Goal: Information Seeking & Learning: Find specific page/section

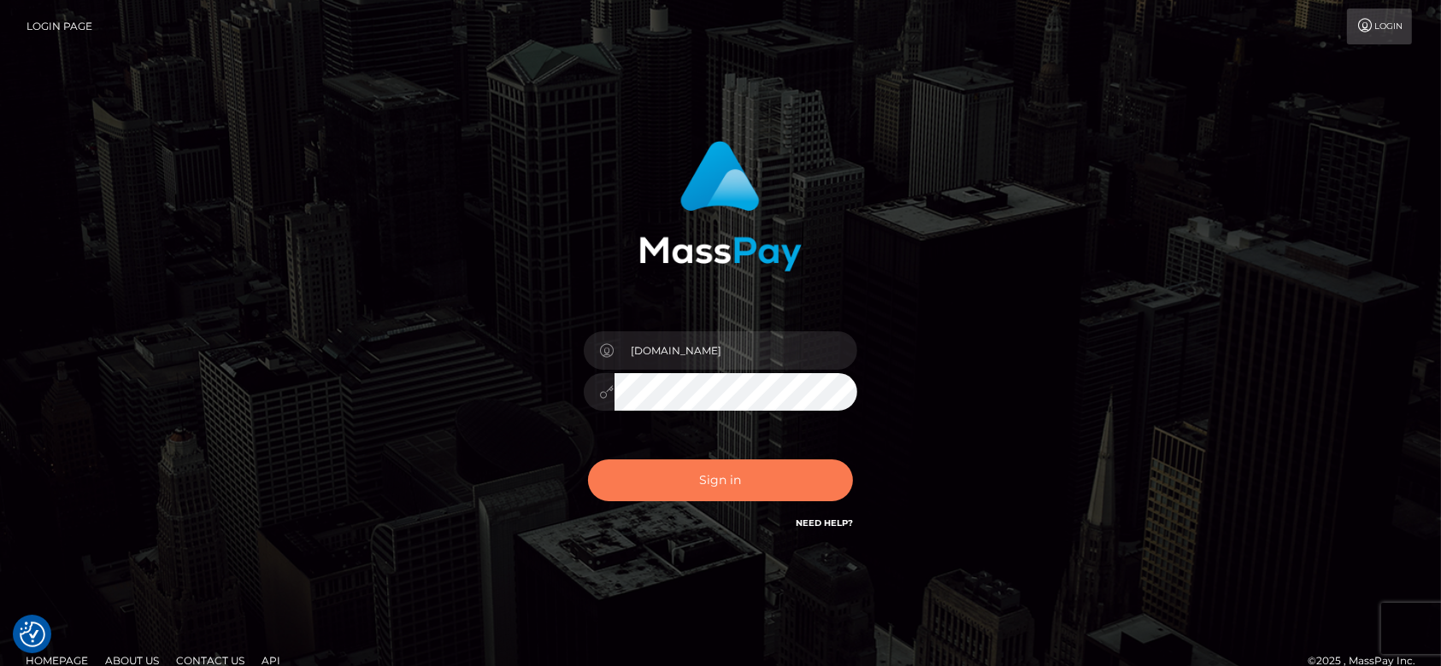
checkbox input "true"
click at [718, 484] on button "Sign in" at bounding box center [720, 481] width 265 height 42
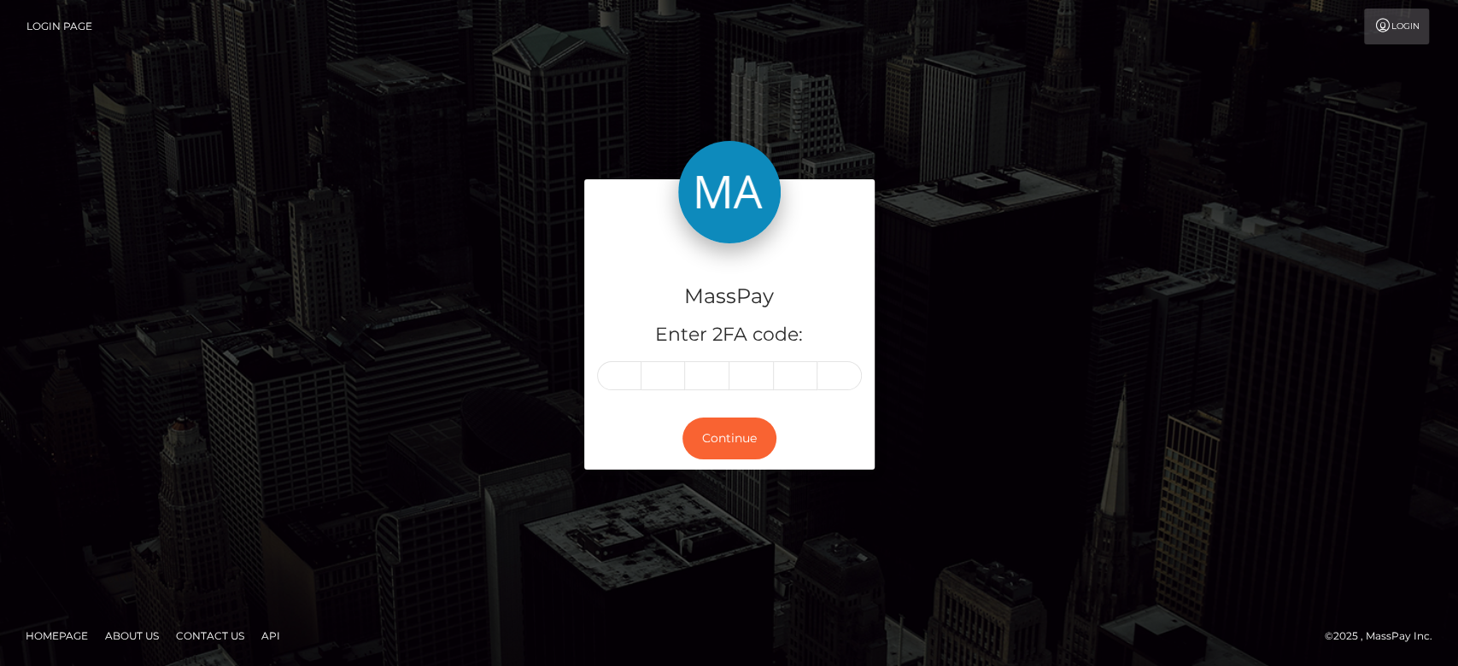
click at [484, 369] on div "MassPay Enter 2FA code: Continue" at bounding box center [730, 332] width 974 height 307
click at [626, 376] on input "text" at bounding box center [619, 375] width 44 height 29
type input "6"
type input "1"
type input "3"
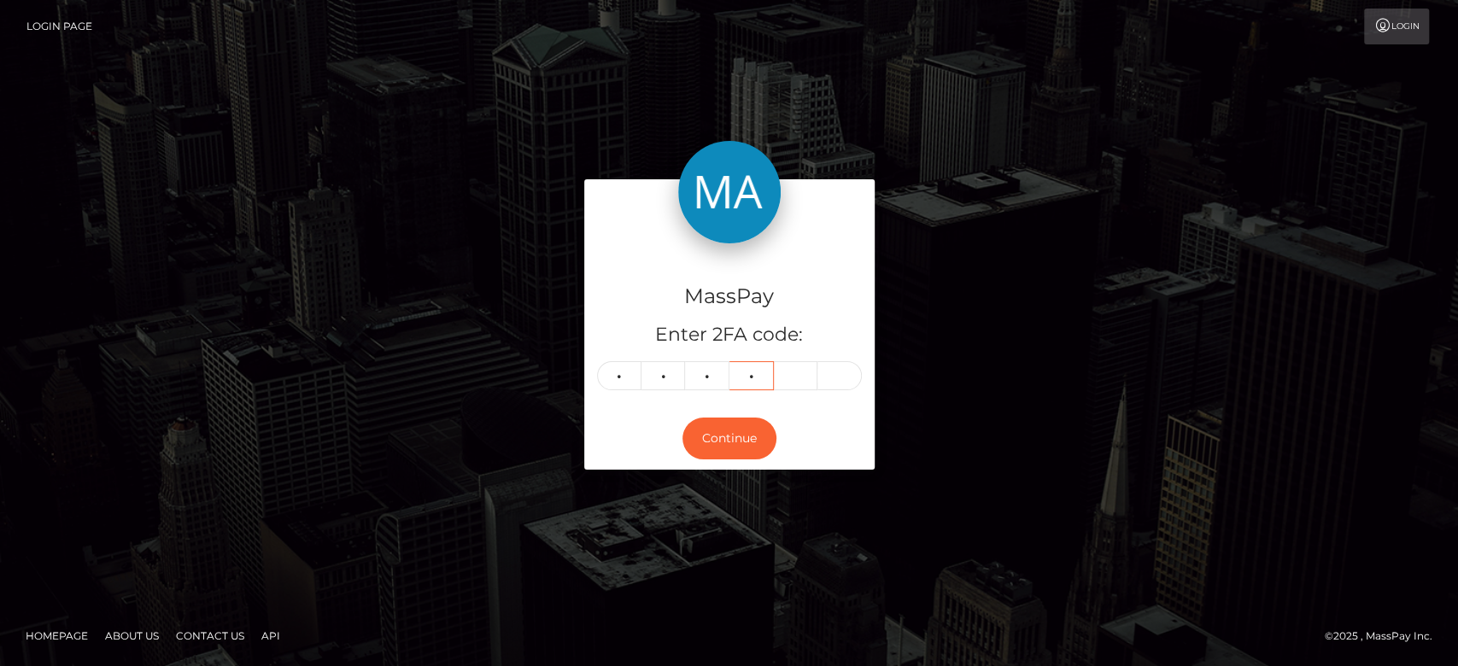
type input "9"
type input "1"
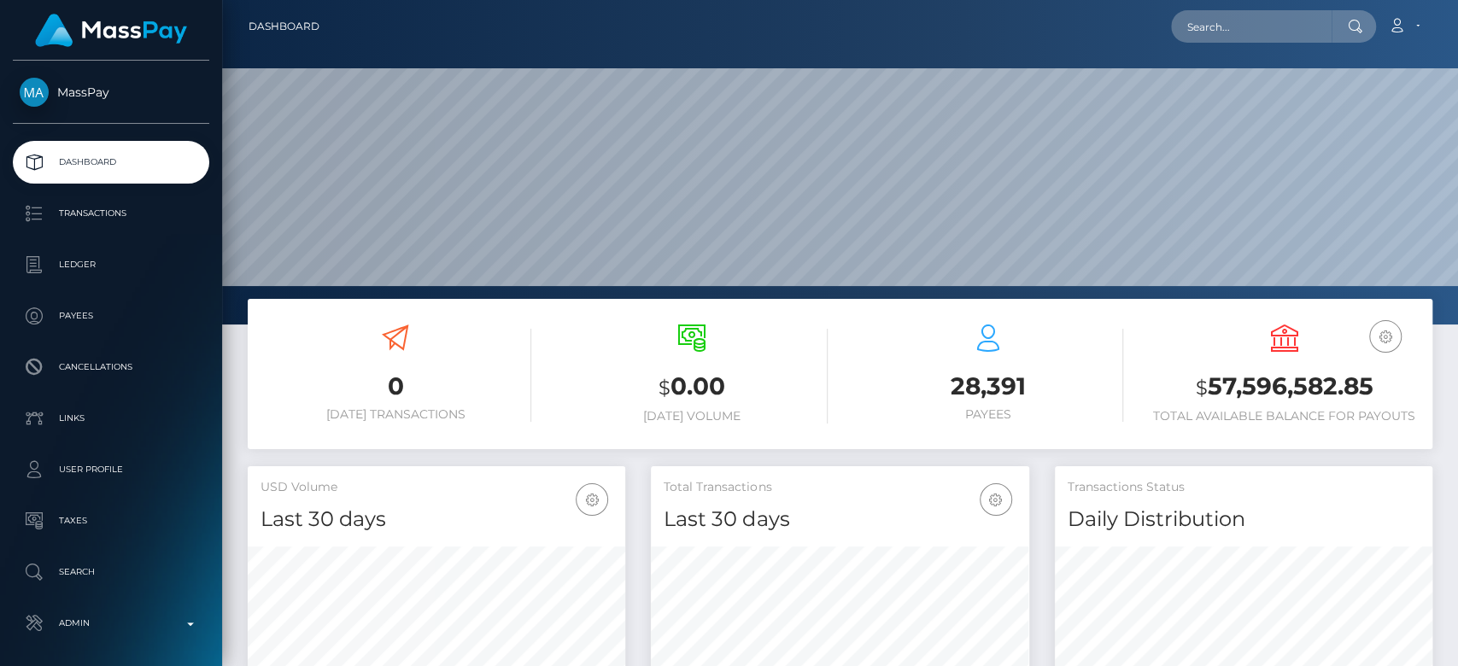
scroll to position [302, 378]
click at [1210, 16] on input "text" at bounding box center [1251, 26] width 161 height 32
paste input "[EMAIL_ADDRESS][DOMAIN_NAME]"
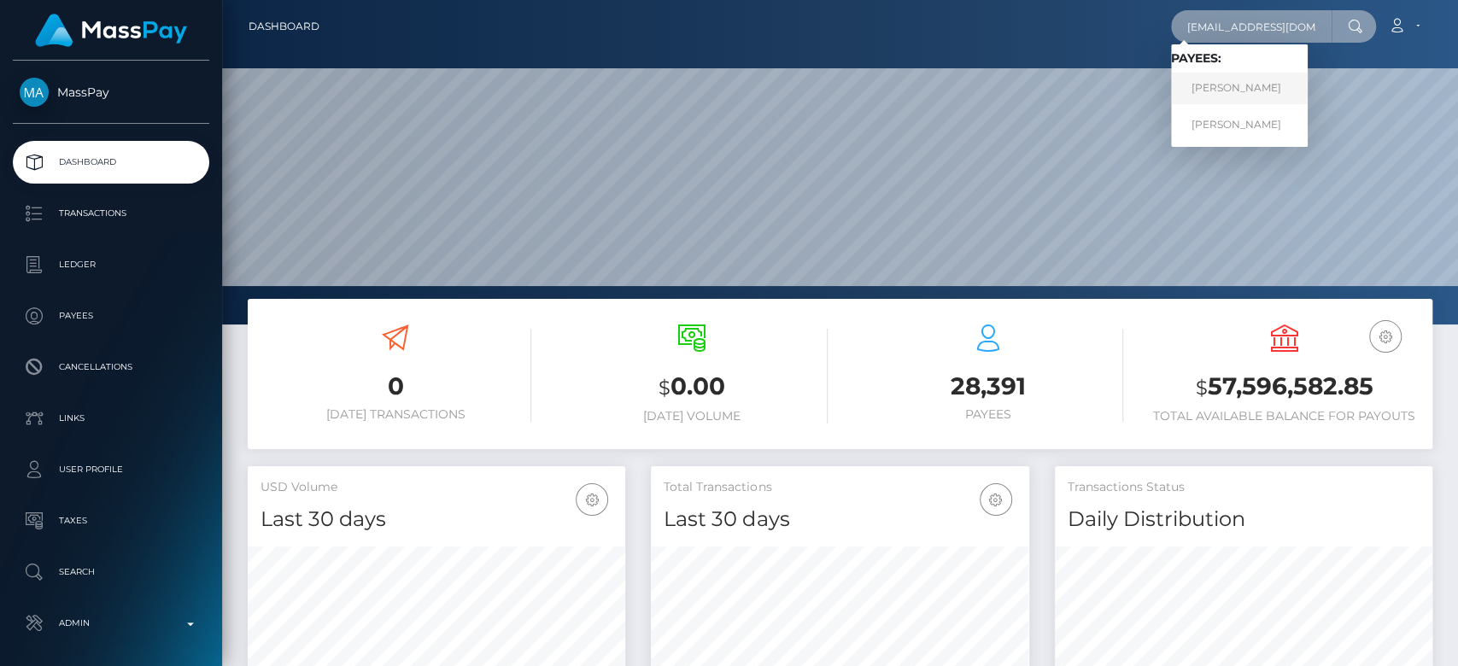
type input "[EMAIL_ADDRESS][DOMAIN_NAME]"
click at [1210, 92] on link "ANNIE LA HUỲNH" at bounding box center [1239, 89] width 137 height 32
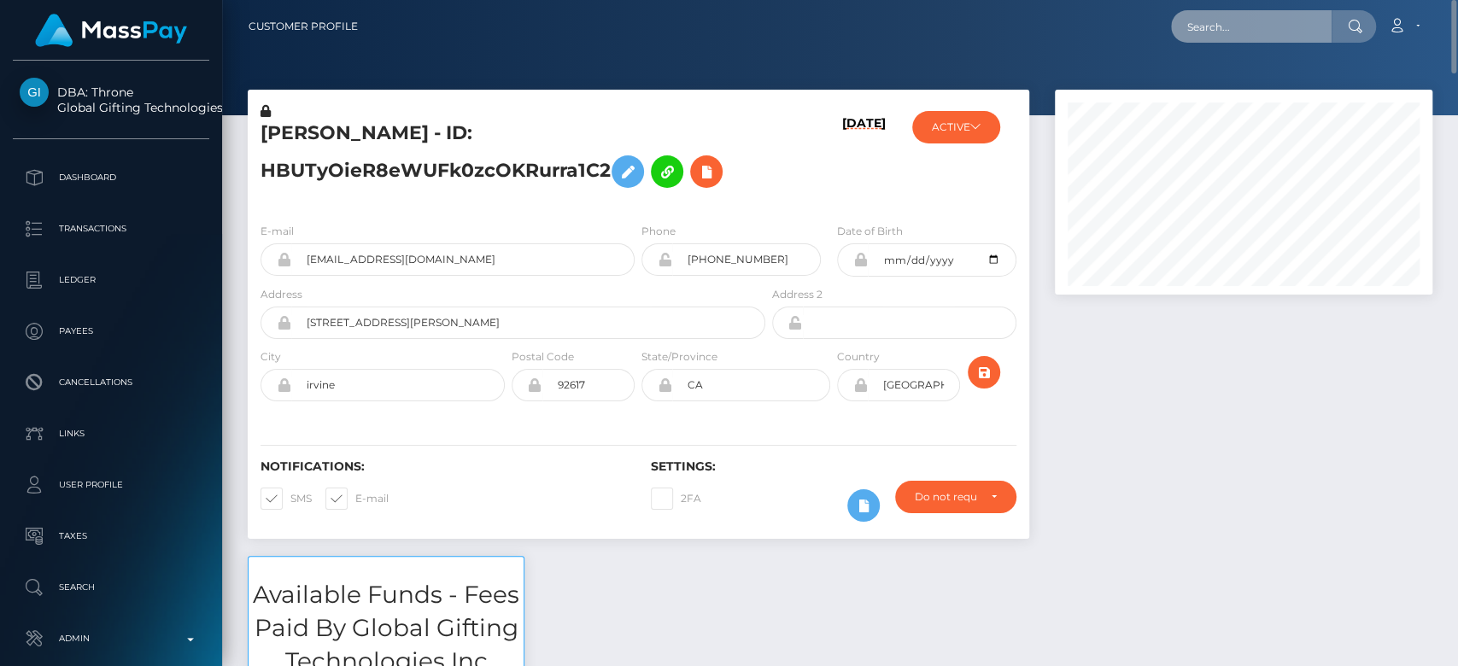
click at [1230, 38] on input "text" at bounding box center [1251, 26] width 161 height 32
paste input "sparks010183@live.com"
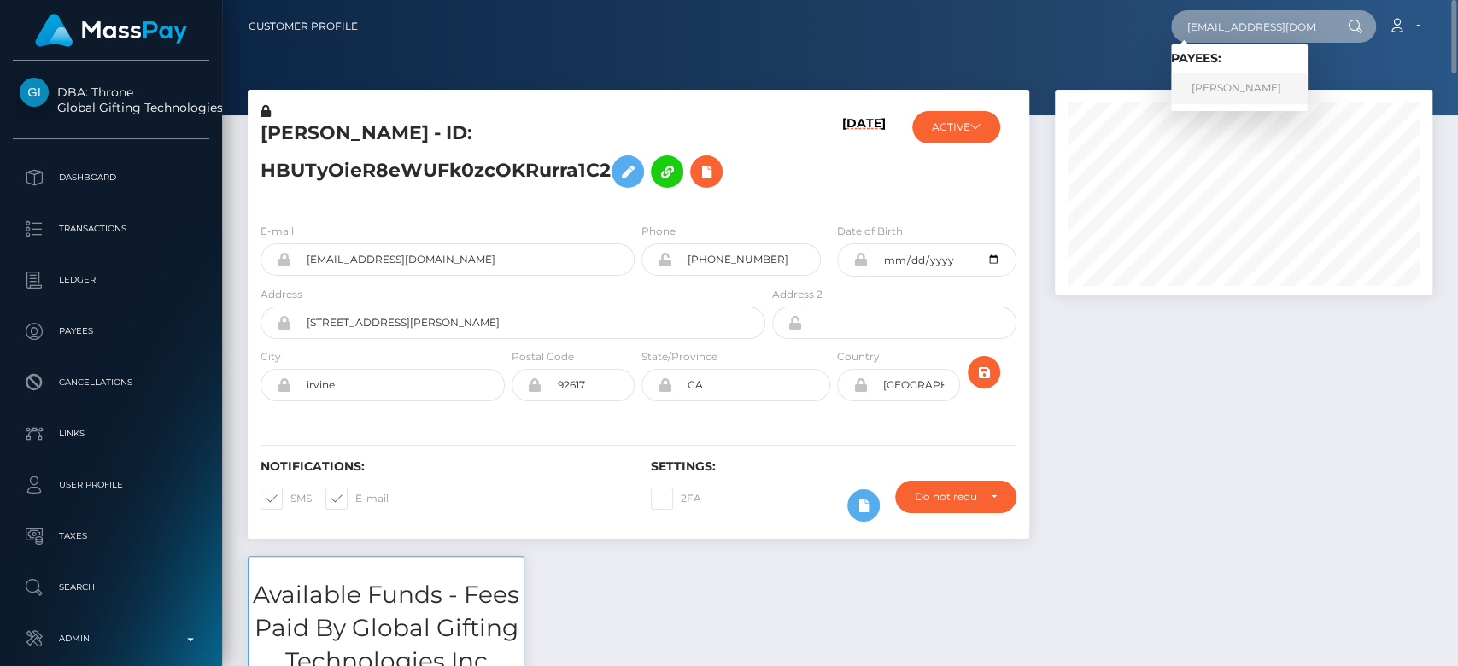
type input "sparks010183@live.com"
click at [1241, 84] on link "Toni Barber" at bounding box center [1239, 89] width 137 height 32
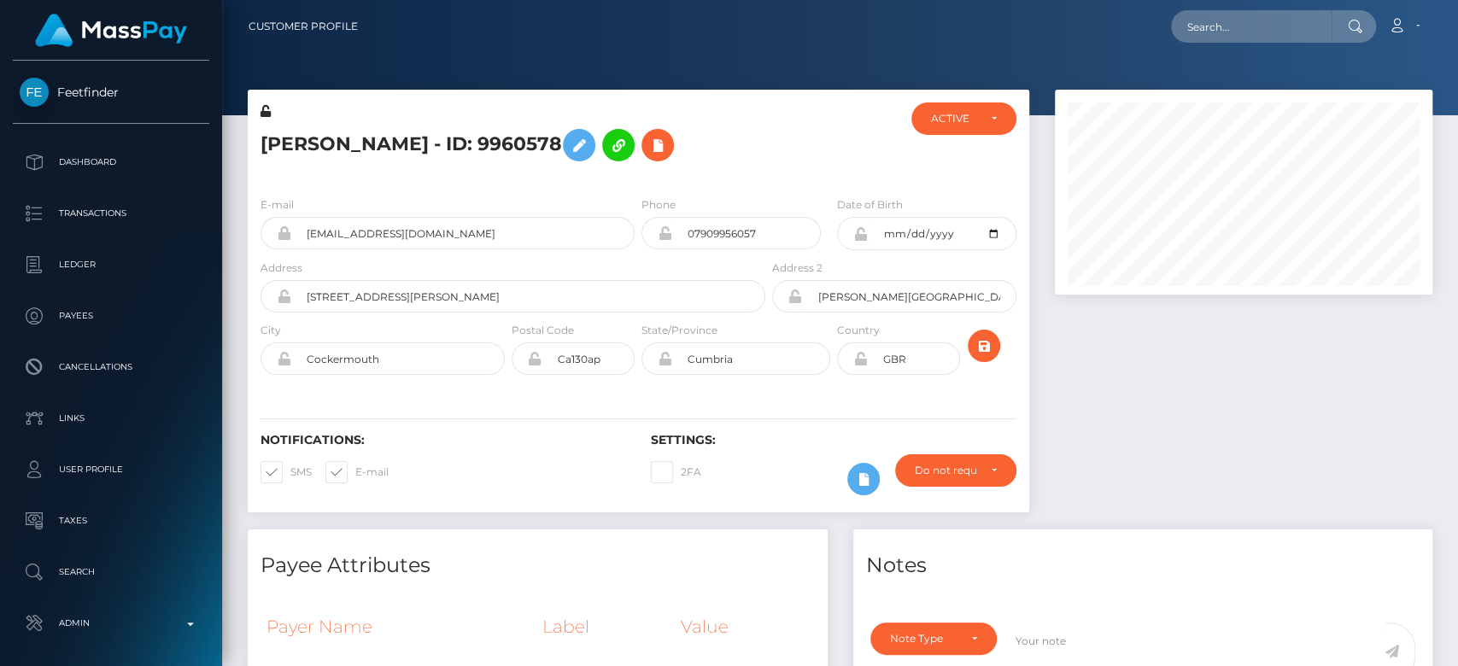
scroll to position [205, 378]
click at [1125, 374] on div at bounding box center [1243, 310] width 403 height 440
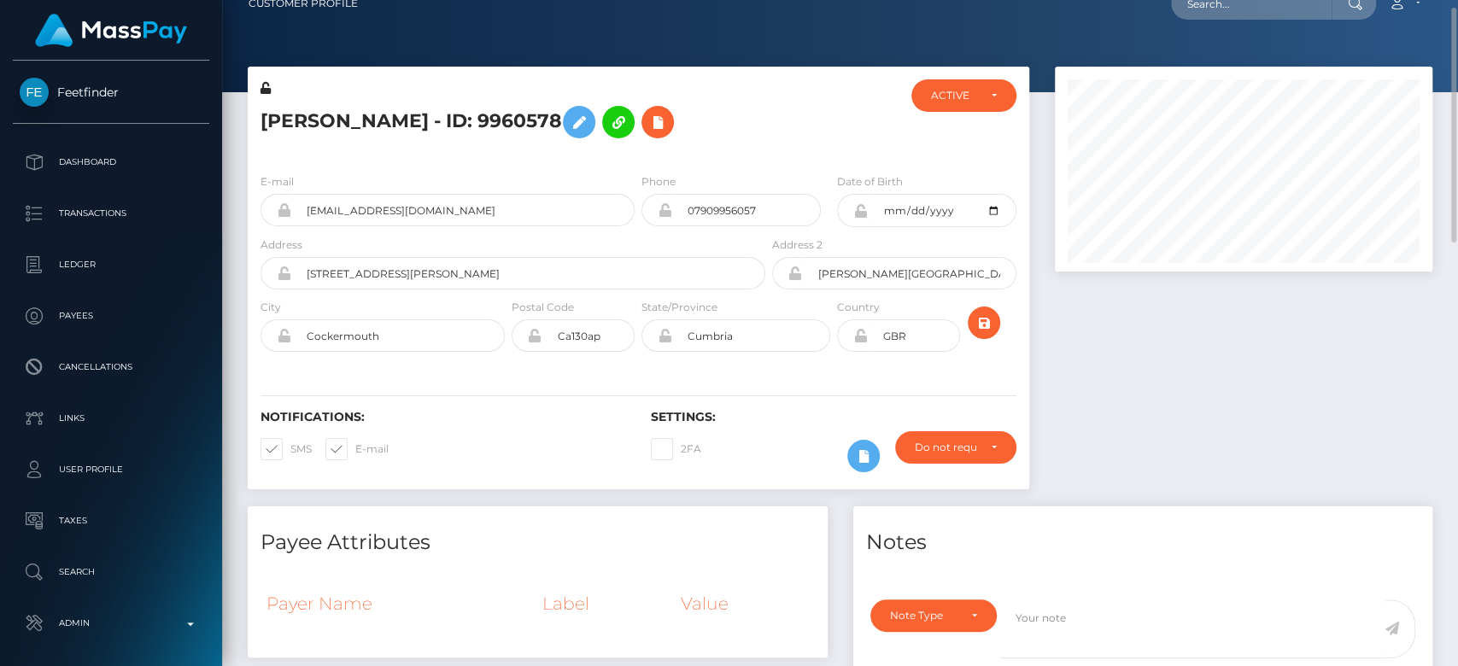
scroll to position [0, 0]
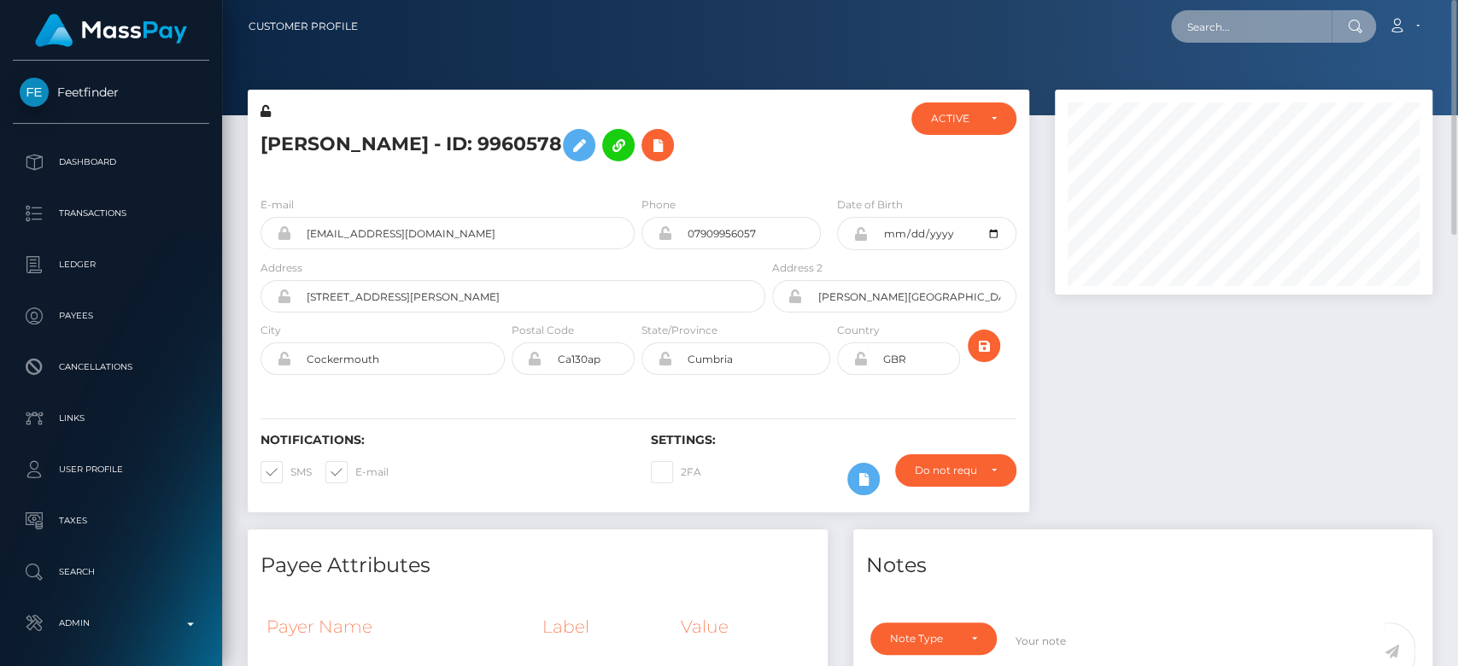
click at [1242, 17] on input "text" at bounding box center [1251, 26] width 161 height 32
paste input "29571096-a15b-46fc-97af-d67e45393277"
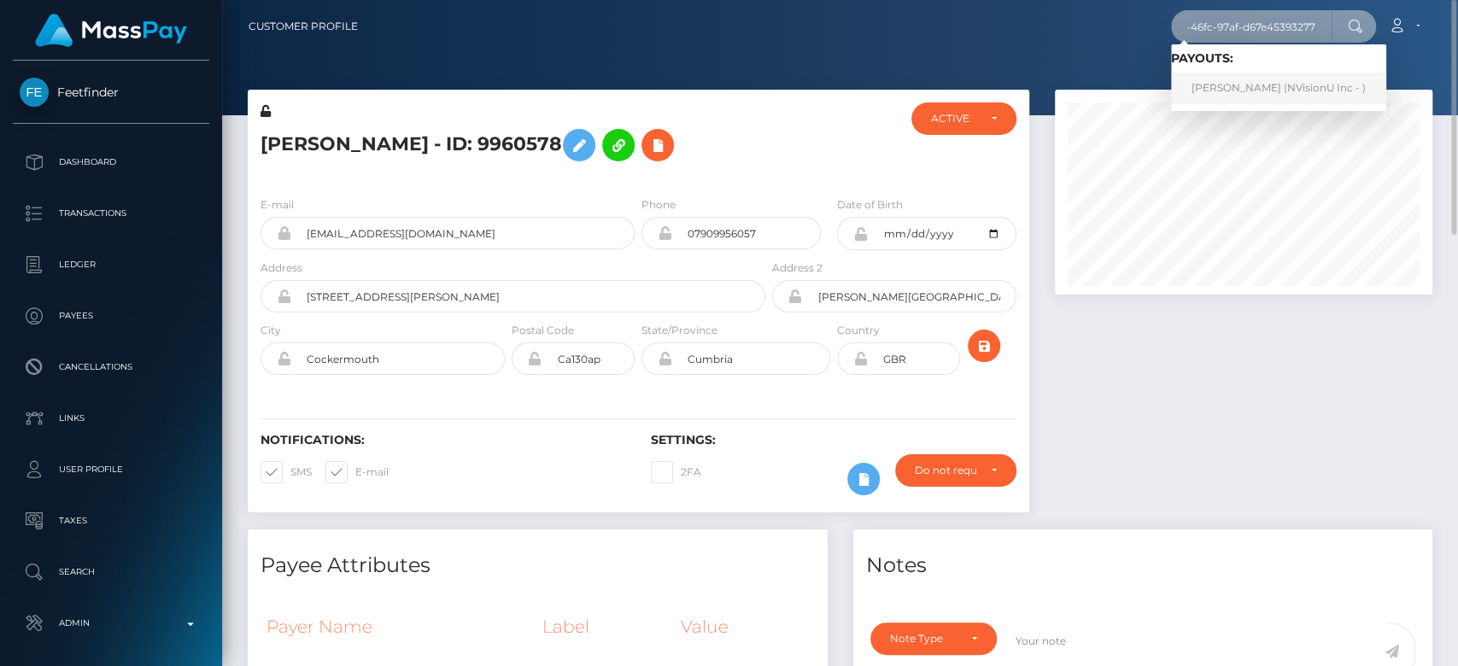
type input "29571096-a15b-46fc-97af-d67e45393277"
click at [1221, 87] on link "Nainoa Villierme (NVisionU Inc - )" at bounding box center [1278, 89] width 215 height 32
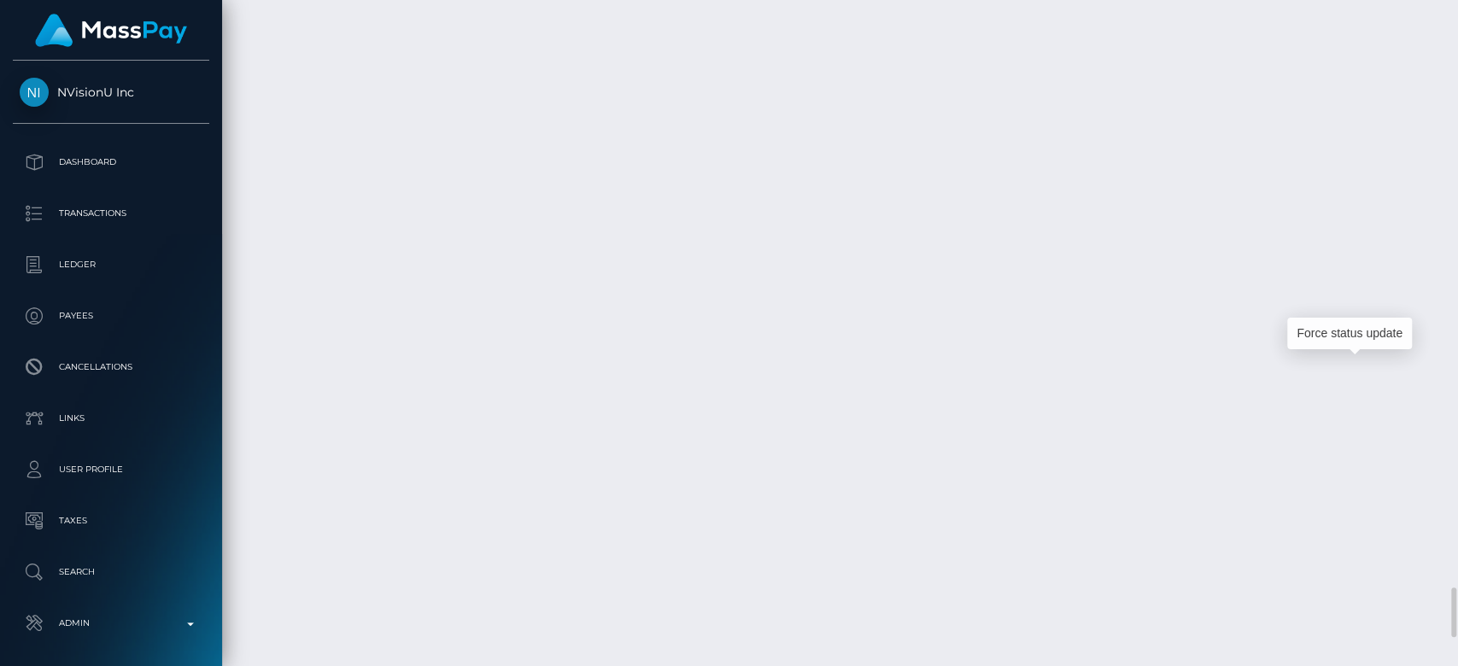
scroll to position [205, 378]
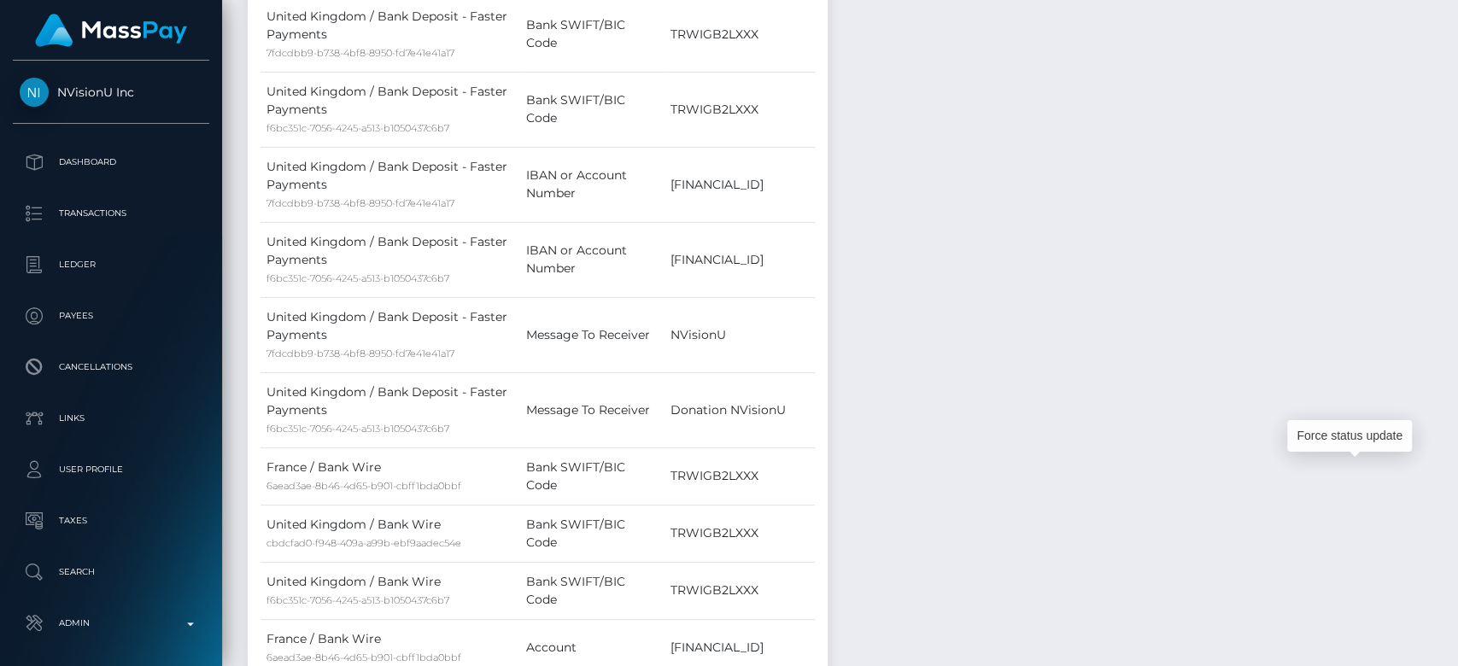
scroll to position [0, 0]
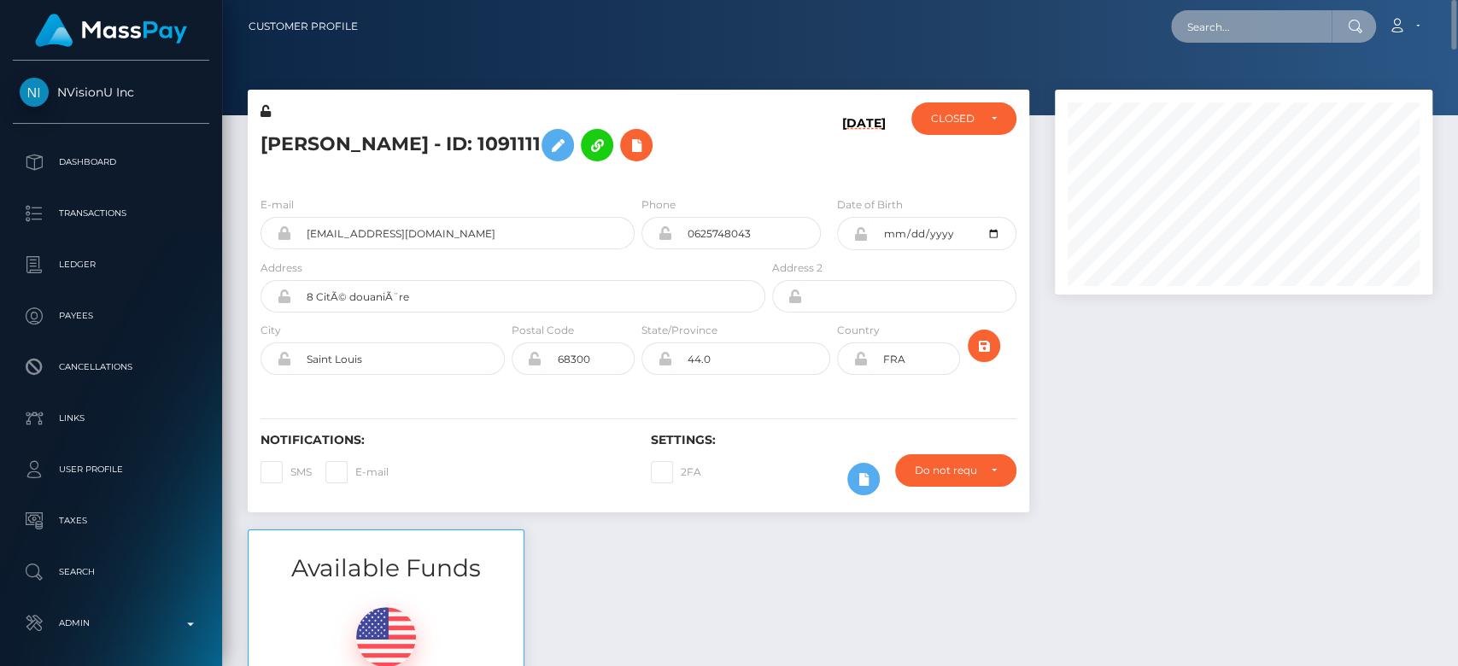
click at [1251, 27] on input "text" at bounding box center [1251, 26] width 161 height 32
paste input "jthomas1@dbths.org"
type input "jthomas1@dbths.org"
click at [1203, 26] on input "jthomas1@dbths.org" at bounding box center [1251, 26] width 161 height 32
paste input "QH8NZllrWNTsS9PibW89MRM1lEY2"
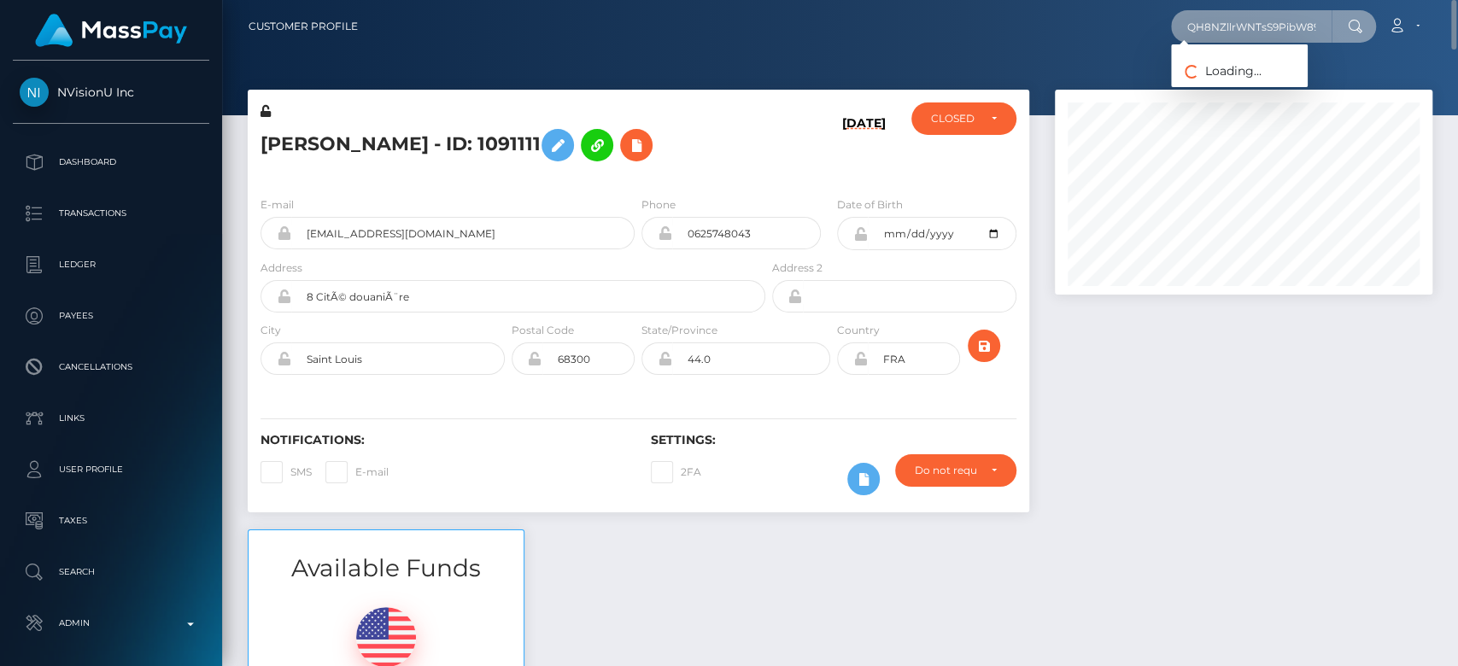
scroll to position [0, 56]
type input "QH8NZllrWNTsS9PibW89MRM1lEY2"
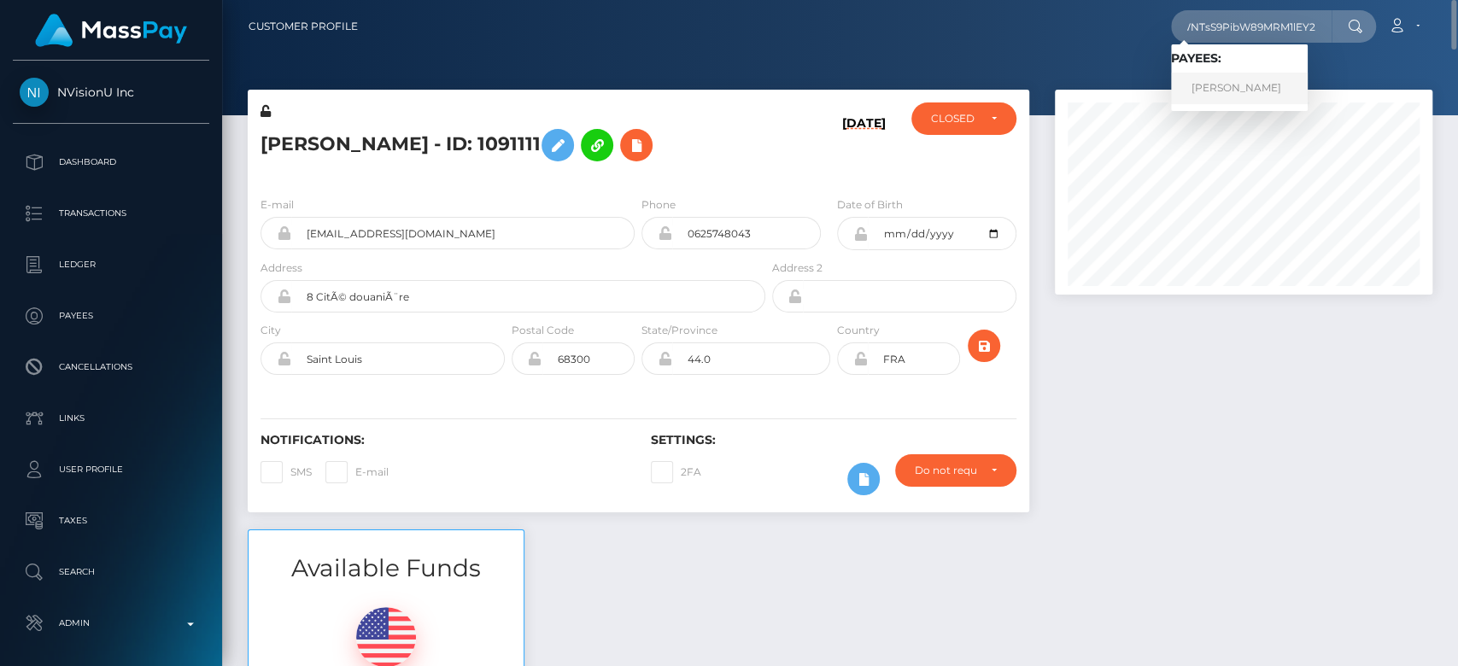
scroll to position [0, 0]
click at [1257, 75] on link "JOANNA BERNICE THOMAS" at bounding box center [1239, 89] width 137 height 32
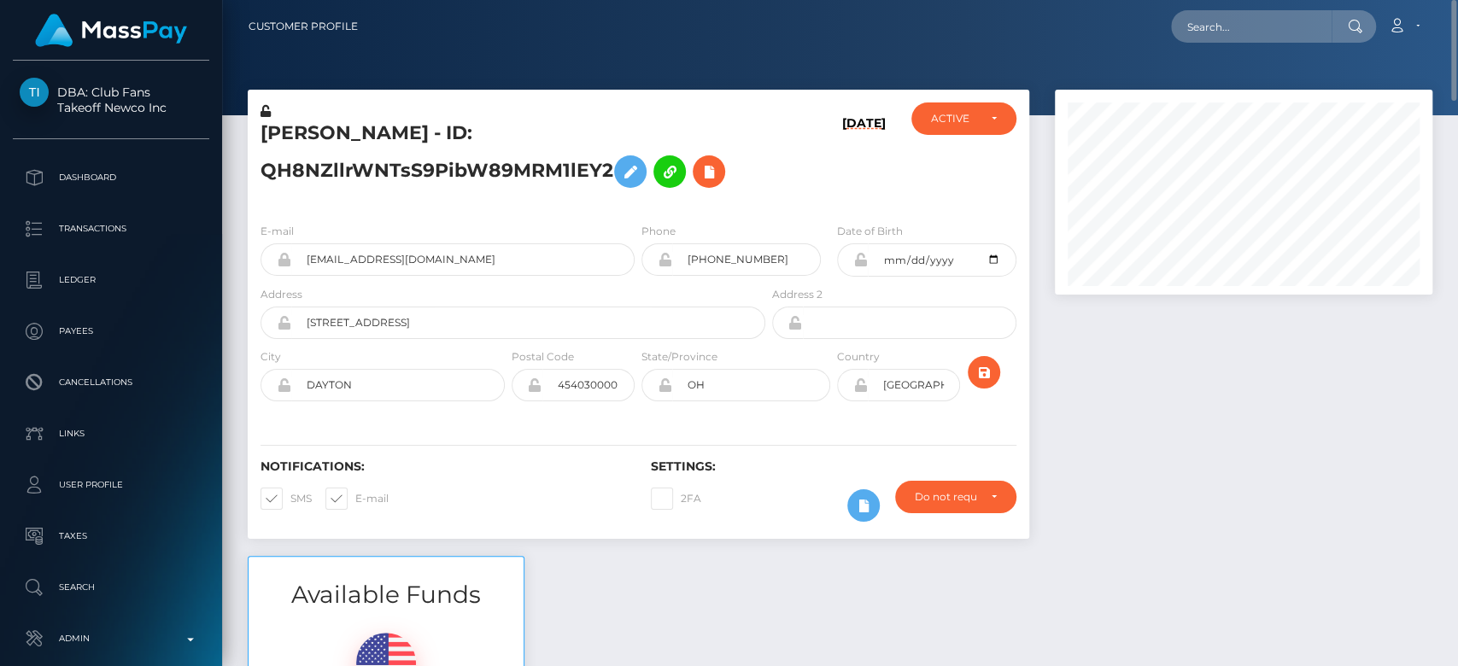
click at [1205, 45] on nav "Customer Profile Loading... Loading... Account" at bounding box center [840, 26] width 1236 height 53
click at [1212, 34] on input "text" at bounding box center [1251, 26] width 161 height 32
paste input "babybonus@yandex.ru"
type input "babybonus@yandex.ru"
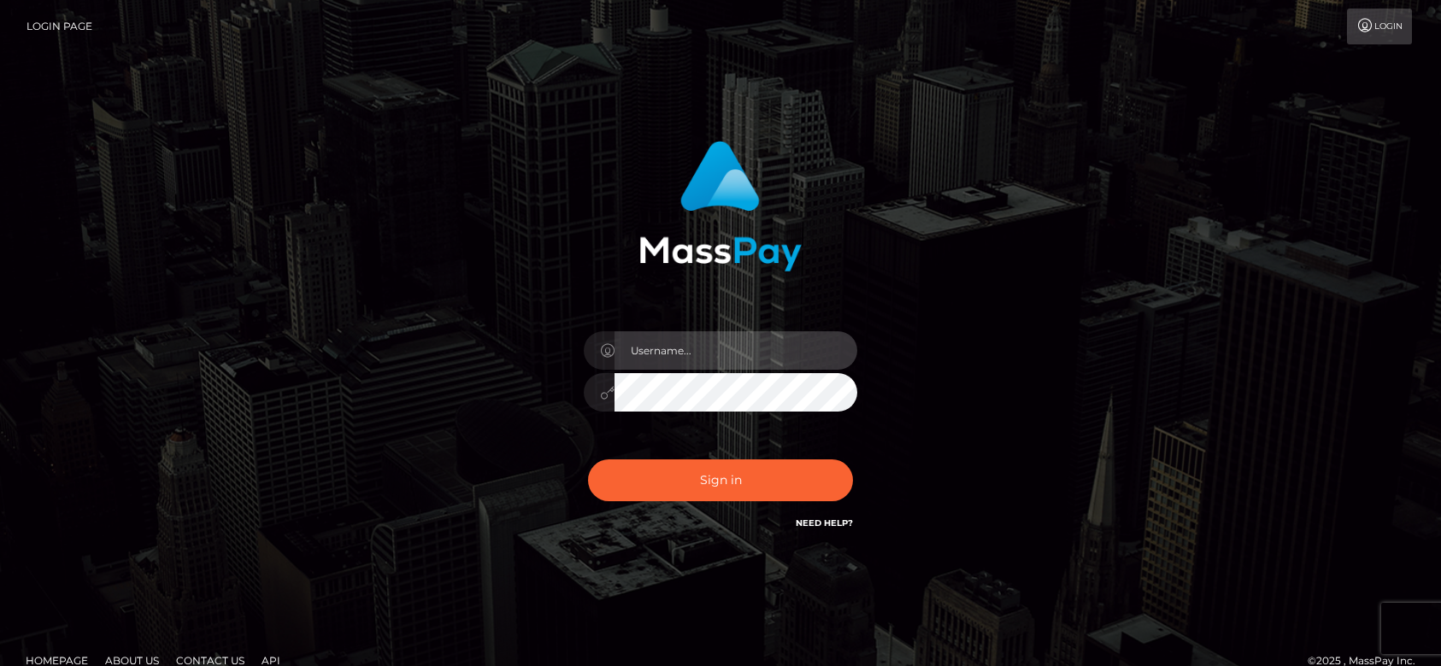
type input "fr.es"
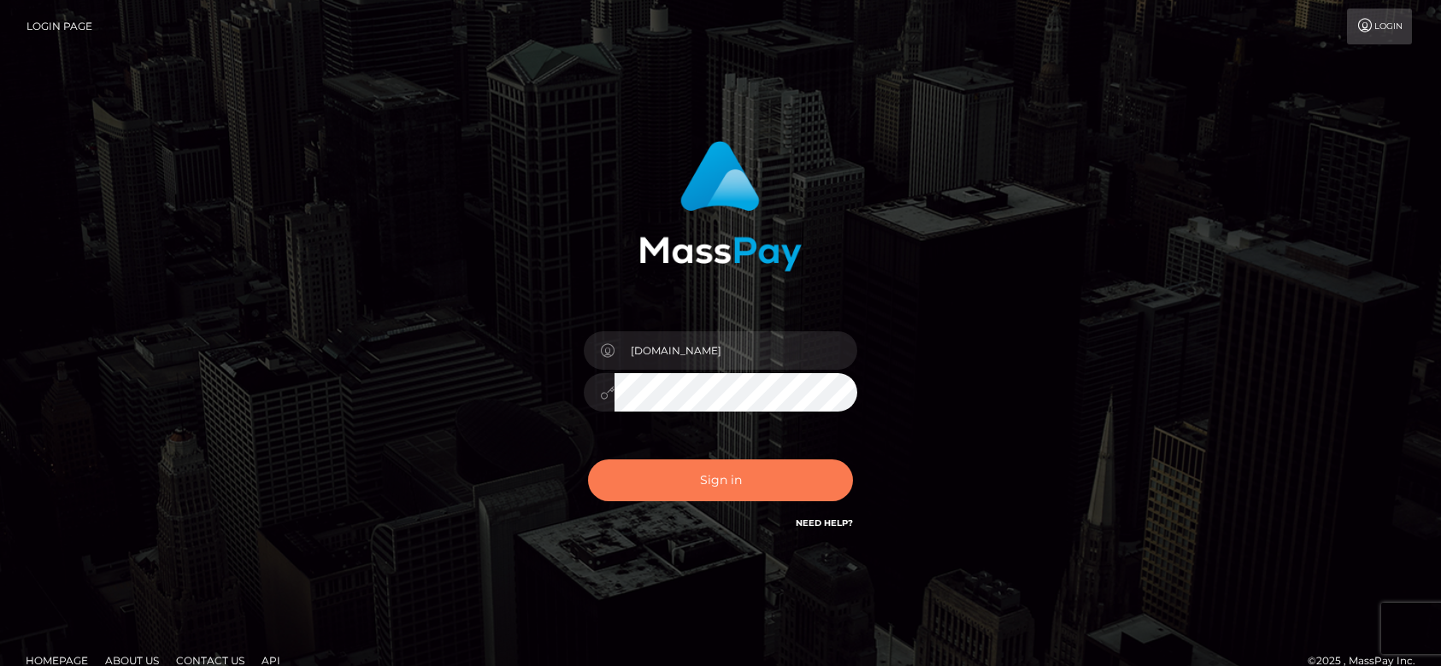
click at [764, 496] on button "Sign in" at bounding box center [720, 481] width 265 height 42
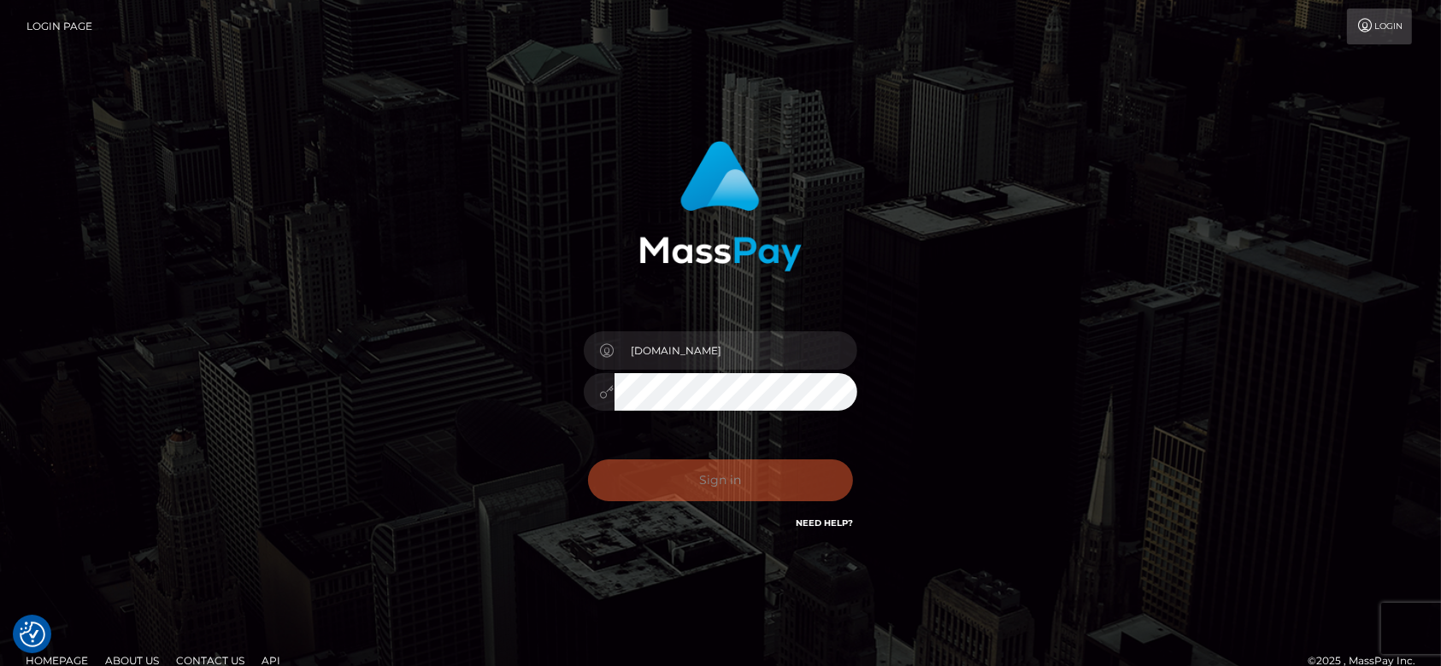
checkbox input "true"
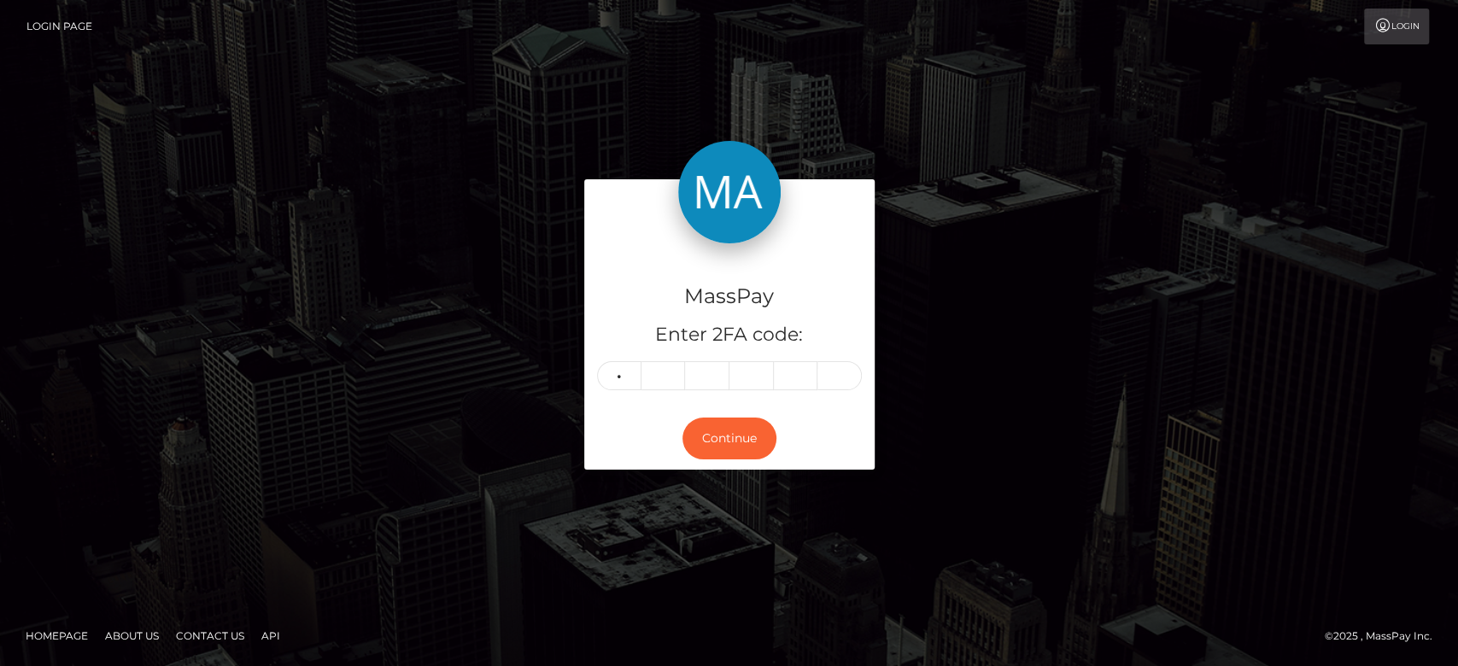
type input "6"
type input "1"
type input "9"
type input "2"
type input "8"
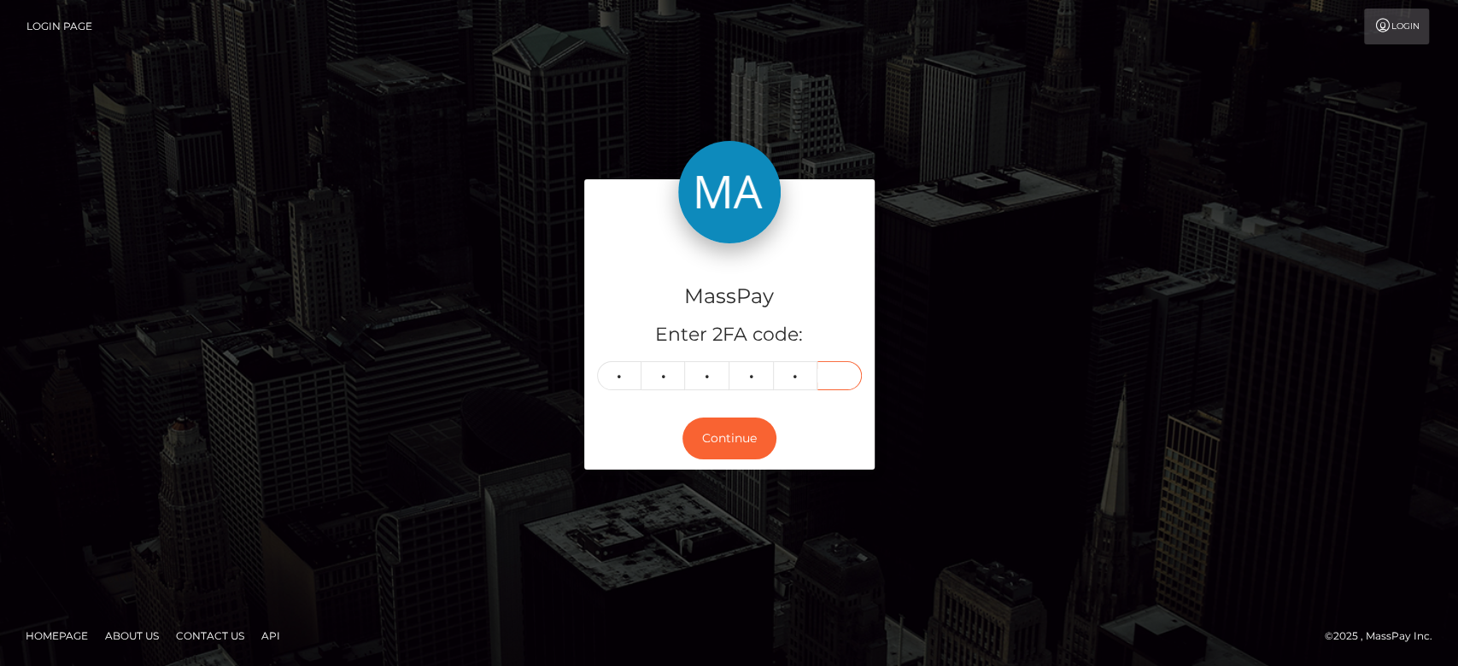
type input "1"
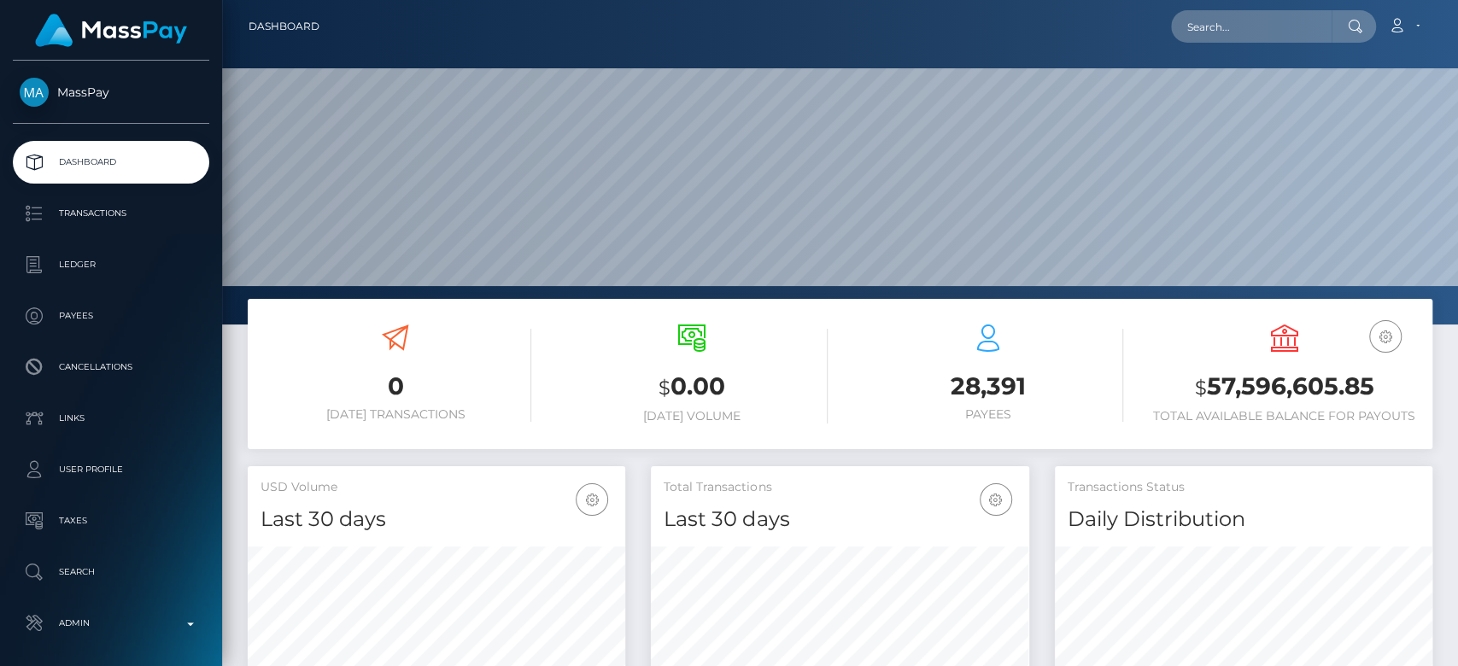
scroll to position [302, 378]
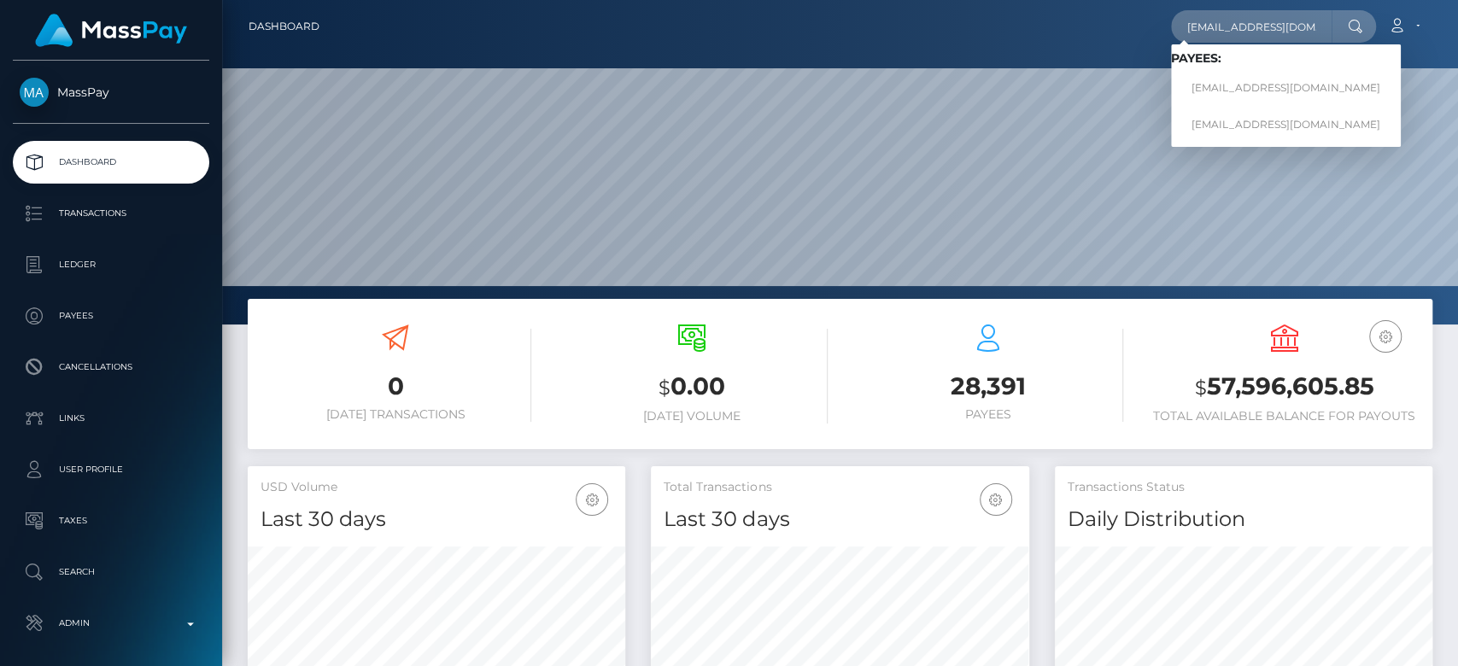
type input "[EMAIL_ADDRESS][DOMAIN_NAME]"
click at [1254, 85] on link "[EMAIL_ADDRESS][DOMAIN_NAME]" at bounding box center [1286, 89] width 230 height 32
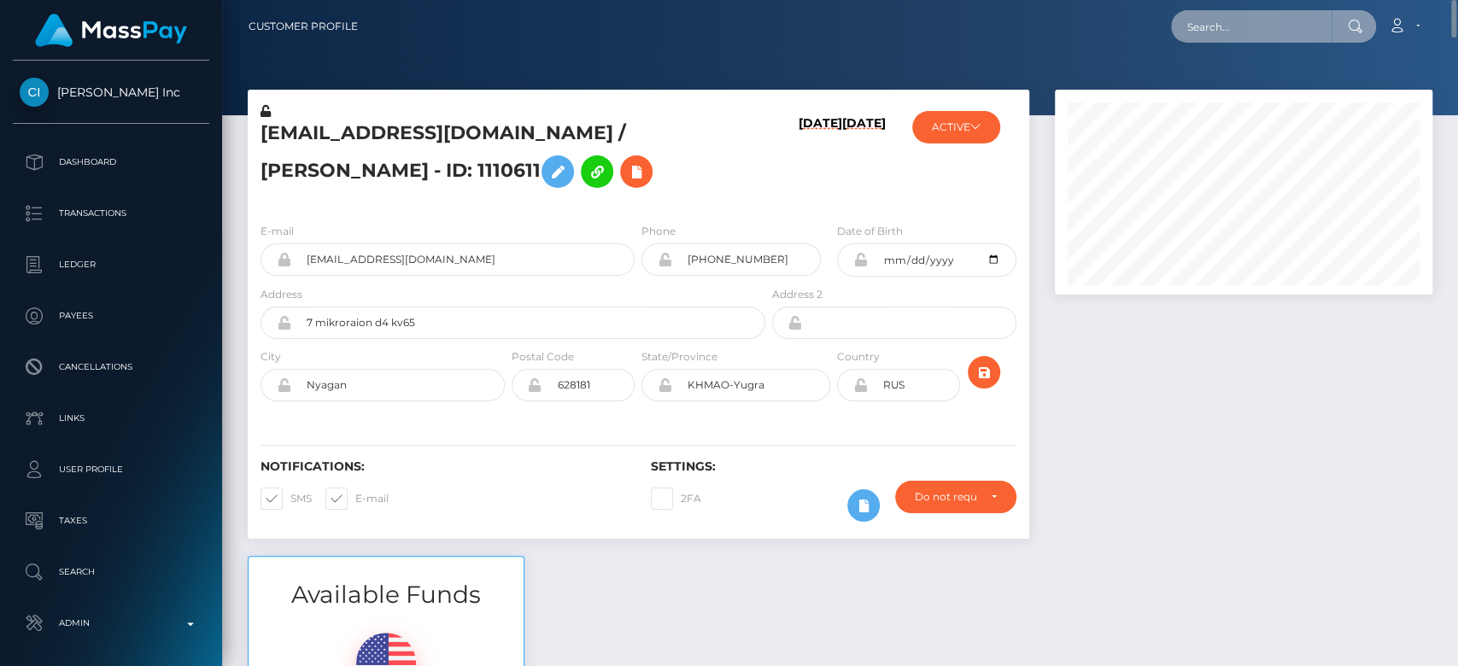
click at [1289, 32] on input "text" at bounding box center [1251, 26] width 161 height 32
paste input "1325576708"
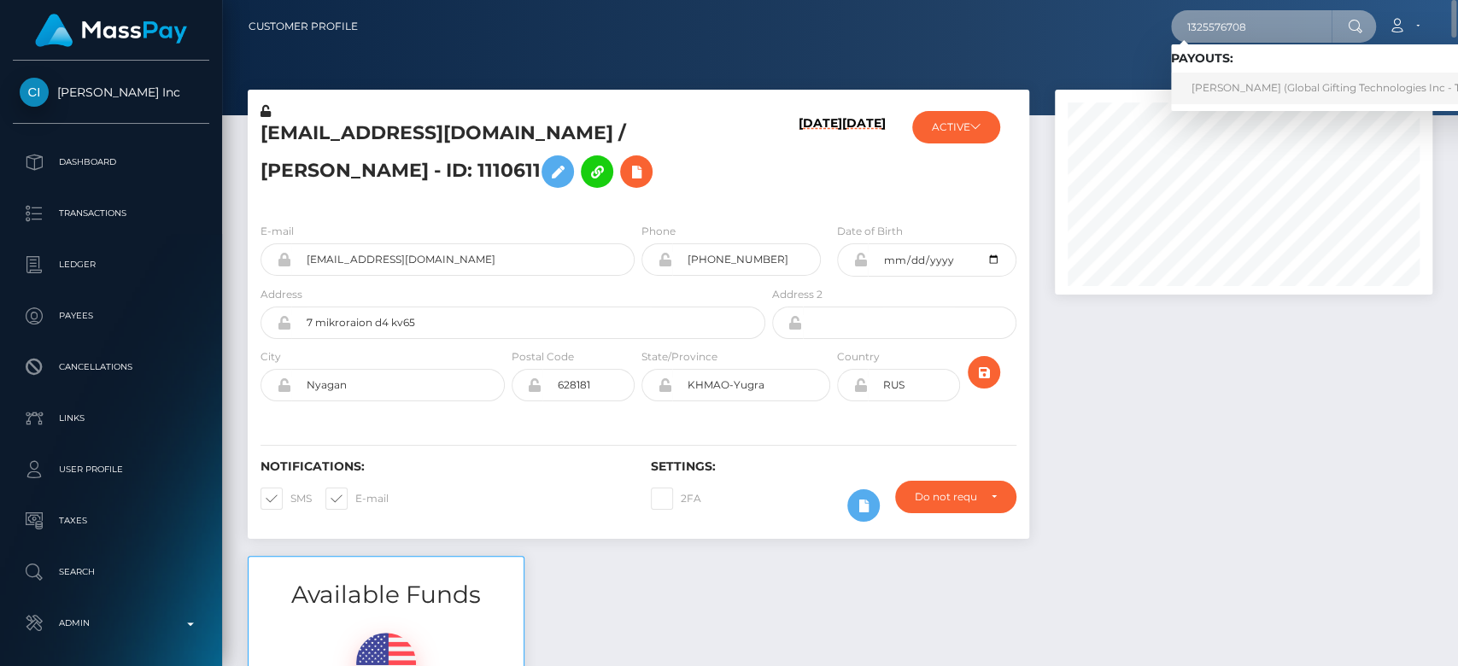
type input "1325576708"
click at [1251, 79] on link "SEEMA RAI (Global Gifting Technologies Inc - Throne)" at bounding box center [1343, 89] width 344 height 32
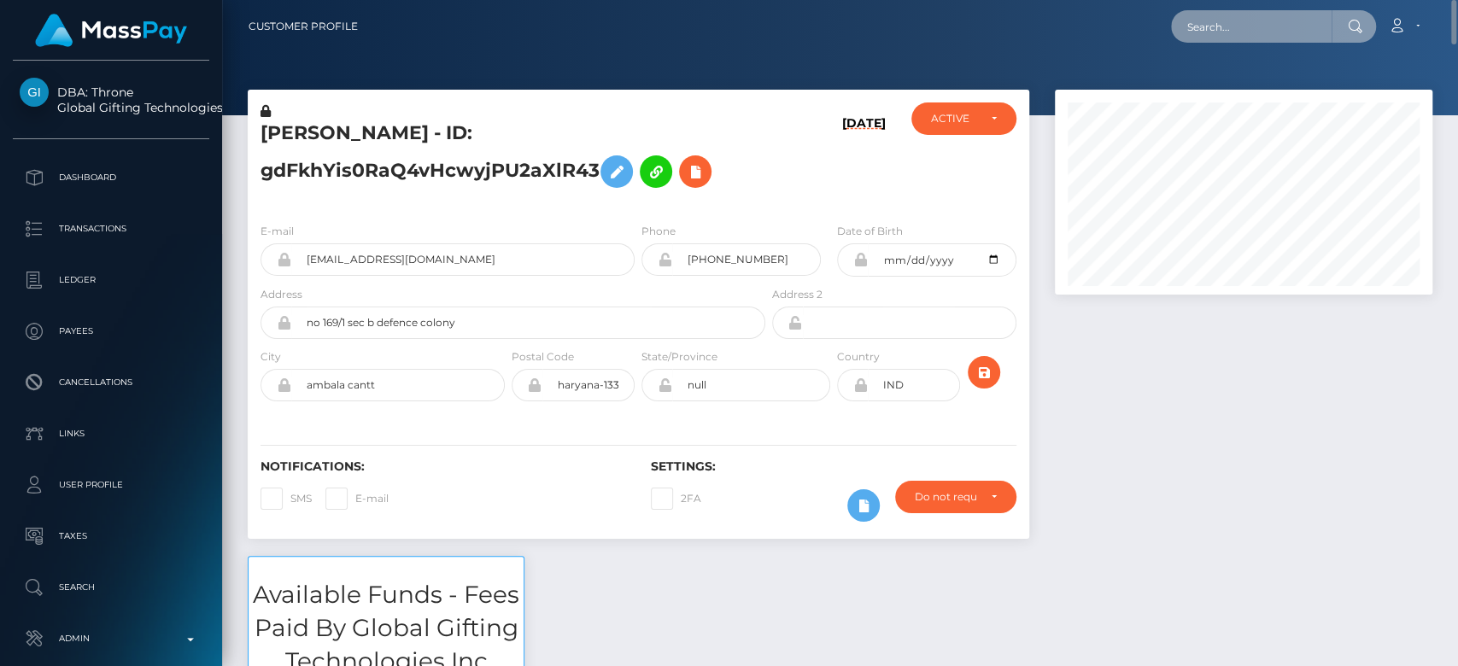
click at [1277, 14] on input "text" at bounding box center [1251, 26] width 161 height 32
paste input "MSP1b590244f818e37"
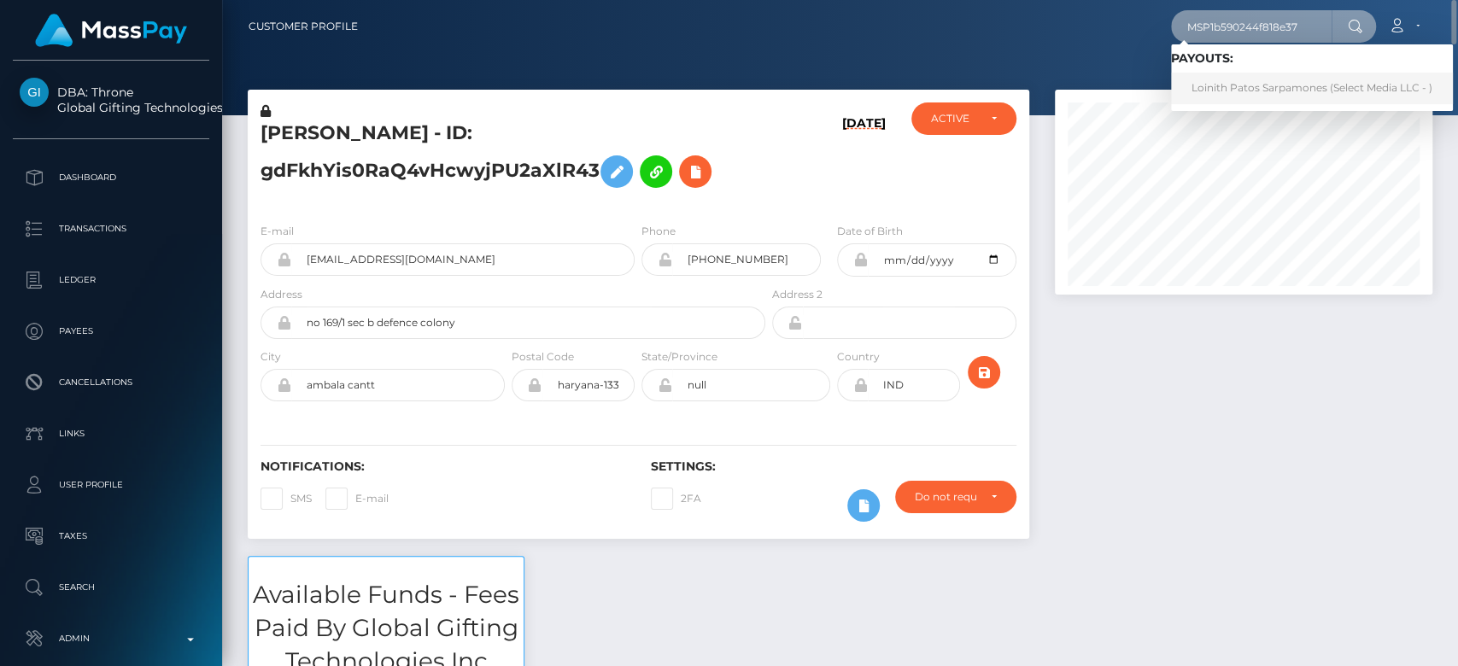
type input "MSP1b590244f818e37"
click at [1238, 91] on link "Loinith Patos Sarpamones (Select Media LLC - )" at bounding box center [1312, 89] width 282 height 32
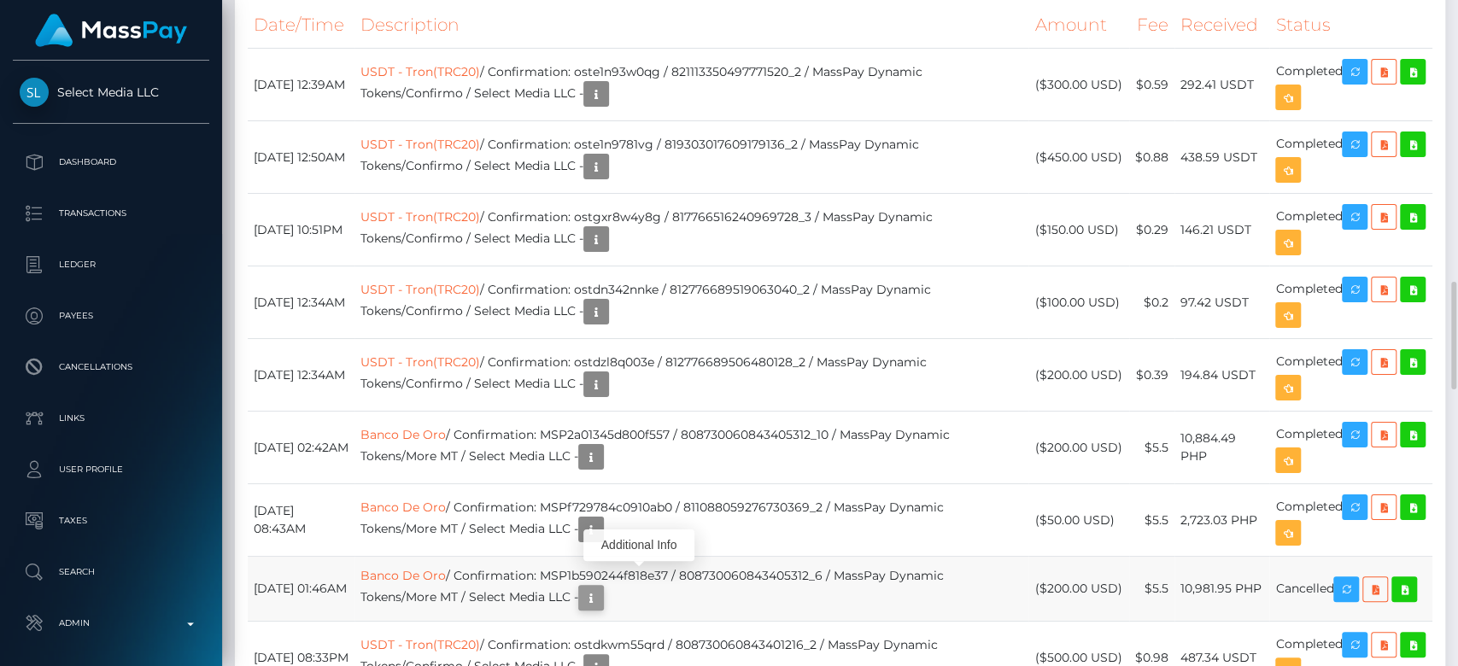
scroll to position [205, 378]
click at [601, 588] on icon "button" at bounding box center [591, 598] width 21 height 21
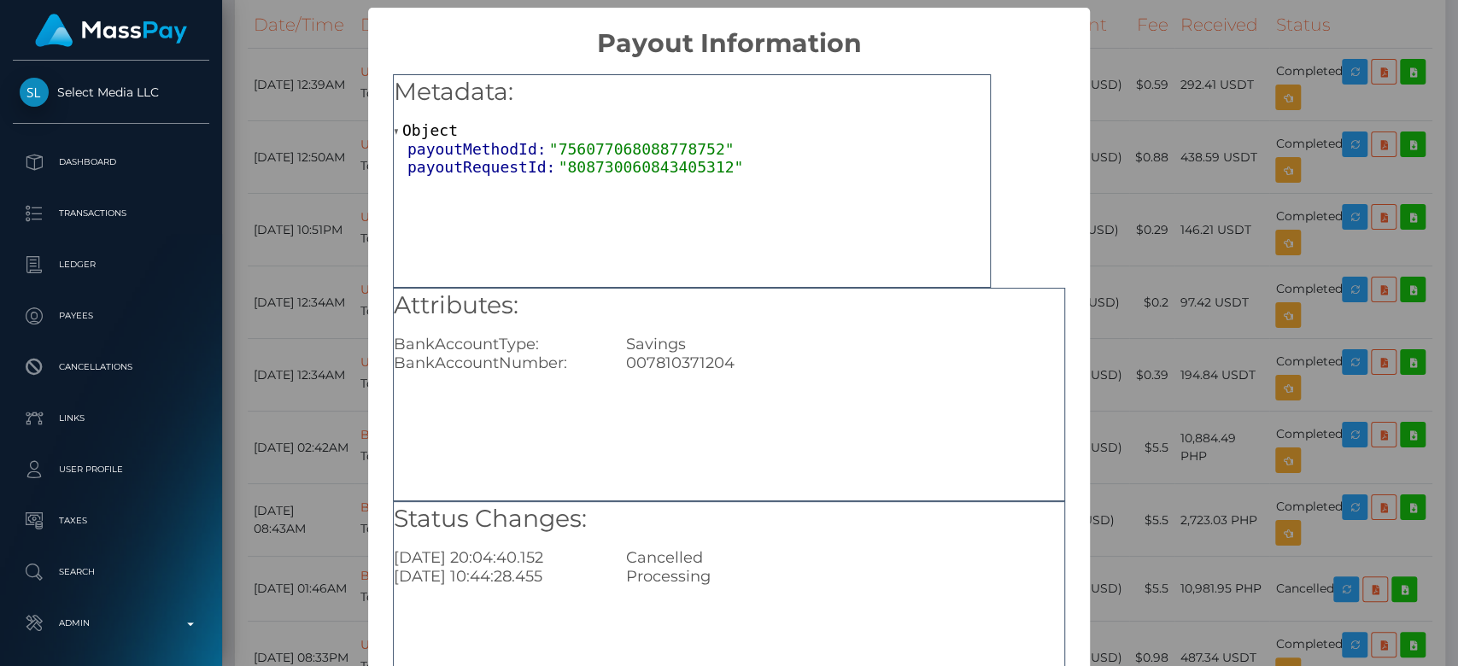
click at [648, 366] on div "007810371204" at bounding box center [845, 363] width 464 height 19
copy div "007810371204"
click at [1204, 510] on div "× Payout Information Metadata: Object payoutMethodId: "756077068088778752" payo…" at bounding box center [729, 333] width 1458 height 666
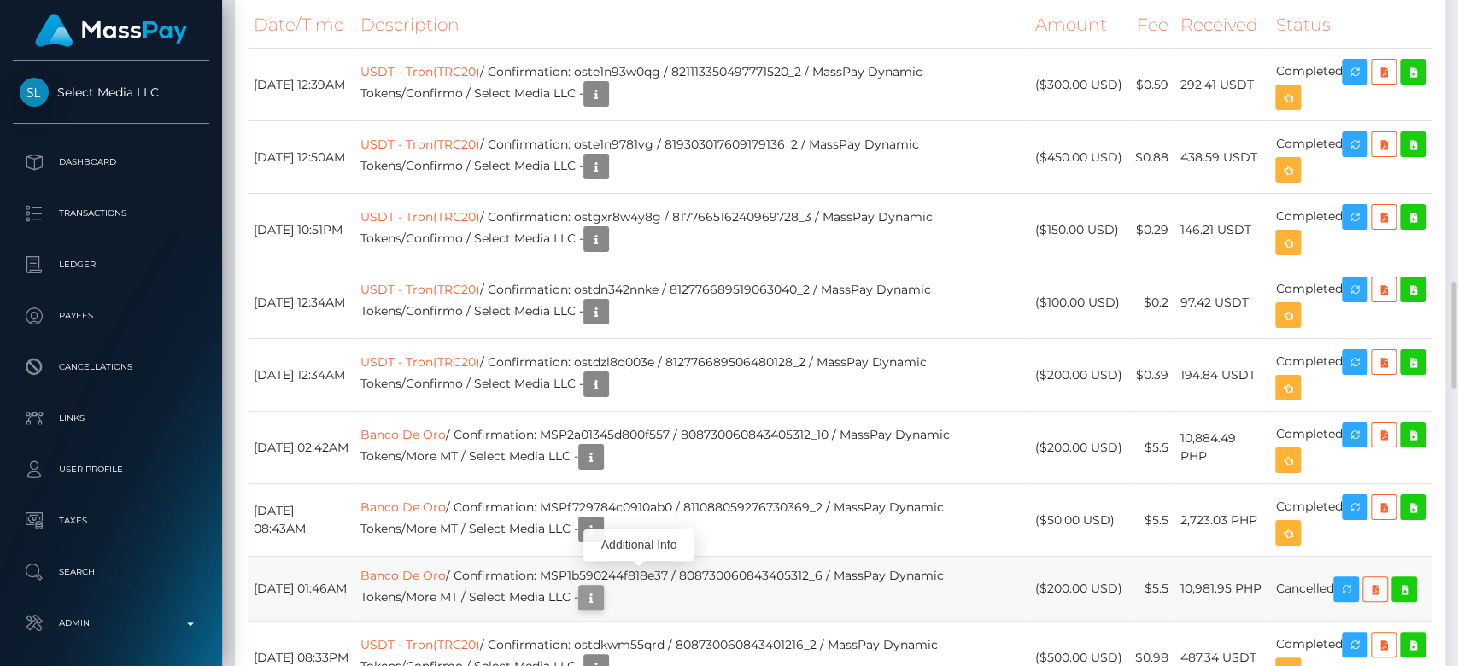
click at [601, 588] on icon "button" at bounding box center [591, 598] width 21 height 21
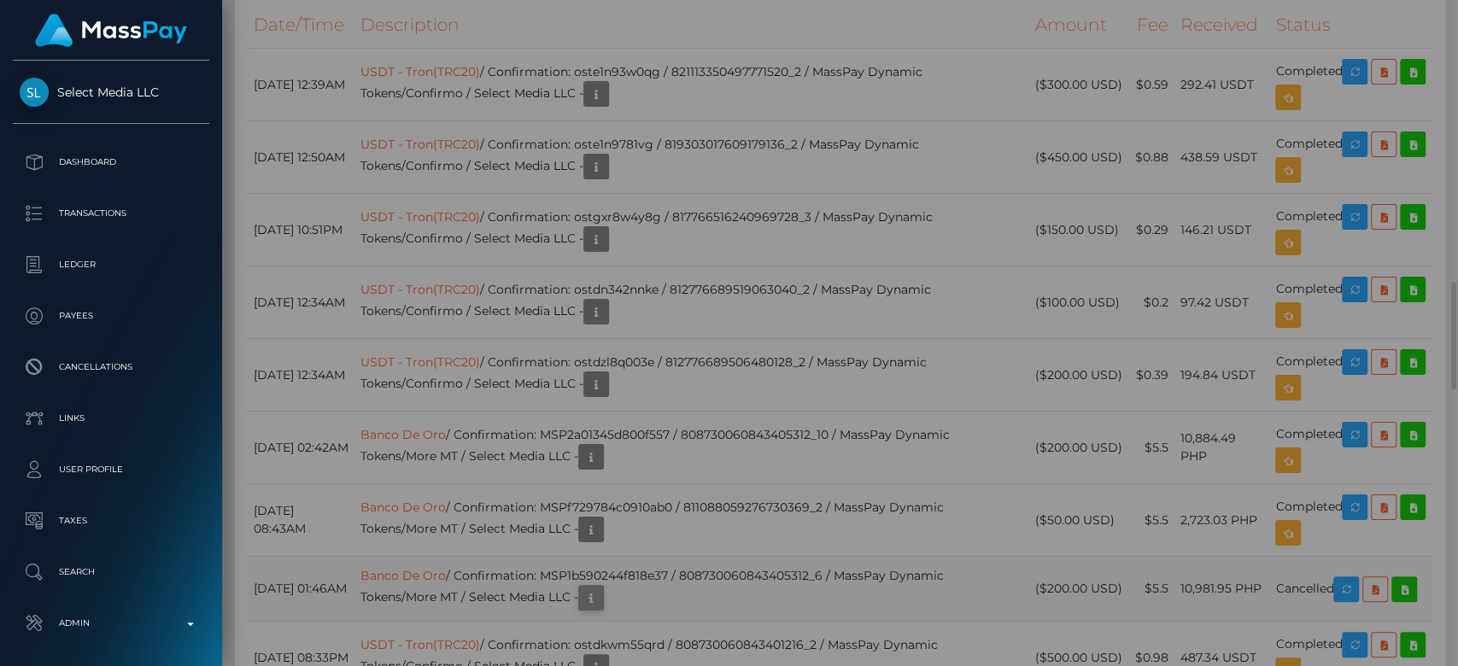
scroll to position [0, 0]
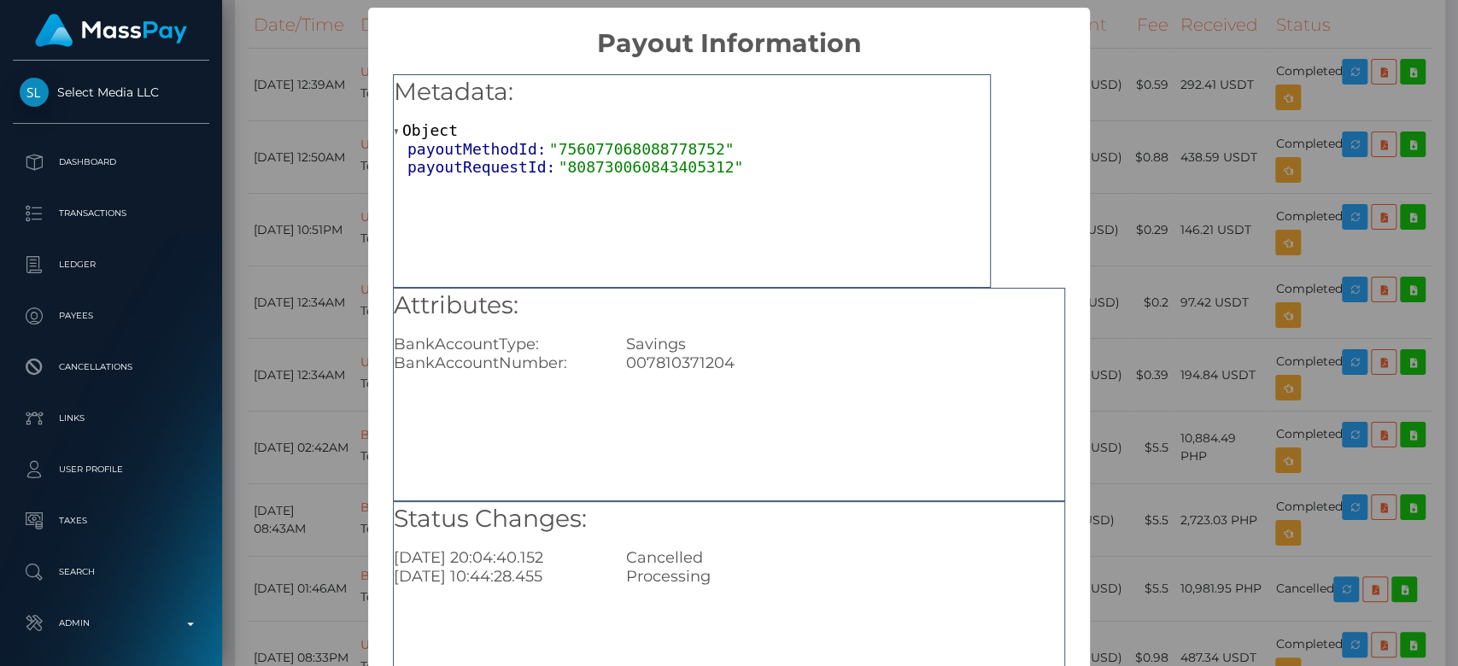
click at [1172, 398] on div "× Payout Information Metadata: Object payoutMethodId: "756077068088778752" payo…" at bounding box center [729, 333] width 1458 height 666
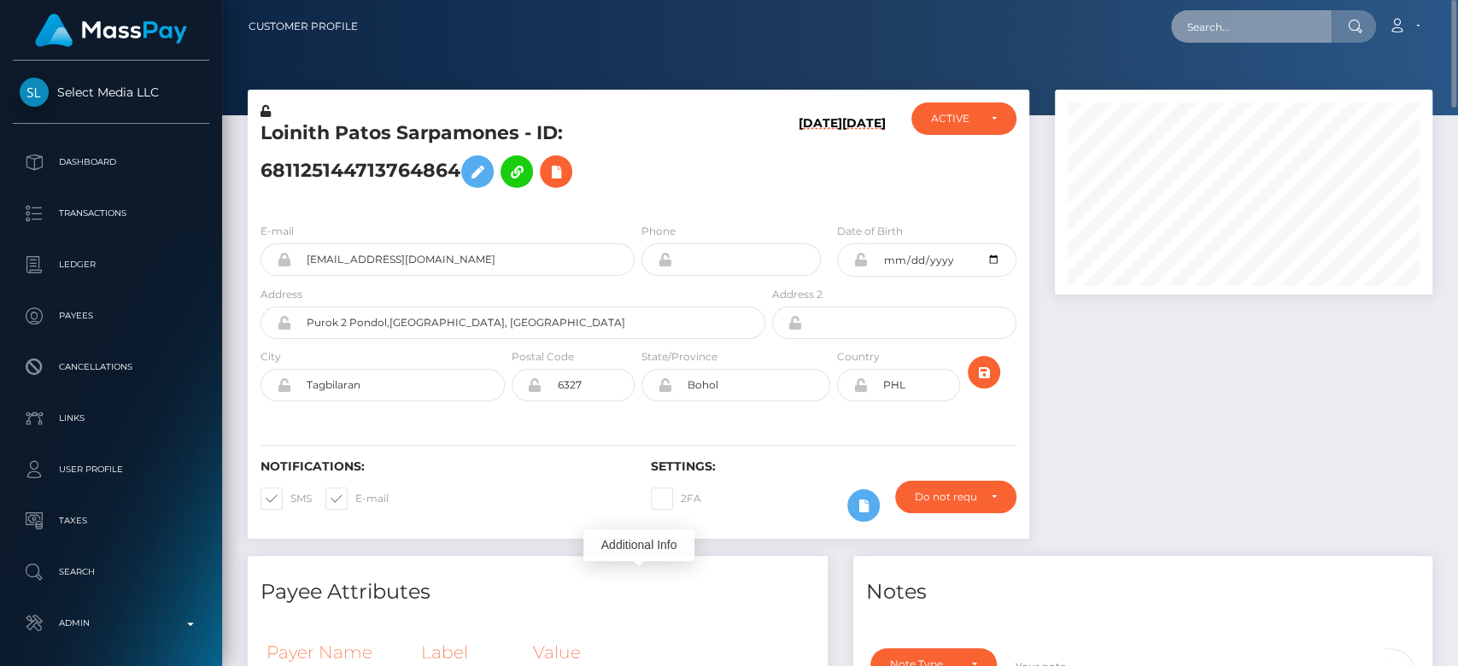
click at [1265, 16] on input "text" at bounding box center [1251, 26] width 161 height 32
paste input "[EMAIL_ADDRESS][DOMAIN_NAME]"
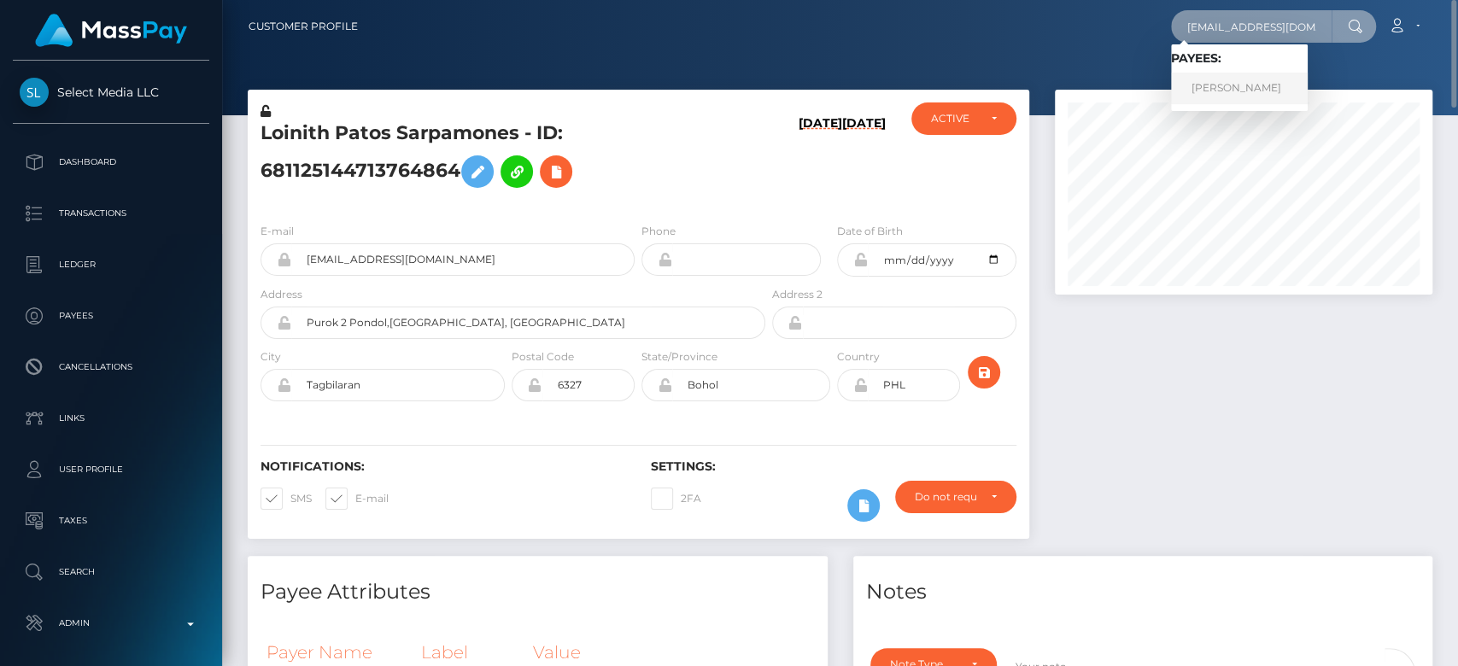
type input "[EMAIL_ADDRESS][DOMAIN_NAME]"
click at [1251, 90] on link "JAMES OWEN" at bounding box center [1239, 89] width 137 height 32
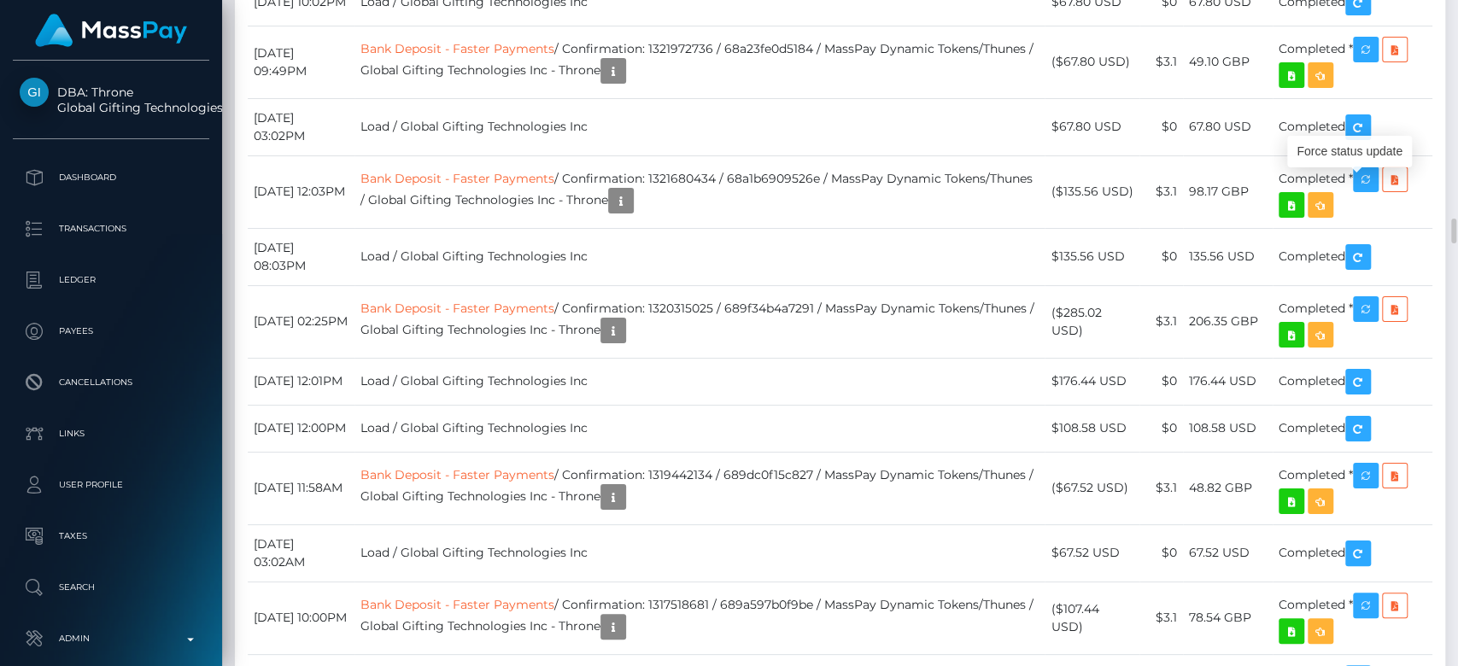
scroll to position [205, 378]
drag, startPoint x: 1376, startPoint y: 187, endPoint x: 1265, endPoint y: 318, distance: 171.5
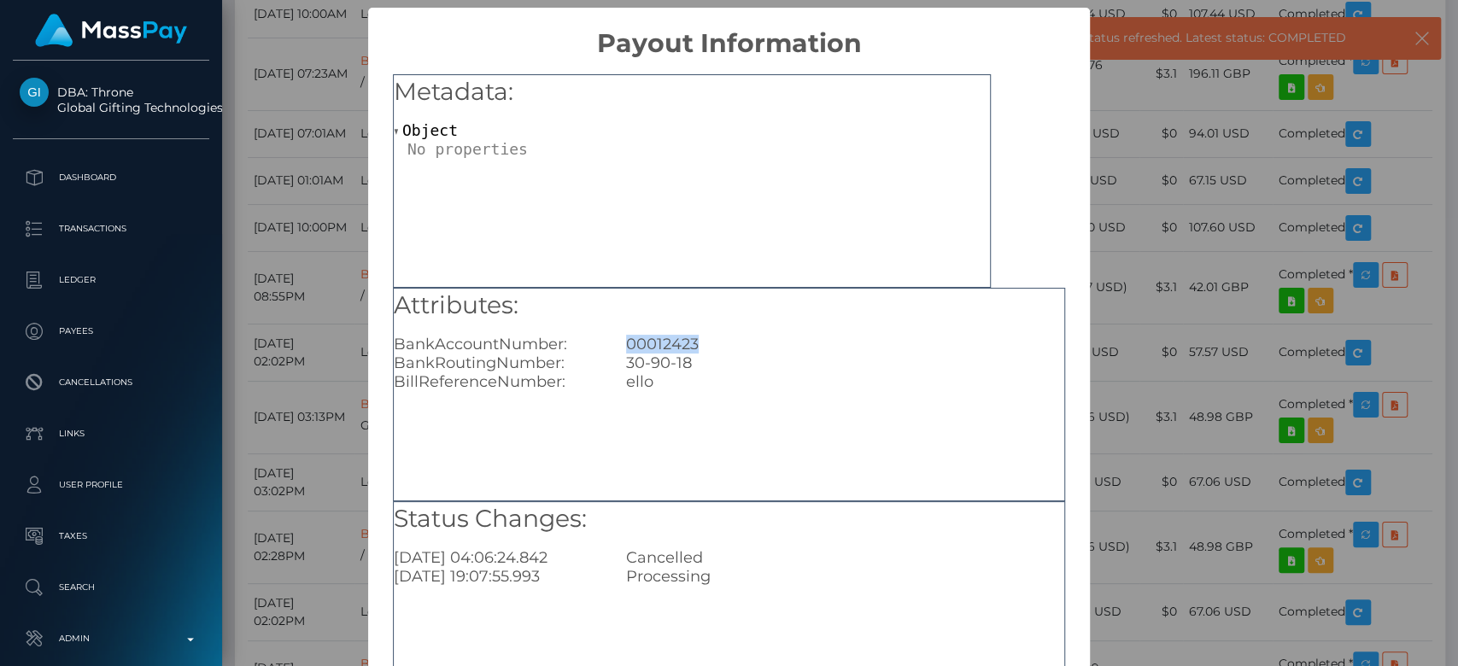
drag, startPoint x: 708, startPoint y: 337, endPoint x: 610, endPoint y: 339, distance: 98.3
click at [613, 339] on div "00012423" at bounding box center [845, 344] width 464 height 19
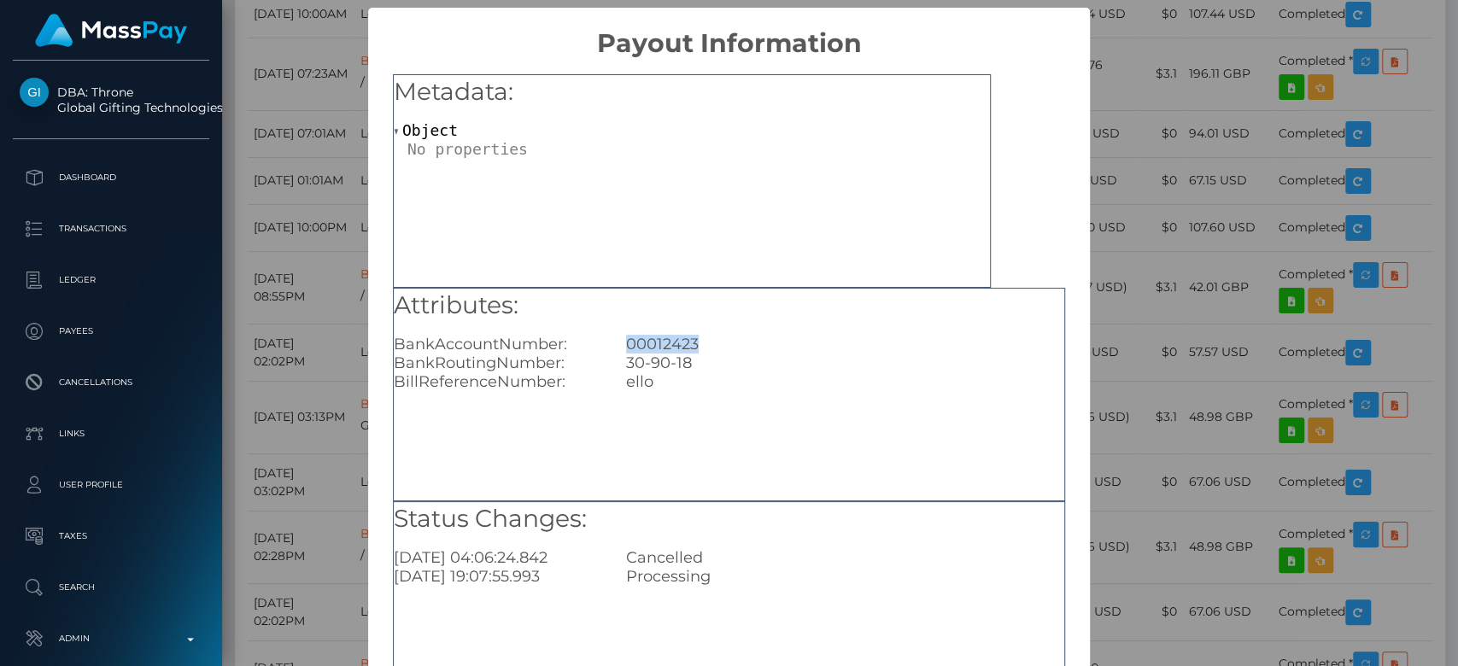
copy div "00012423"
click at [1167, 238] on div "× Payout Information Metadata: Object Attributes: BankAccountNumber: 00012423 B…" at bounding box center [729, 333] width 1458 height 666
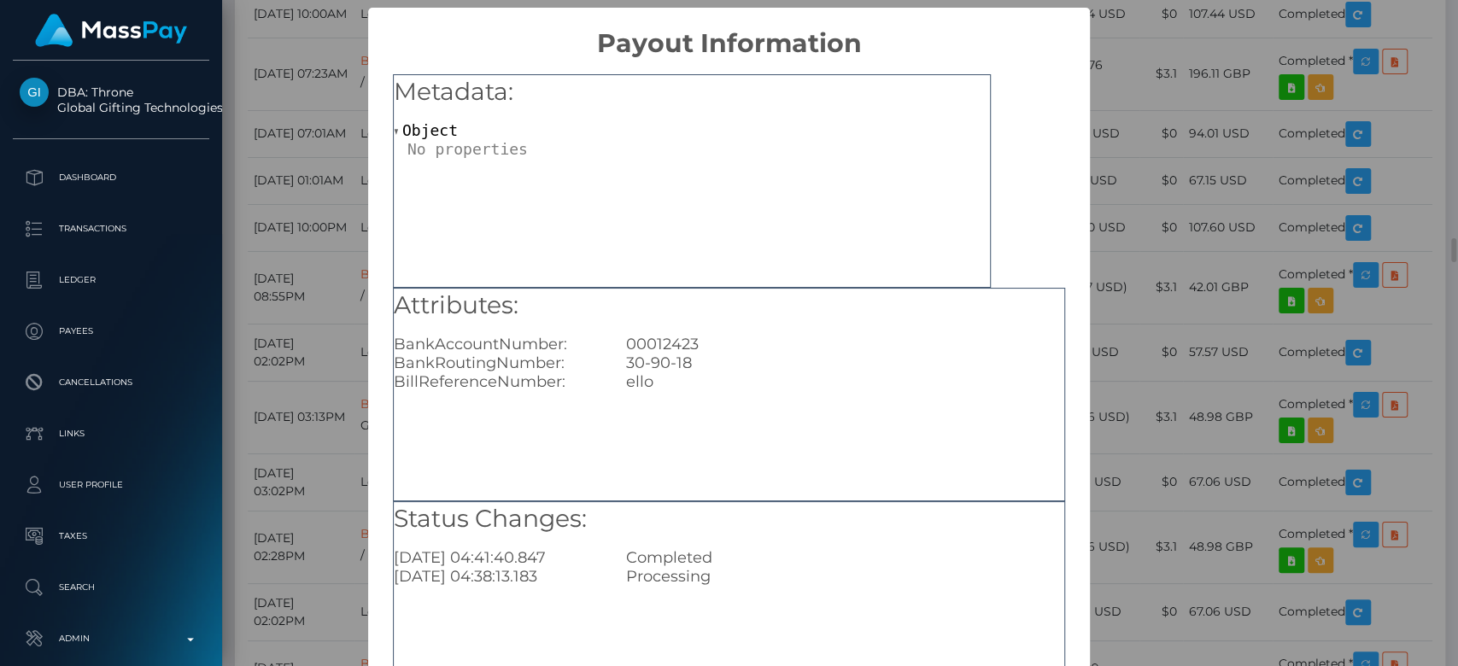
scroll to position [0, 0]
click at [316, 182] on div "× Payout Information Metadata: Object Attributes: BankAccountNumber: 00012423 B…" at bounding box center [729, 333] width 1458 height 666
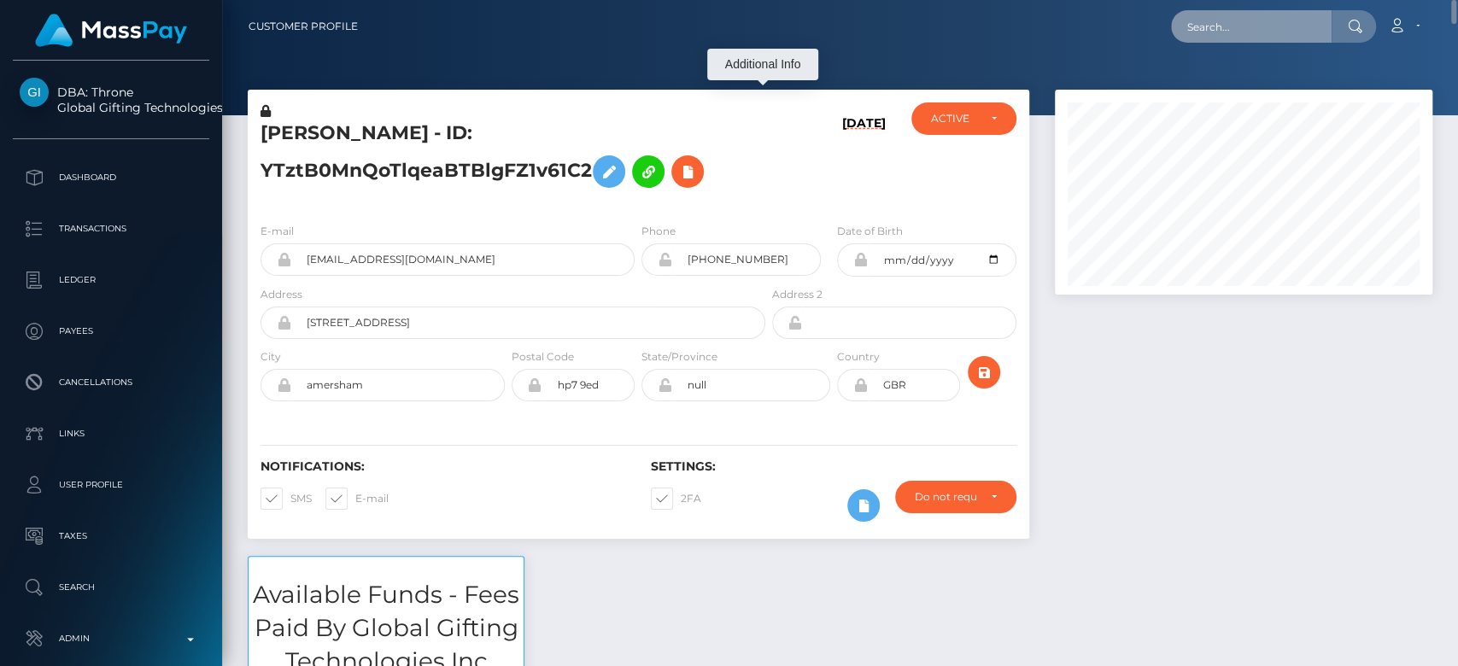
click at [1206, 24] on input "text" at bounding box center [1251, 26] width 161 height 32
paste input "dababyproduction@icloud.com"
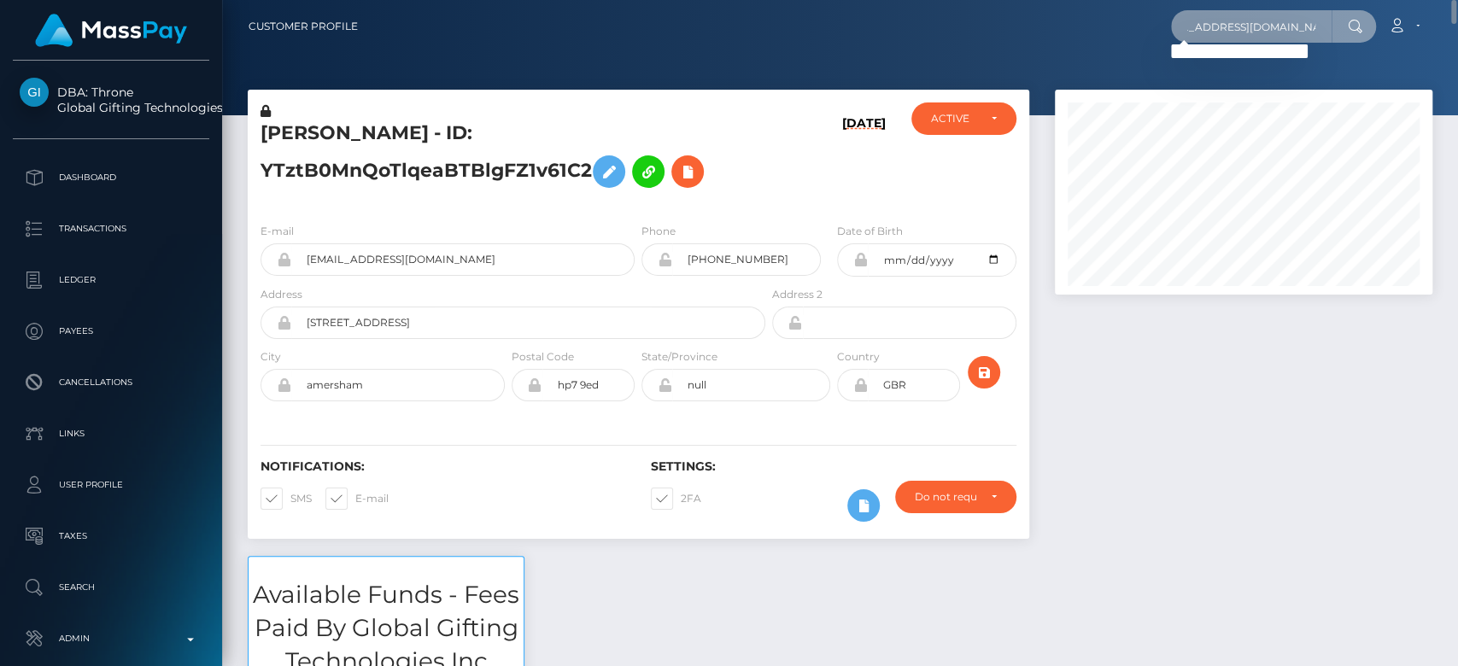
type input "dababyproduction@icloud.com"
click at [1252, 86] on div at bounding box center [840, 57] width 1236 height 115
click at [1231, 13] on input "dababyproduction@icloud.com" at bounding box center [1251, 26] width 161 height 32
paste input "onesieand@gmail.com"
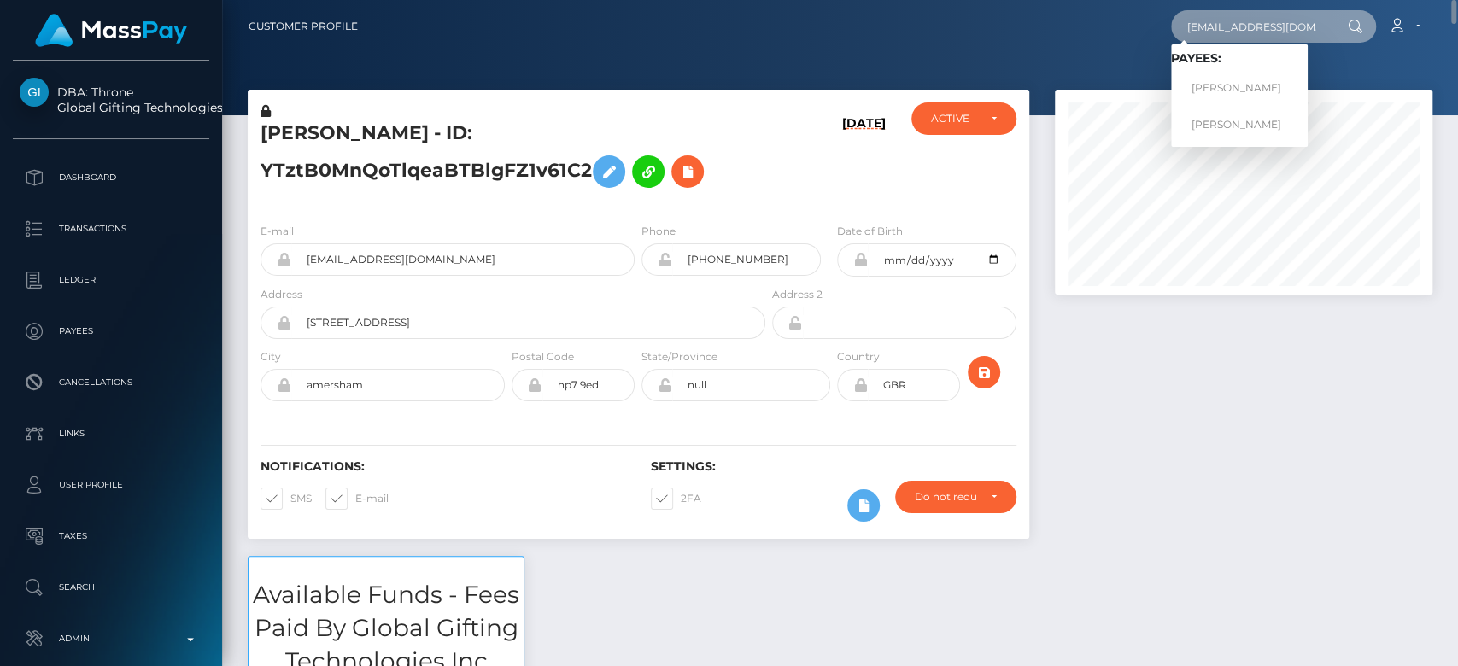
type input "onesieand@gmail.com"
click at [1234, 78] on link "Alice Rooney" at bounding box center [1239, 89] width 137 height 32
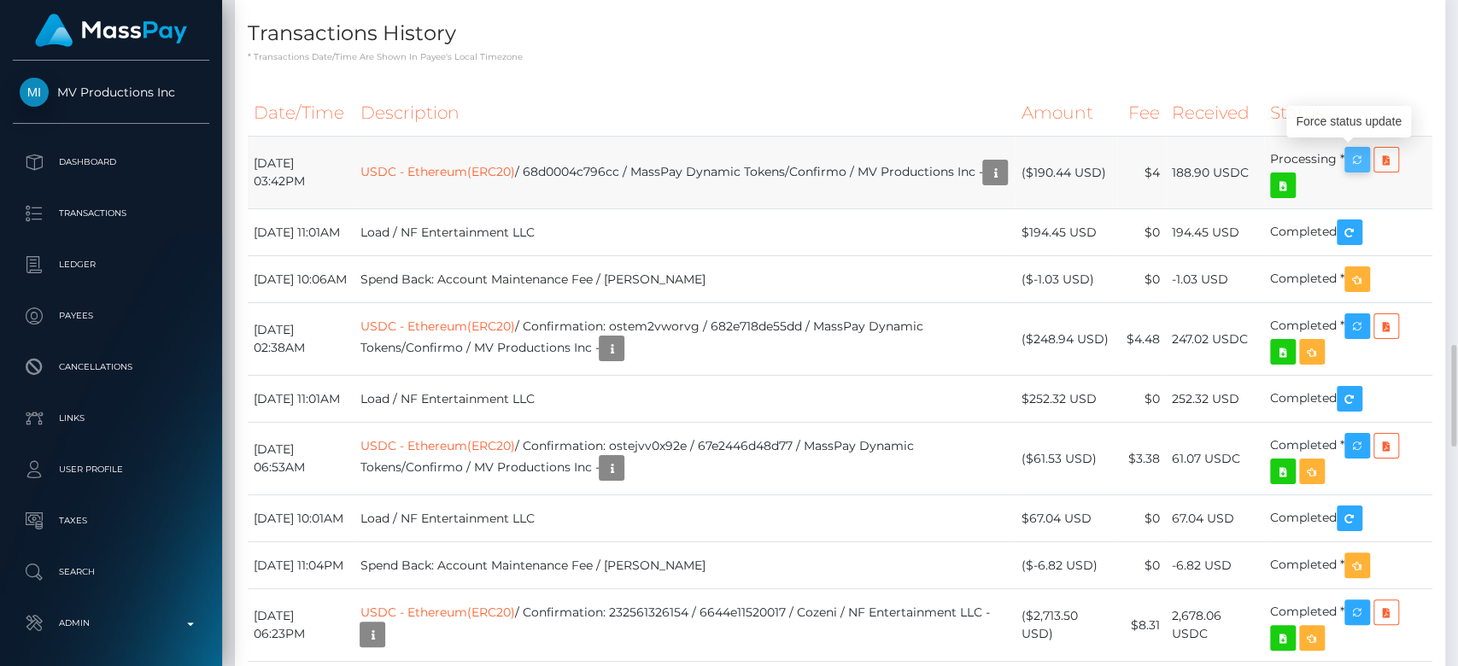
scroll to position [205, 378]
click at [1365, 151] on icon "button" at bounding box center [1357, 160] width 21 height 21
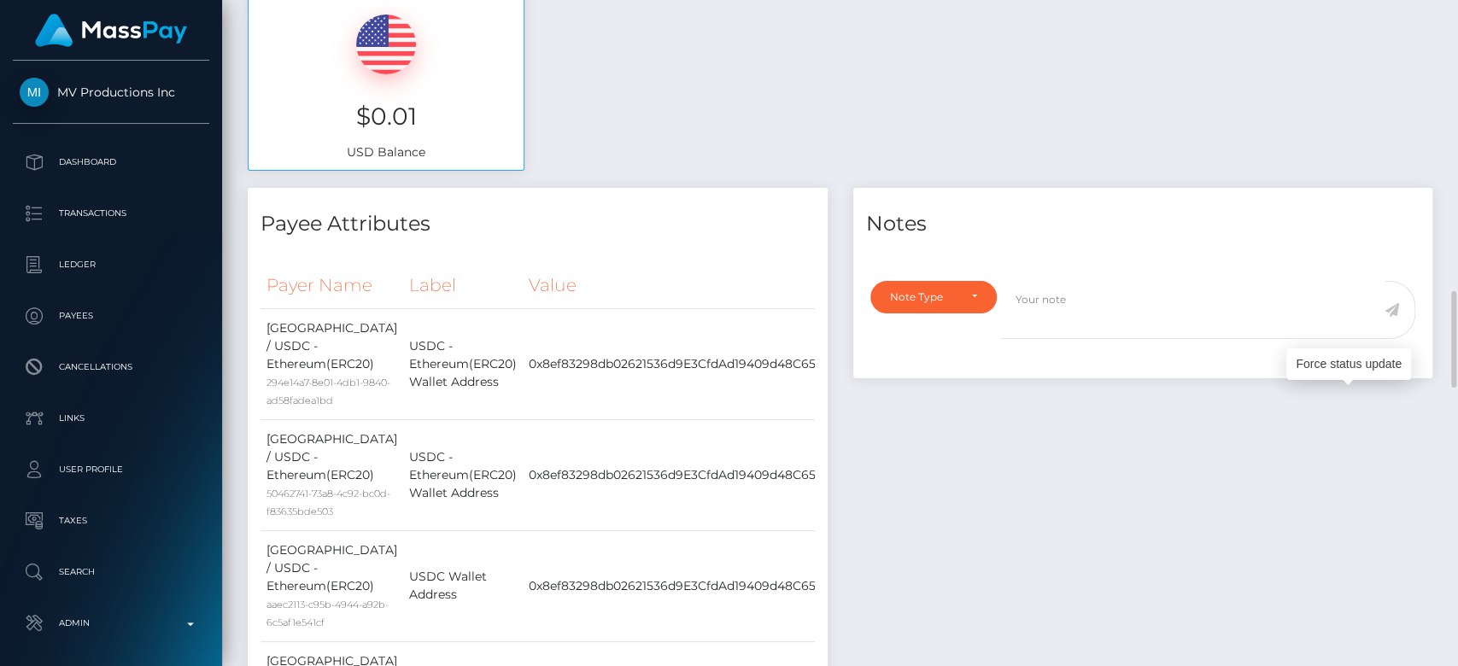
scroll to position [0, 0]
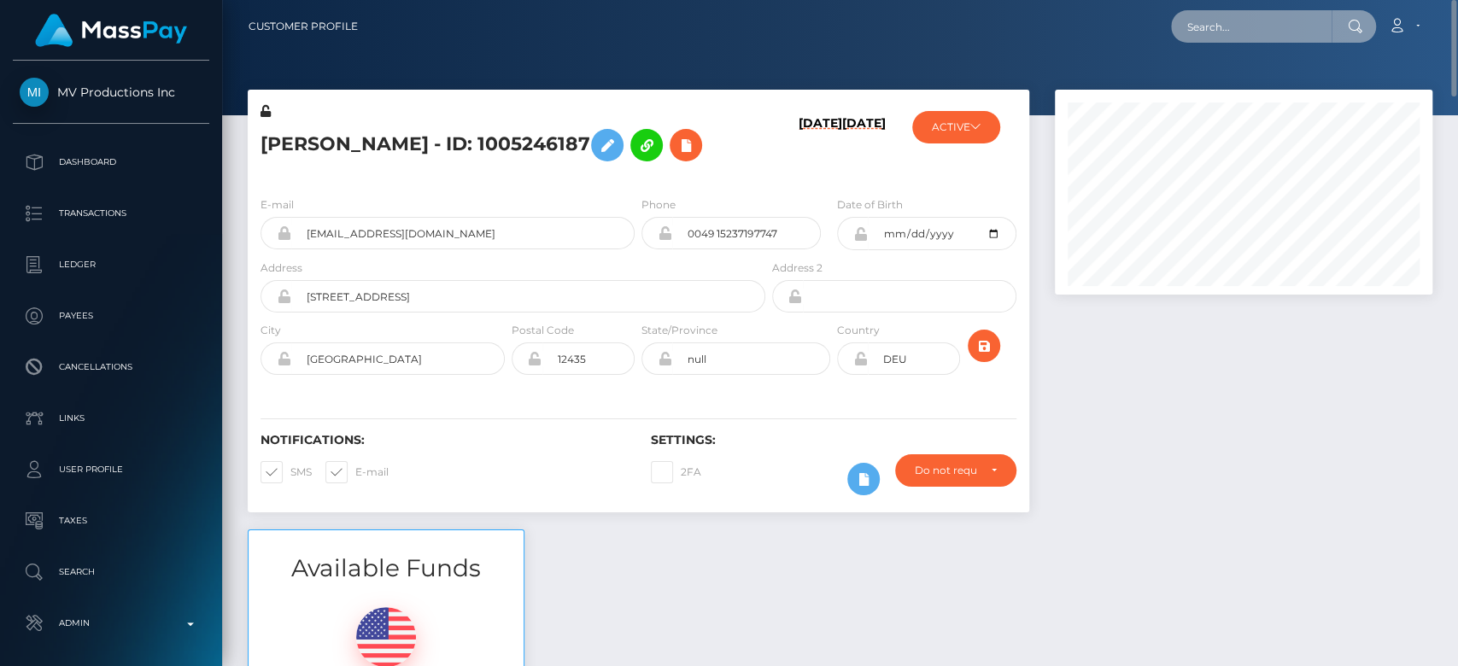
click at [1212, 21] on input "text" at bounding box center [1251, 26] width 161 height 32
paste input "cfclan911@gmail.com"
type input "cfclan911@gmail.com"
click at [1210, 32] on input "cfclan911@gmail.com" at bounding box center [1251, 26] width 161 height 32
paste input "odaykababji1@gmail.com"
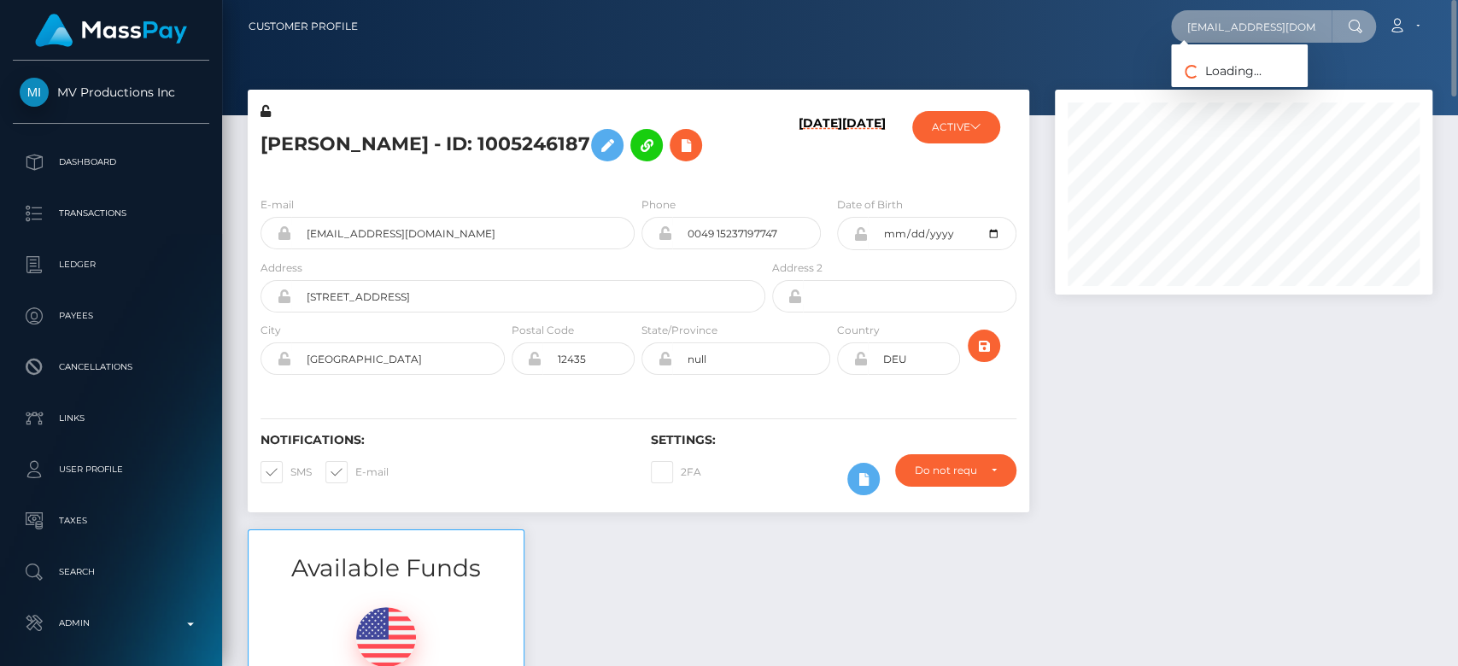
scroll to position [0, 7]
type input "odaykababji1@gmail.com"
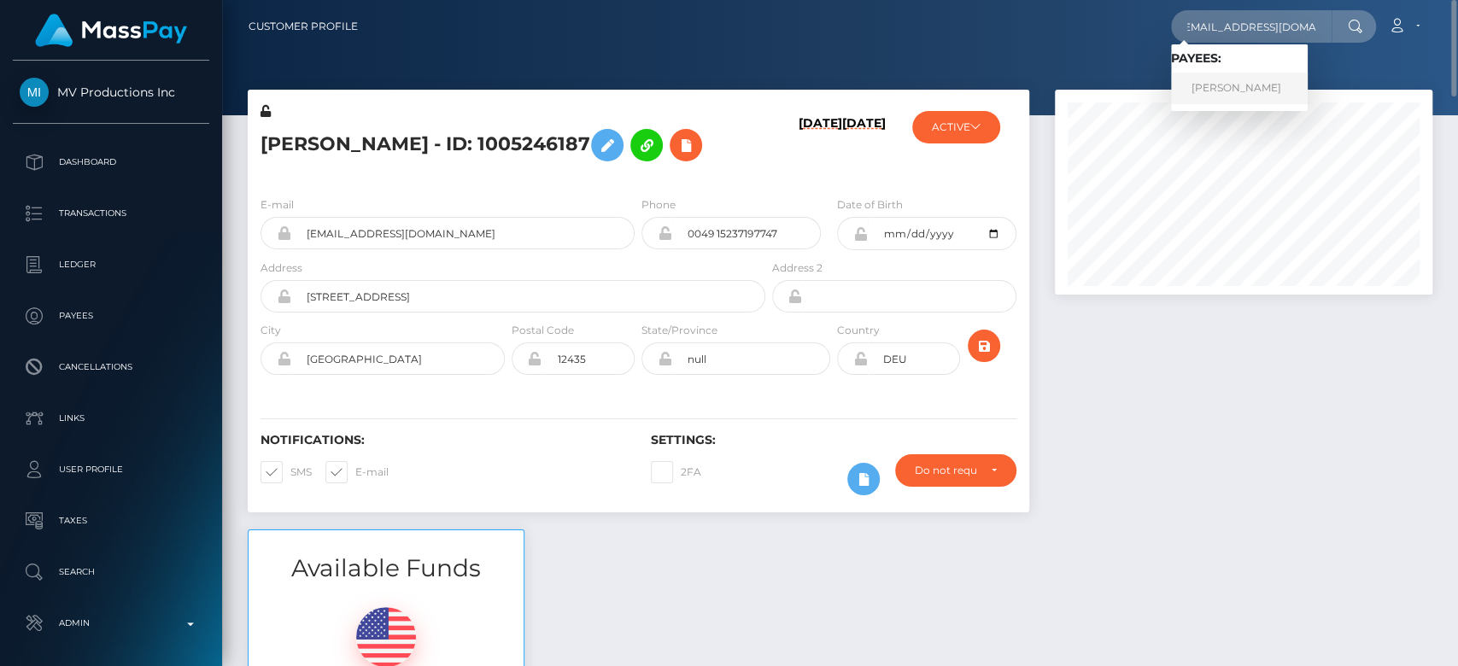
scroll to position [0, 0]
click at [1232, 81] on link "Oday Kababji" at bounding box center [1239, 89] width 137 height 32
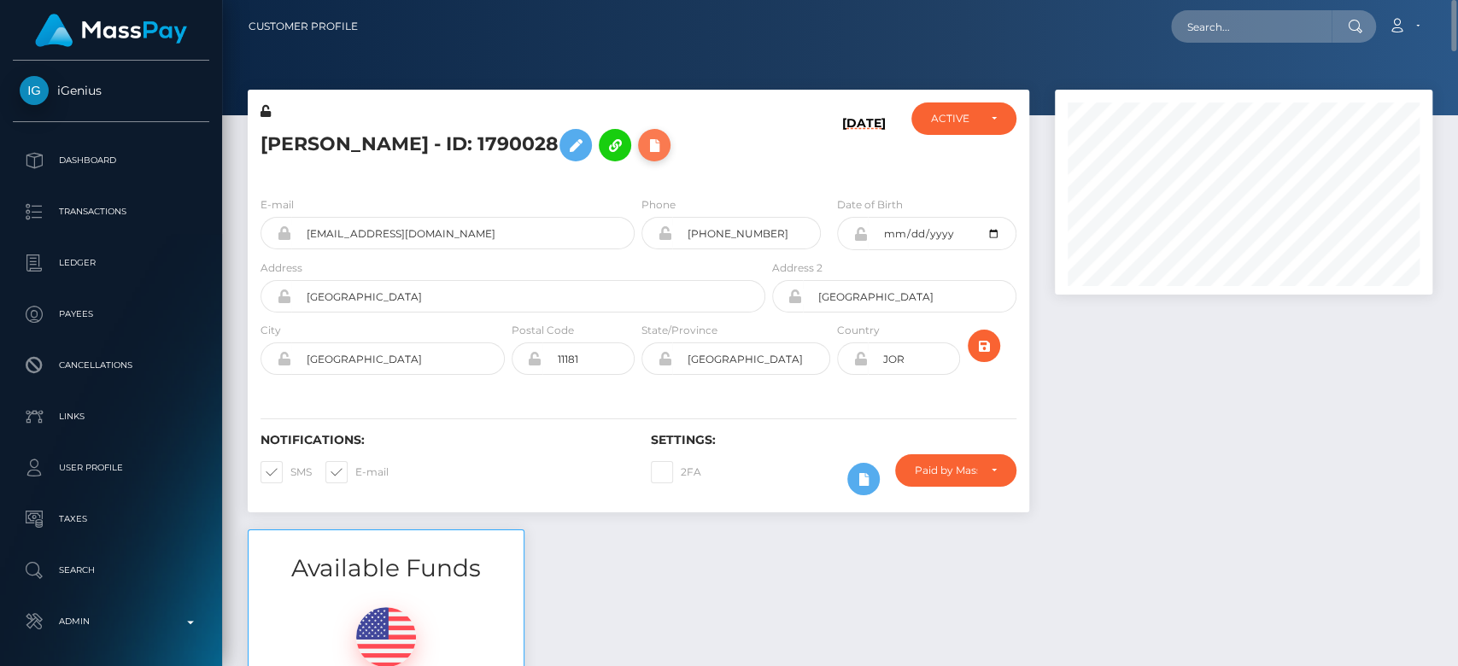
click at [638, 157] on button at bounding box center [654, 145] width 32 height 32
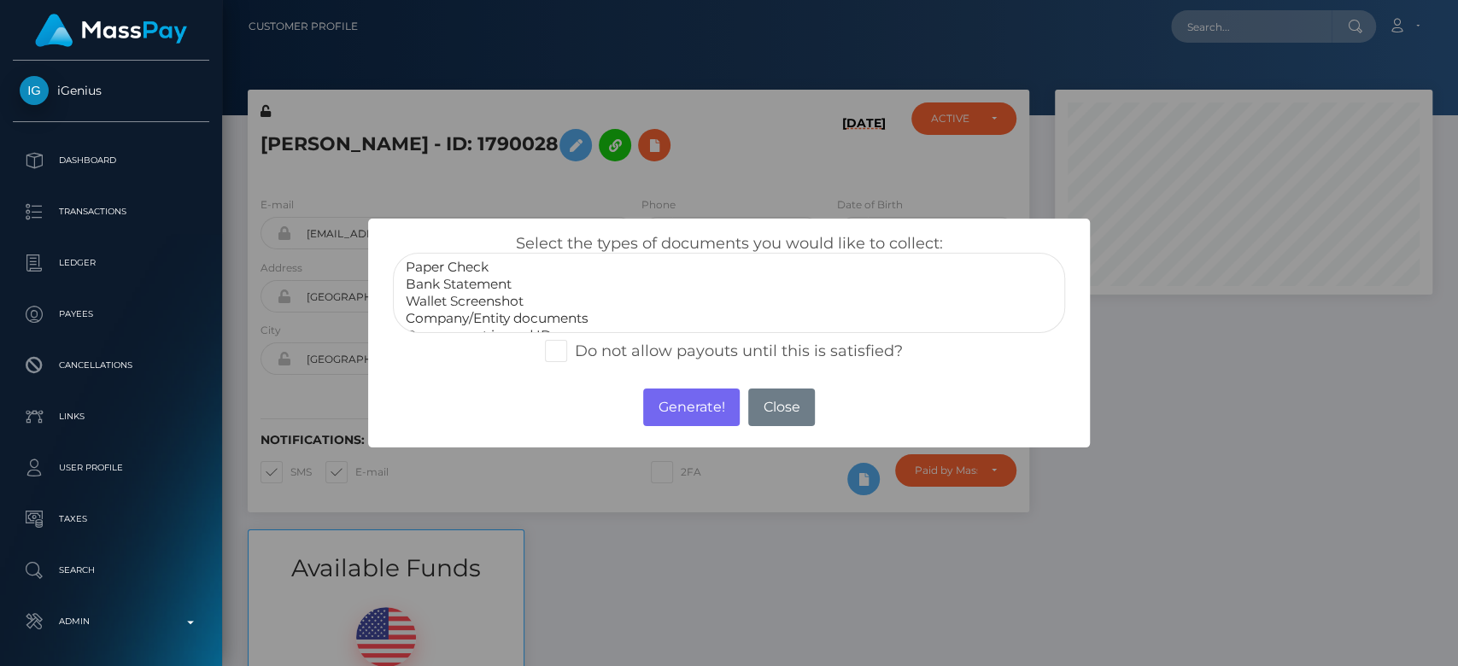
scroll to position [33, 0]
select select "Government issued ID"
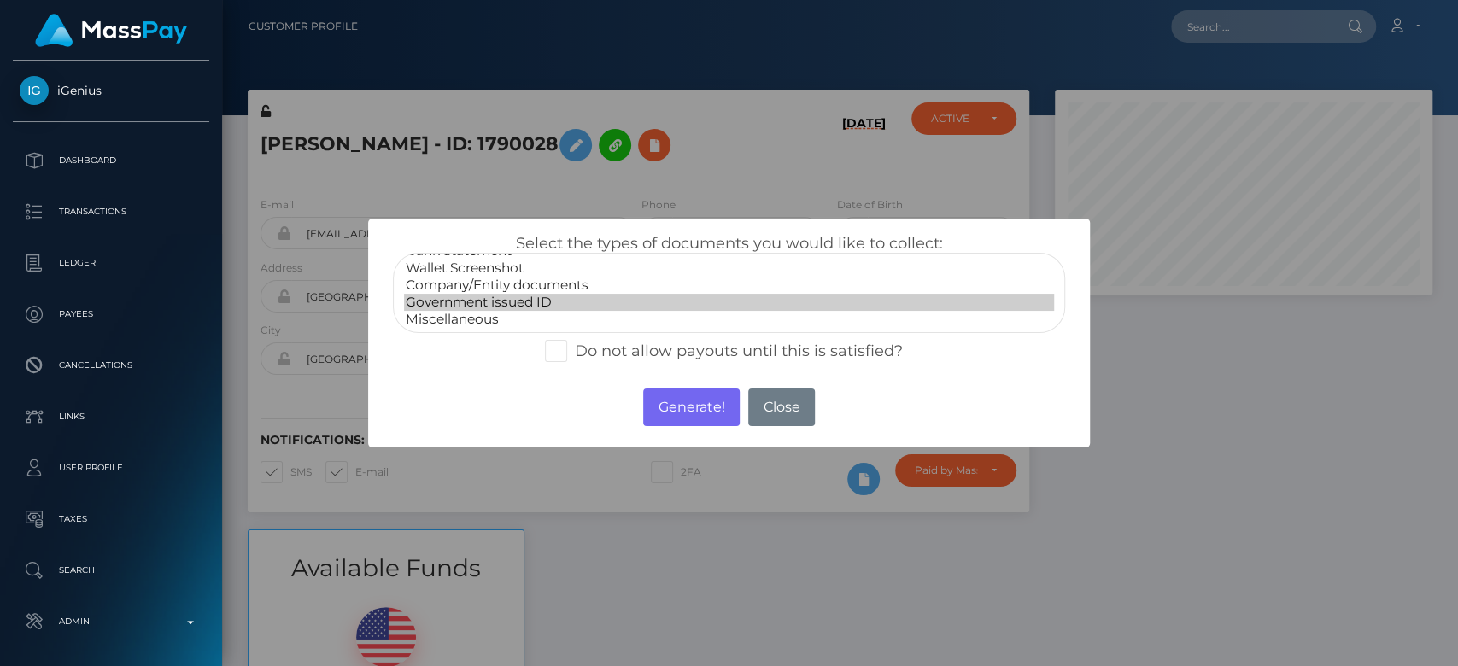
click at [496, 302] on option "Government issued ID" at bounding box center [729, 302] width 650 height 17
click at [684, 404] on button "Generate!" at bounding box center [691, 408] width 97 height 38
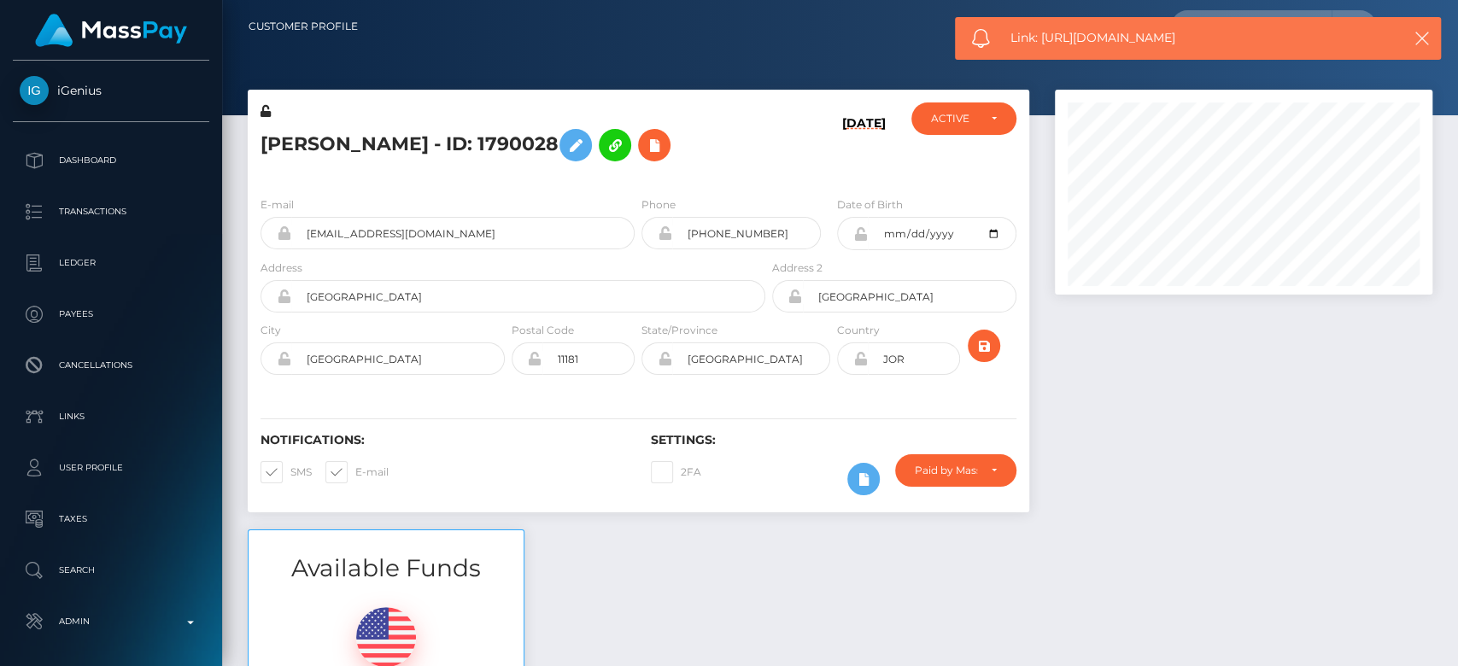
drag, startPoint x: 1218, startPoint y: 41, endPoint x: 1042, endPoint y: 42, distance: 176.0
click at [1042, 42] on span "Link: [URL][DOMAIN_NAME]" at bounding box center [1195, 38] width 368 height 18
copy span "[URL][DOMAIN_NAME]"
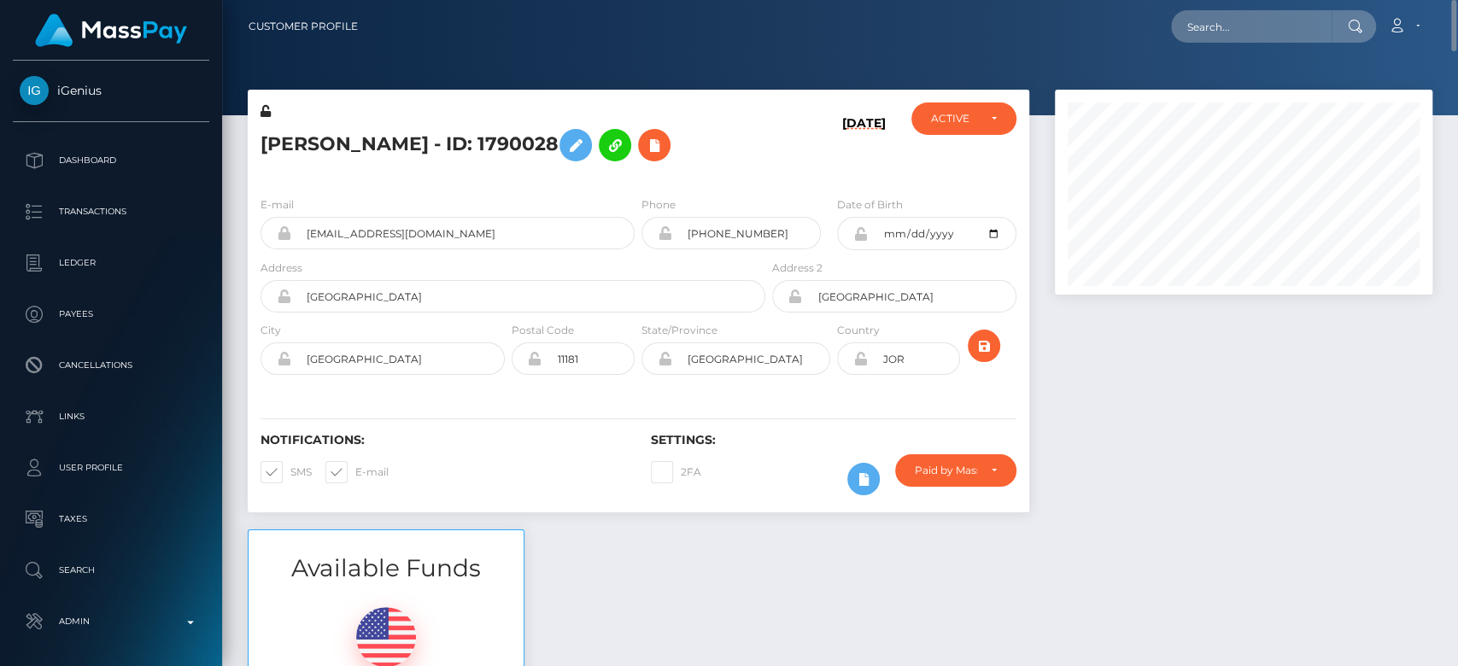
click at [1231, 48] on nav "Customer Profile Loading... Loading... Account" at bounding box center [840, 26] width 1236 height 53
click at [1238, 30] on input "text" at bounding box center [1251, 26] width 161 height 32
paste input "[EMAIL_ADDRESS][DOMAIN_NAME]"
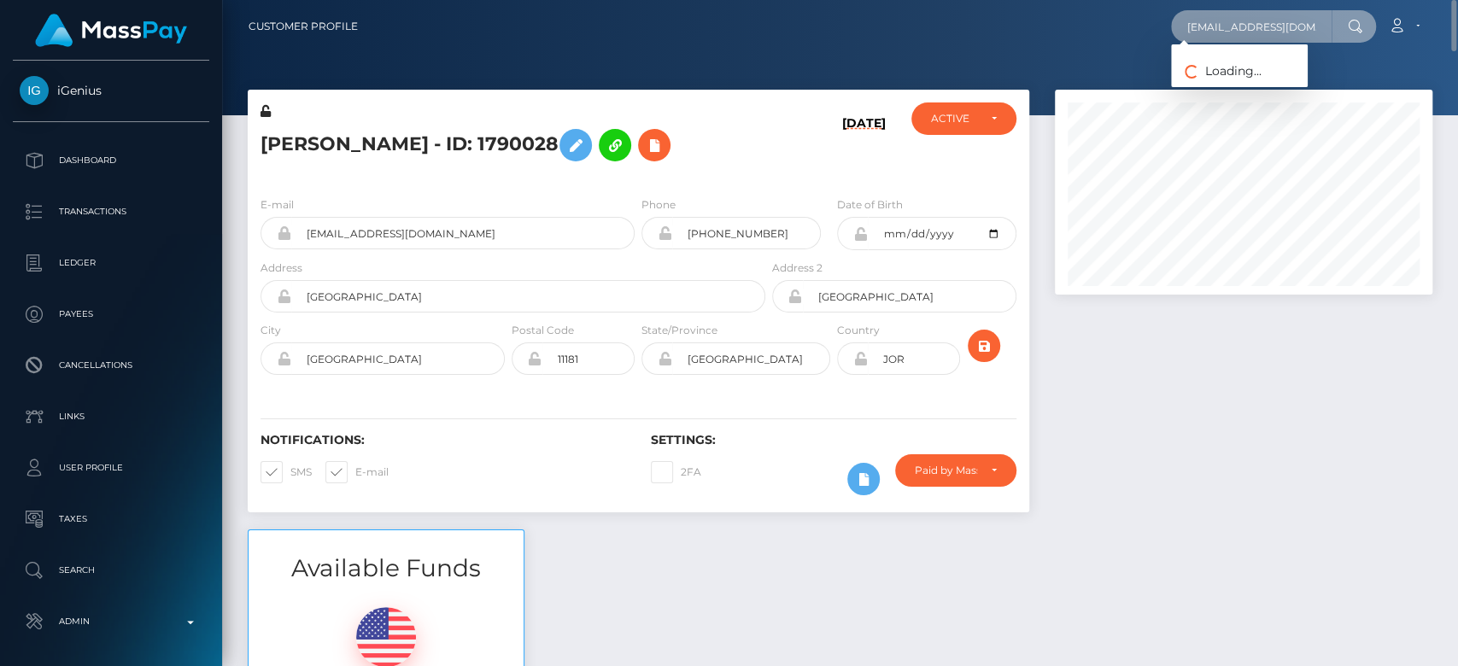
type input "[EMAIL_ADDRESS][DOMAIN_NAME]"
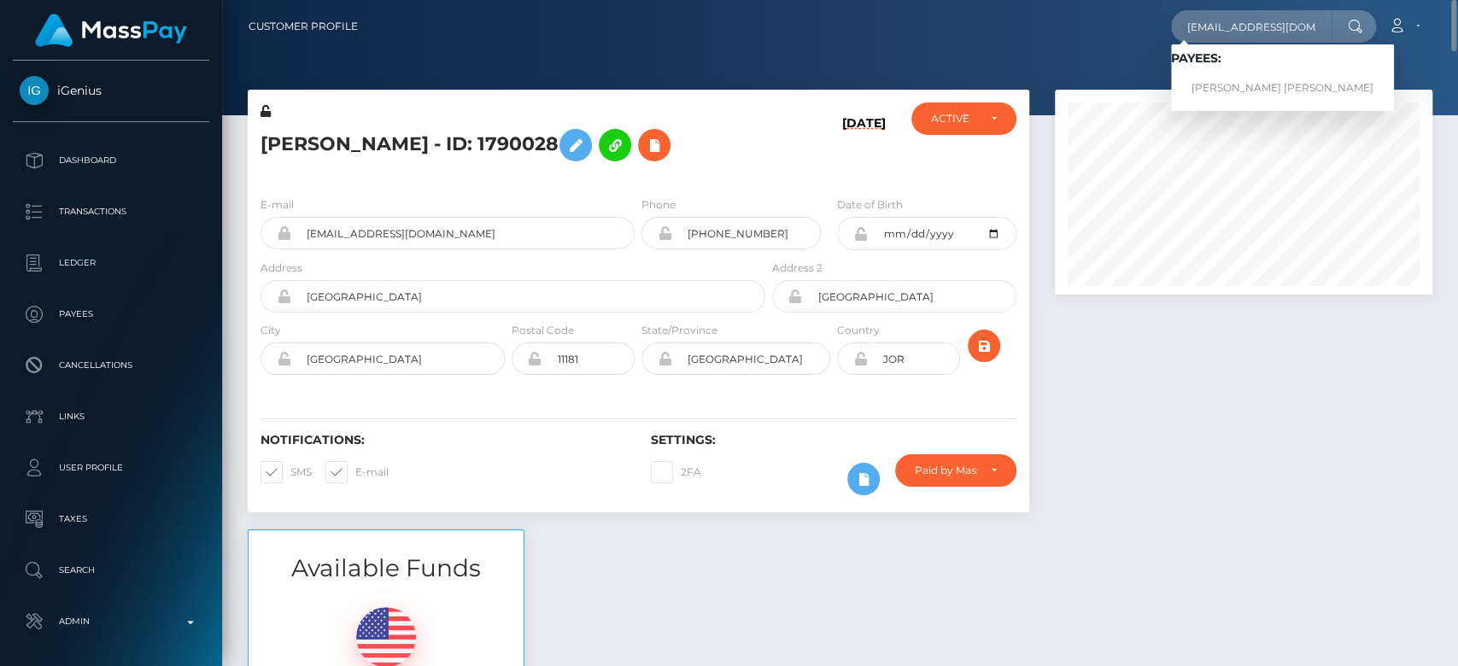
click at [460, 161] on h5 "[PERSON_NAME] - ID: 1790028" at bounding box center [509, 145] width 496 height 50
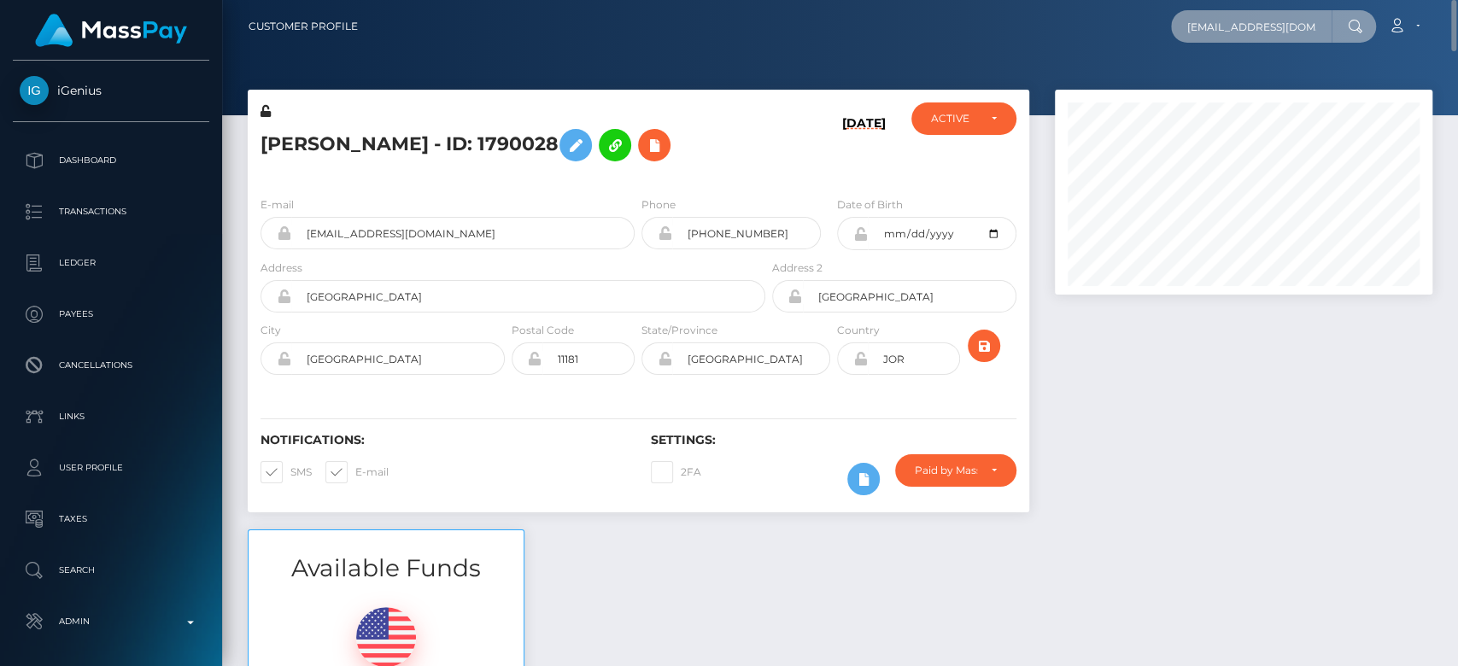
click at [1250, 36] on input "[EMAIL_ADDRESS][DOMAIN_NAME]" at bounding box center [1251, 26] width 161 height 32
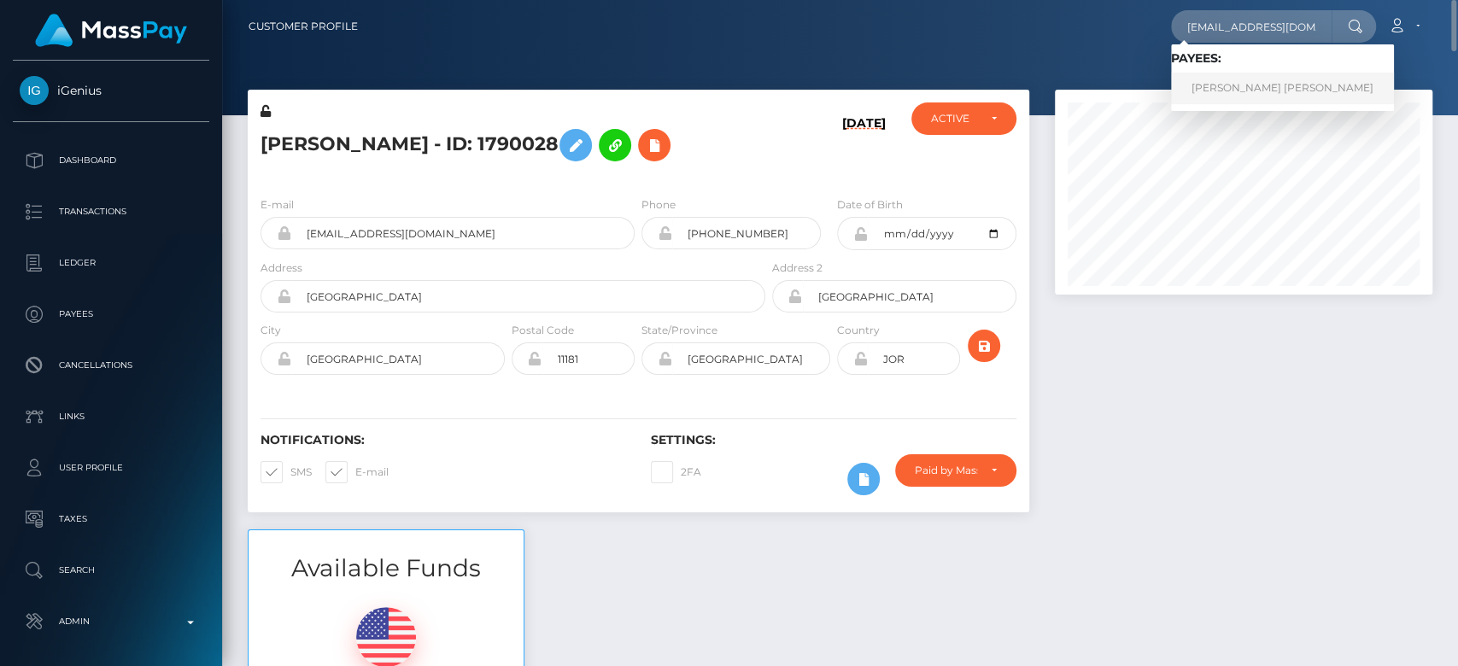
click at [1251, 85] on link "[PERSON_NAME] [PERSON_NAME]" at bounding box center [1282, 89] width 223 height 32
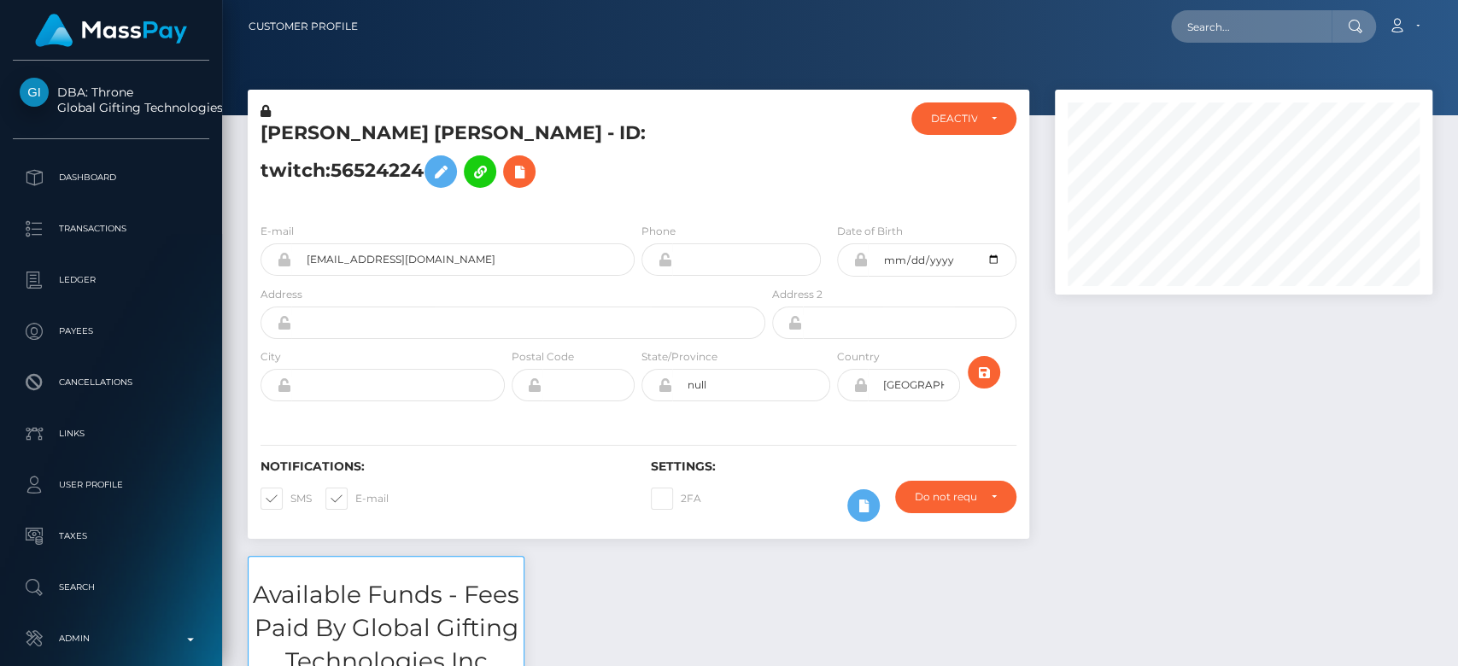
scroll to position [205, 378]
click at [1126, 472] on div at bounding box center [1243, 323] width 403 height 467
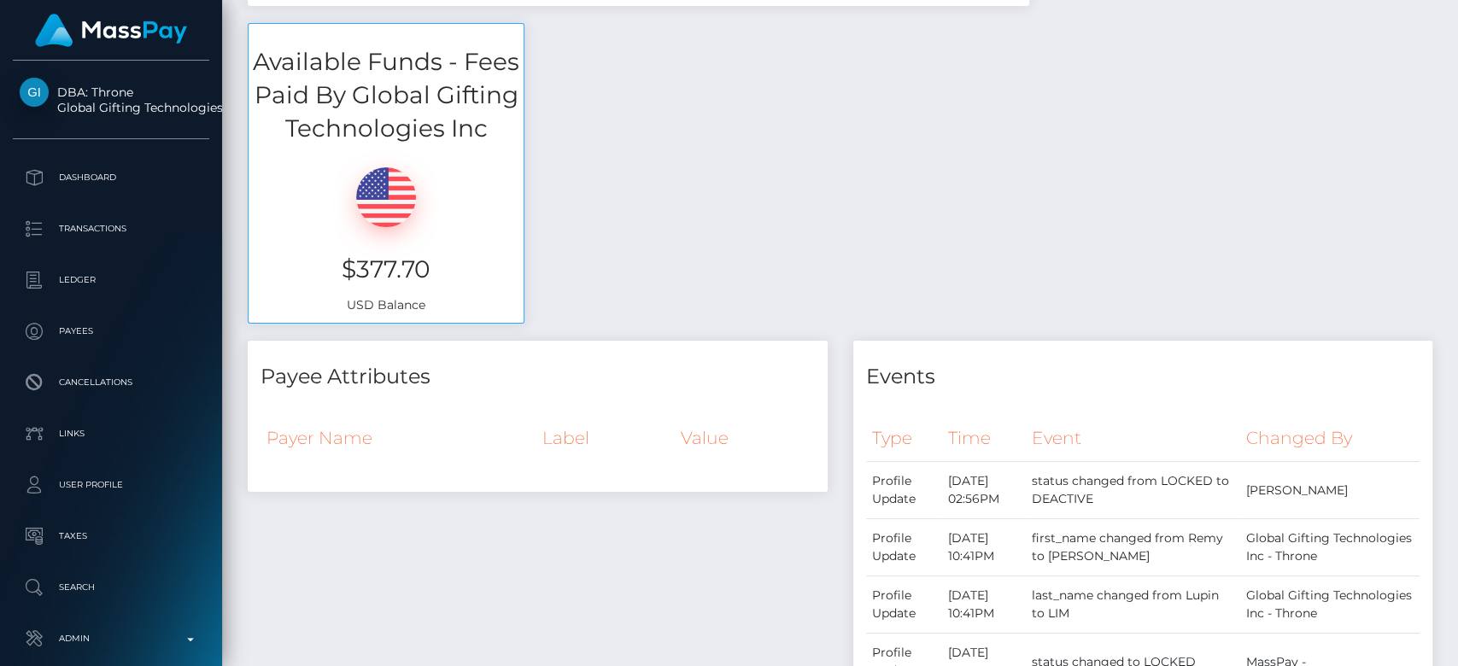
scroll to position [0, 0]
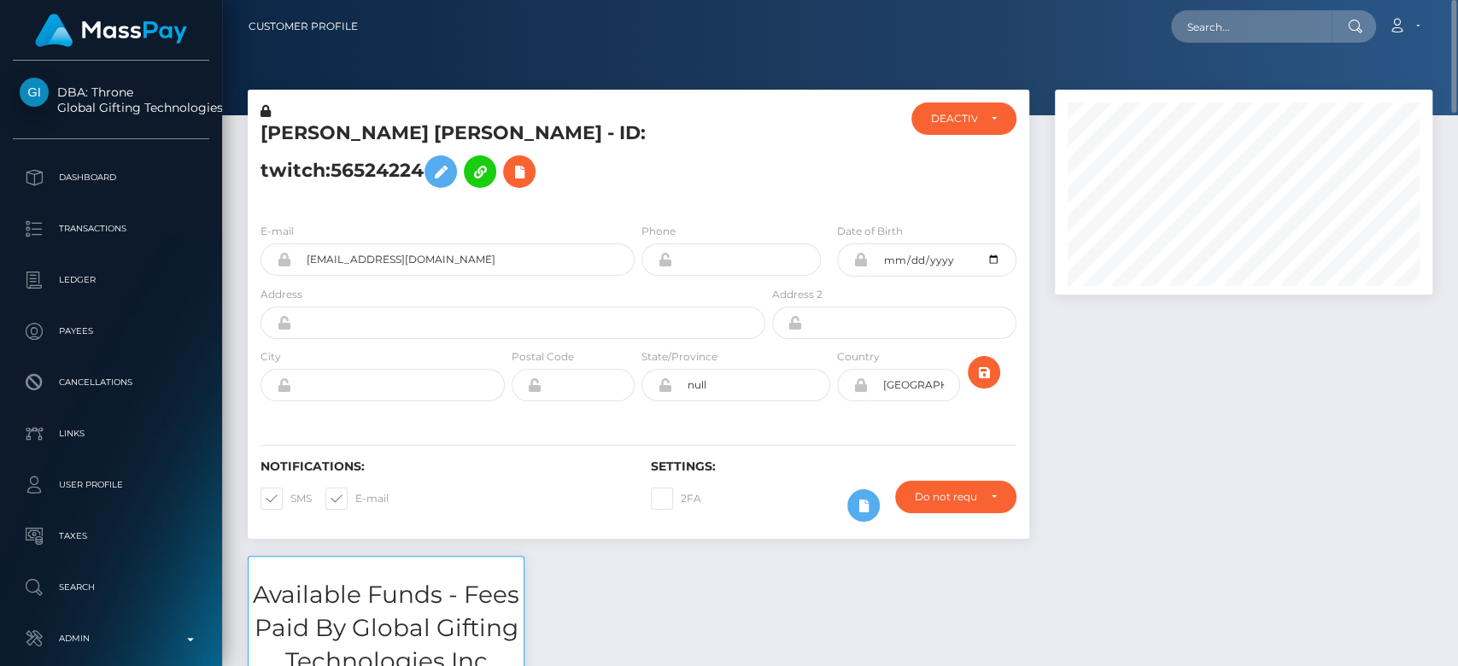
click at [976, 100] on div "[PERSON_NAME] [PERSON_NAME] - ID: twitch:56524224 ACTIVE DEACTIVE" at bounding box center [639, 150] width 782 height 120
click at [976, 110] on div "DEACTIVE" at bounding box center [964, 119] width 104 height 32
click at [553, 190] on h5 "[PERSON_NAME] [PERSON_NAME] - ID: twitch:56524224" at bounding box center [509, 158] width 496 height 76
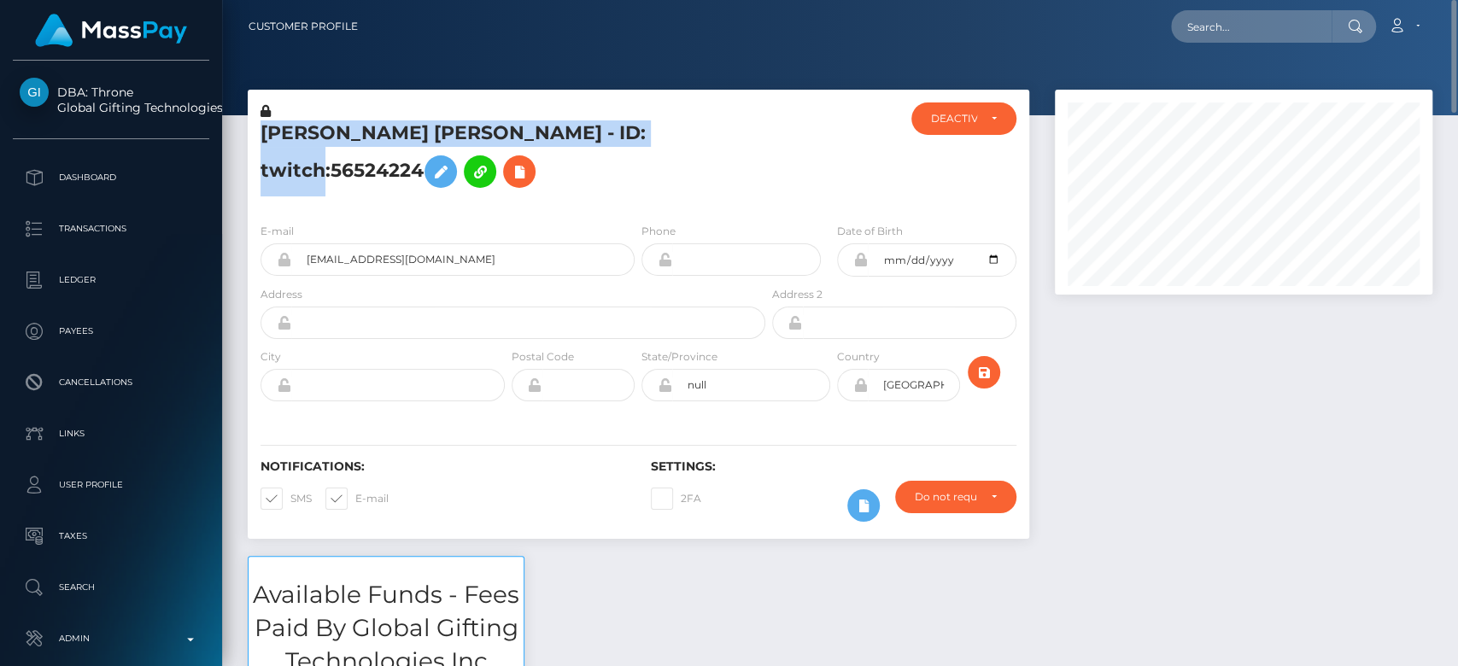
drag, startPoint x: 670, startPoint y: 152, endPoint x: 262, endPoint y: 147, distance: 407.6
click at [262, 147] on h5 "[PERSON_NAME] [PERSON_NAME] - ID: twitch:56524224" at bounding box center [509, 158] width 496 height 76
copy h5 "[PERSON_NAME] [PERSON_NAME] - ID: twitch:56524224"
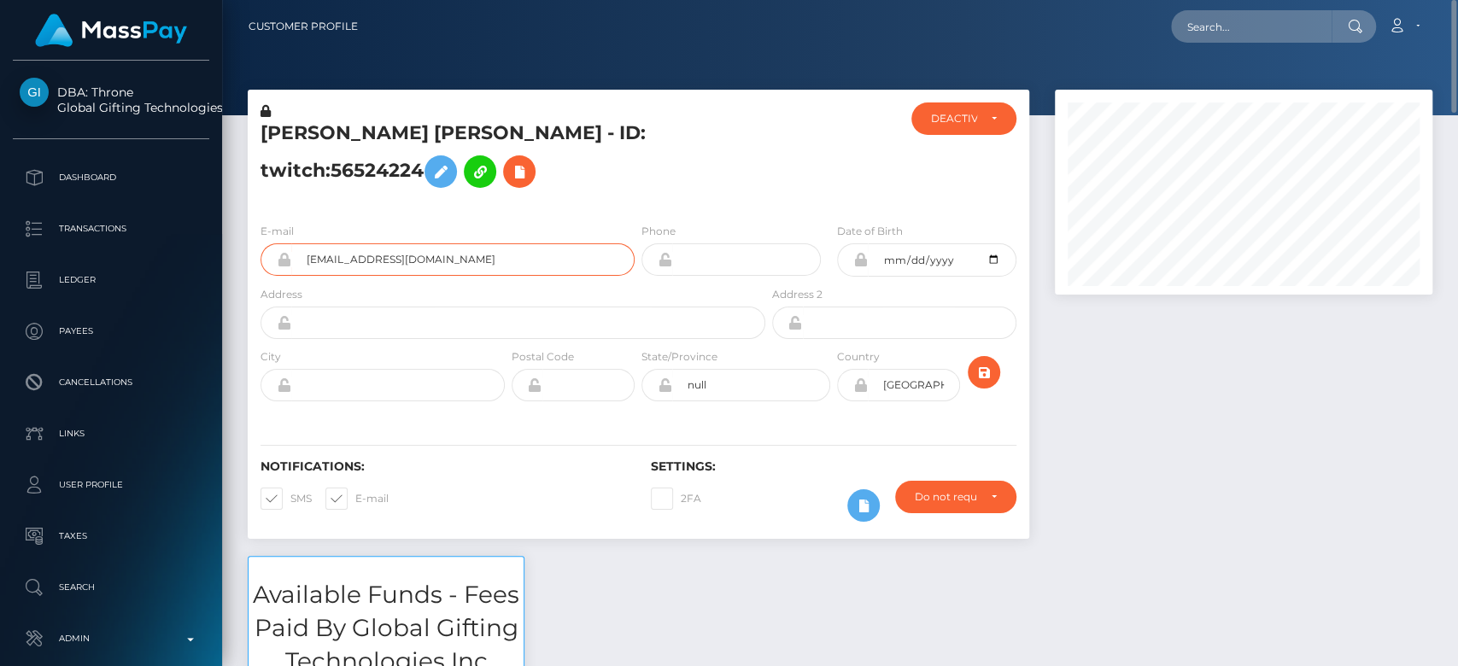
drag, startPoint x: 460, startPoint y: 285, endPoint x: 294, endPoint y: 287, distance: 165.8
click at [294, 276] on input "[EMAIL_ADDRESS][DOMAIN_NAME]" at bounding box center [462, 260] width 343 height 32
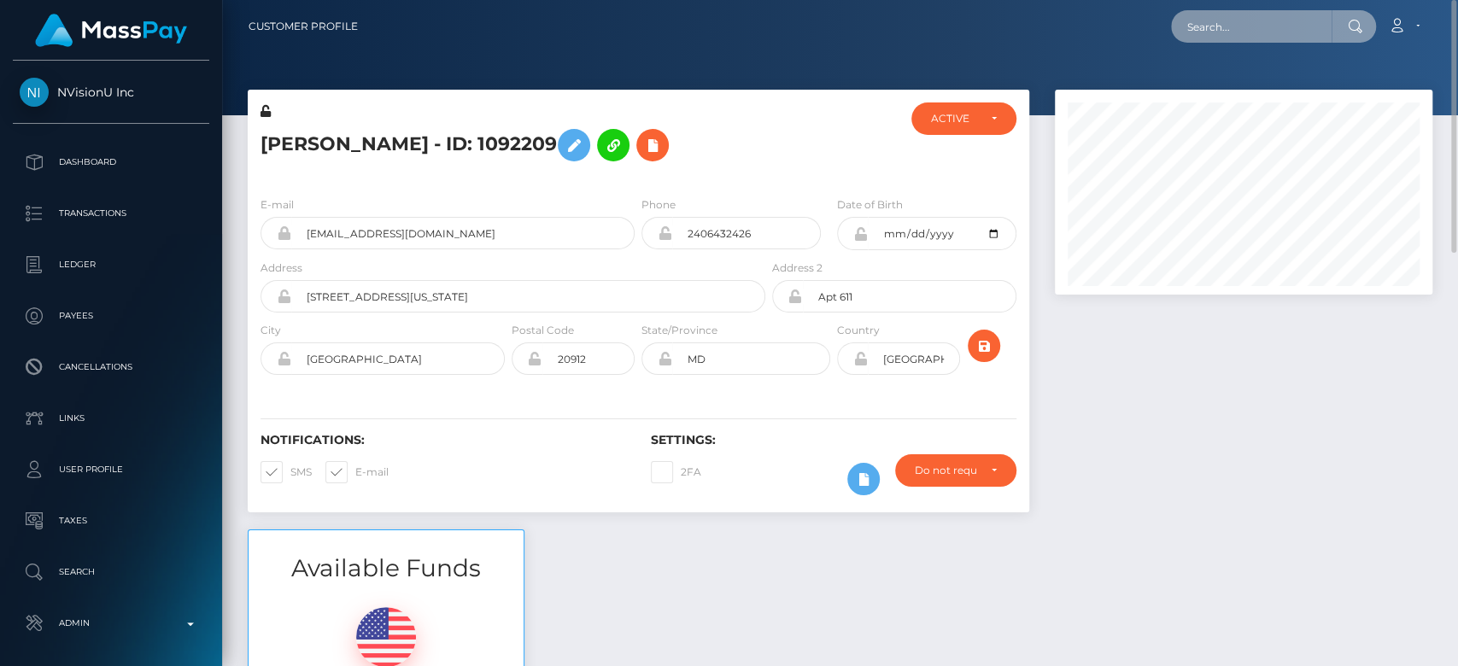
click at [1230, 38] on input "text" at bounding box center [1251, 26] width 161 height 32
paste input "[EMAIL_ADDRESS][DOMAIN_NAME]"
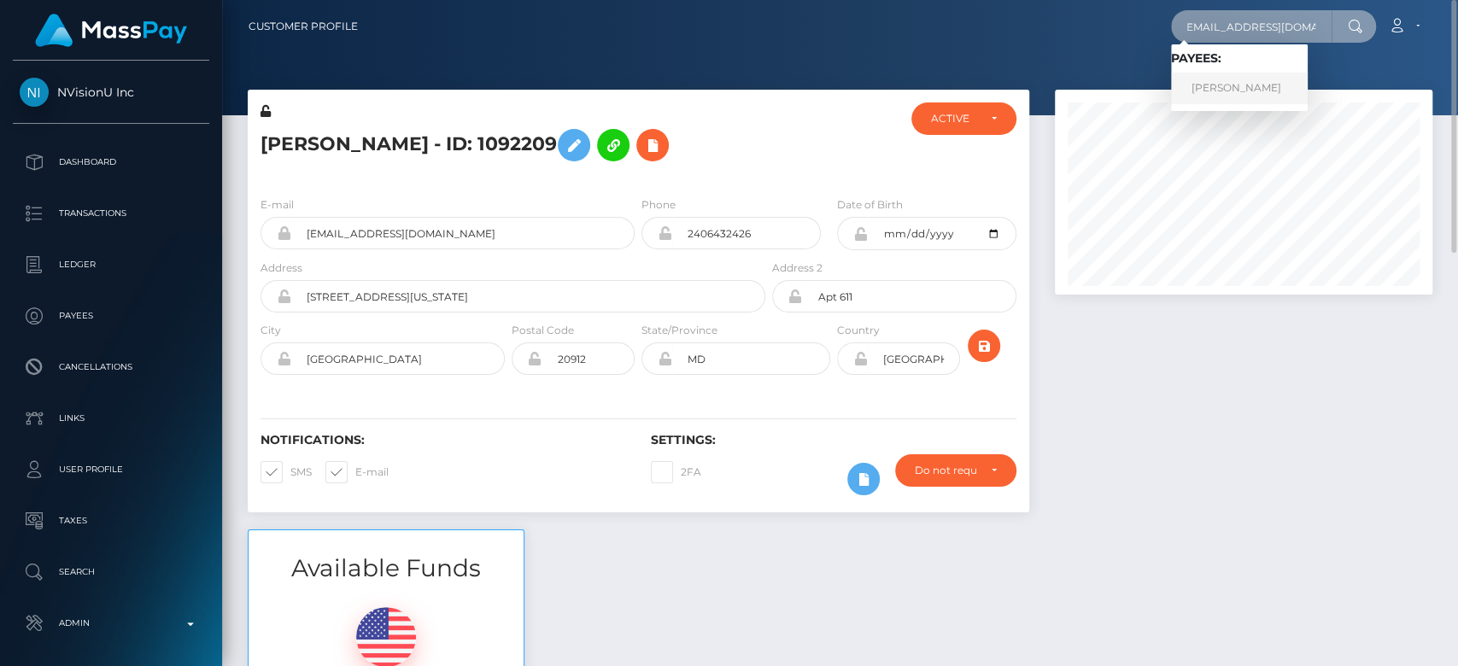
type input "[EMAIL_ADDRESS][DOMAIN_NAME]"
click at [1265, 78] on link "[PERSON_NAME]" at bounding box center [1239, 89] width 137 height 32
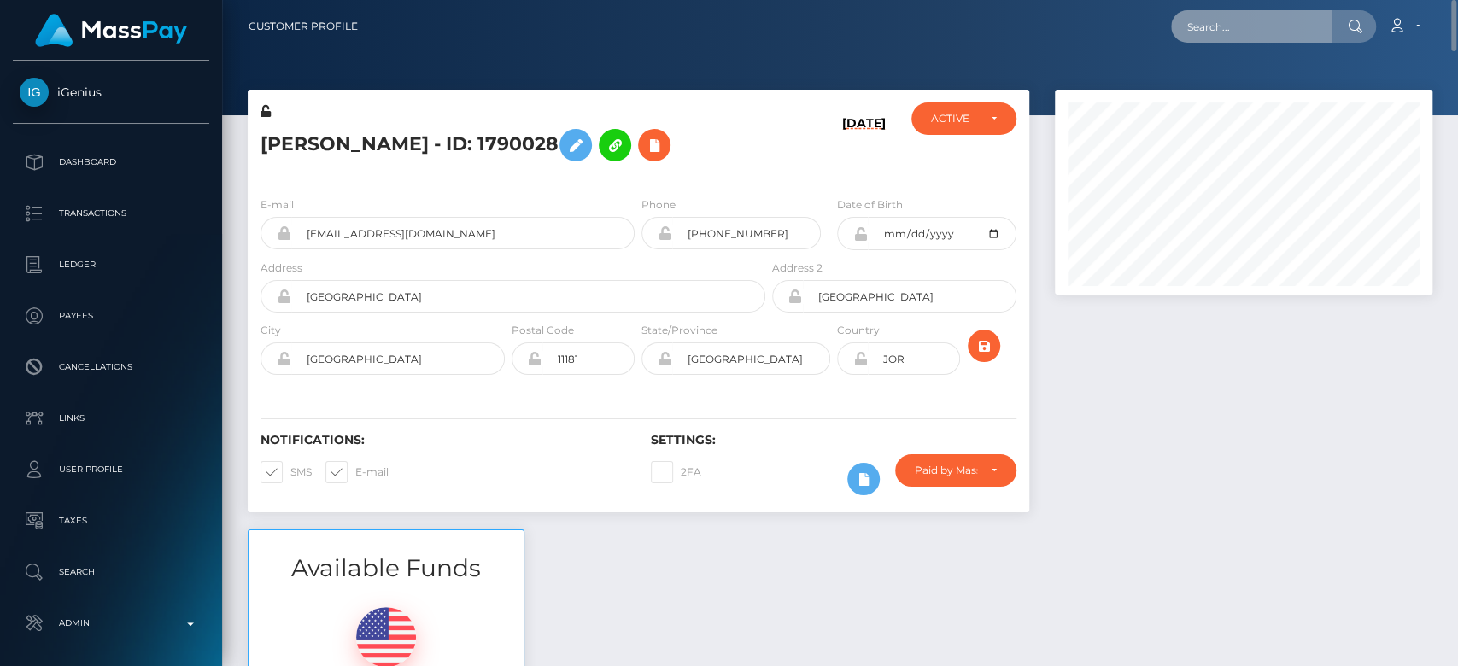
click at [1292, 23] on input "text" at bounding box center [1251, 26] width 161 height 32
paste input "[EMAIL_ADDRESS][DOMAIN_NAME]"
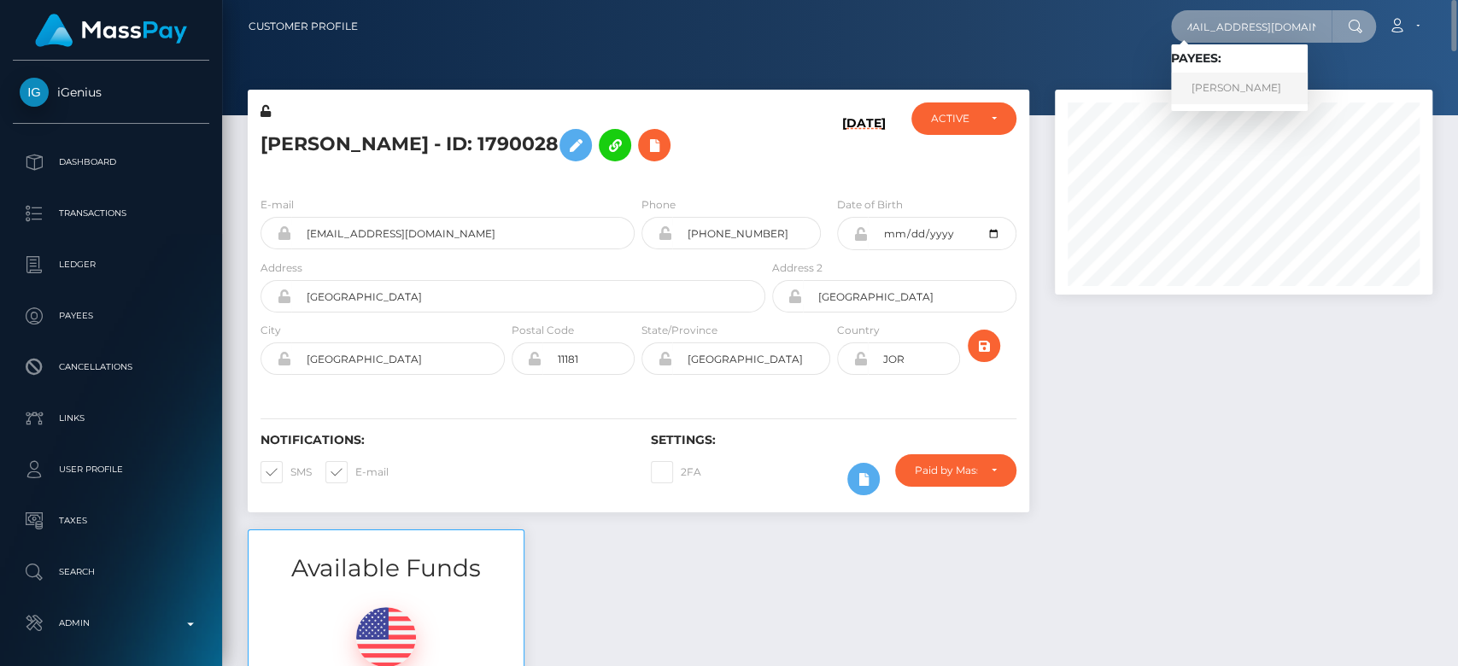
type input "[EMAIL_ADDRESS][DOMAIN_NAME]"
click at [1258, 97] on link "[PERSON_NAME]" at bounding box center [1239, 89] width 137 height 32
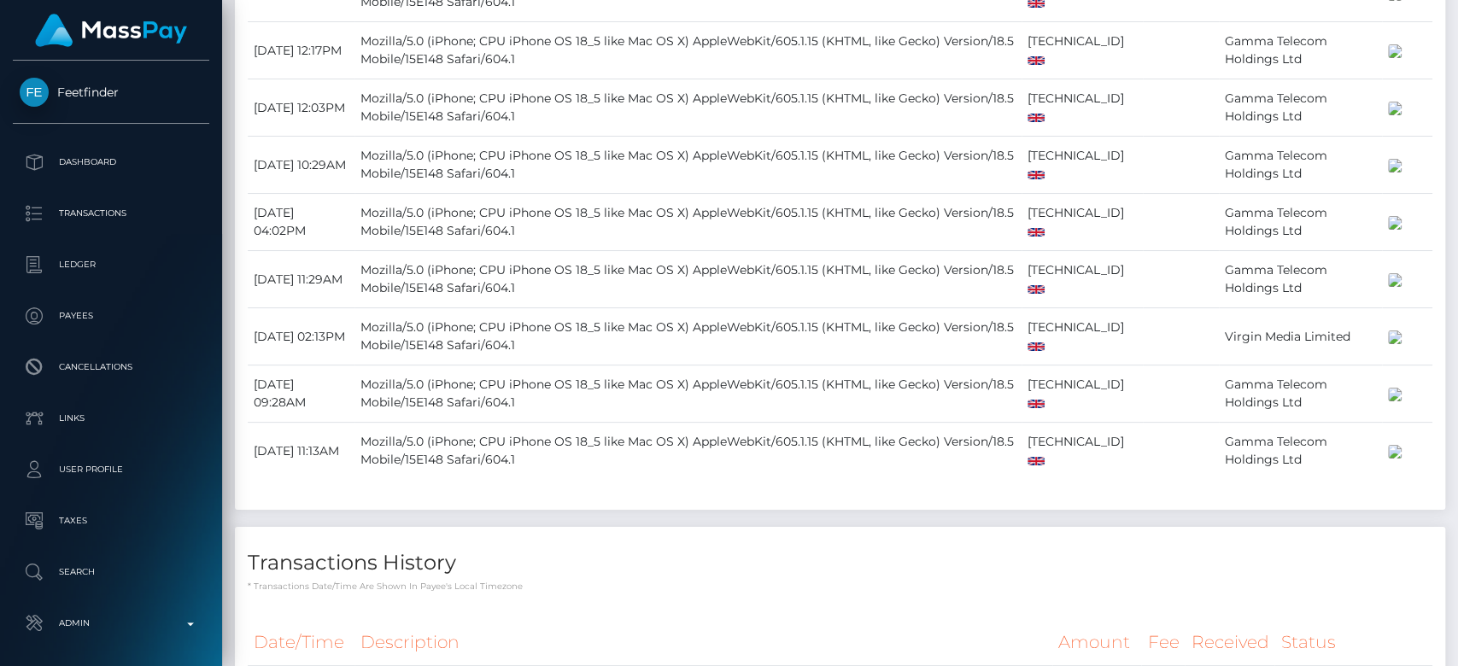
scroll to position [2113, 0]
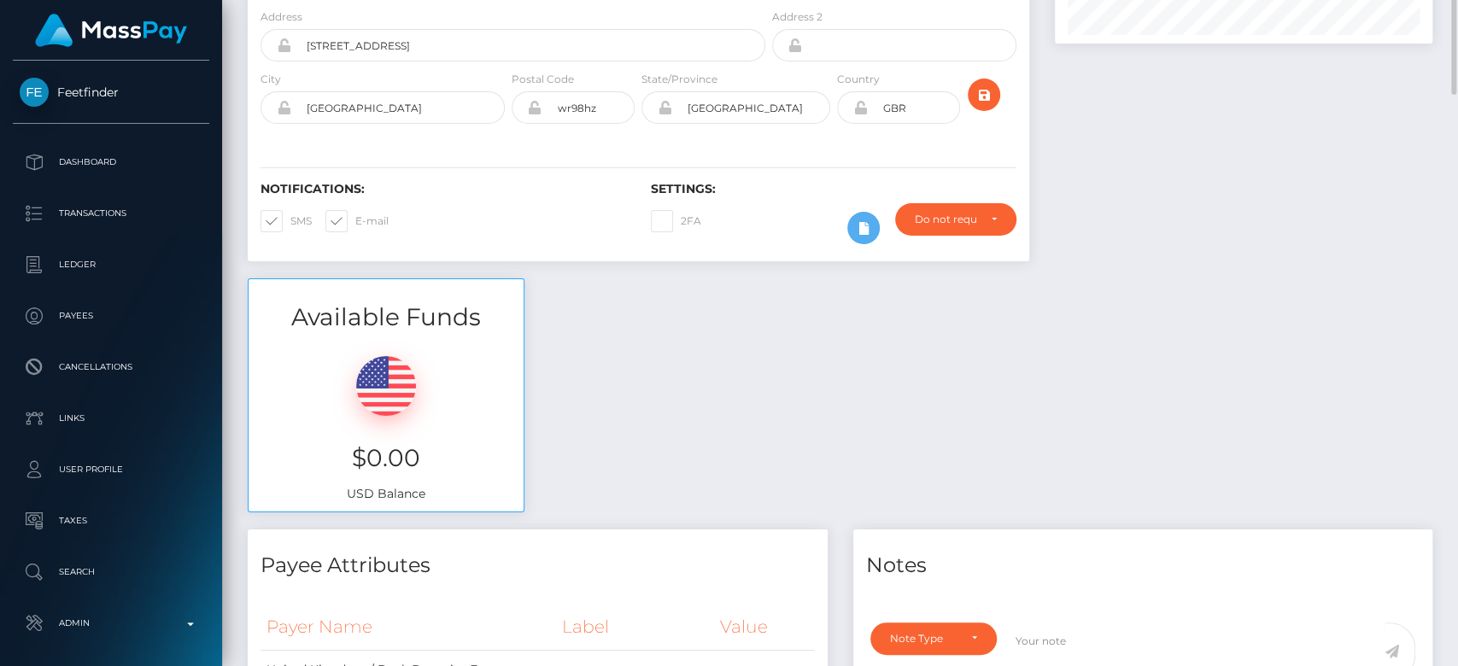
scroll to position [0, 0]
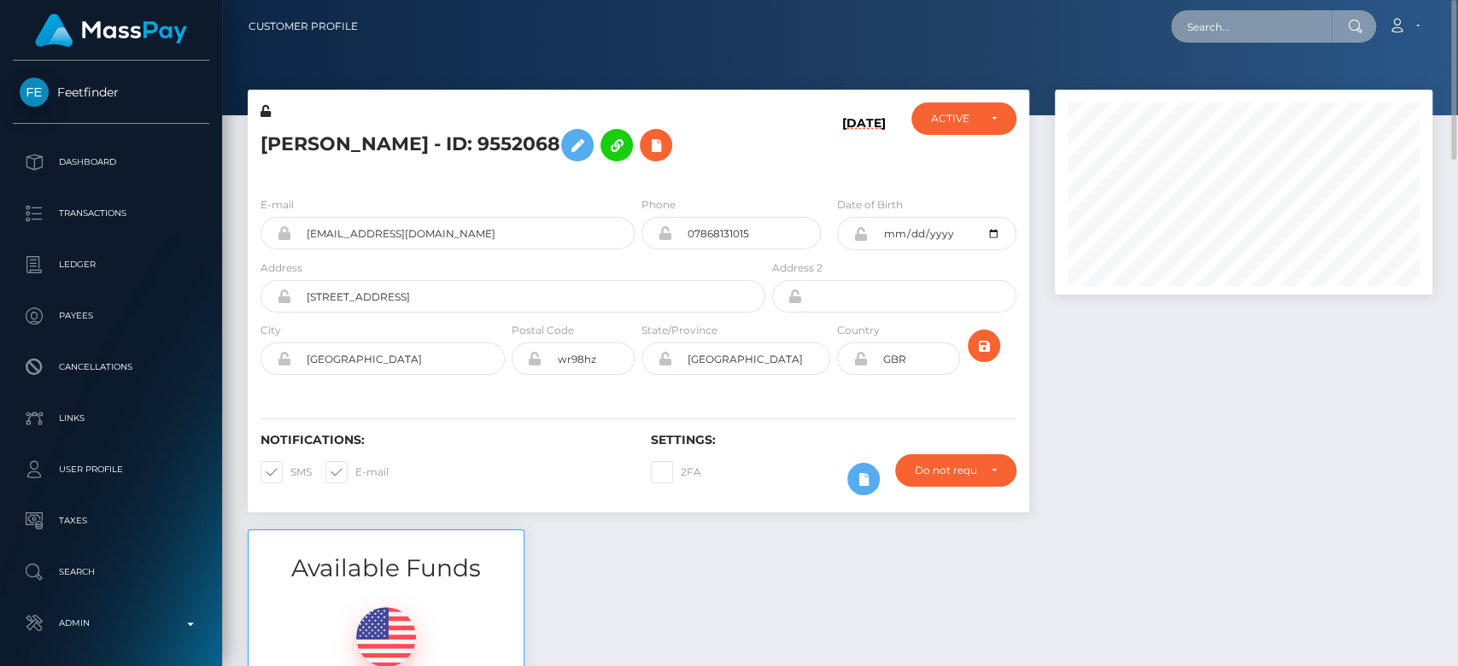
click at [1317, 24] on input "text" at bounding box center [1251, 26] width 161 height 32
paste input "[EMAIL_ADDRESS][PERSON_NAME][DOMAIN_NAME]"
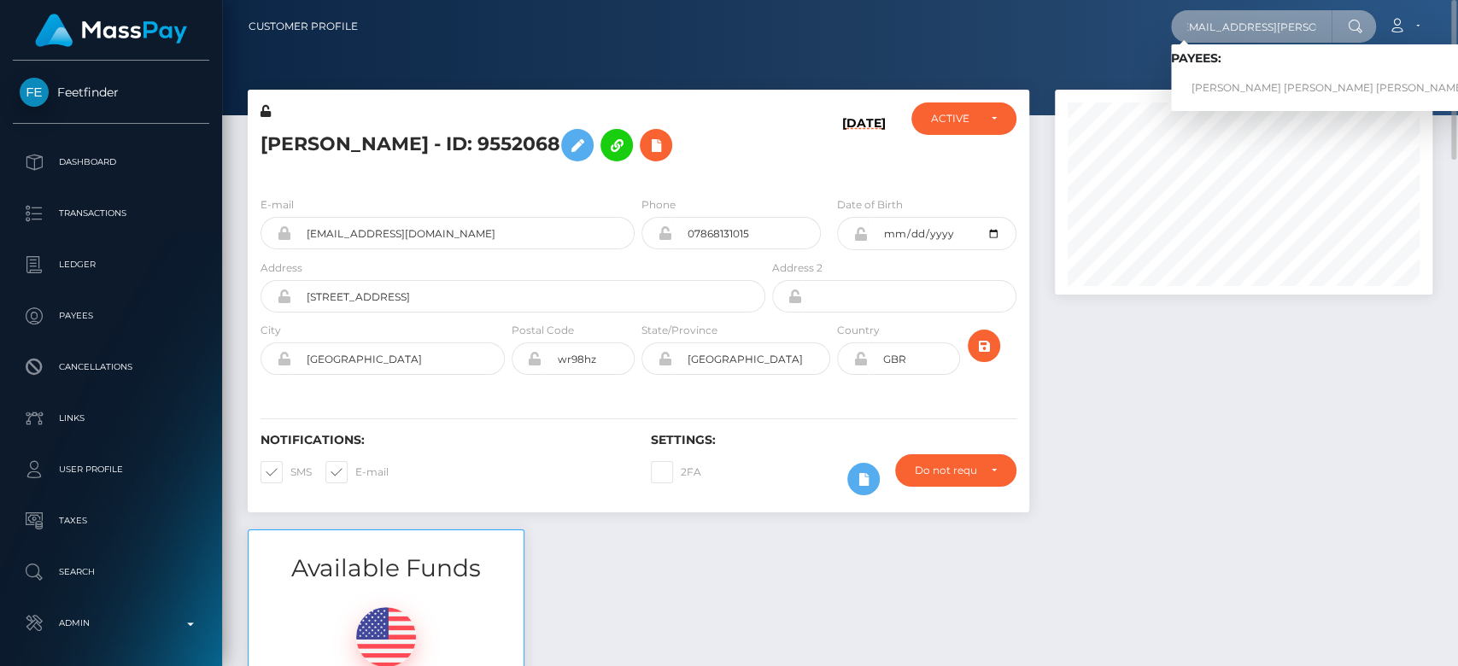
type input "[EMAIL_ADDRESS][PERSON_NAME][DOMAIN_NAME]"
click at [1243, 79] on link "MANUEL DAVID RIVERA PALENCIA" at bounding box center [1328, 89] width 315 height 32
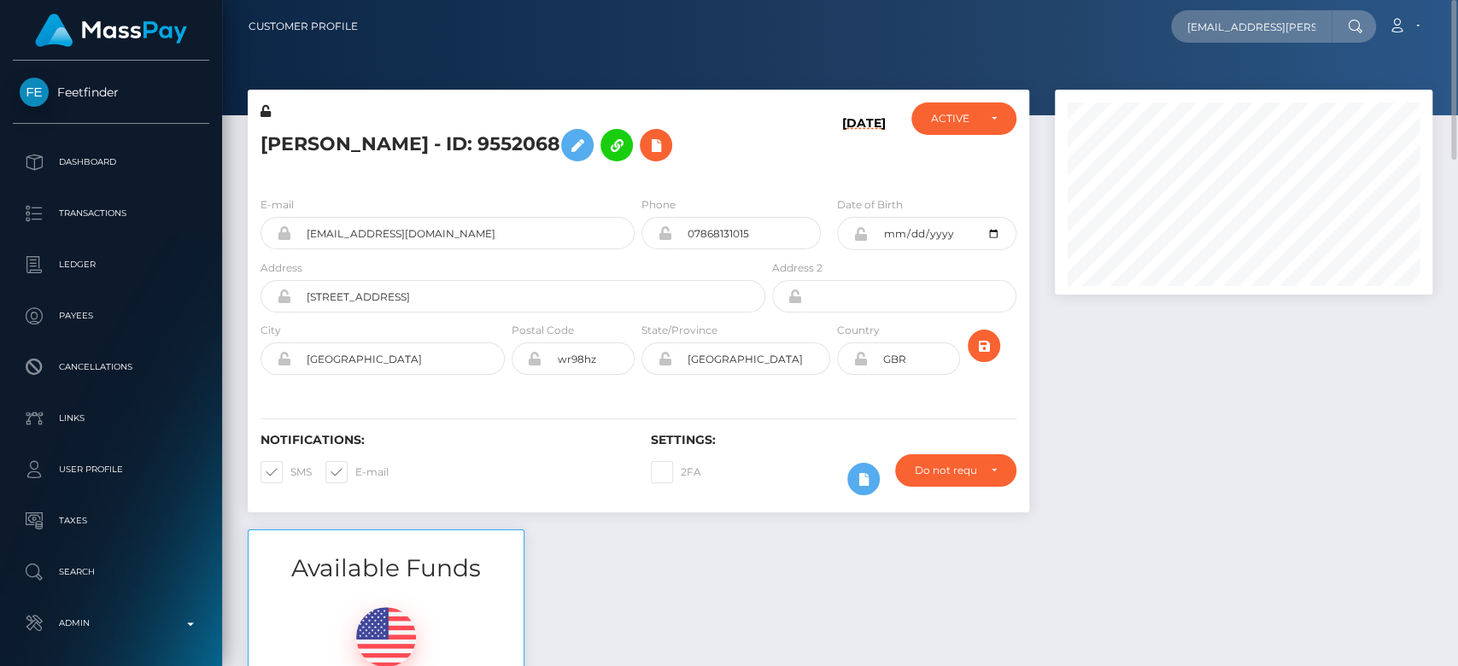
click at [1189, 490] on div at bounding box center [1243, 310] width 403 height 440
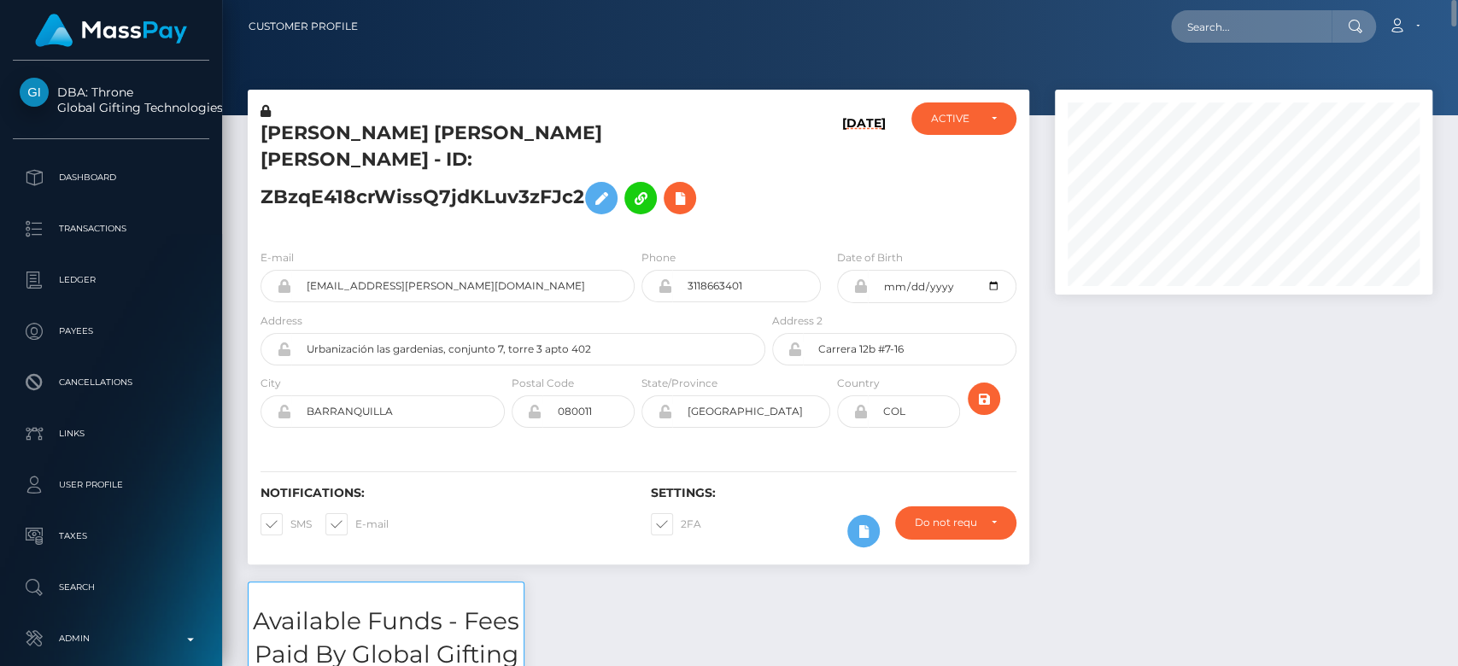
click at [1251, 9] on div "Loading... Loading... Account Edit Profile Logout" at bounding box center [902, 27] width 1060 height 36
click at [417, 188] on h5 "MANUEL DAVID RIVERA PALENCIA - ID: ZBzqE418crWissQ7jdKLuv3zFJc2" at bounding box center [509, 171] width 496 height 103
click at [1152, 385] on div at bounding box center [1243, 336] width 403 height 492
click at [1224, 33] on input "text" at bounding box center [1251, 26] width 161 height 32
paste input "35da6f54-40f0-40ba-b471-0203b4d36296"
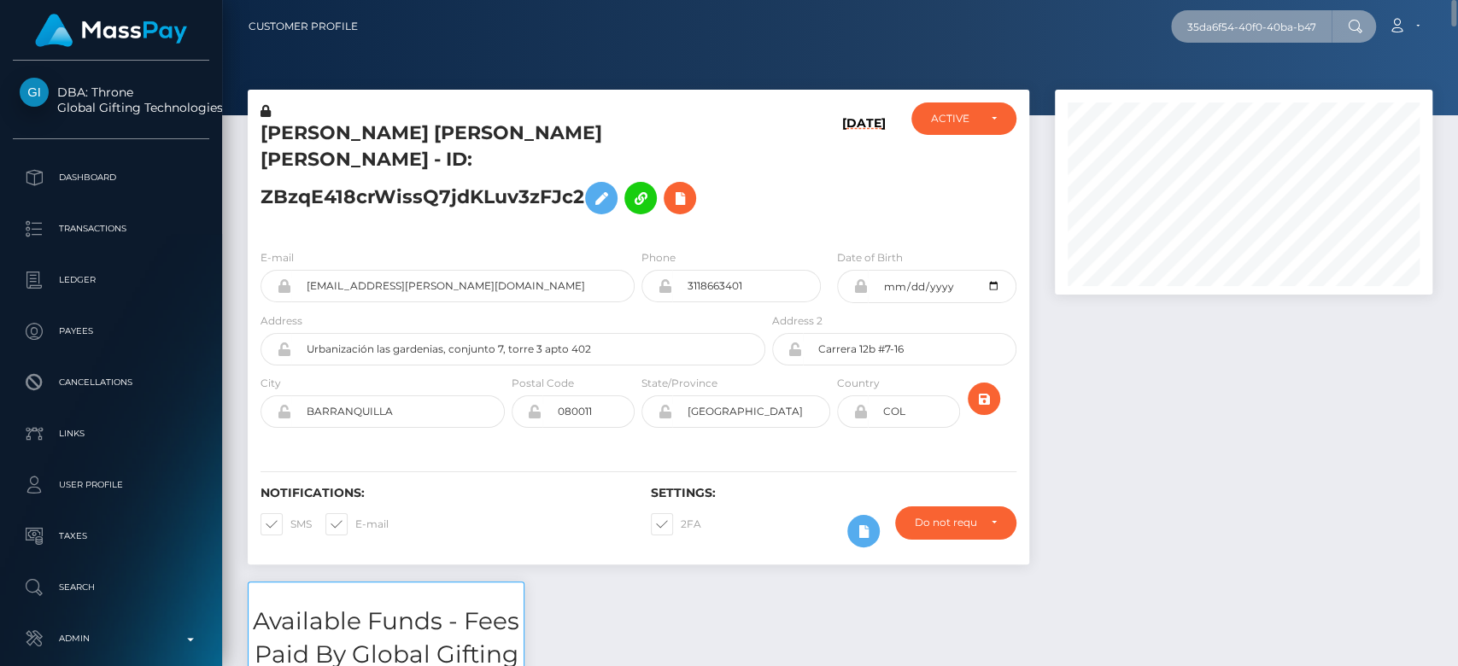
scroll to position [0, 86]
type input "35da6f54-40f0-40ba-b471-0203b4d36296"
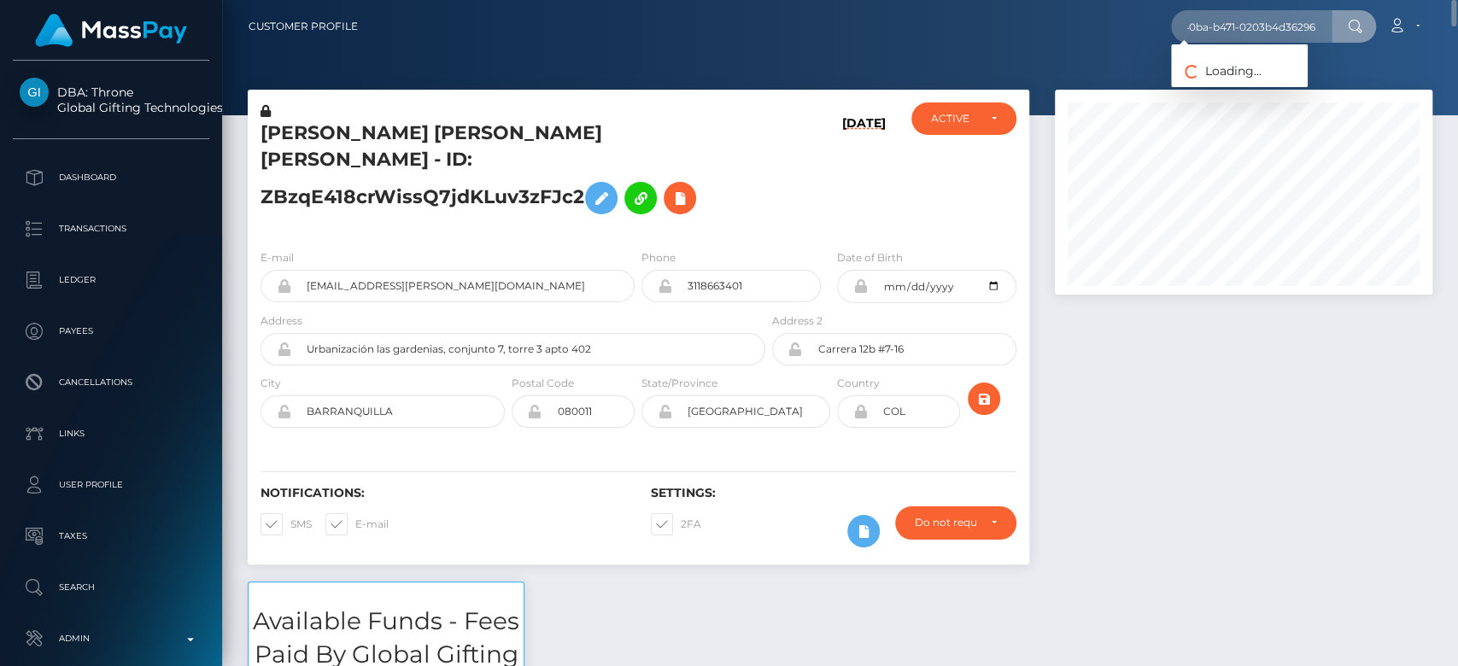
scroll to position [0, 0]
click at [1239, 86] on link "Diamon Panetti" at bounding box center [1239, 89] width 137 height 32
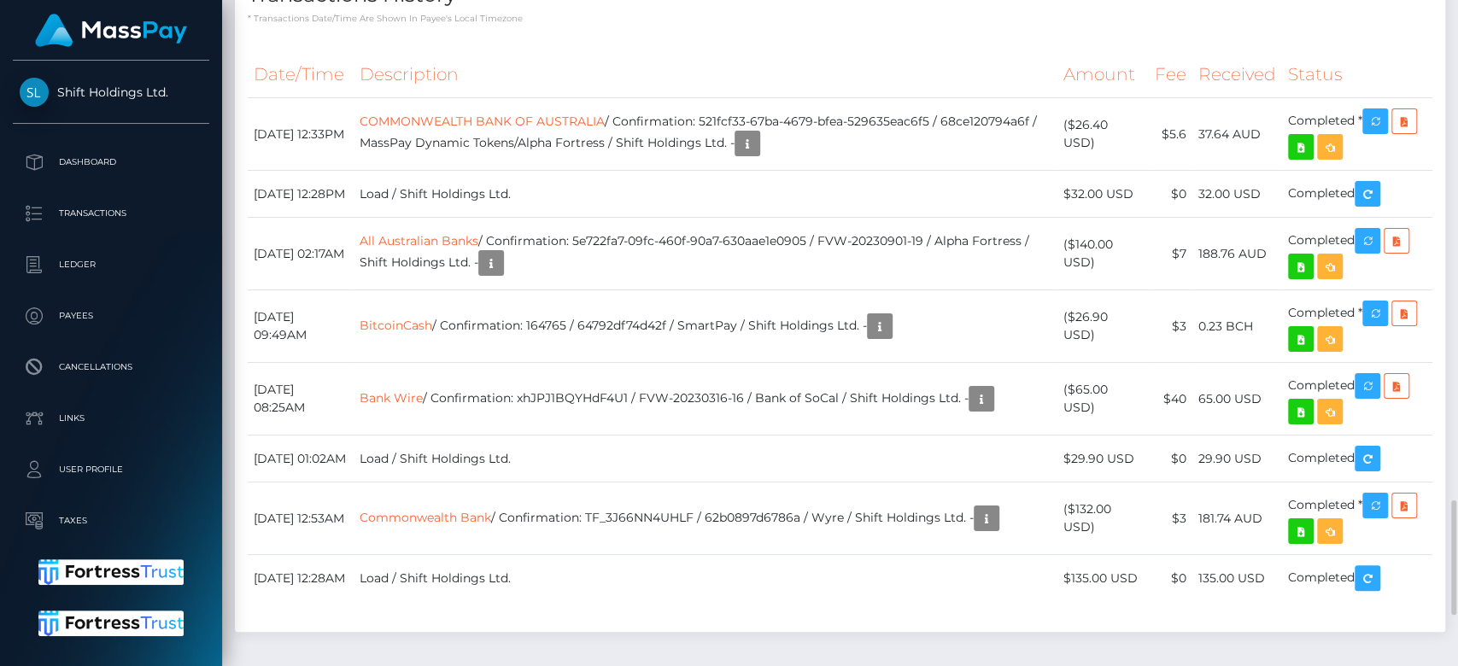
scroll to position [2906, 0]
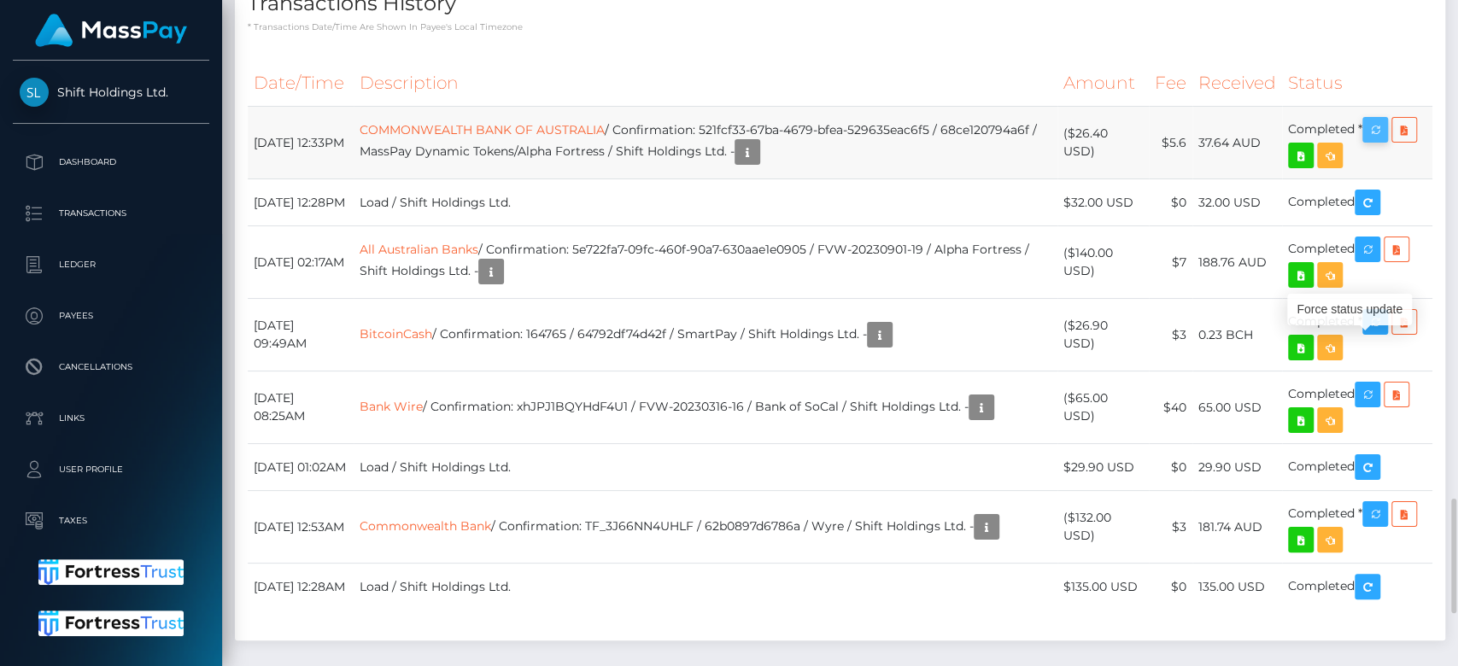
click at [1381, 141] on icon "button" at bounding box center [1375, 130] width 21 height 21
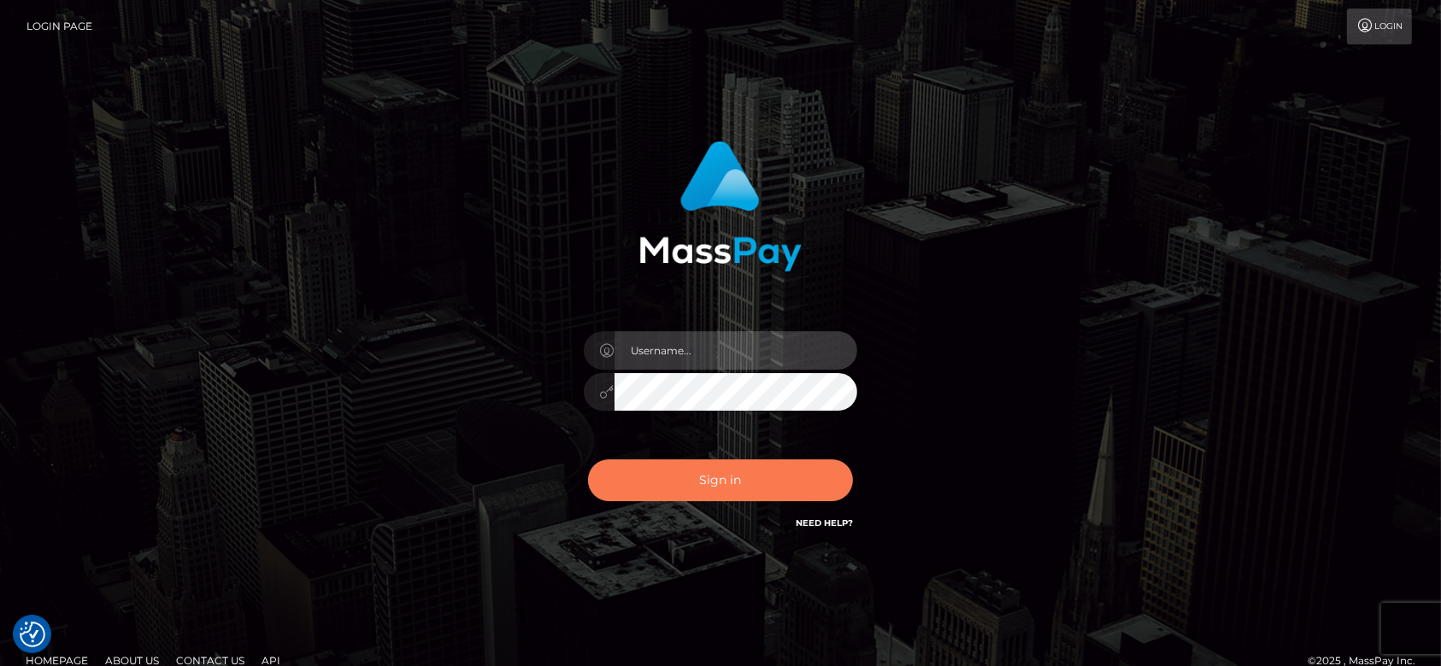
type input "fr.es"
click at [780, 480] on button "Sign in" at bounding box center [720, 481] width 265 height 42
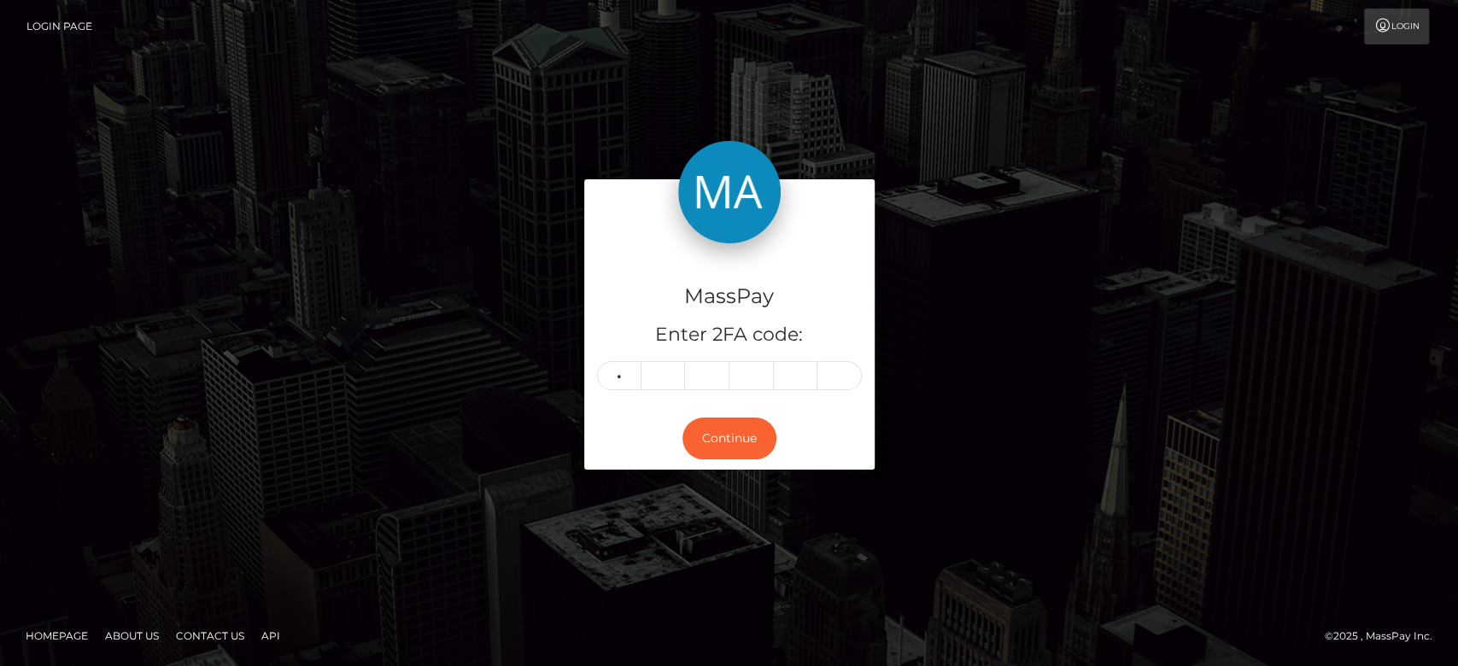
type input "4"
type input "8"
type input "5"
type input "7"
type input "8"
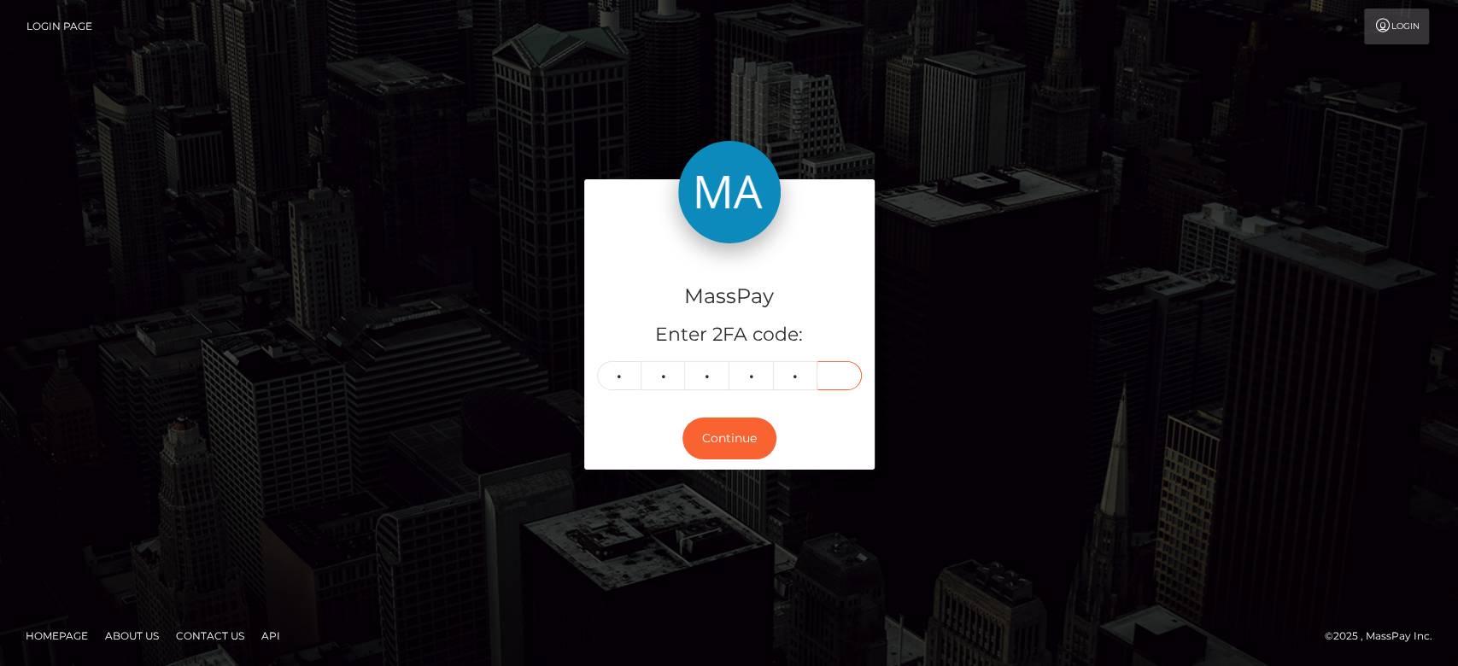
type input "2"
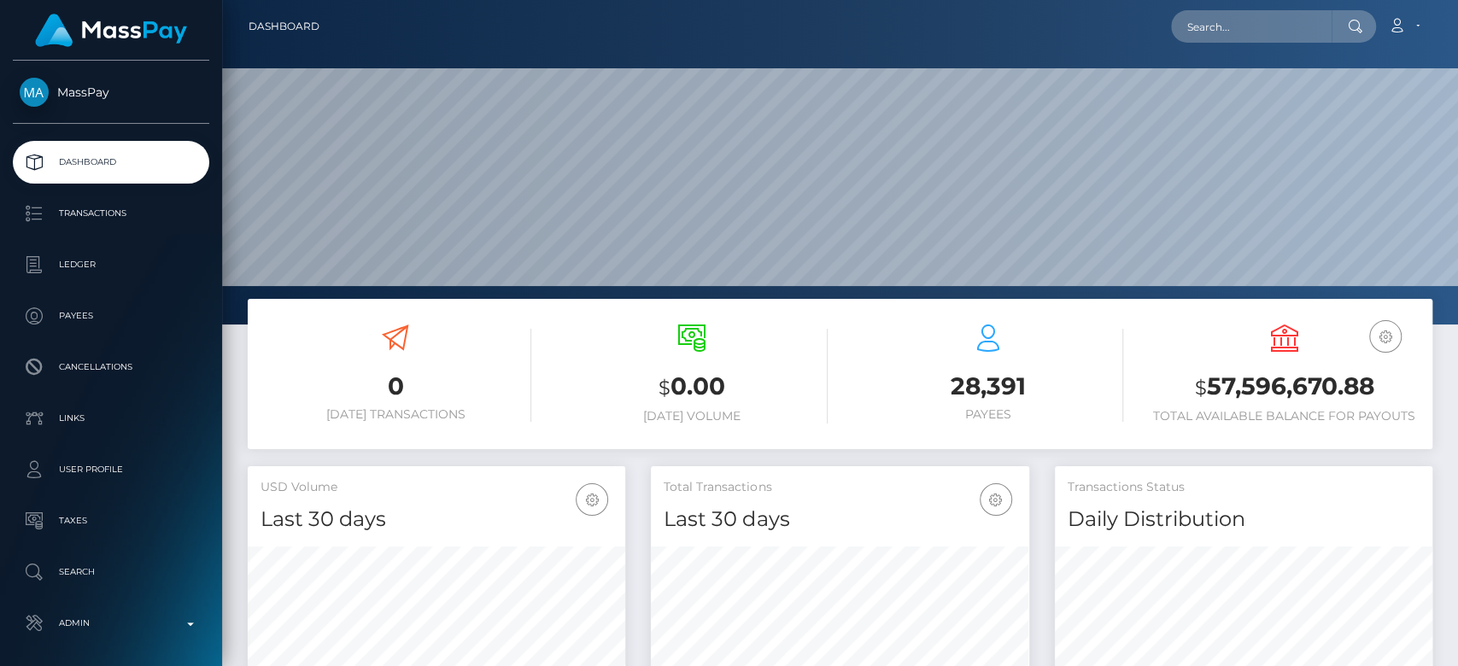
scroll to position [302, 378]
click at [1250, 38] on div "Loading... Loading... Account Edit Profile Logout" at bounding box center [882, 27] width 1099 height 36
paste input "[EMAIL_ADDRESS][DOMAIN_NAME] IMG_0664.png IMG_0664 PNG"
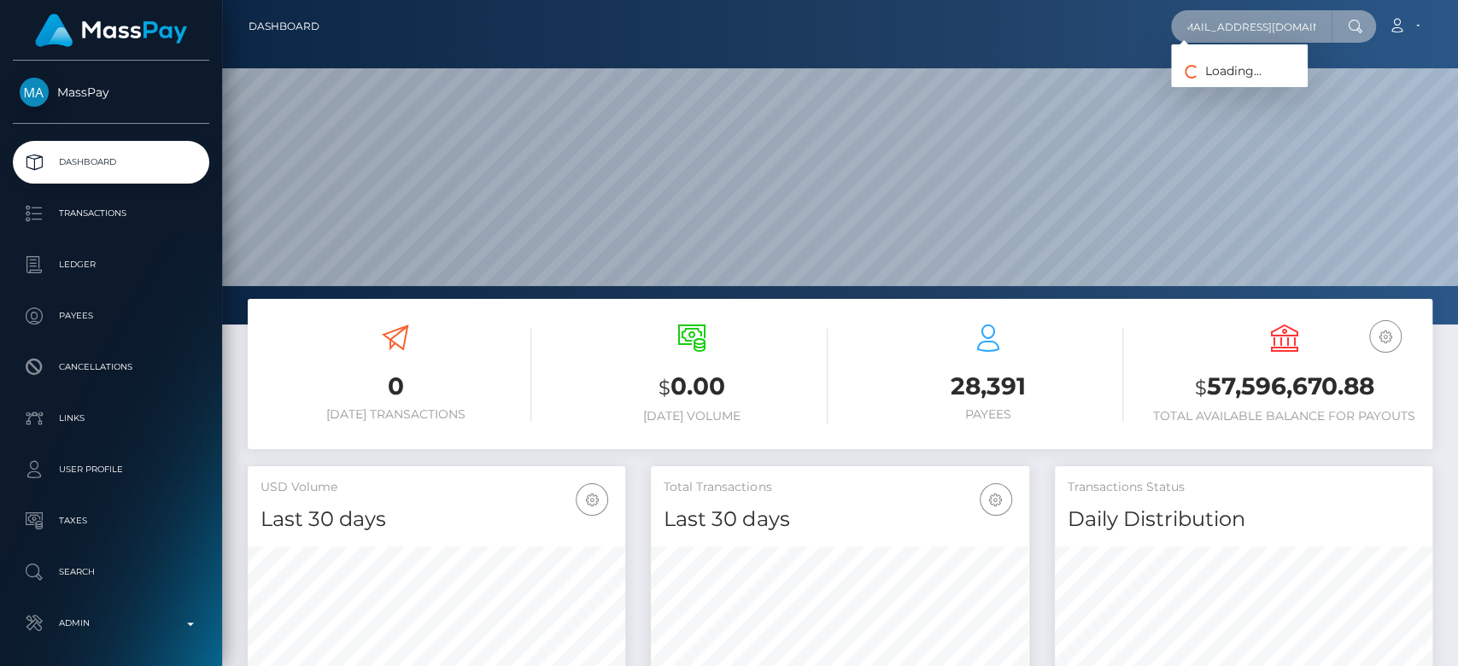
scroll to position [0, 11]
type input "[EMAIL_ADDRESS][DOMAIN_NAME]"
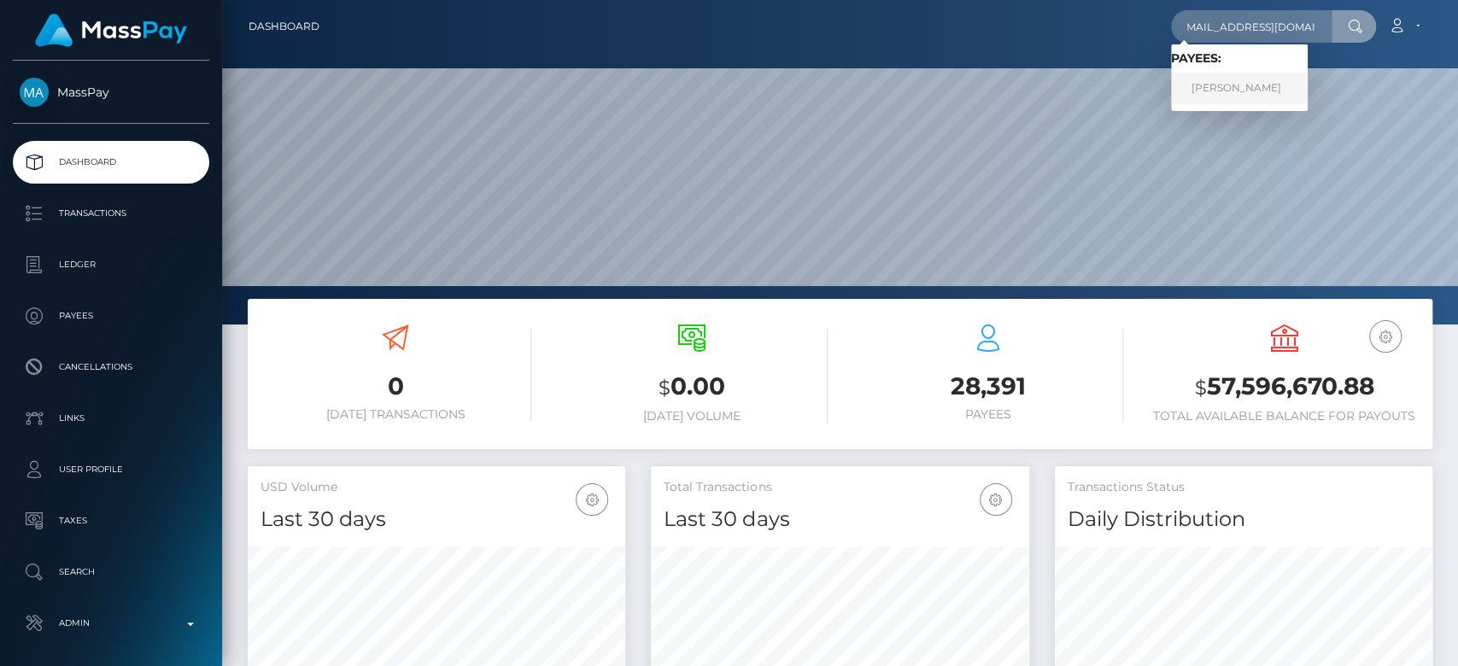
scroll to position [0, 0]
click at [1249, 79] on link "[PERSON_NAME]" at bounding box center [1239, 89] width 137 height 32
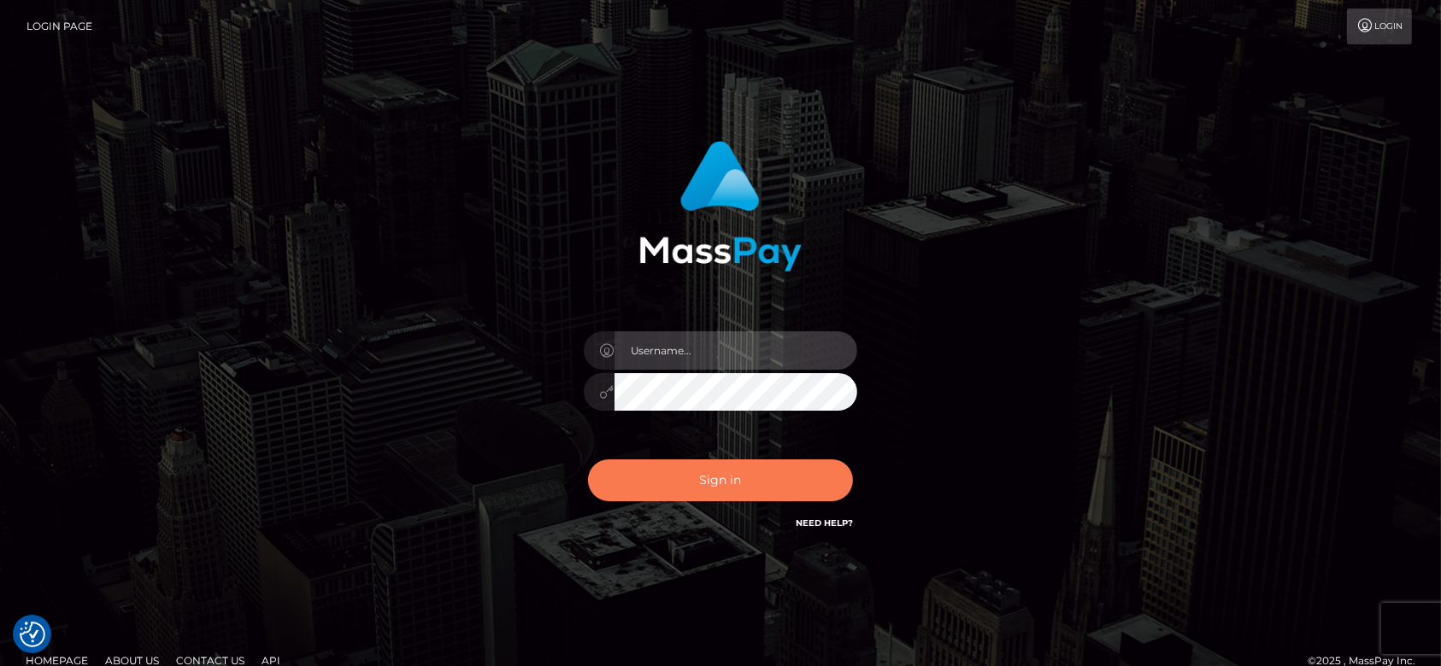
type input "[DOMAIN_NAME]"
click at [765, 488] on button "Sign in" at bounding box center [720, 481] width 265 height 42
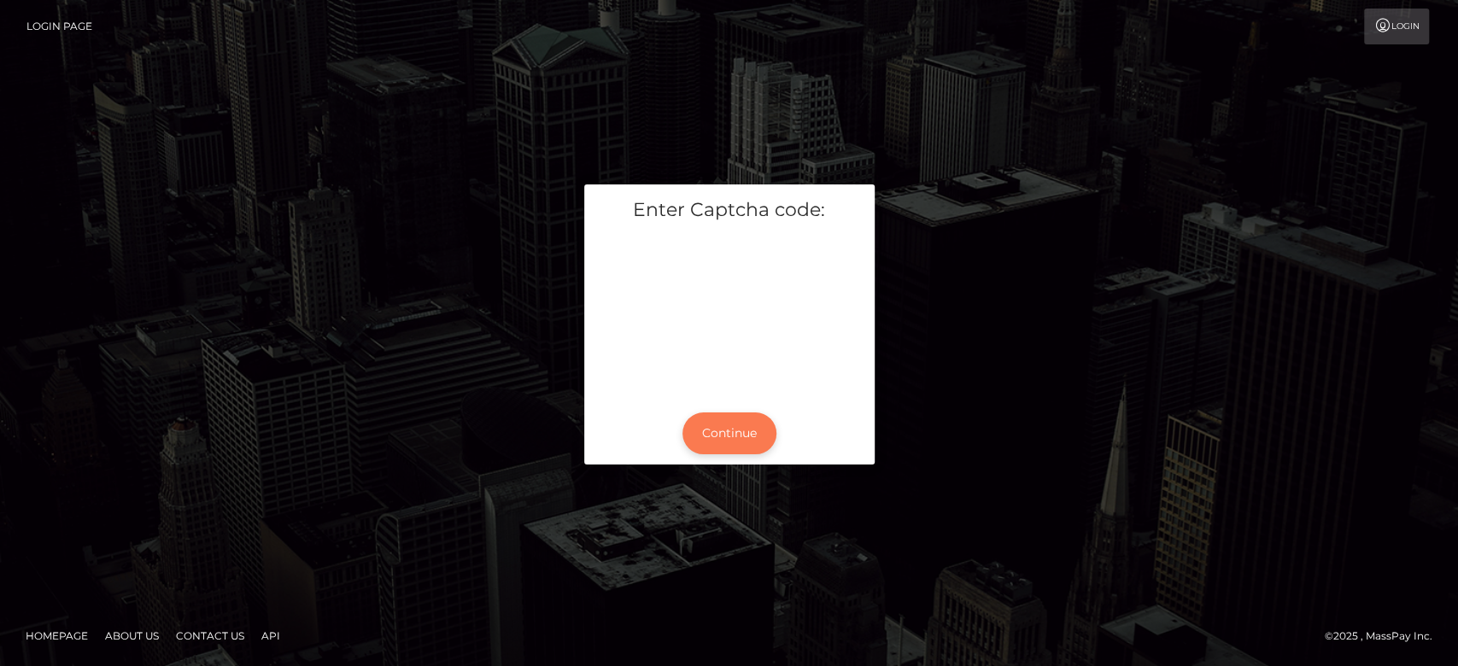
click at [736, 425] on button "Continue" at bounding box center [730, 434] width 94 height 42
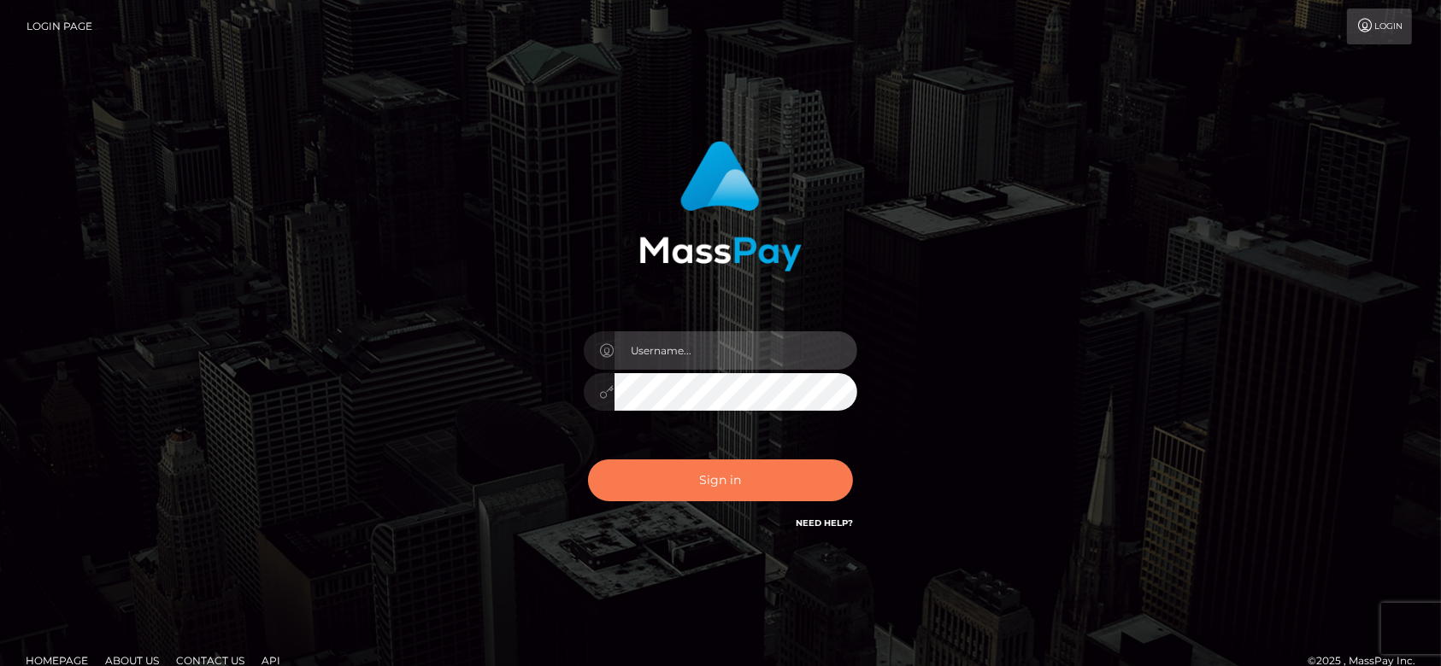
type input "fr.es"
click at [752, 480] on button "Sign in" at bounding box center [720, 481] width 265 height 42
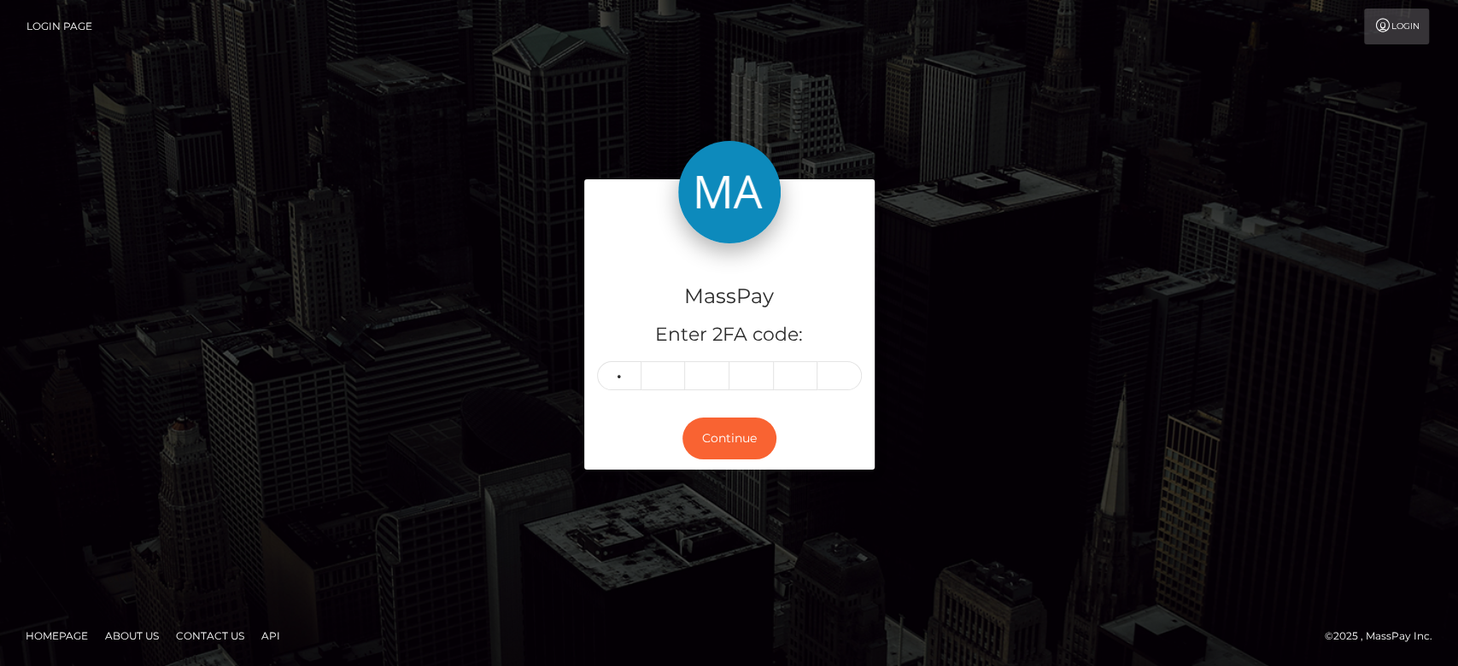
type input "6"
type input "0"
type input "3"
type input "1"
type input "2"
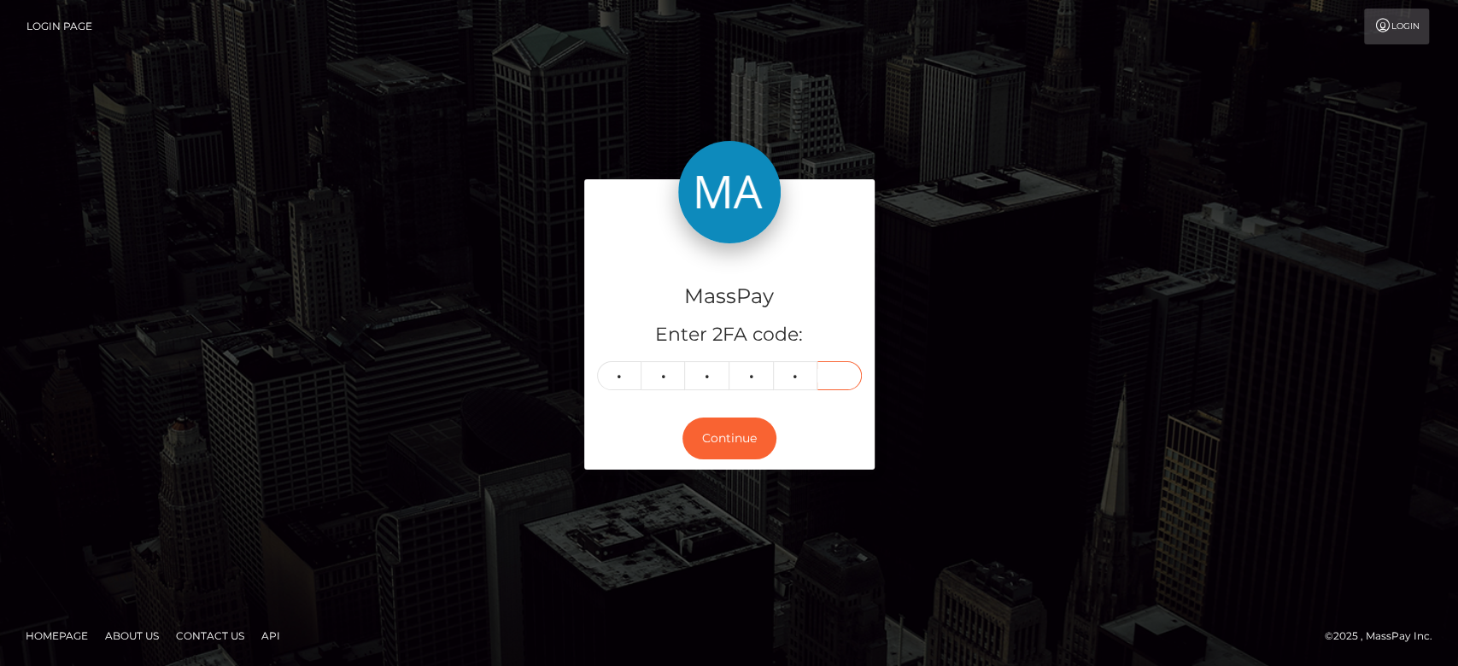
type input "0"
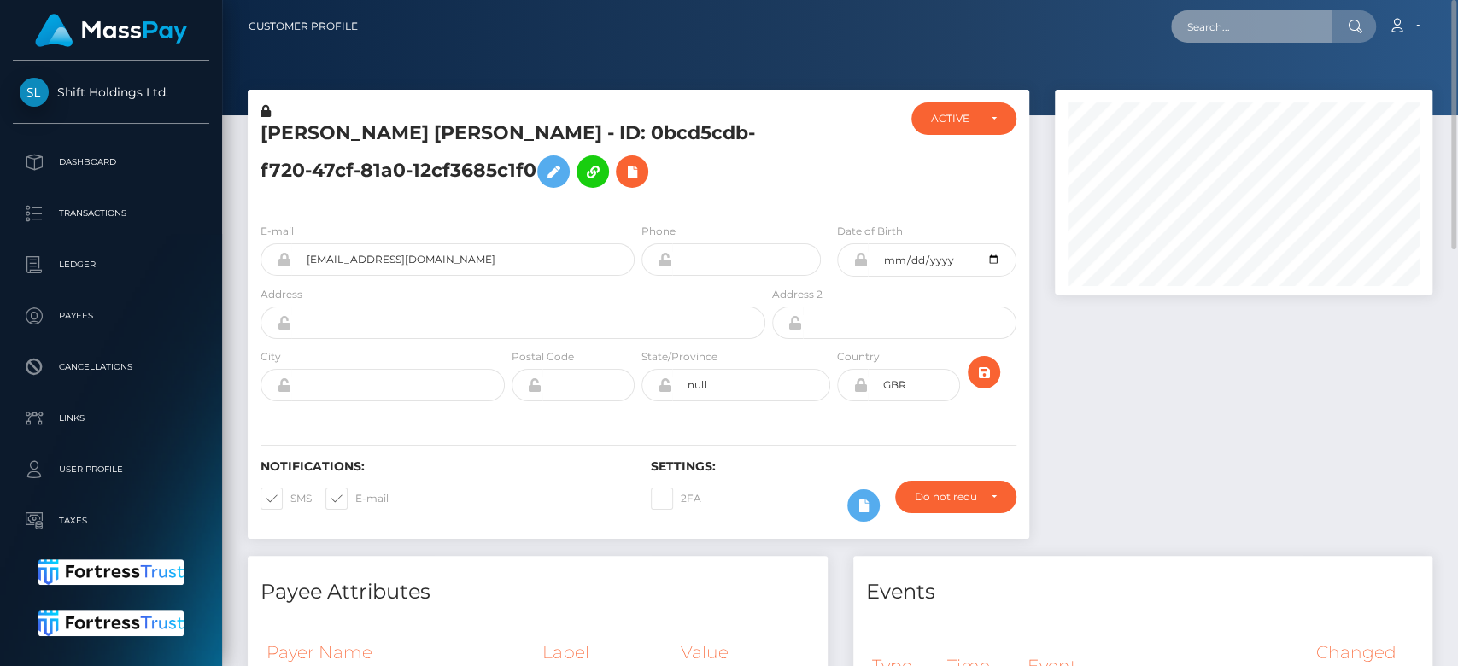
click at [1282, 21] on input "text" at bounding box center [1251, 26] width 161 height 32
paste input "[EMAIL_ADDRESS][DOMAIN_NAME]"
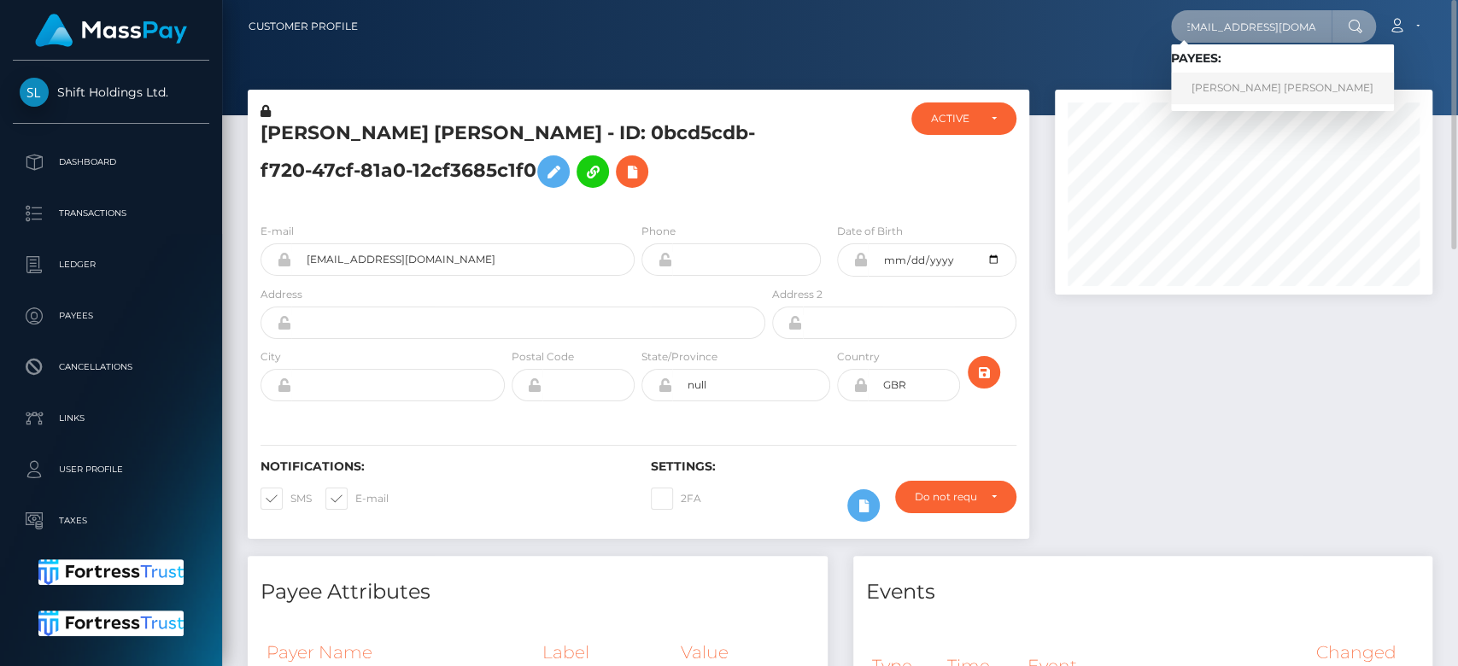
type input "gsancheez03@gmail.com"
click at [1252, 85] on link "GABRIEL SANCHEZ GIL" at bounding box center [1282, 89] width 223 height 32
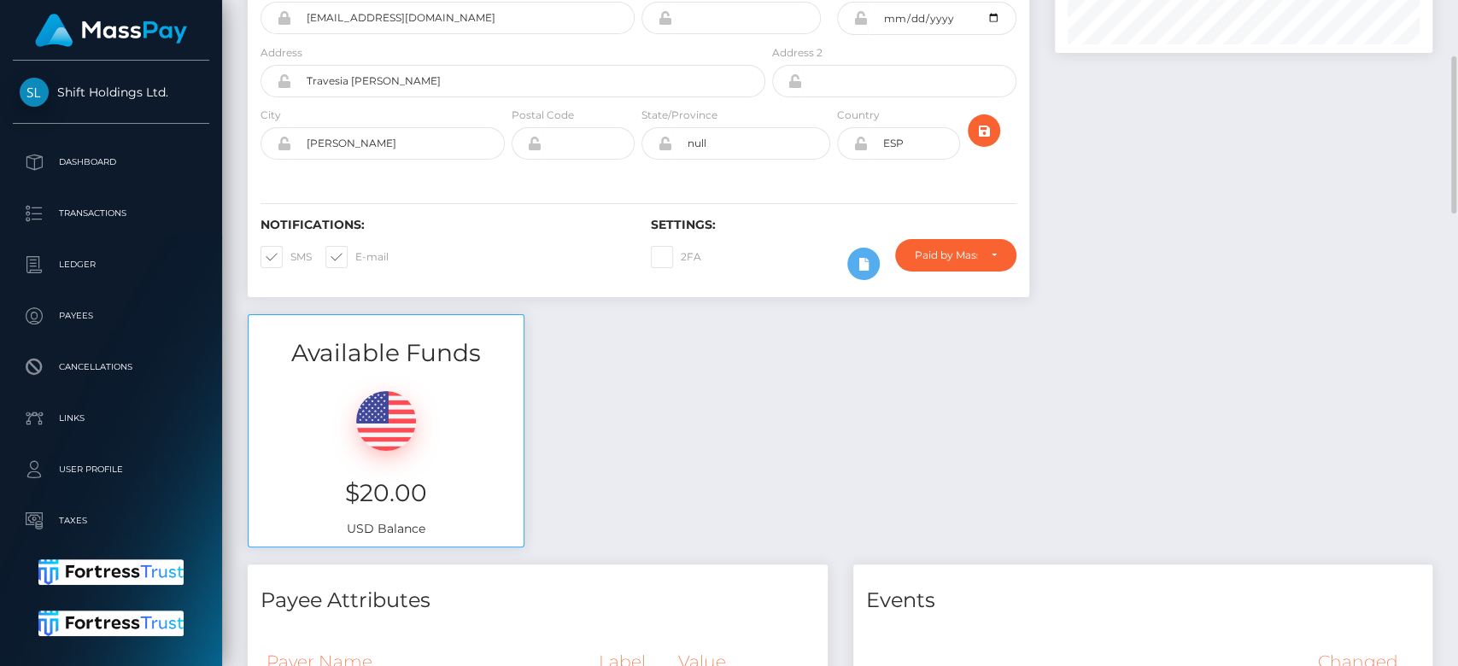
scroll to position [205, 378]
click at [1100, 286] on div at bounding box center [1243, 81] width 403 height 467
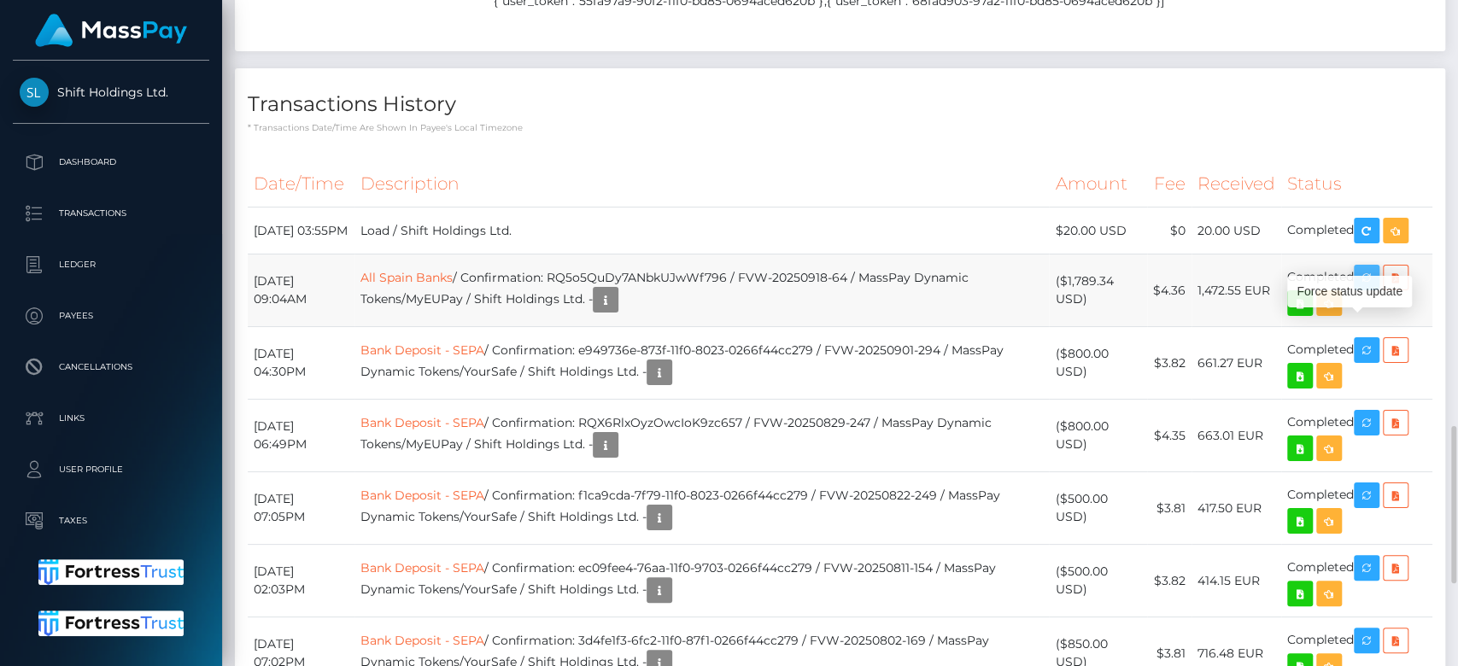
click at [1370, 289] on icon "button" at bounding box center [1367, 277] width 21 height 21
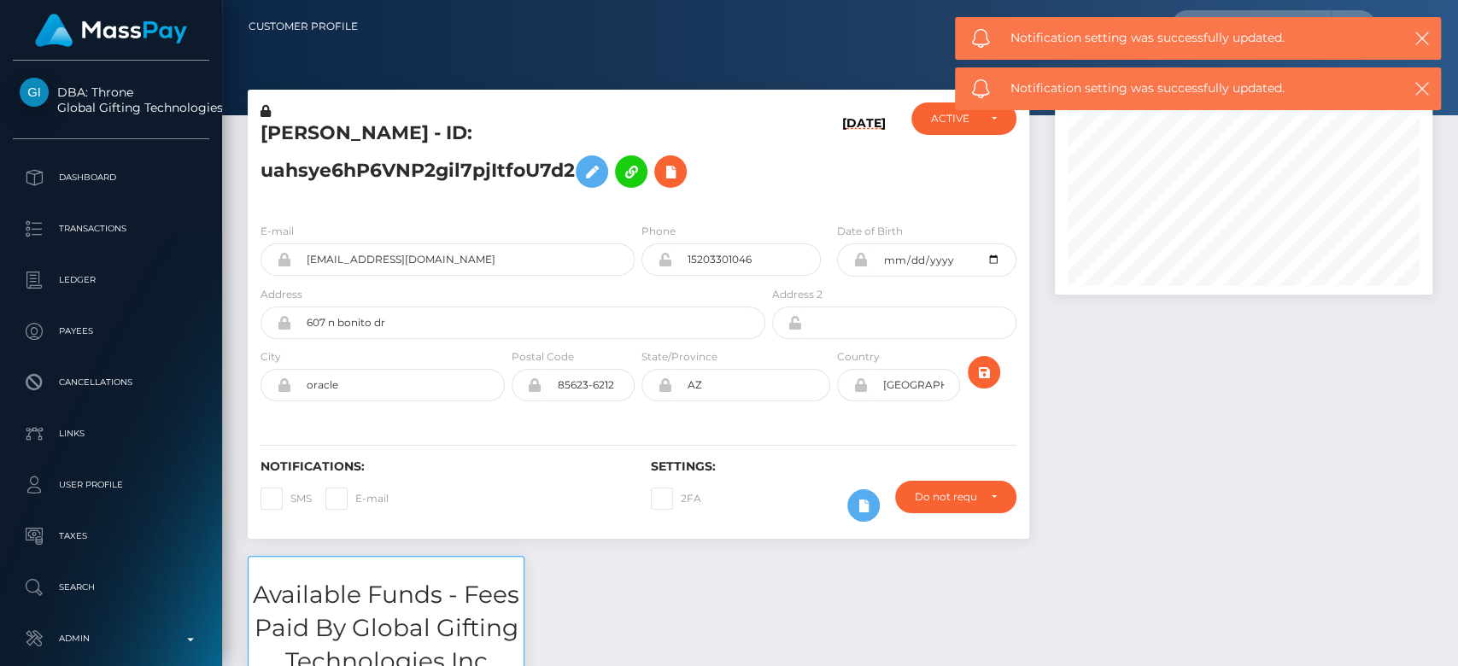
scroll to position [205, 378]
click at [944, 139] on div "ACTIVE DEACTIVE CLOSED ACTIVE" at bounding box center [964, 156] width 130 height 107
click at [945, 132] on div "ACTIVE" at bounding box center [964, 119] width 104 height 32
click at [960, 242] on span "CLOSED" at bounding box center [954, 236] width 44 height 15
select select "CLOSED"
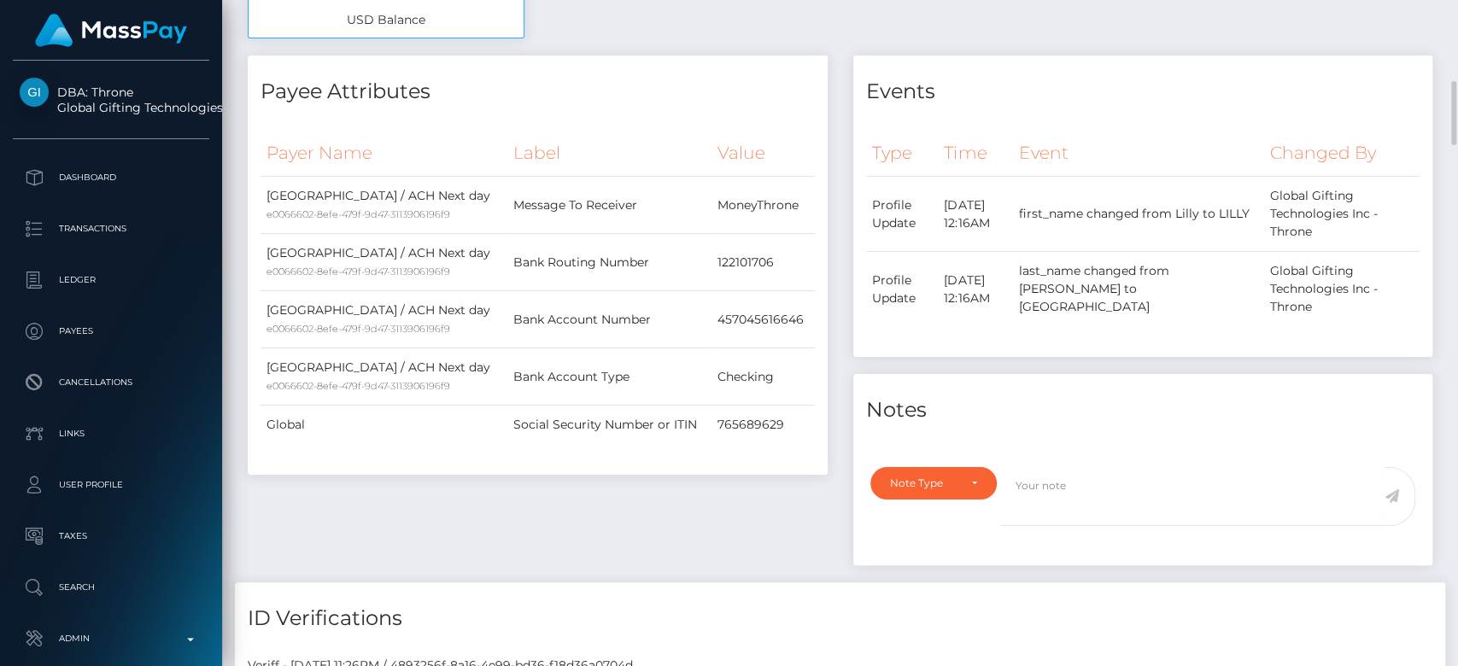
scroll to position [820, 0]
click at [954, 477] on div "Note Type" at bounding box center [923, 482] width 67 height 14
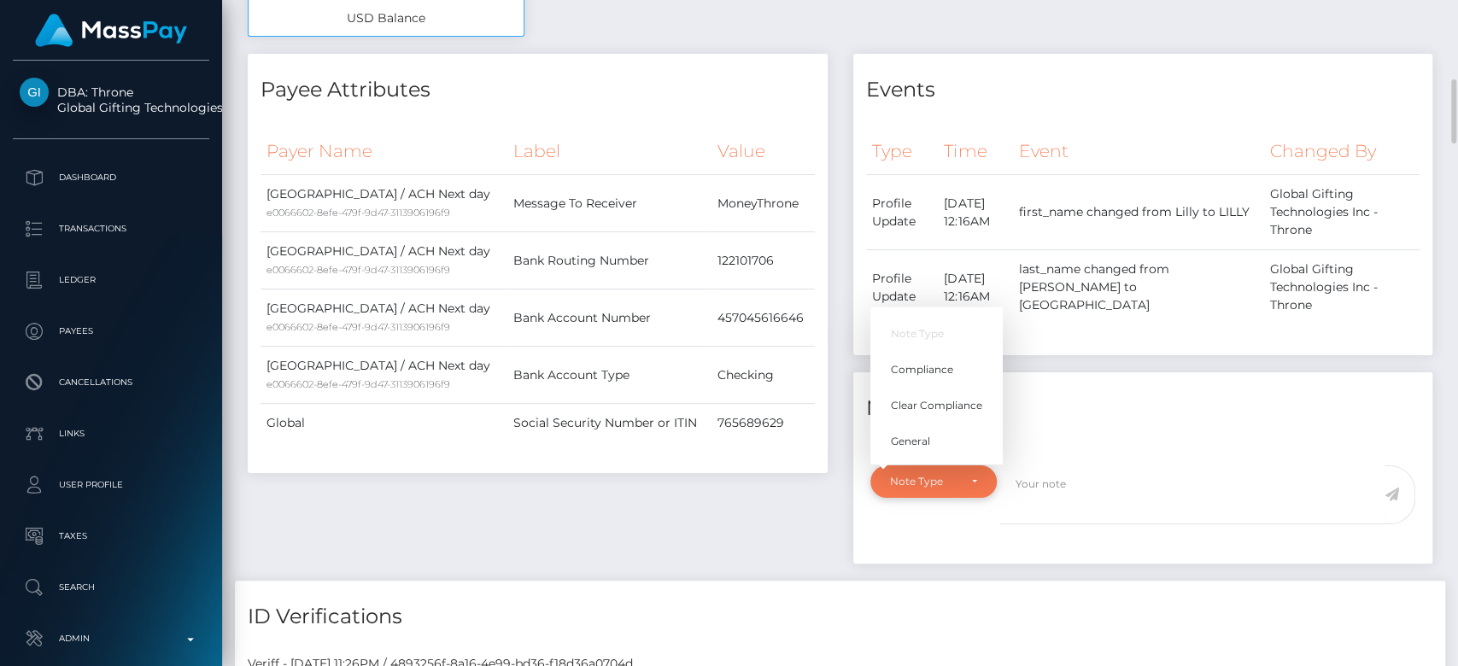
scroll to position [205, 378]
click at [899, 446] on span "General" at bounding box center [910, 441] width 39 height 15
select select "GENERAL"
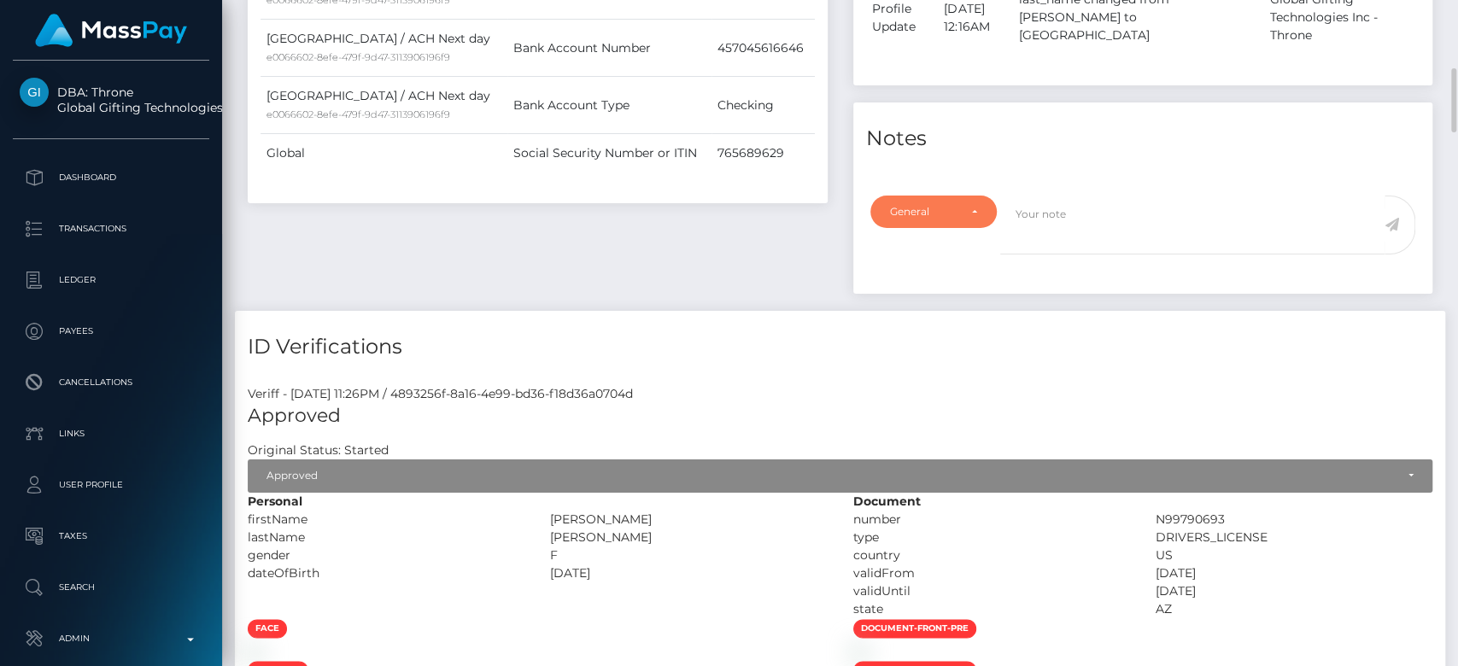
scroll to position [1113, 0]
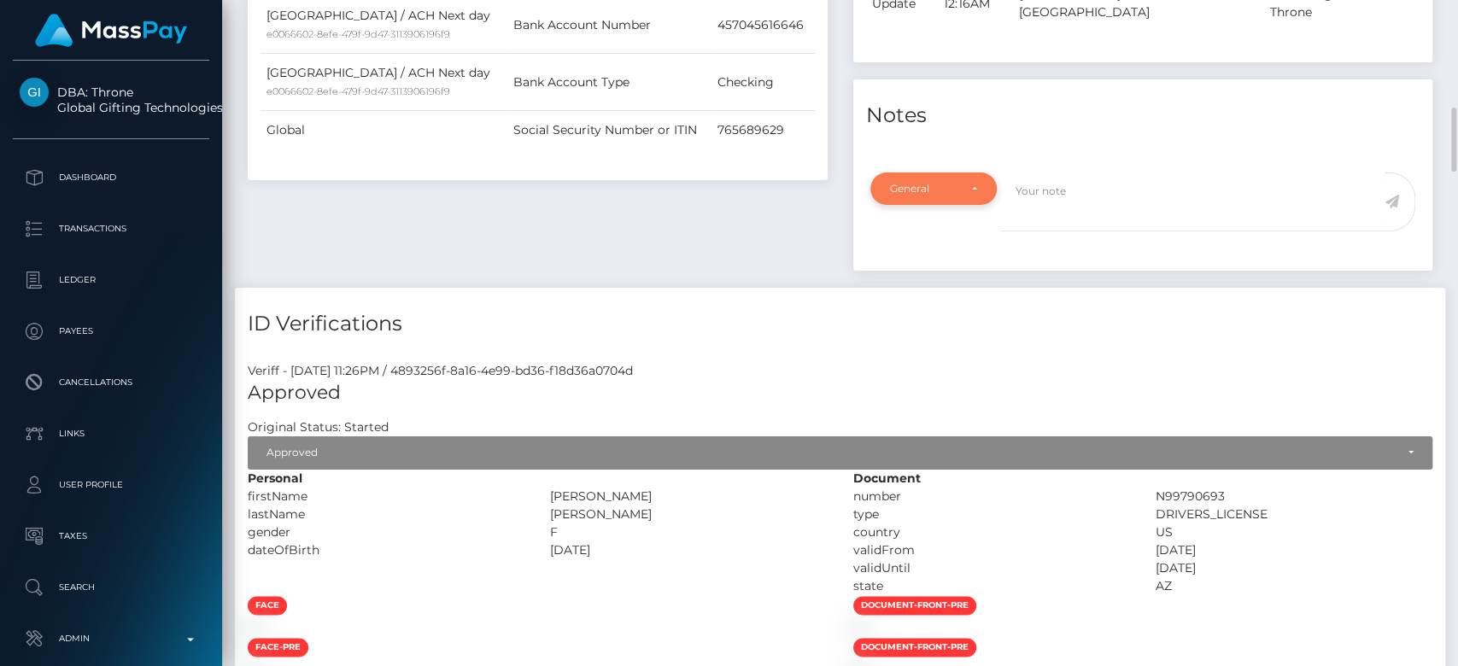
click at [927, 194] on div "General" at bounding box center [934, 189] width 126 height 32
click at [927, 191] on div "General" at bounding box center [923, 189] width 67 height 14
click at [1093, 195] on textarea at bounding box center [1193, 202] width 384 height 59
type textarea "CLOSED at [PERSON_NAME]'s request, as per ticket #131487"
click at [1391, 195] on icon at bounding box center [1392, 202] width 15 height 14
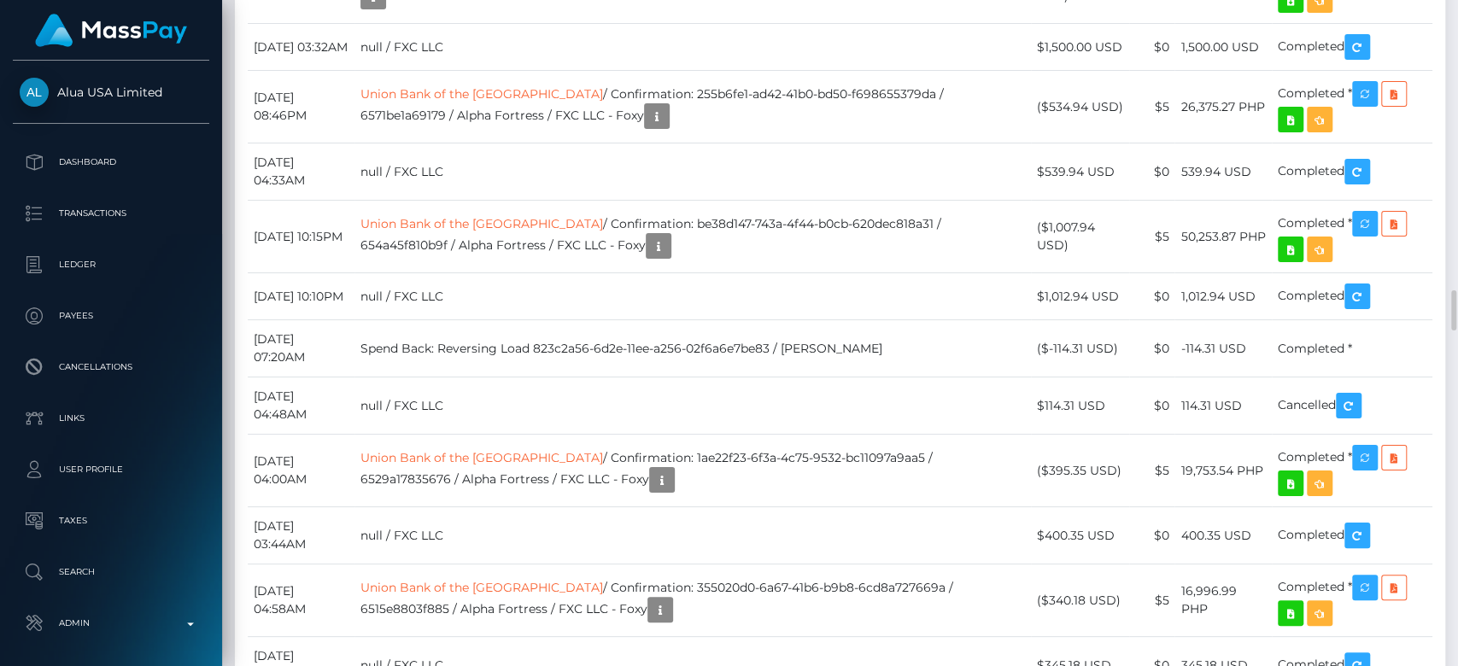
scroll to position [205, 378]
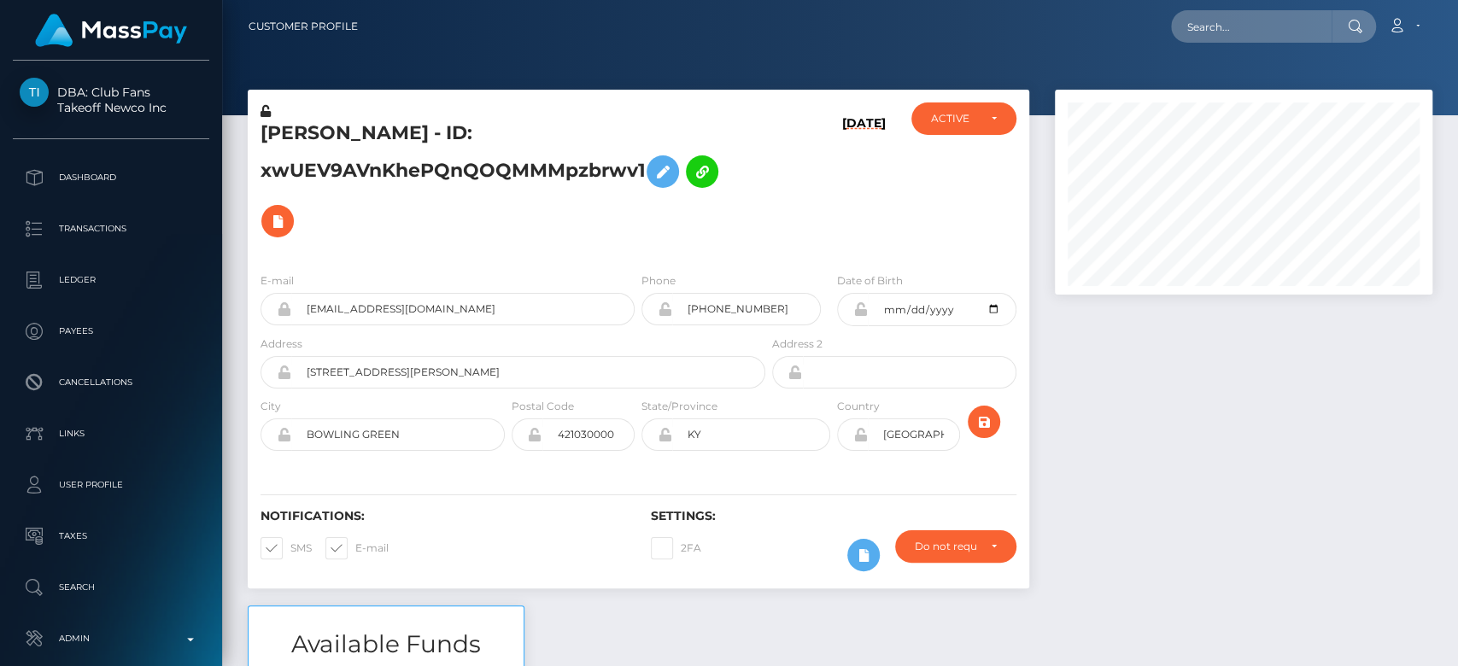
scroll to position [205, 378]
drag, startPoint x: 738, startPoint y: 315, endPoint x: 678, endPoint y: 315, distance: 59.8
click at [678, 315] on input "[PHONE_NUMBER]" at bounding box center [746, 309] width 149 height 32
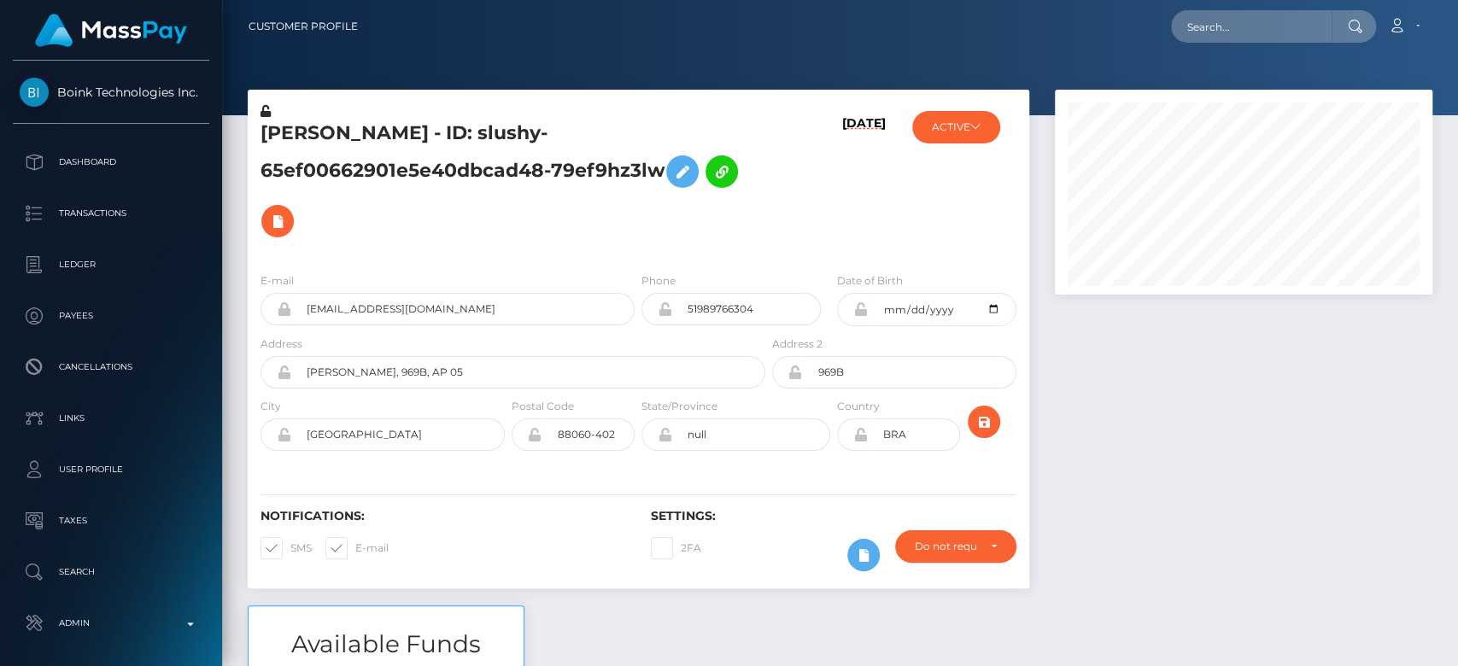
scroll to position [205, 378]
click at [1182, 308] on div at bounding box center [1243, 348] width 403 height 516
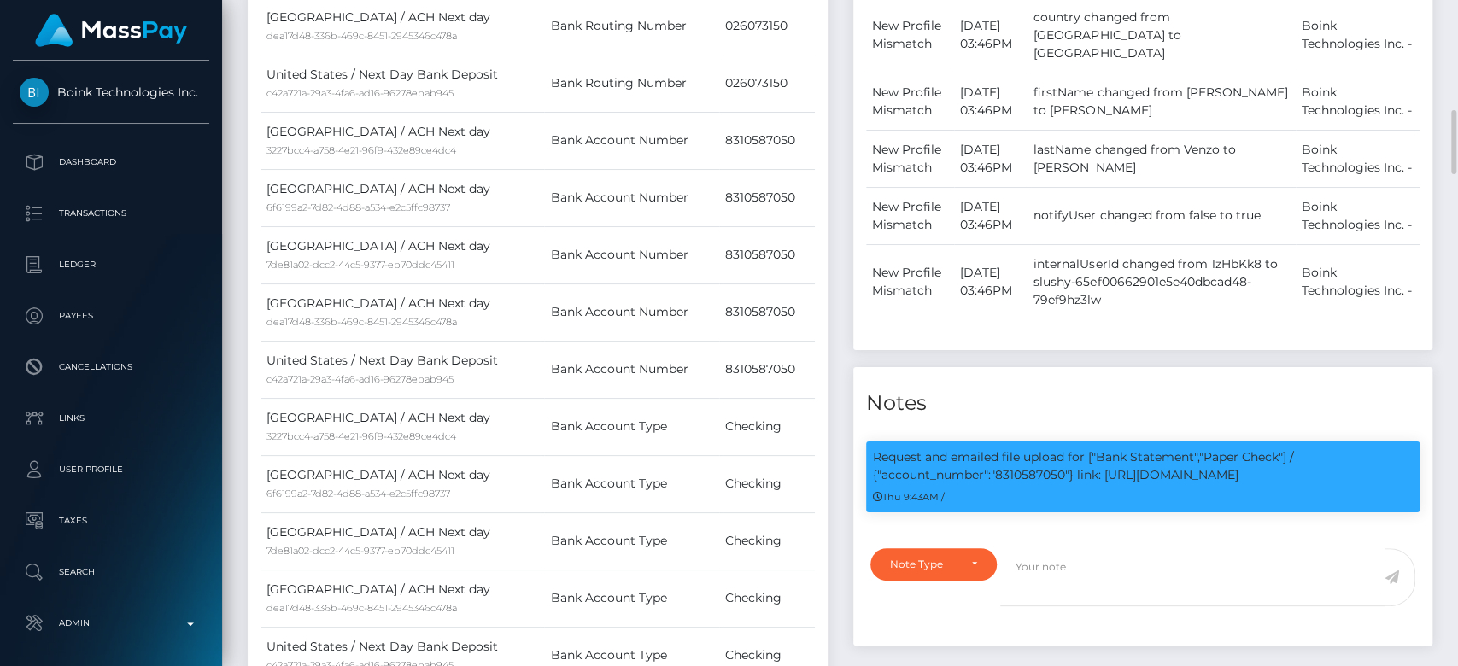
scroll to position [1169, 0]
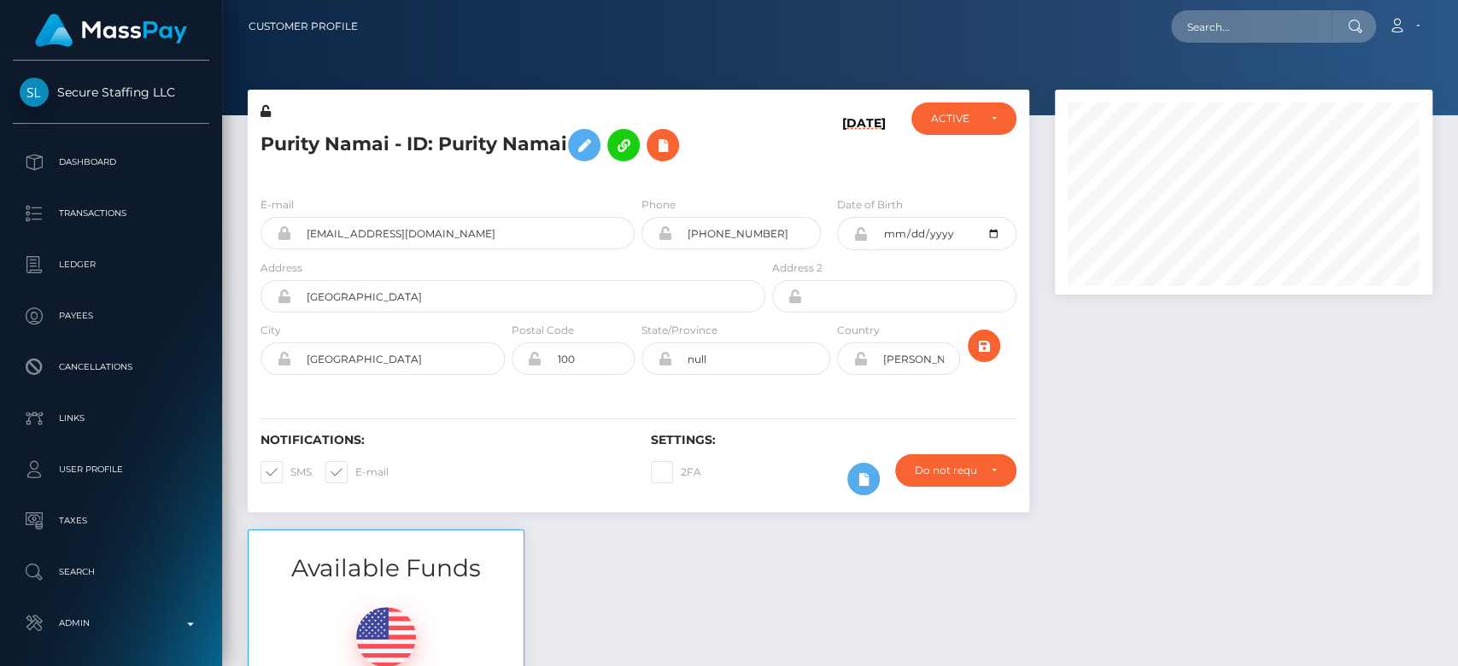
scroll to position [205, 378]
click at [1203, 501] on div at bounding box center [1243, 310] width 403 height 440
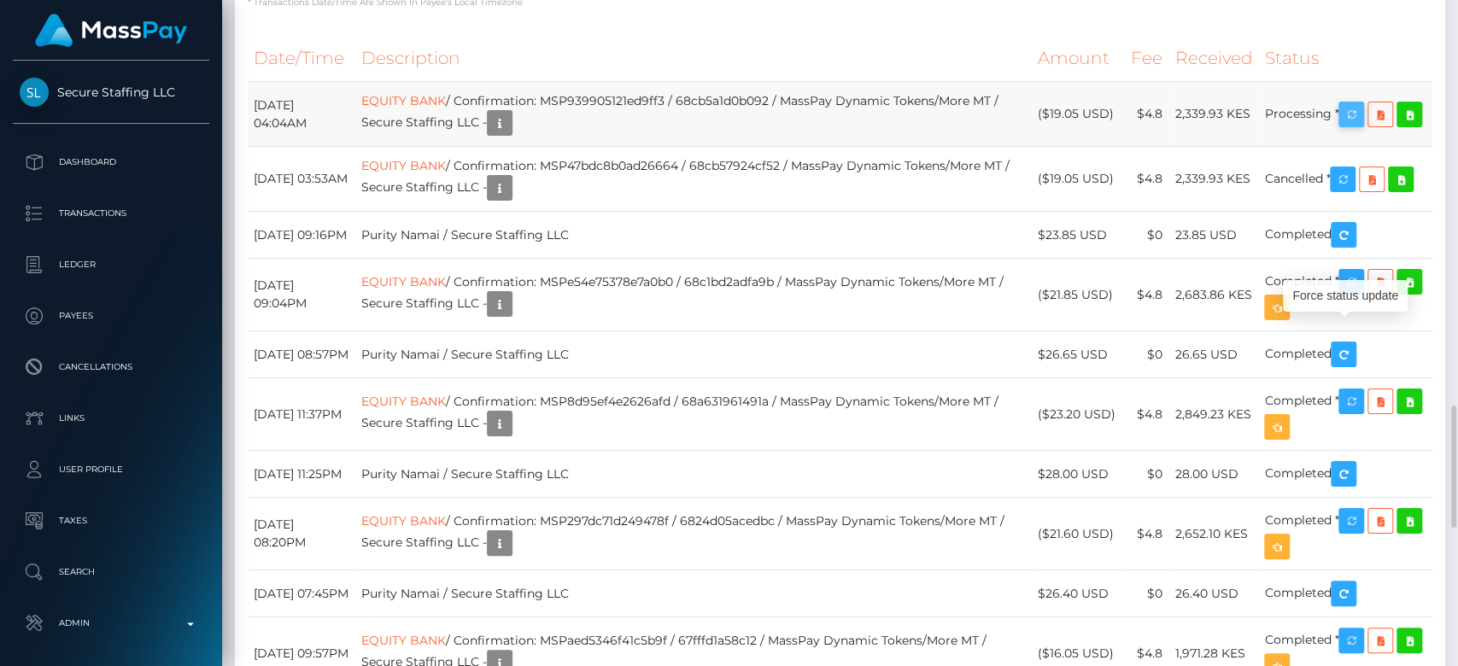
click at [1359, 126] on icon "button" at bounding box center [1351, 114] width 21 height 21
click at [510, 315] on icon "button" at bounding box center [500, 304] width 21 height 21
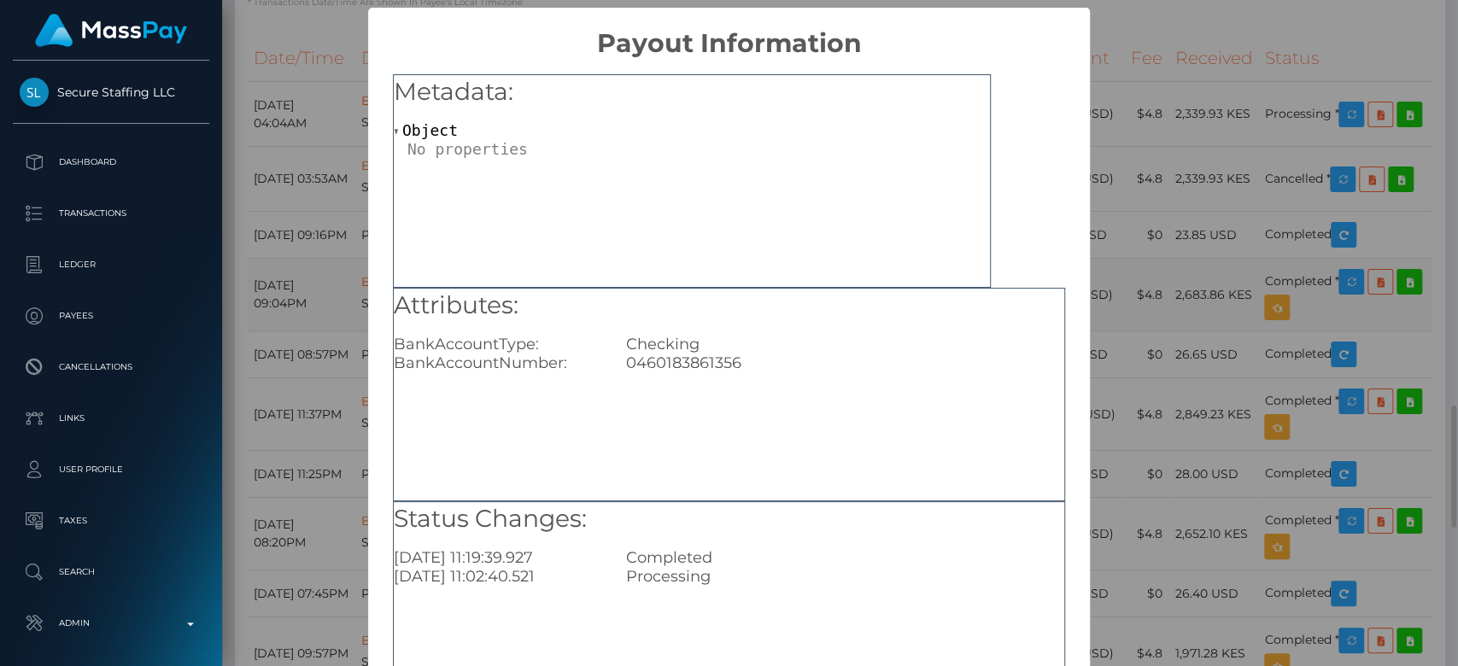
scroll to position [0, 0]
click at [667, 367] on div "0460183861356" at bounding box center [845, 363] width 464 height 19
copy div "0460183861356"
click at [1165, 380] on div "× Payout Information Metadata: Object Attributes: BankAccountType: Checking Ban…" at bounding box center [729, 333] width 1458 height 666
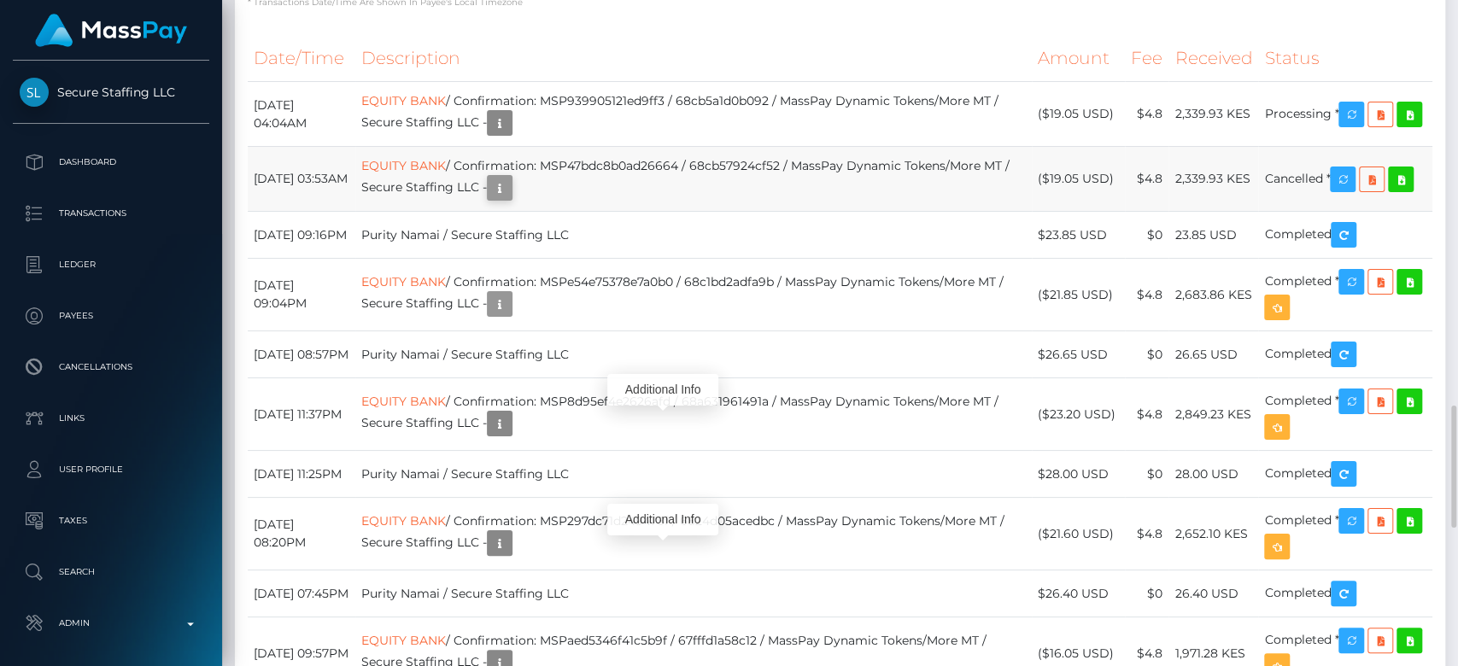
scroll to position [205, 378]
click at [510, 199] on icon "button" at bounding box center [500, 188] width 21 height 21
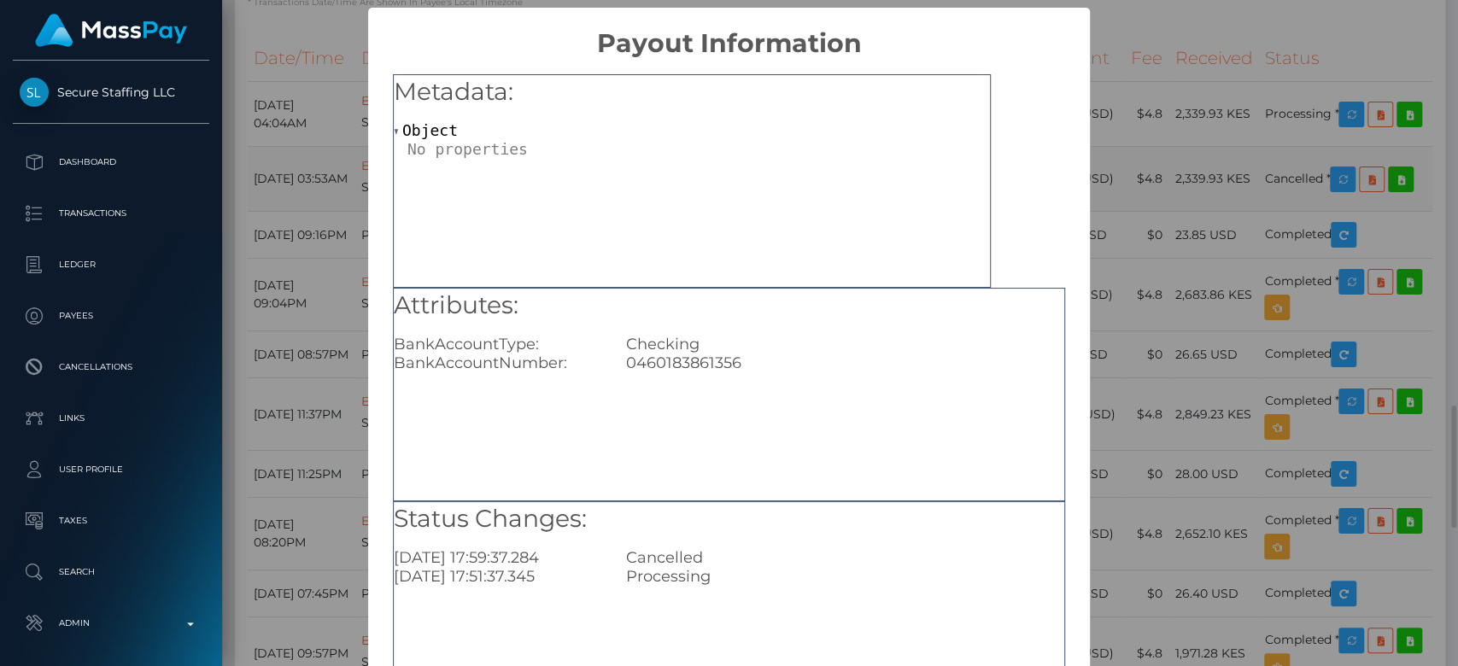
scroll to position [0, 0]
click at [1154, 438] on div "× Payout Information Metadata: Object Attributes: BankAccountType: Checking Ban…" at bounding box center [729, 333] width 1458 height 666
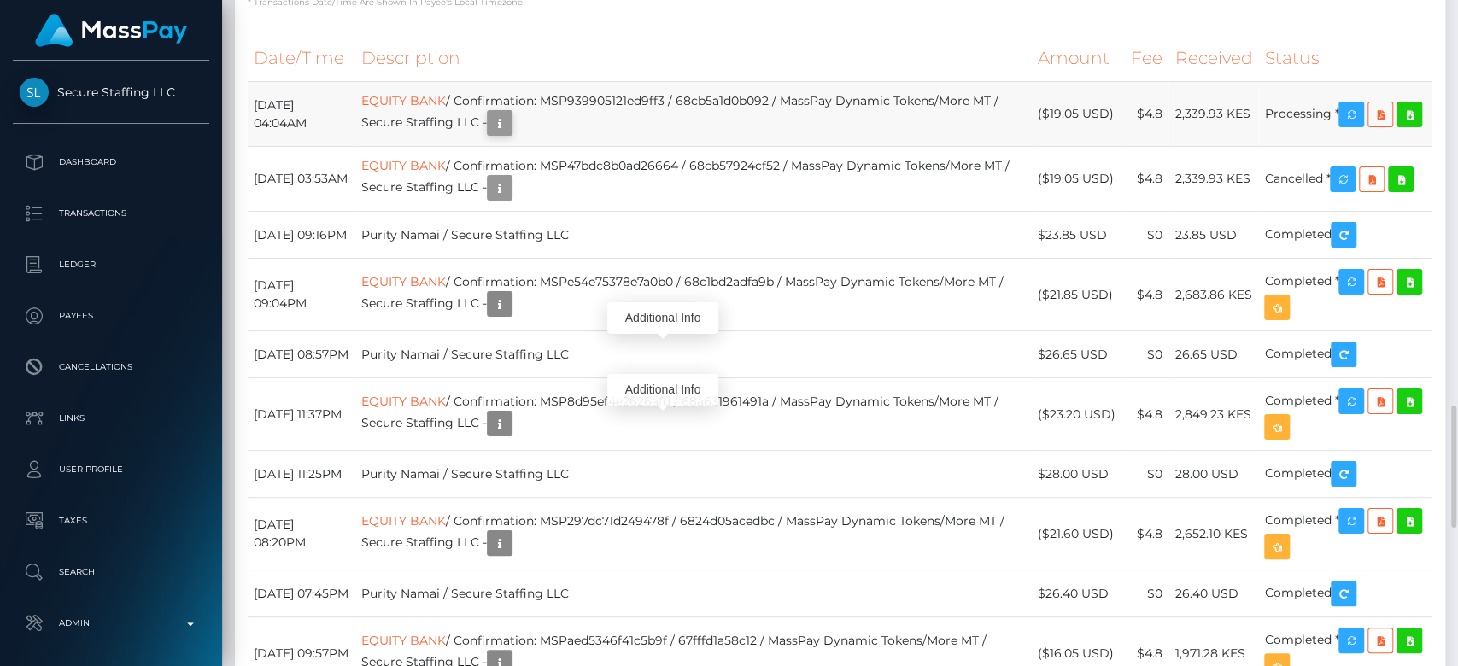
scroll to position [205, 378]
click at [510, 134] on icon "button" at bounding box center [500, 123] width 21 height 21
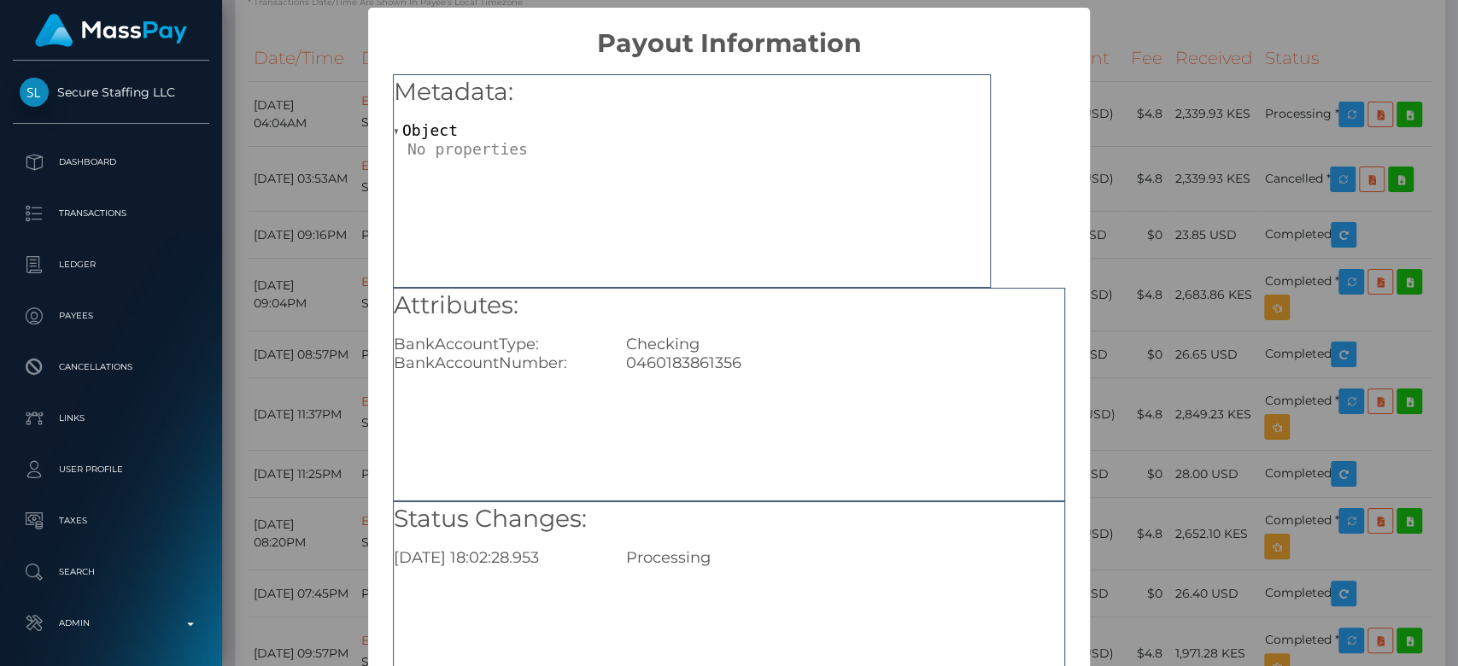
click at [1258, 296] on div "× Payout Information Metadata: Object Attributes: BankAccountType: Checking Ban…" at bounding box center [729, 333] width 1458 height 666
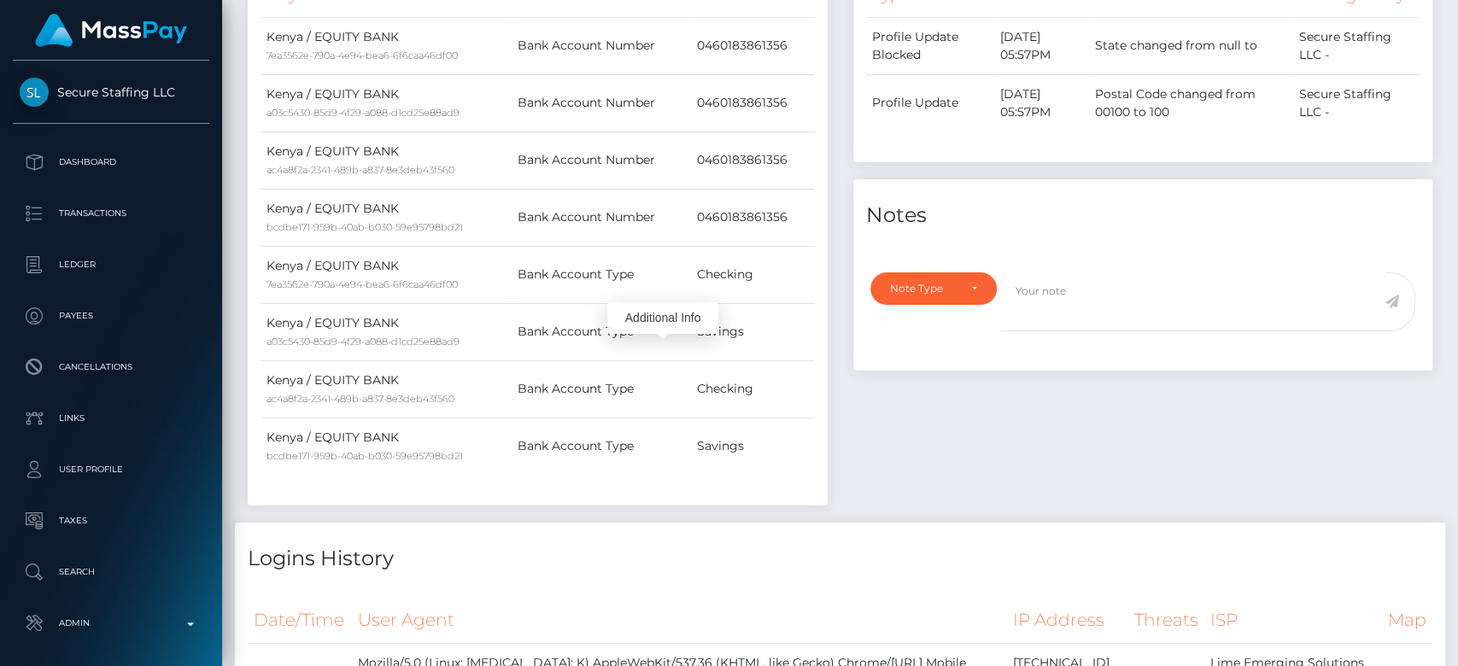
scroll to position [0, 0]
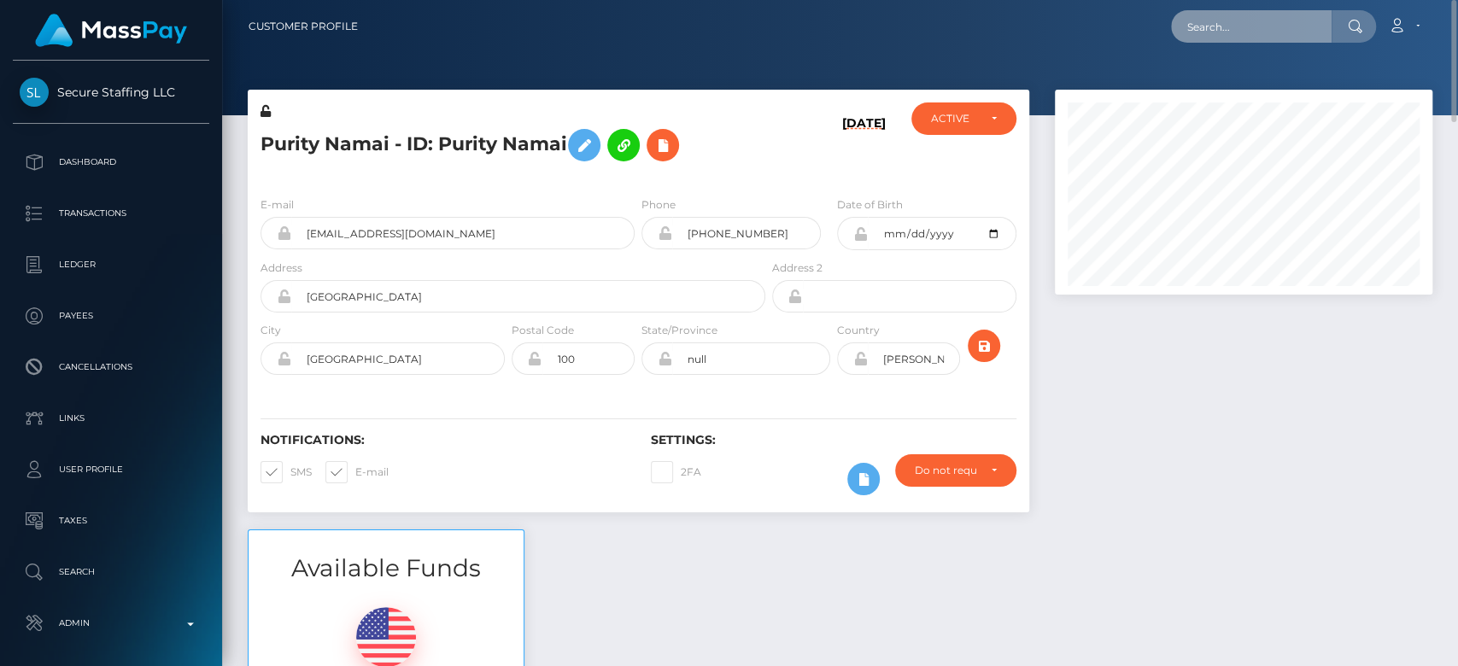
click at [1258, 31] on input "text" at bounding box center [1251, 26] width 161 height 32
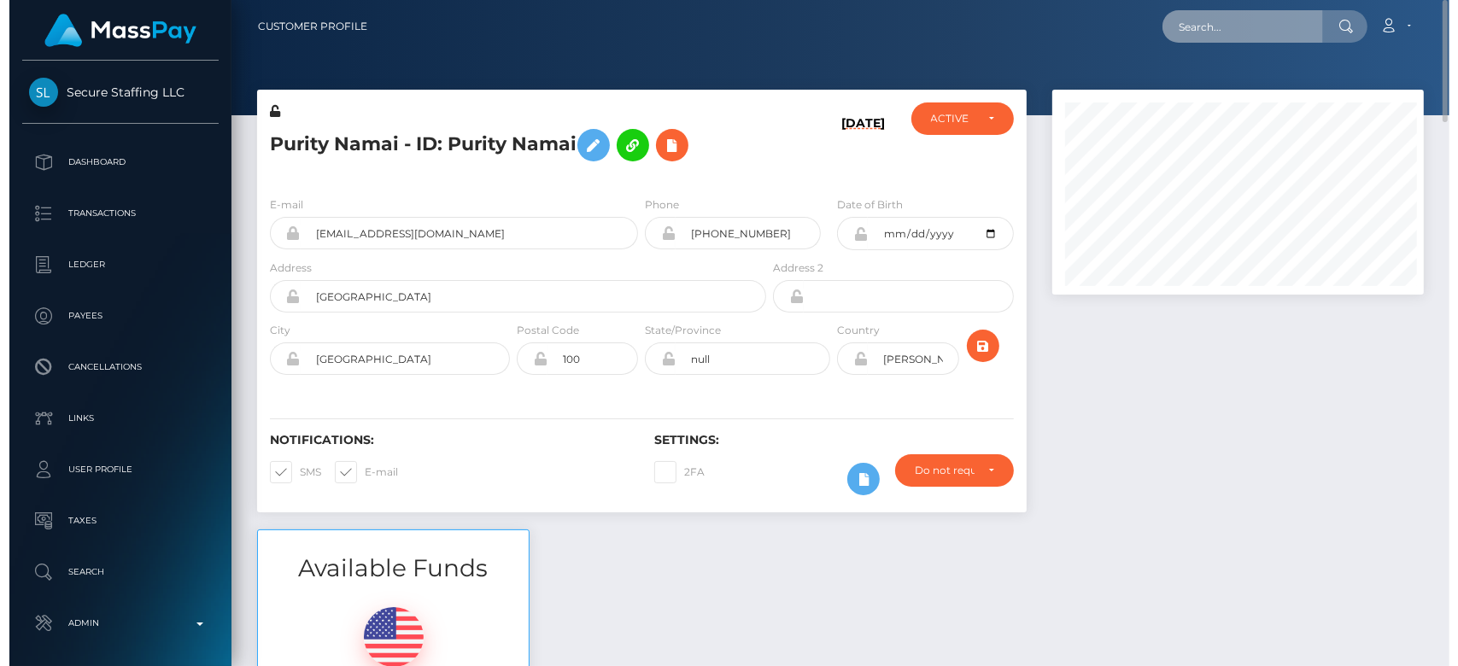
scroll to position [854197, 854024]
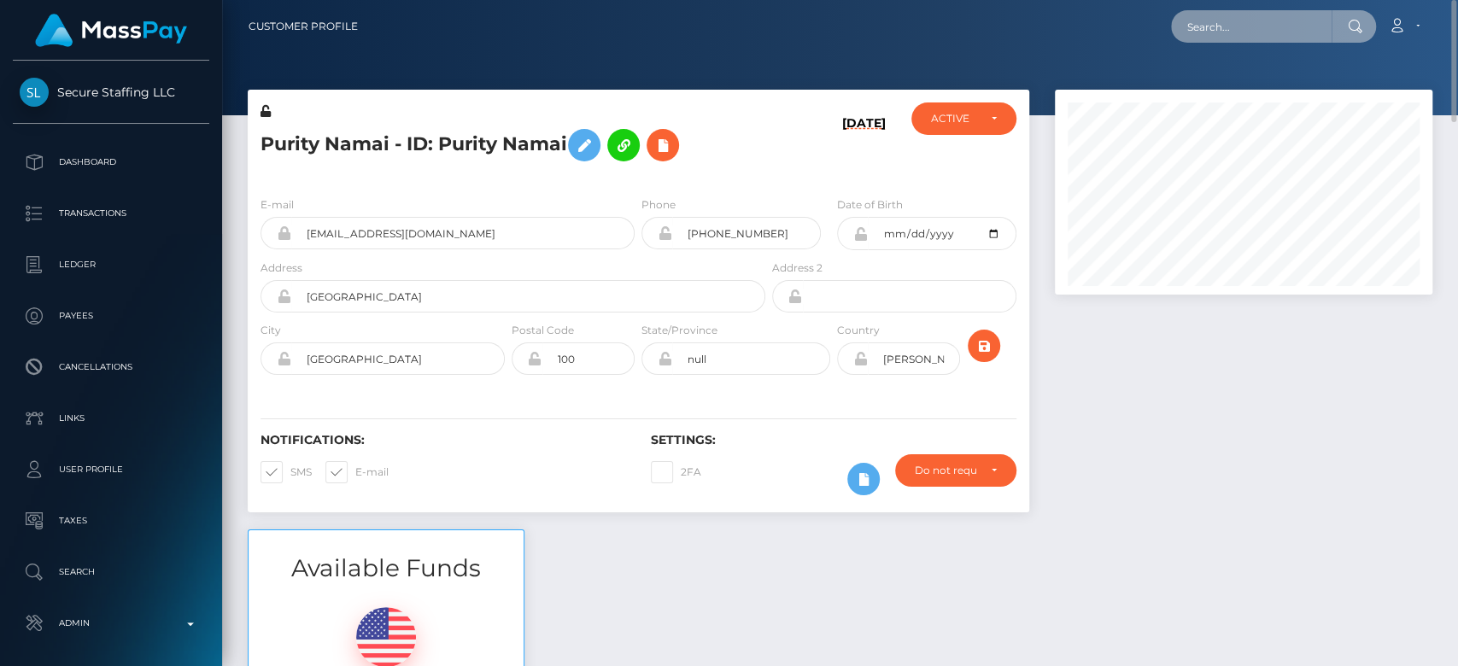
paste input "Hi Luke,"
drag, startPoint x: 1223, startPoint y: 28, endPoint x: 1147, endPoint y: 21, distance: 75.5
click at [1147, 21] on div "Hi Luke, Loading... Loading... Account Edit Profile Logout" at bounding box center [902, 27] width 1060 height 36
paste input "lukemiranda2018@gmail.com"
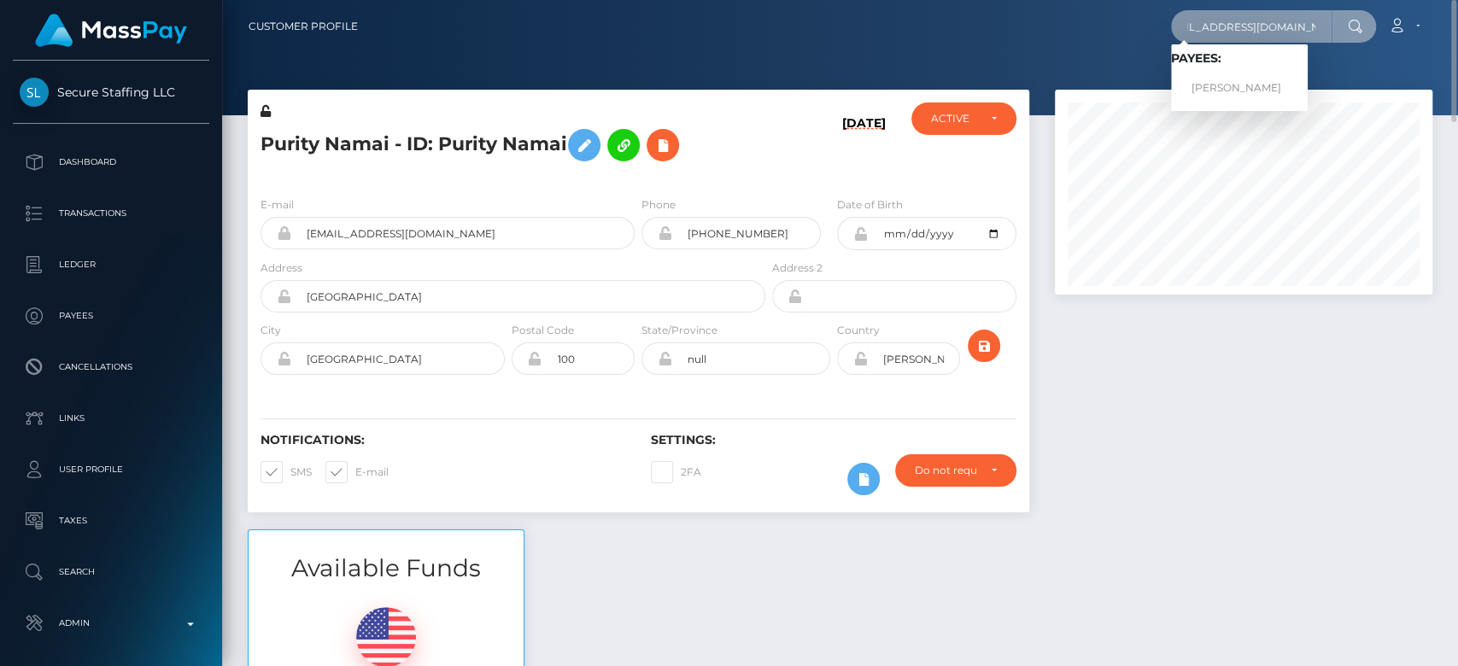
type input "lukemiranda2018@gmail.com"
click at [1297, 79] on link "Luke Miranda" at bounding box center [1239, 89] width 137 height 32
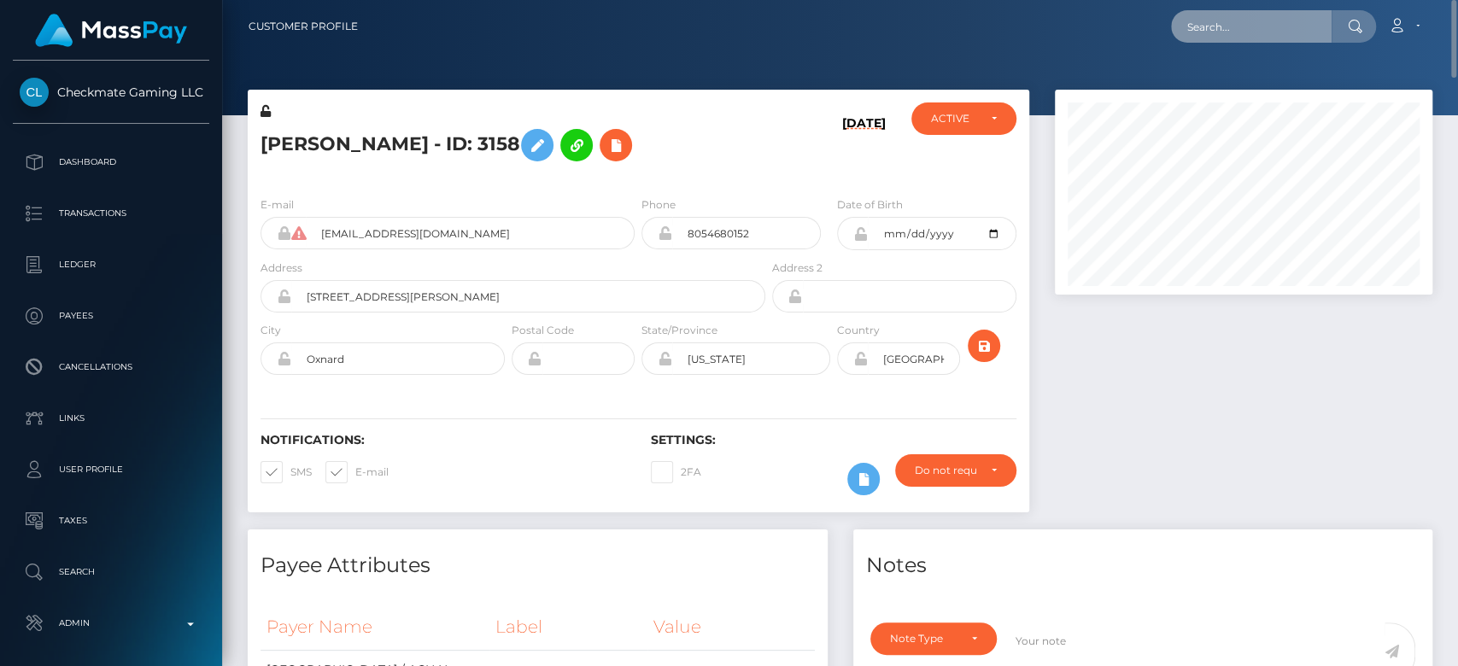
click at [1308, 23] on input "text" at bounding box center [1251, 26] width 161 height 32
paste input "[EMAIL_ADDRESS][DOMAIN_NAME]"
type input "[EMAIL_ADDRESS][DOMAIN_NAME]"
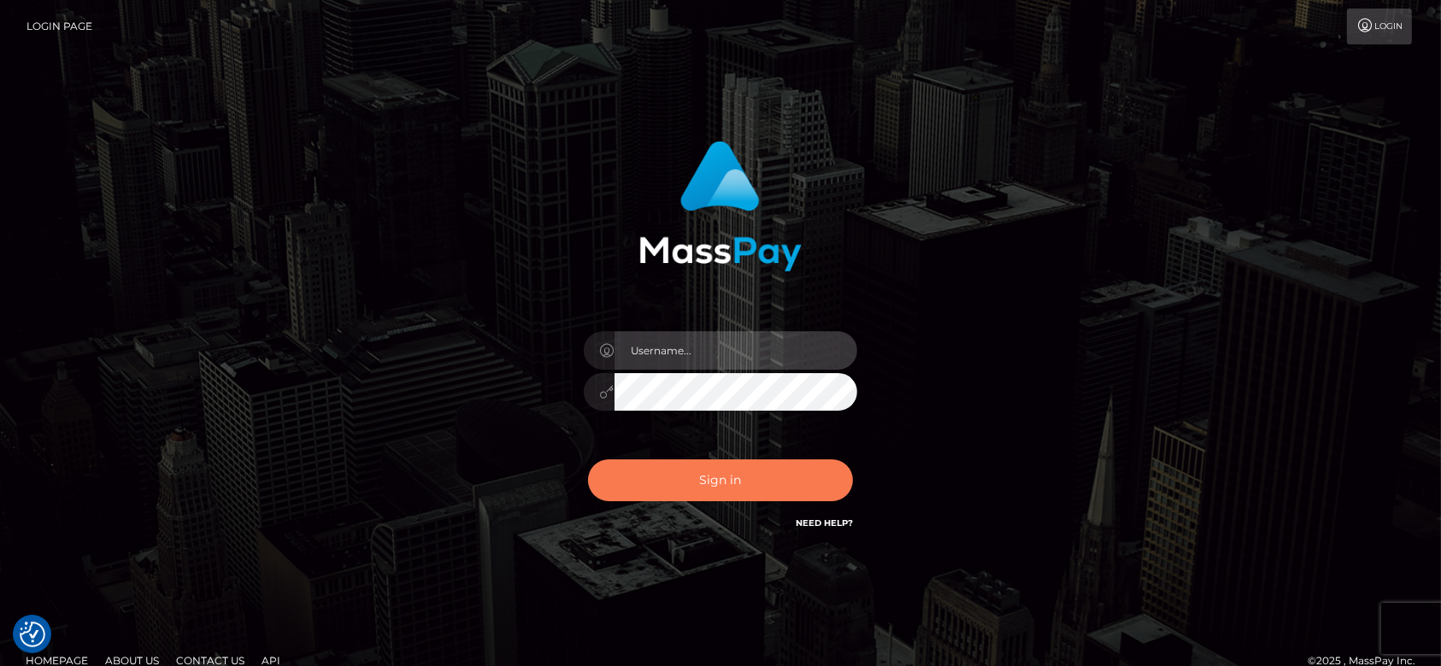
type input "[DOMAIN_NAME]"
click at [756, 496] on button "Sign in" at bounding box center [720, 481] width 265 height 42
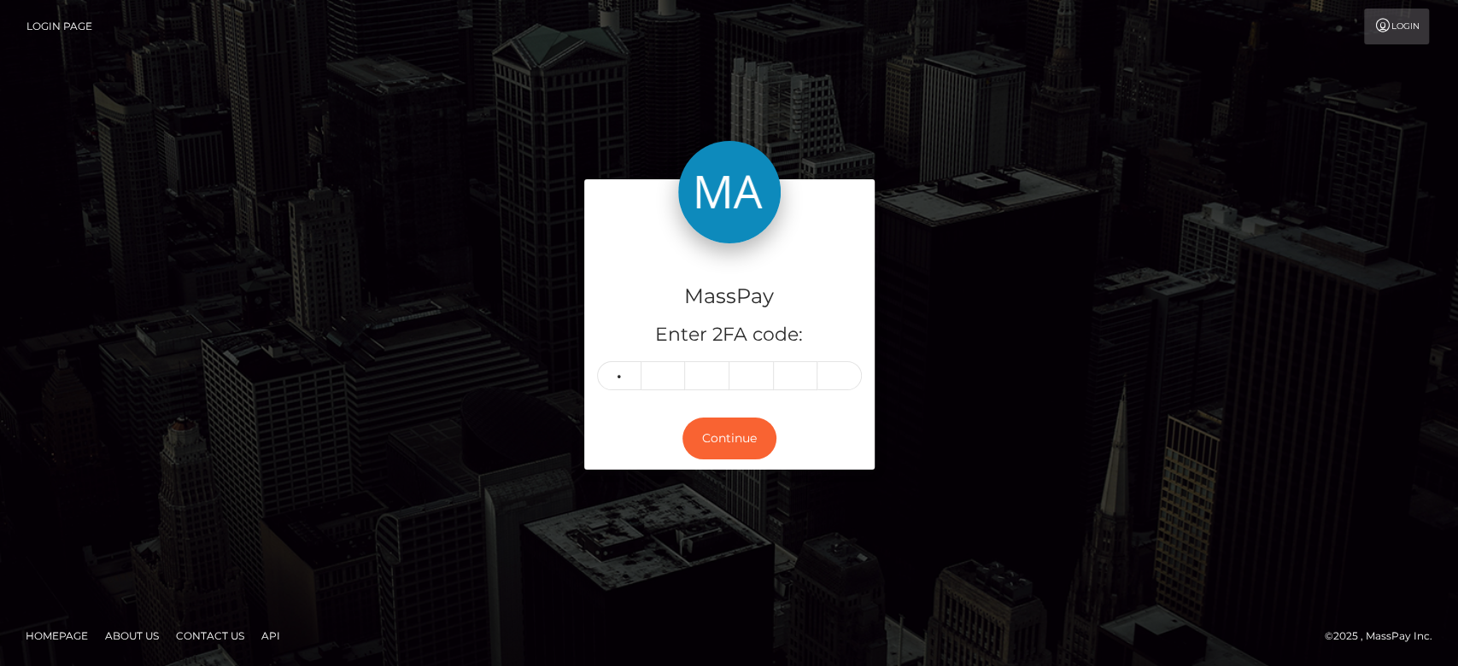
type input "5"
type input "2"
type input "5"
type input "7"
type input "5"
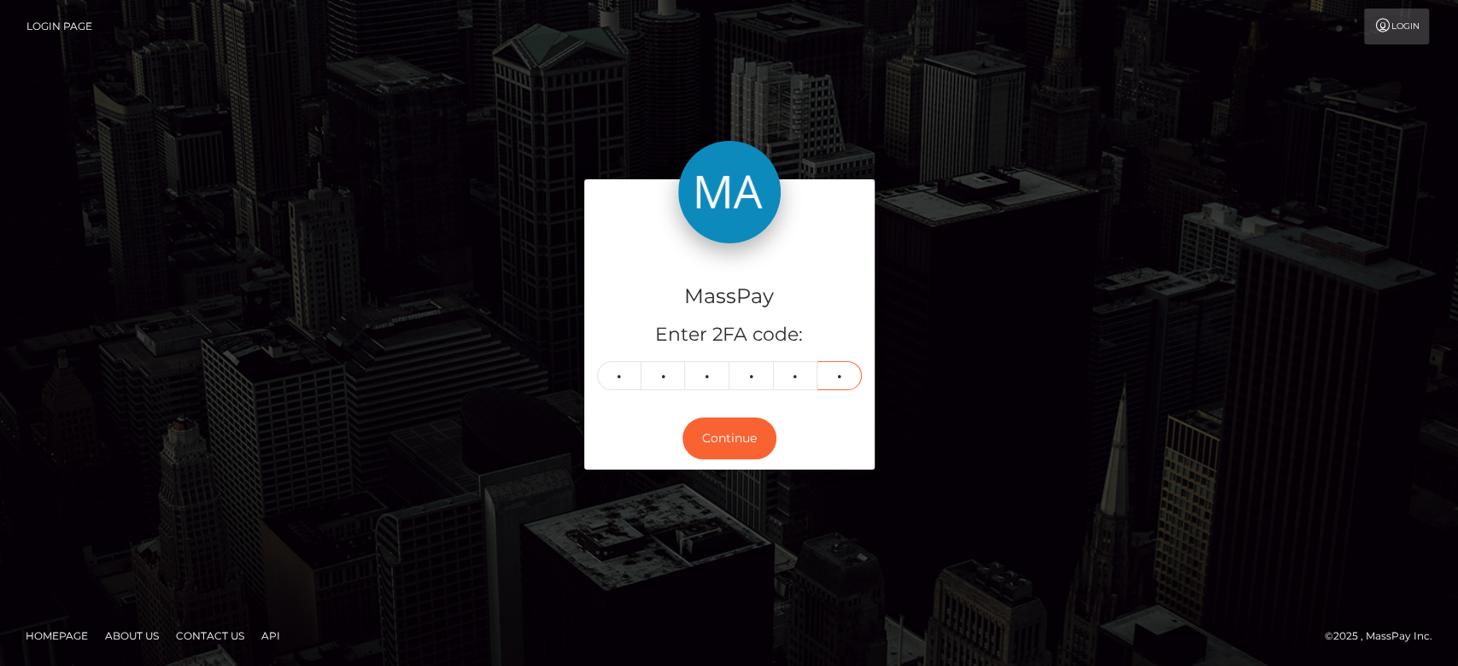
type input "5"
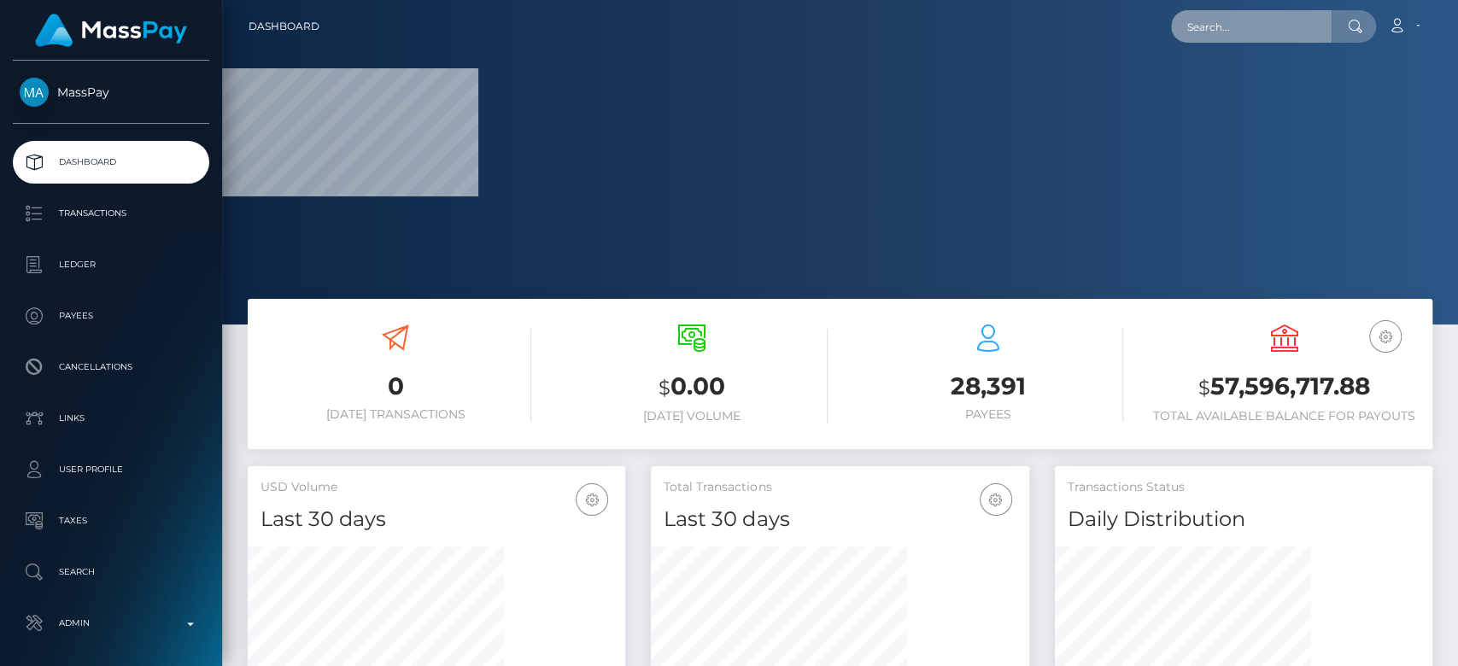
click at [1257, 17] on input "text" at bounding box center [1251, 26] width 161 height 32
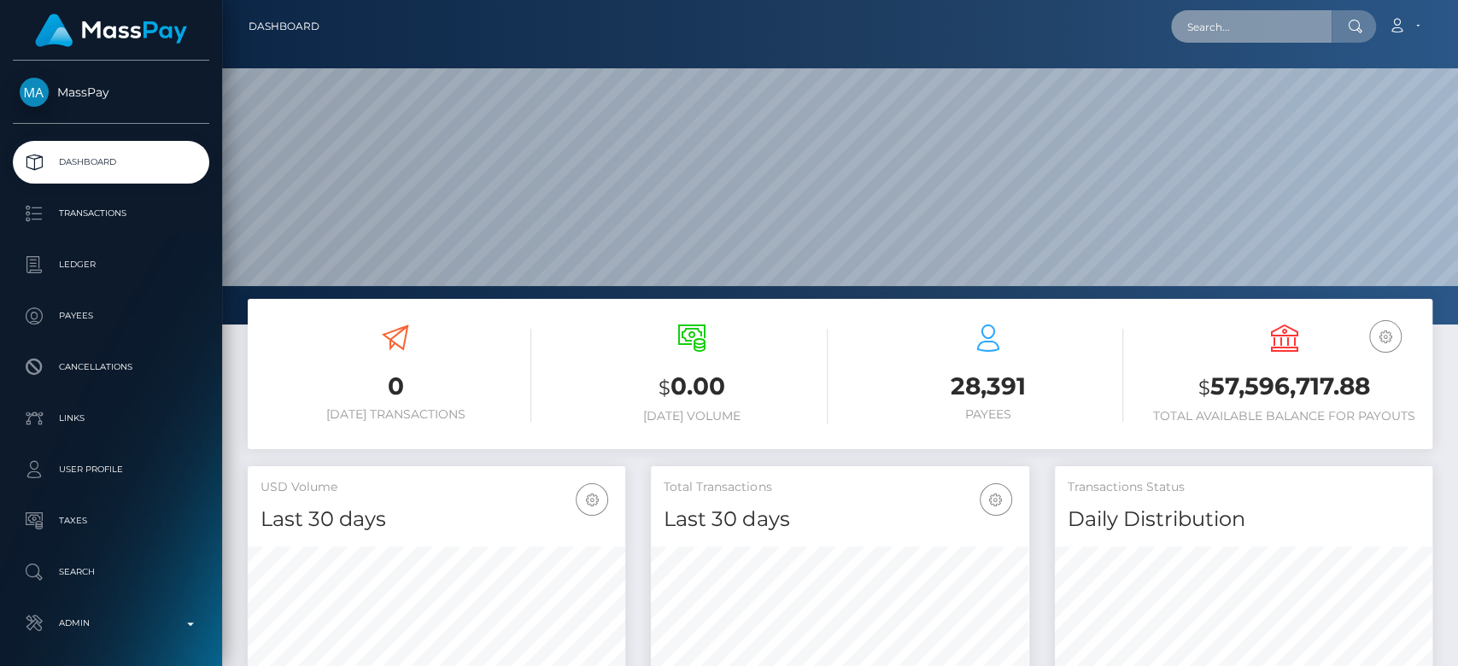
scroll to position [302, 378]
paste input "[EMAIL_ADDRESS][DOMAIN_NAME]"
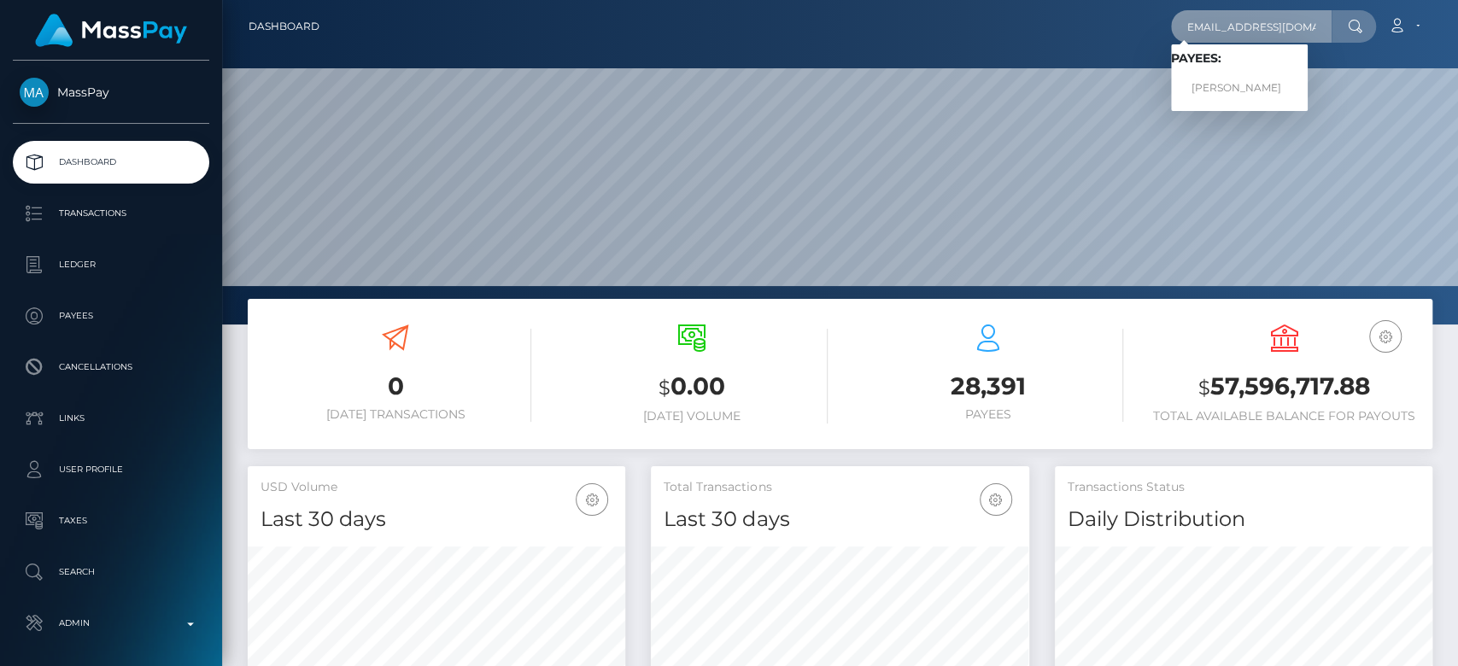
type input "[EMAIL_ADDRESS][DOMAIN_NAME]"
click at [1256, 83] on link "KATRIN LACHIN-THOMÉ" at bounding box center [1239, 89] width 137 height 32
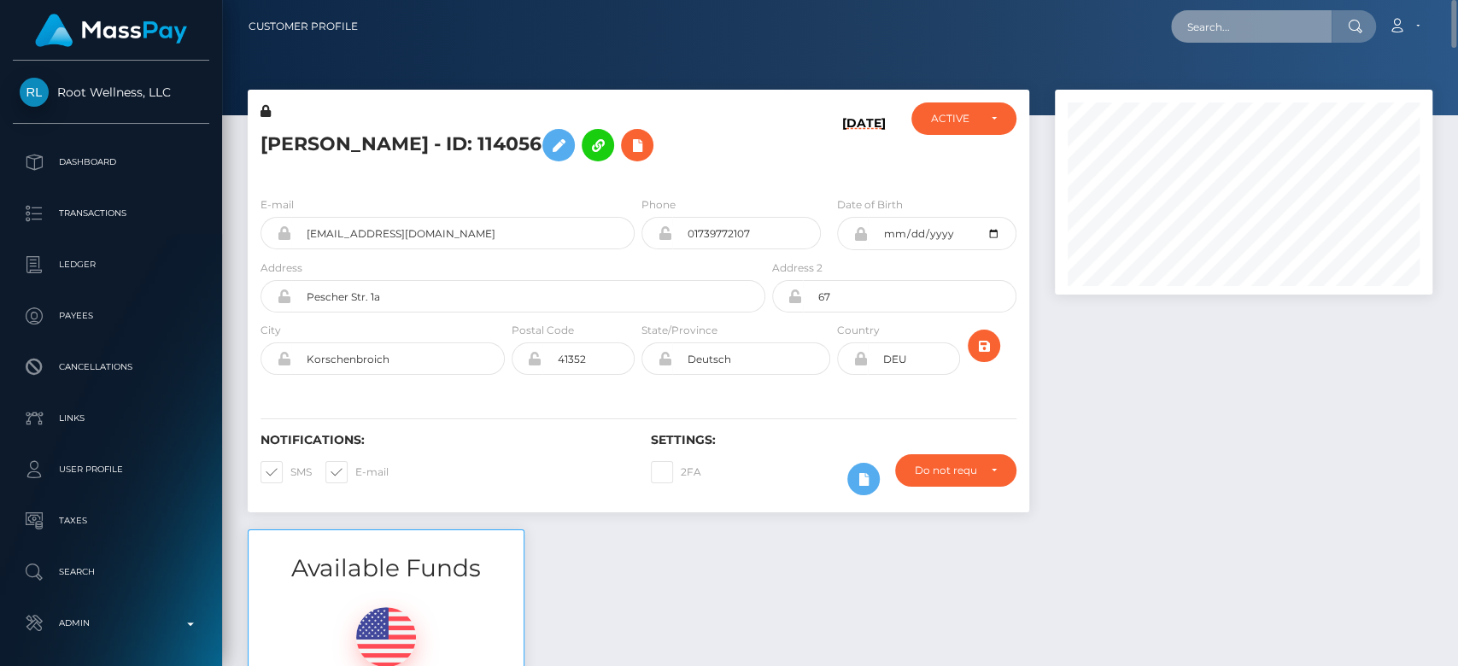
click at [1215, 38] on input "text" at bounding box center [1251, 26] width 161 height 32
paste input "[EMAIL_ADDRESS][DOMAIN_NAME]"
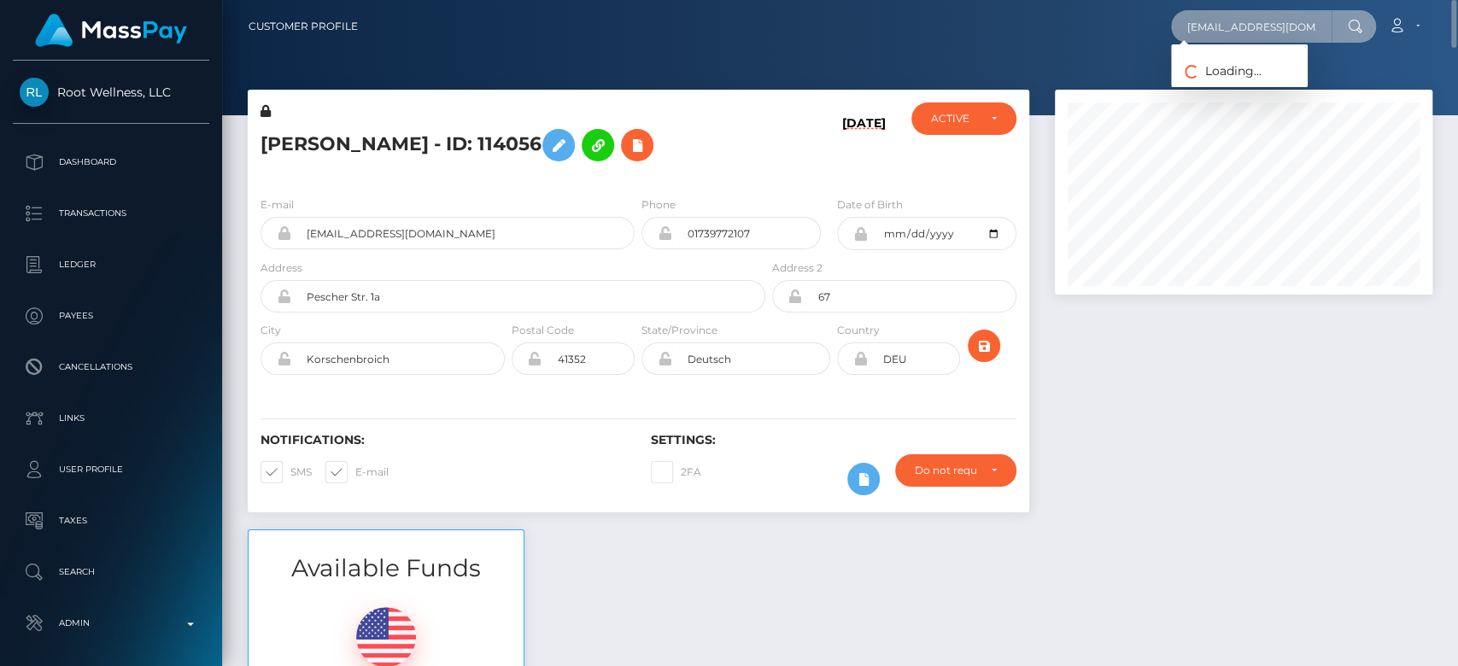
scroll to position [0, 18]
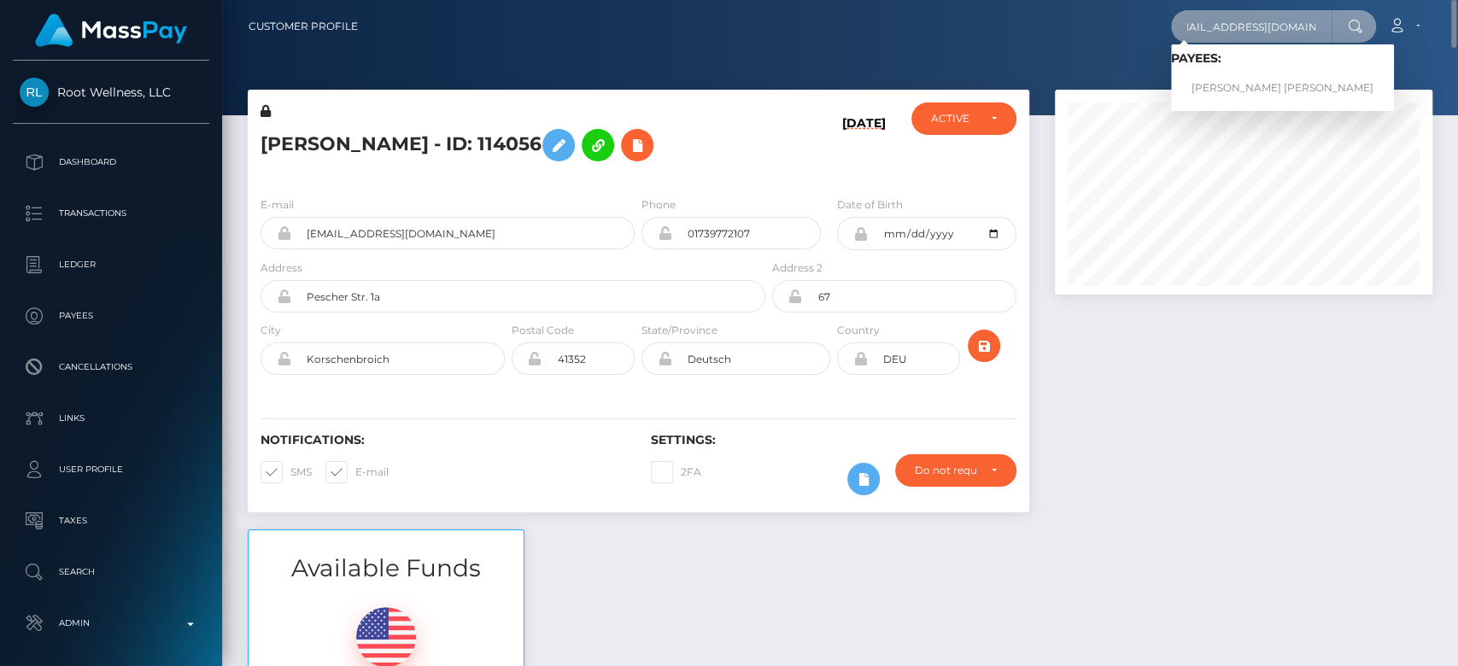
type input "[EMAIL_ADDRESS][DOMAIN_NAME]"
click at [1251, 78] on link "[PERSON_NAME] [PERSON_NAME]" at bounding box center [1282, 89] width 223 height 32
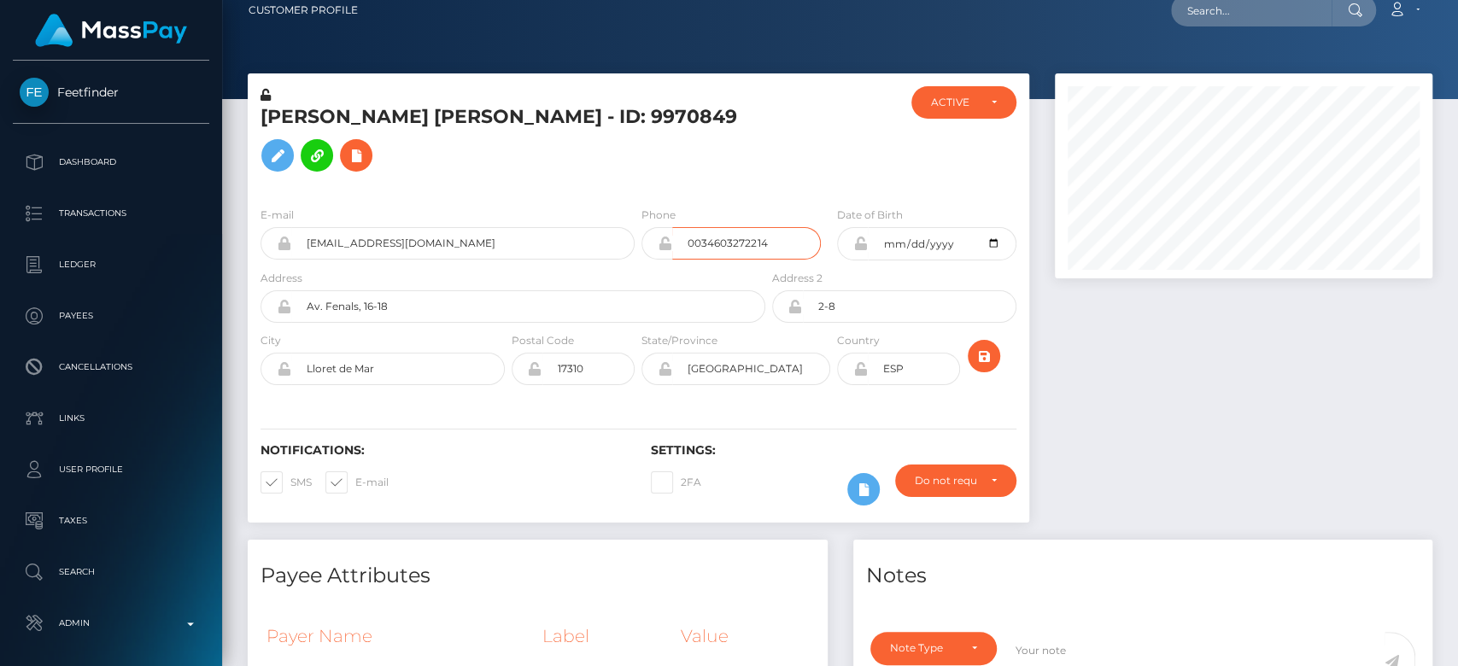
scroll to position [205, 378]
click at [1107, 450] on div at bounding box center [1243, 306] width 403 height 467
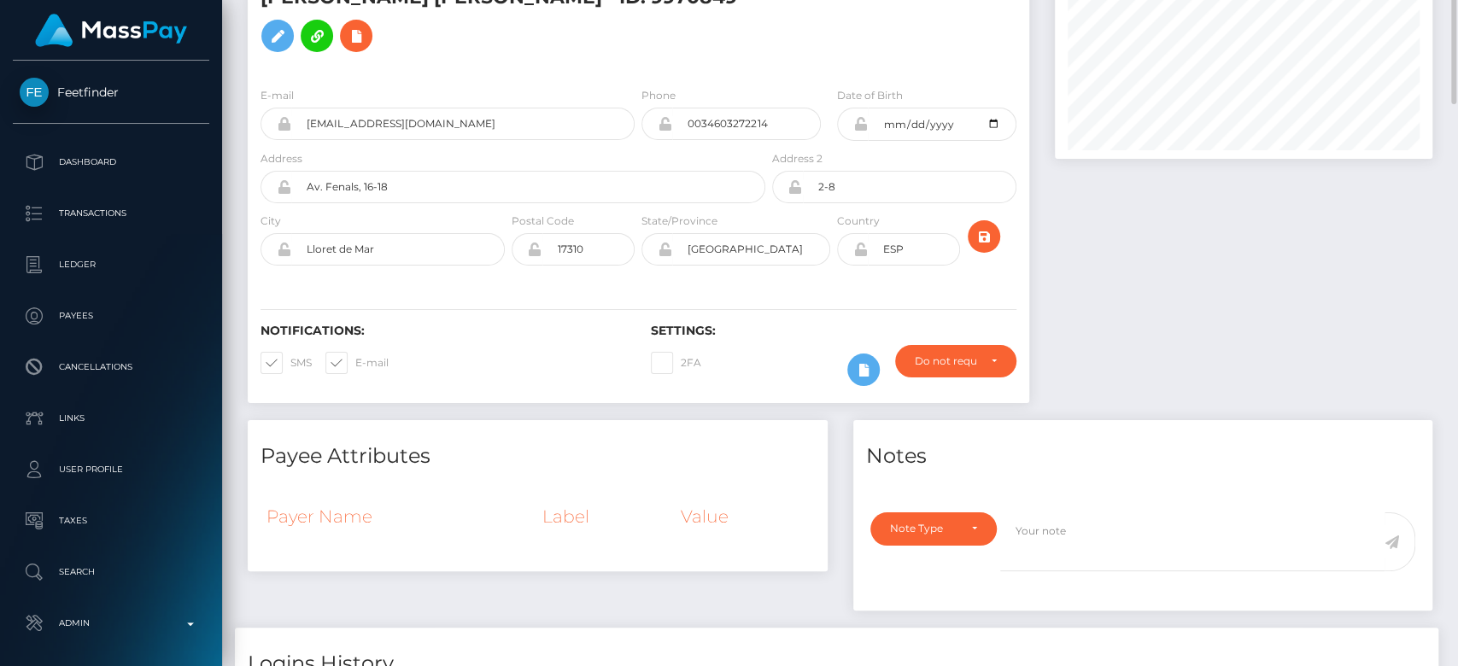
scroll to position [0, 0]
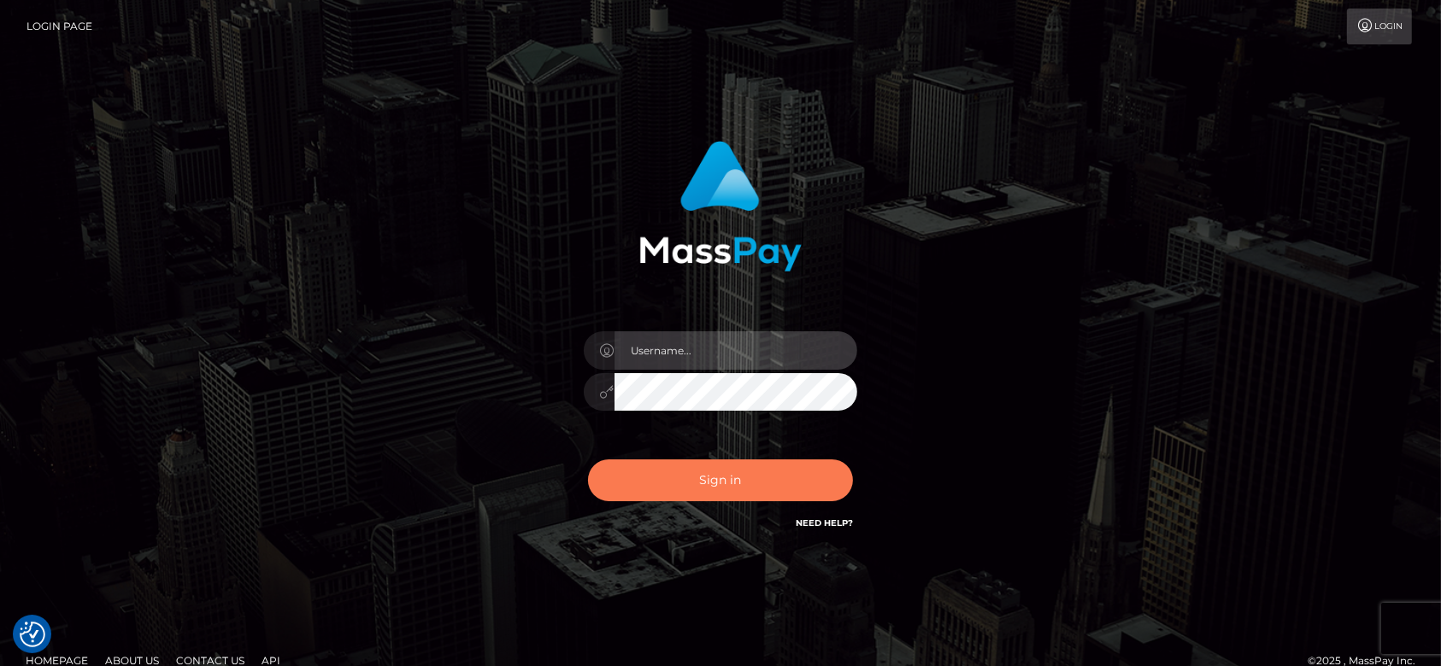
type input "[DOMAIN_NAME]"
click at [731, 494] on button "Sign in" at bounding box center [720, 481] width 265 height 42
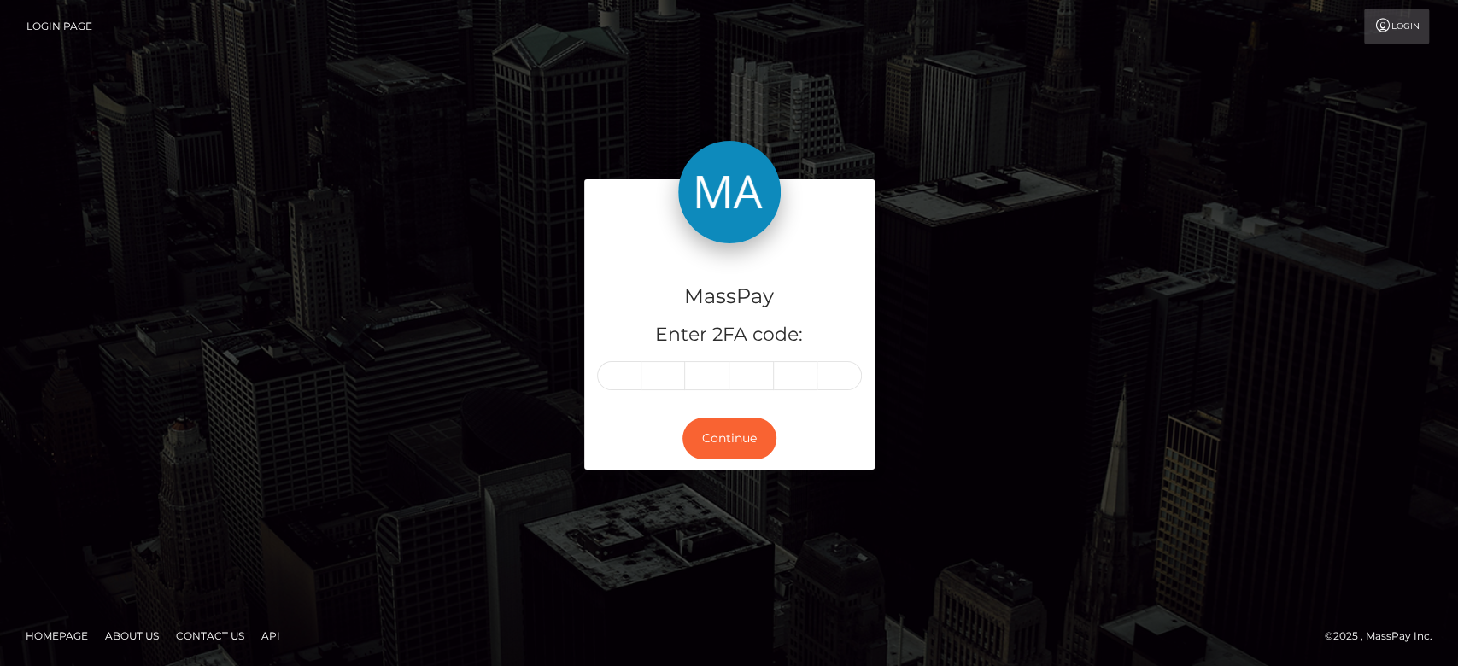
click at [731, 494] on div "MassPay Enter 2FA code: Continue" at bounding box center [729, 332] width 1458 height 563
click at [622, 373] on input "text" at bounding box center [619, 375] width 44 height 29
type input "7"
type input "3"
type input "4"
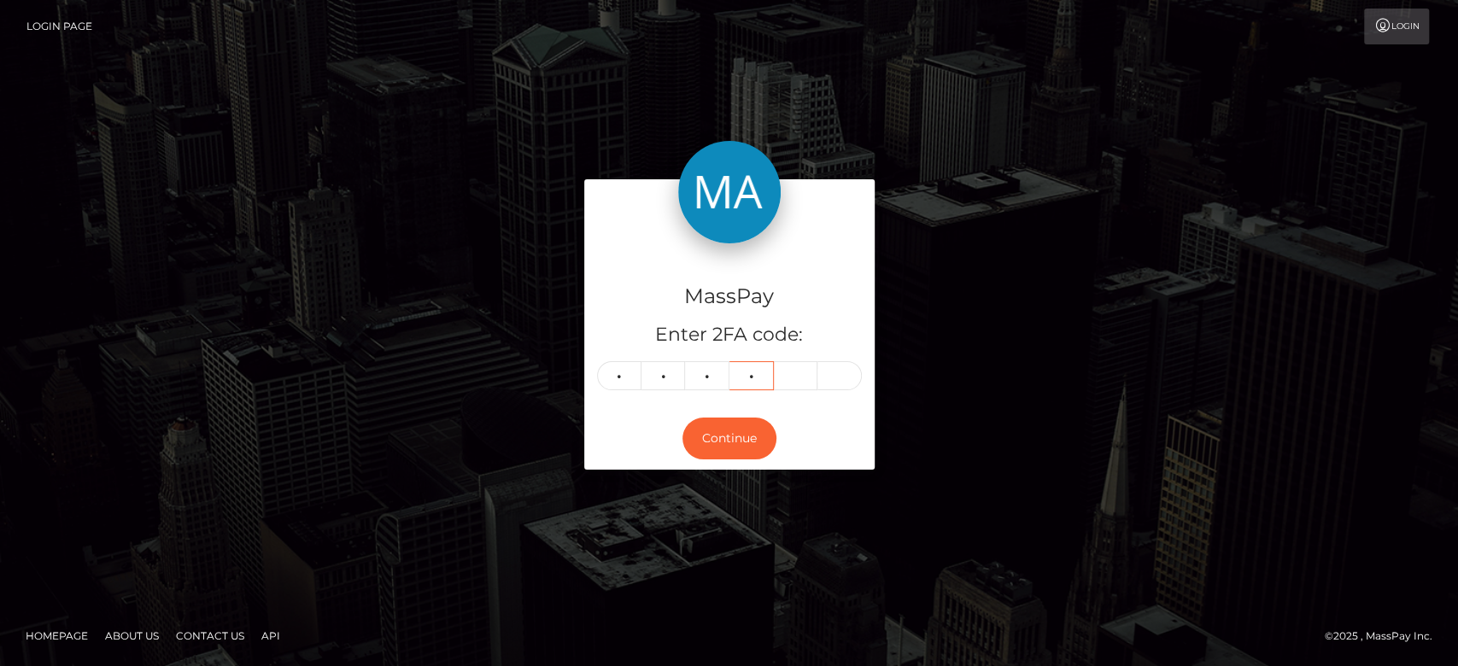
type input "4"
type input "9"
type input "6"
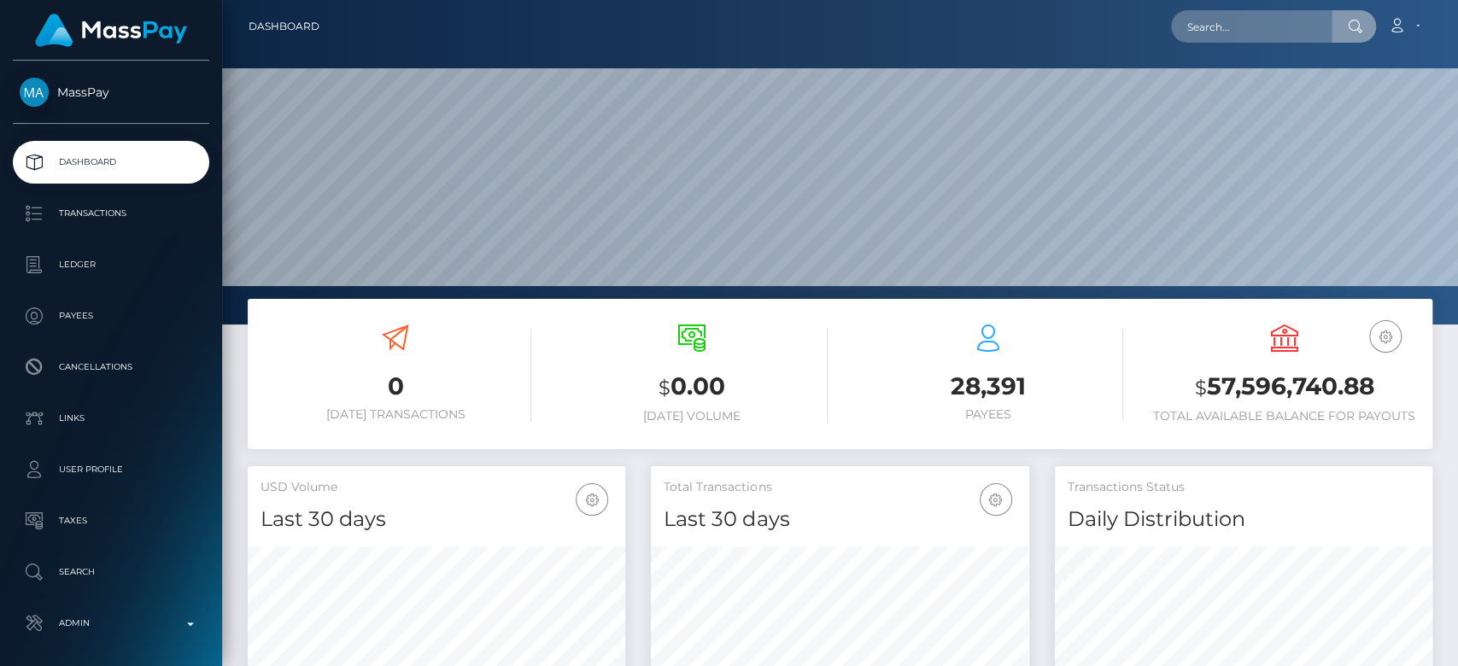
scroll to position [302, 378]
type input "suzet.oliva1@icloud.com"
click at [1242, 15] on input "suzet.oliva1@icloud.com" at bounding box center [1251, 26] width 161 height 32
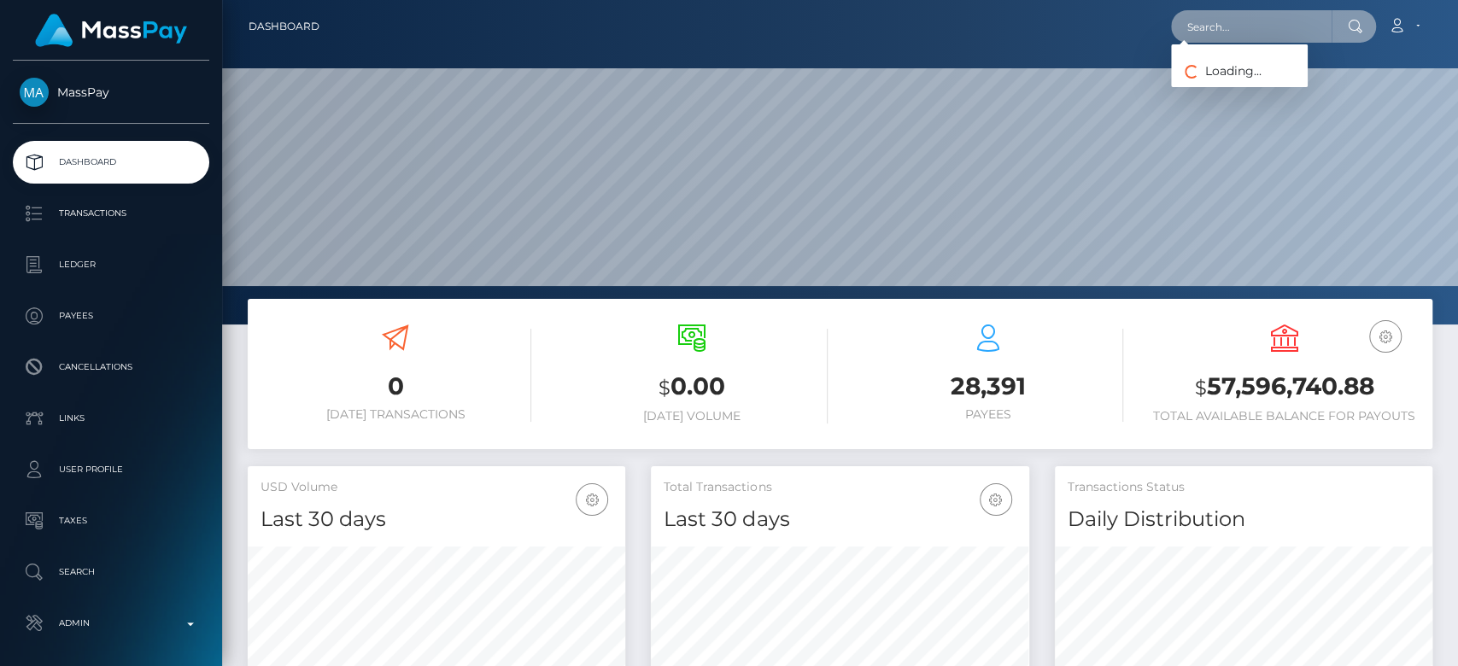
paste input "danny.z.chiem@gmail.com"
type input "danny.z.chiem@gmail.com"
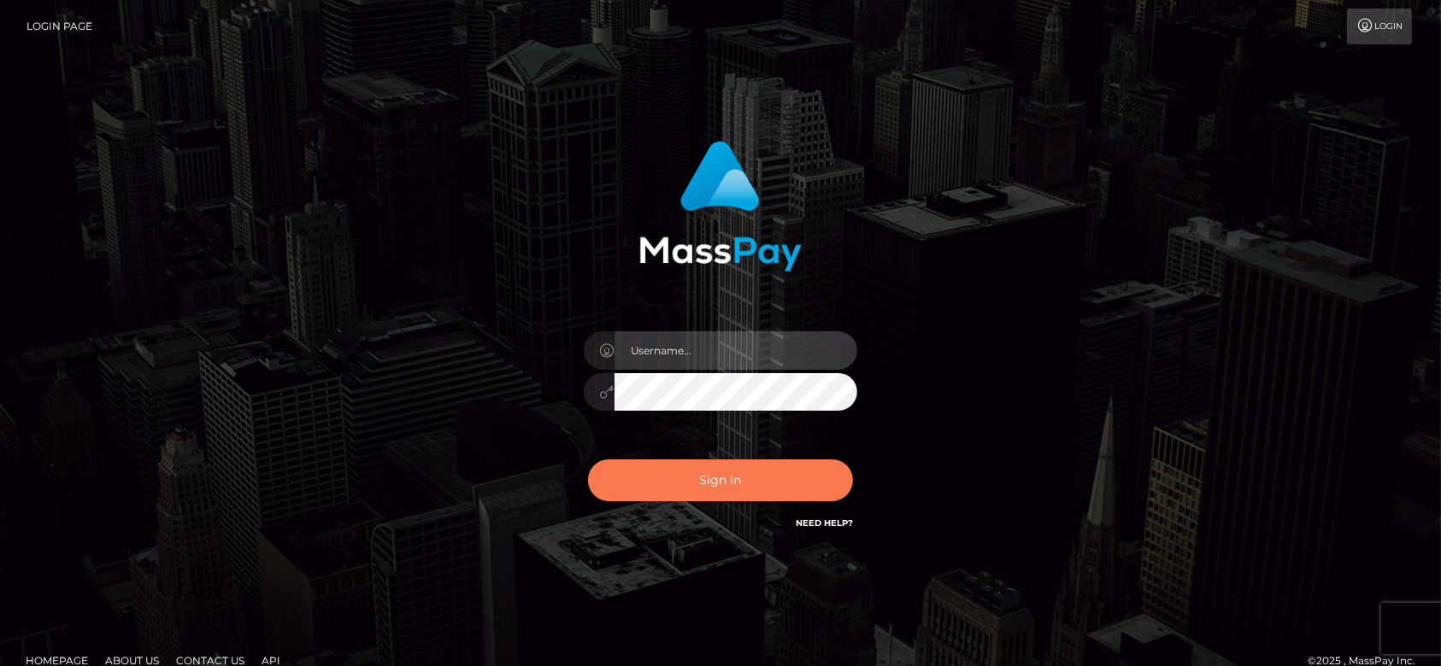
type input "fr.es"
click at [722, 481] on button "Sign in" at bounding box center [720, 481] width 265 height 42
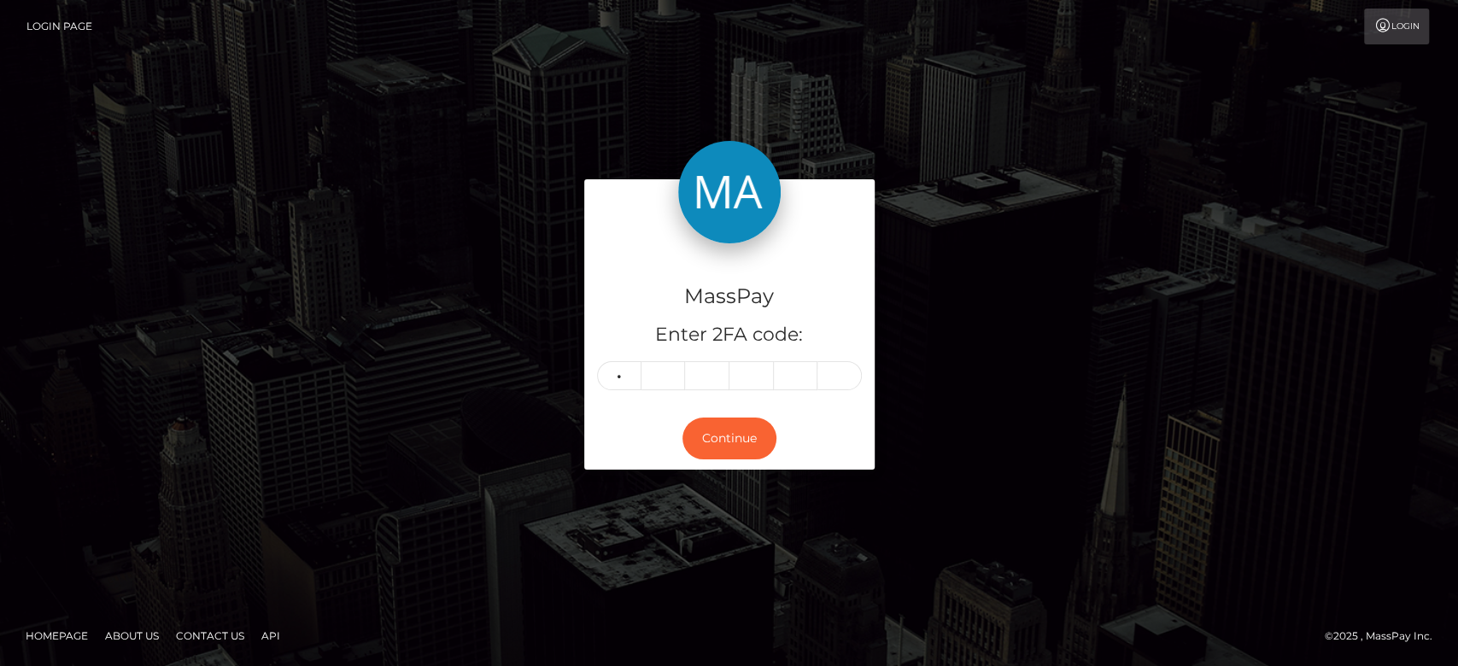
type input "6"
type input "2"
type input "6"
type input "2"
type input "7"
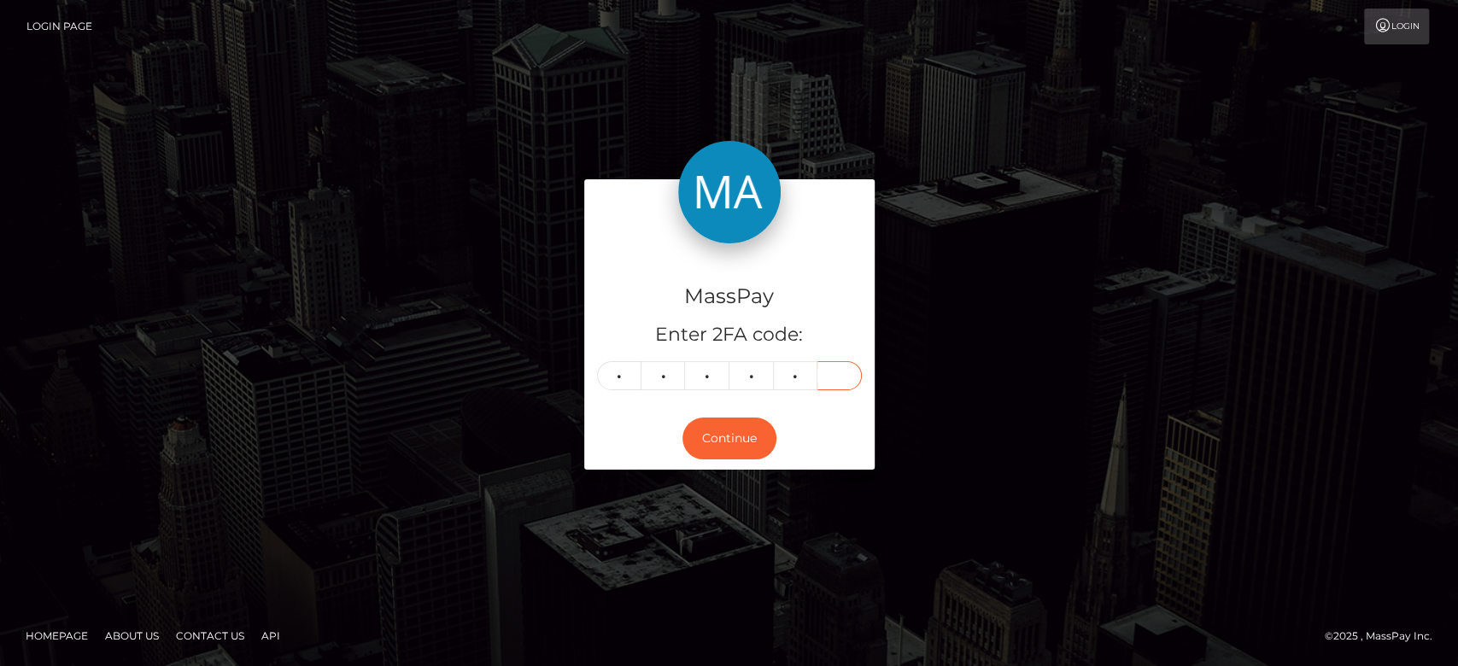
type input "4"
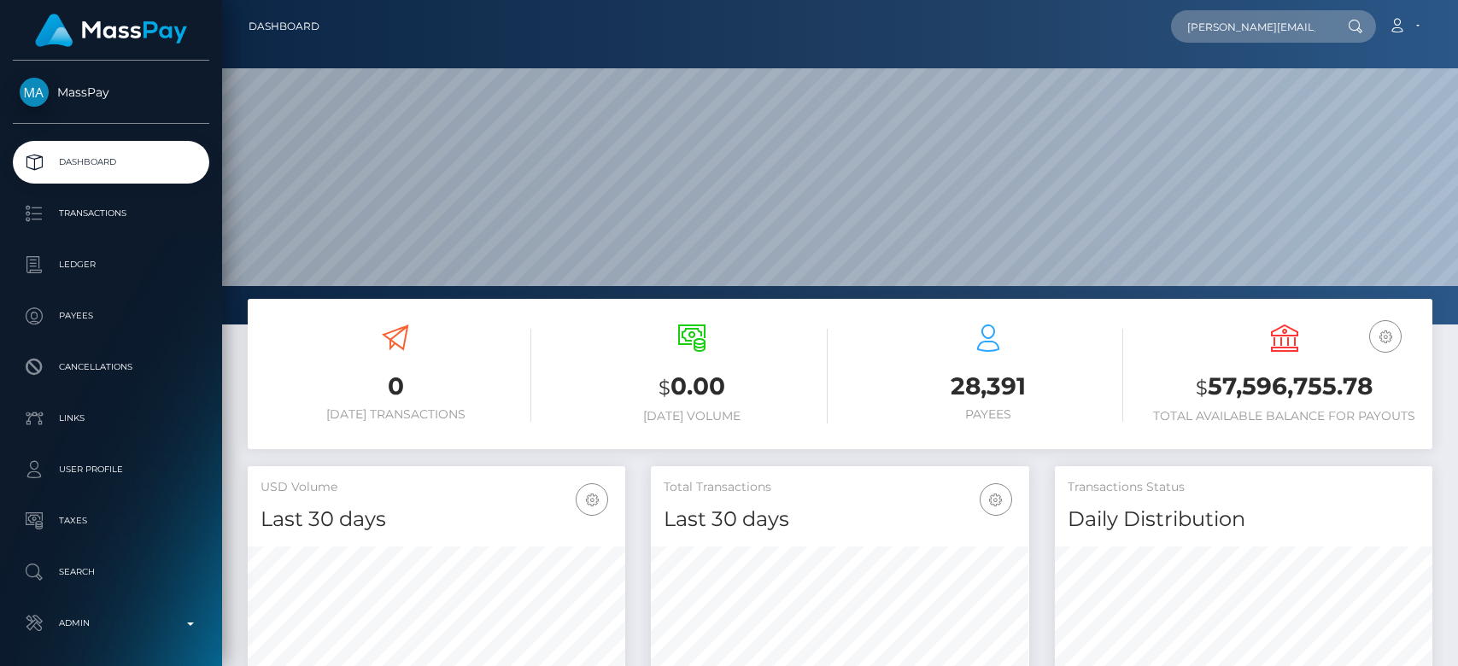
type input "[PERSON_NAME][EMAIL_ADDRESS][PERSON_NAME][DOMAIN_NAME]"
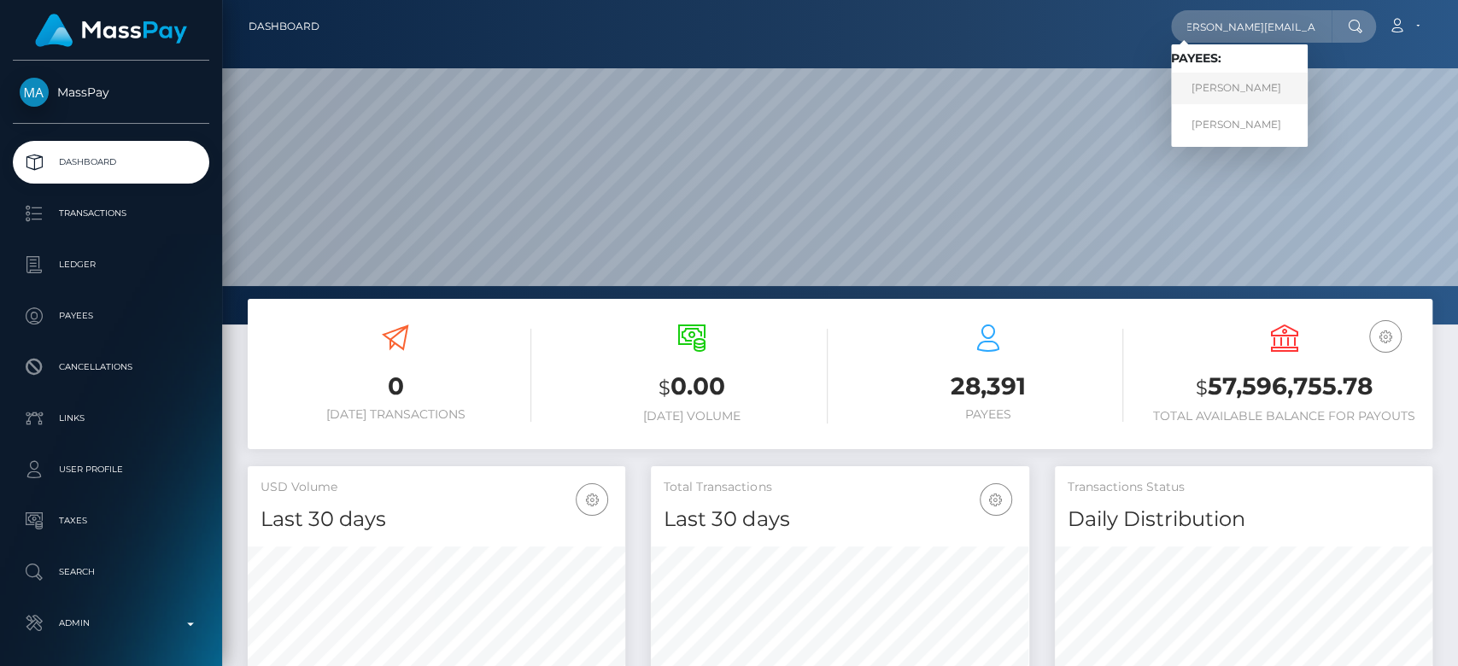
click at [1242, 89] on link "[PERSON_NAME]" at bounding box center [1239, 89] width 137 height 32
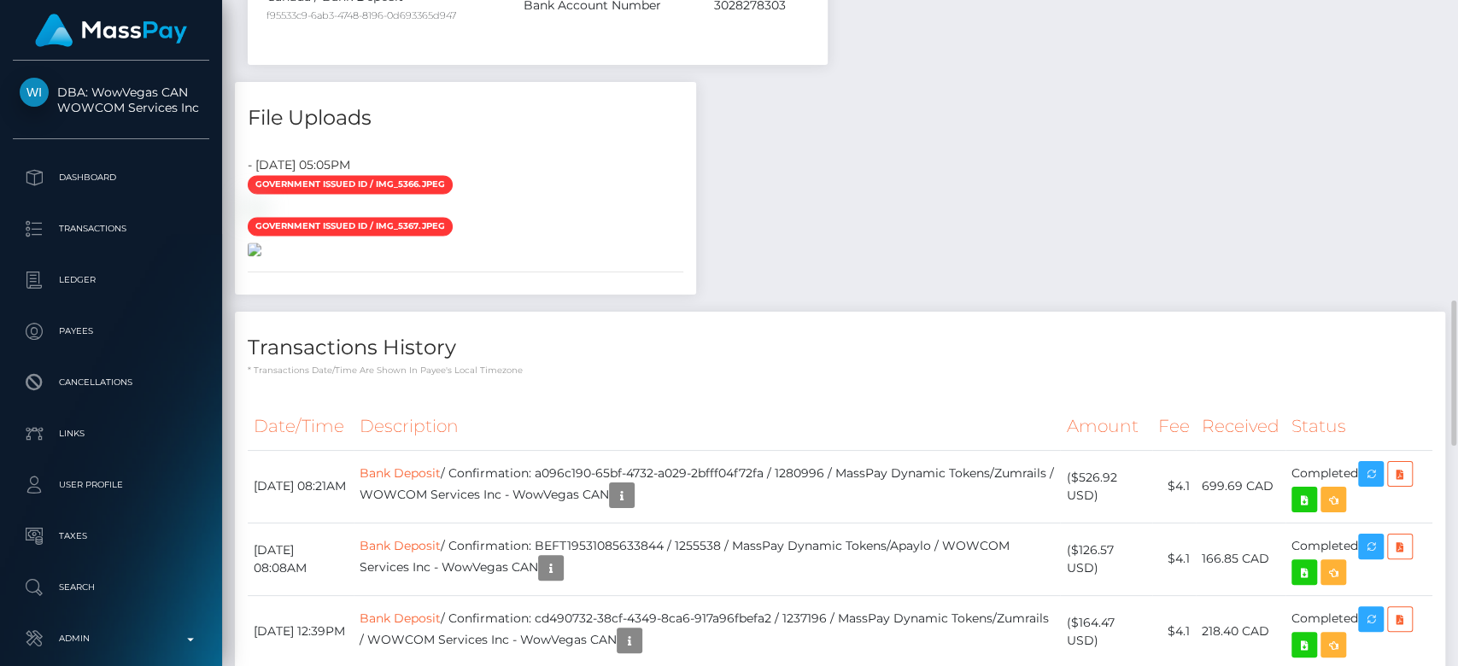
scroll to position [1473, 0]
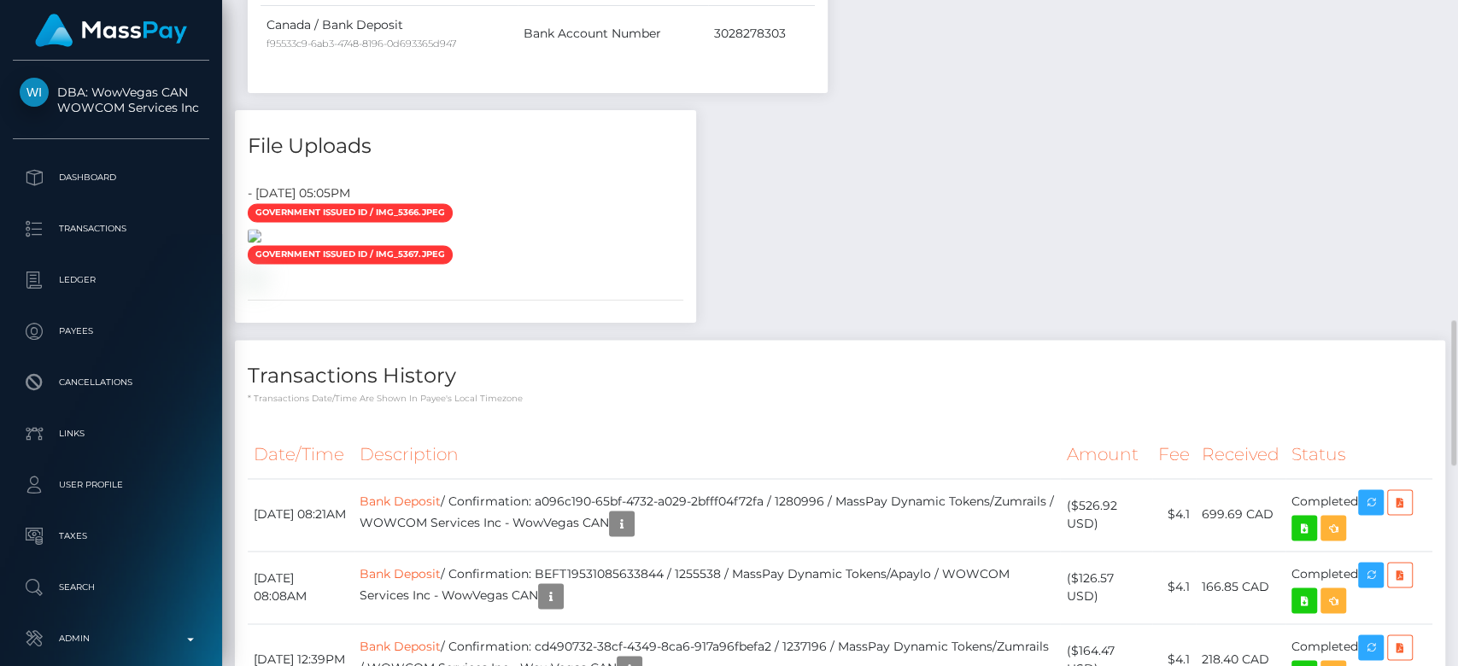
click at [261, 243] on img at bounding box center [255, 236] width 14 height 14
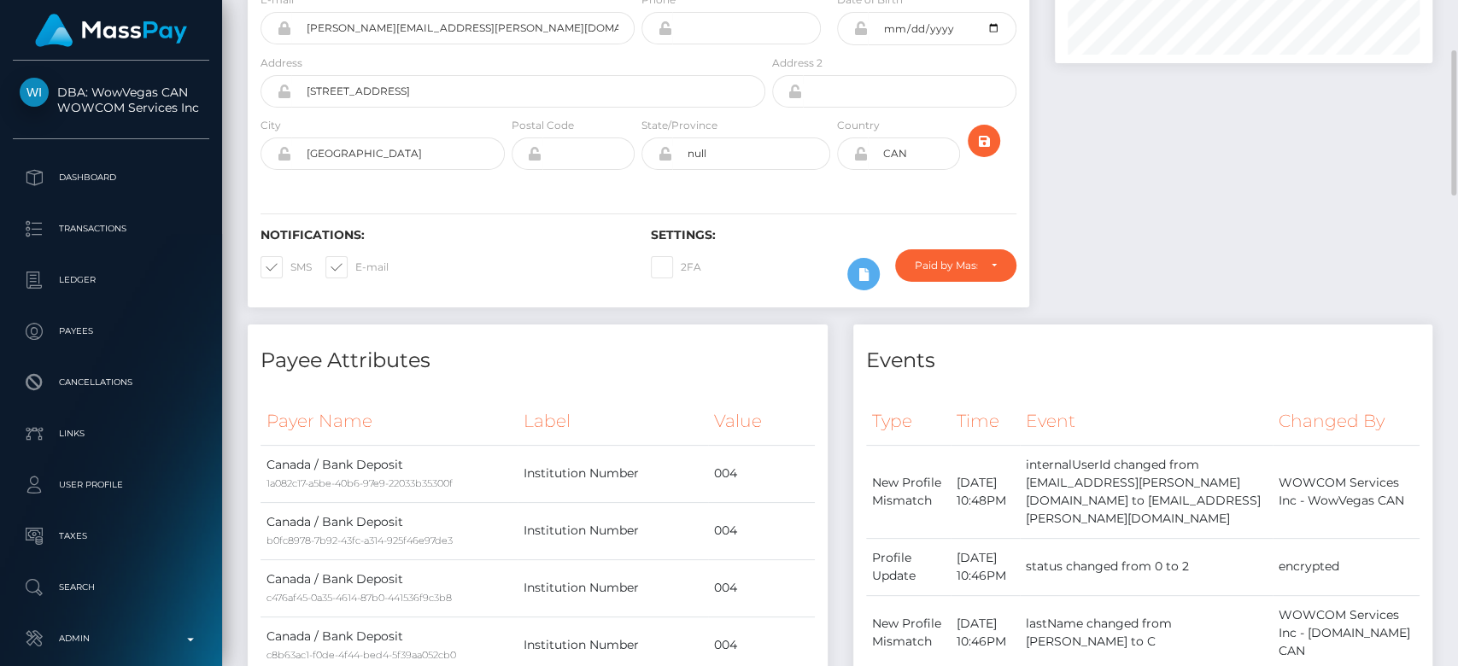
scroll to position [0, 0]
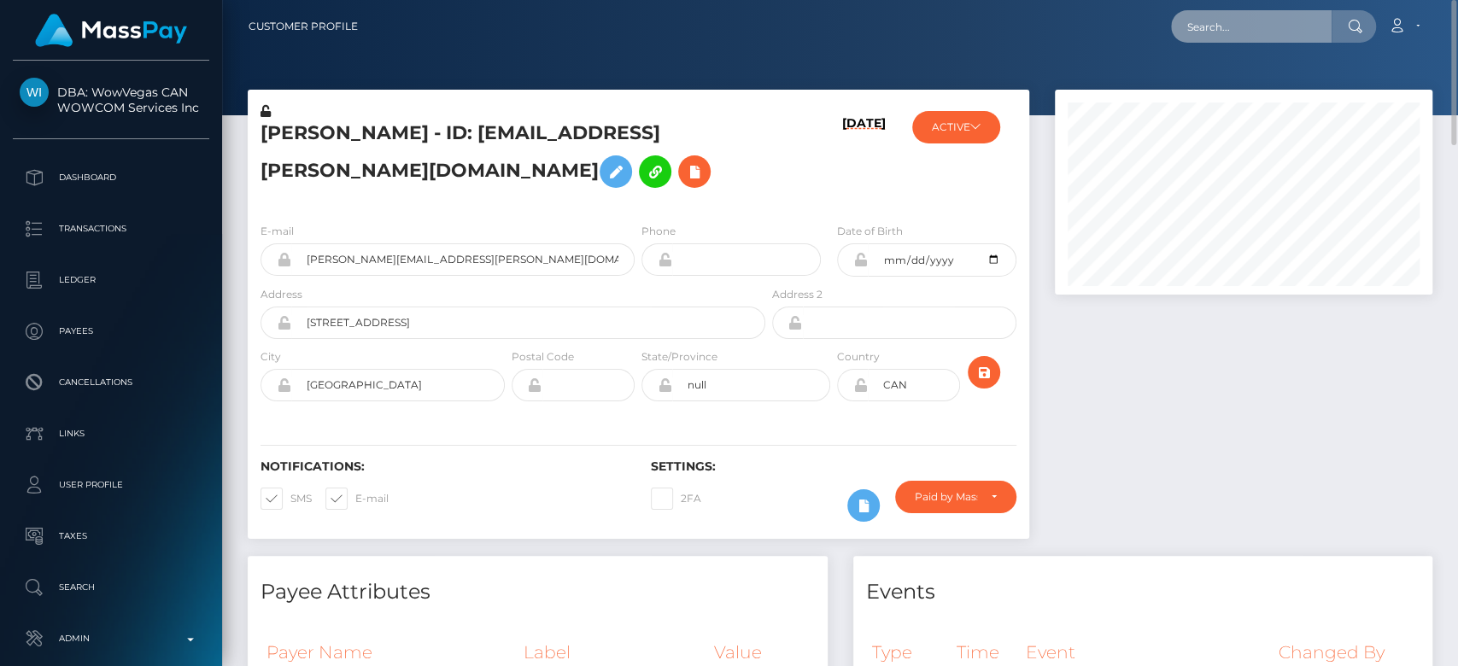
click at [1236, 15] on input "text" at bounding box center [1251, 26] width 161 height 32
paste input "sindy1999sanchez@gmail.com"
type input "sindy1999sanchez@gmail.com"
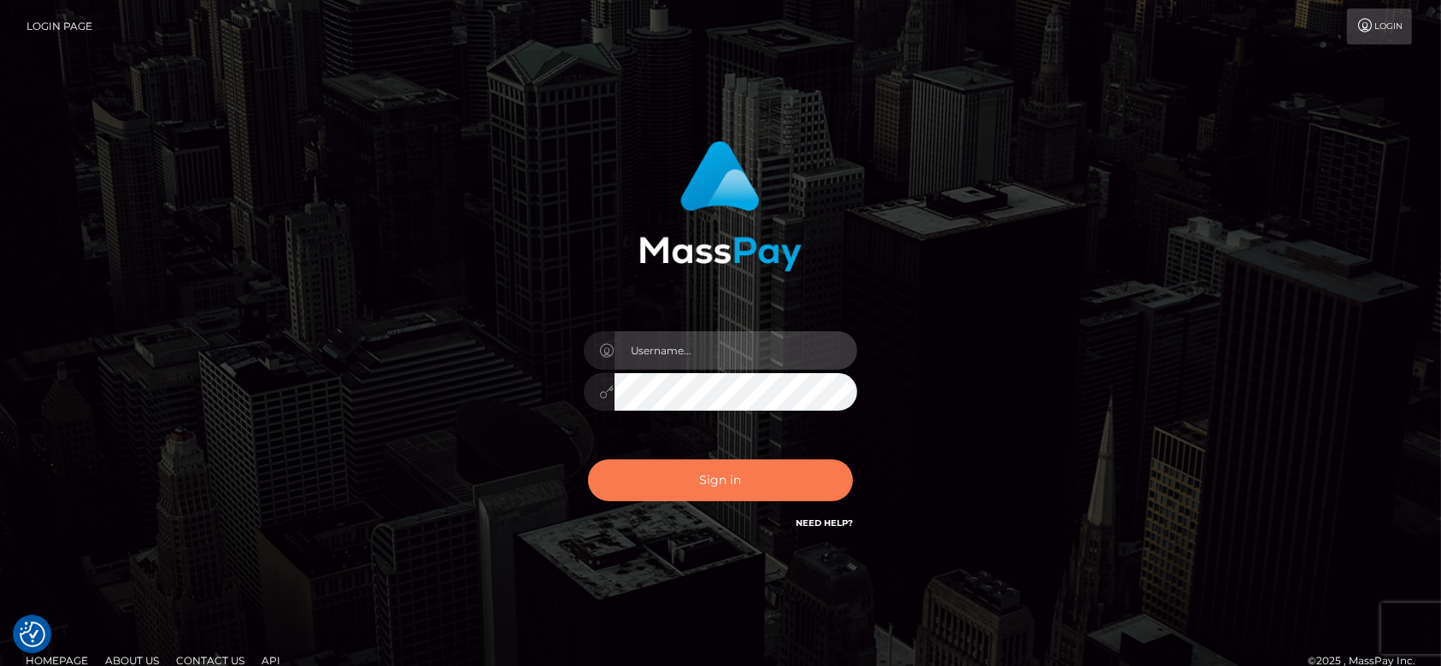
type input "[DOMAIN_NAME]"
click at [740, 478] on button "Sign in" at bounding box center [720, 481] width 265 height 42
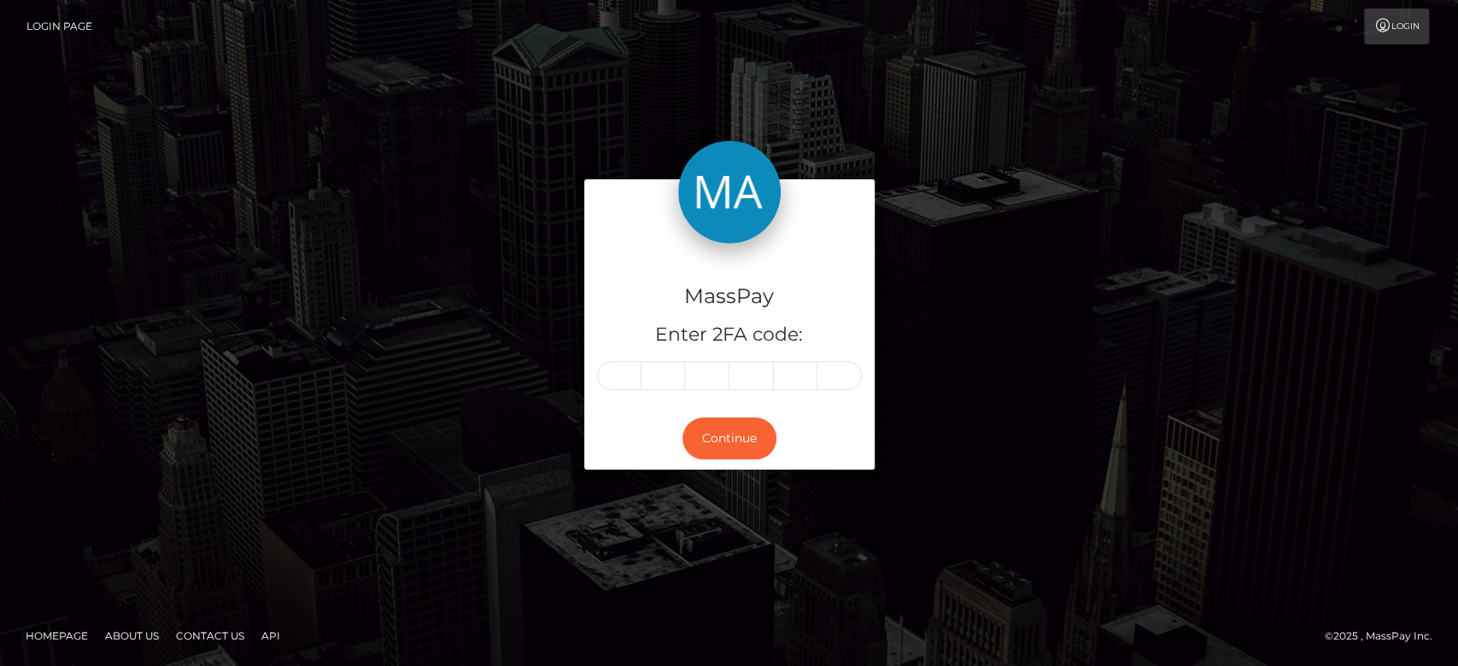
click at [613, 370] on input "text" at bounding box center [619, 375] width 44 height 29
type input "6"
type input "1"
type input "5"
type input "0"
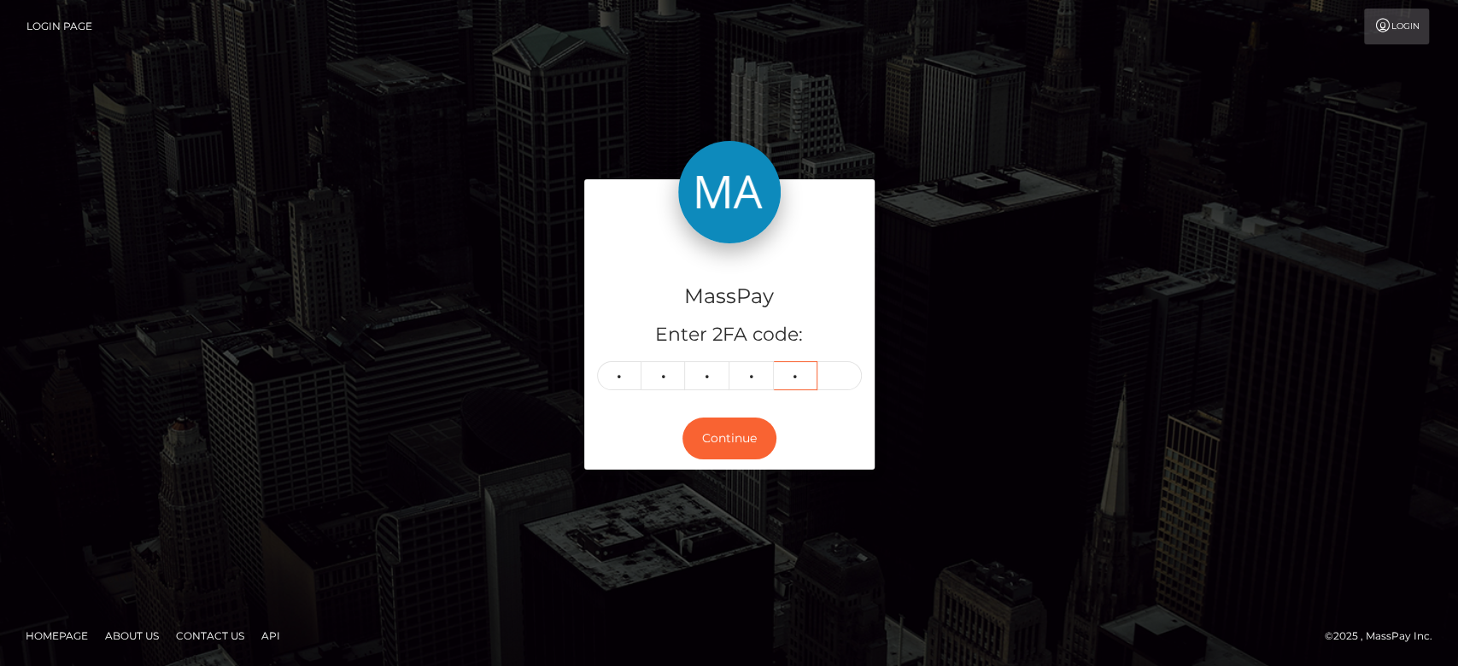
type input "1"
type input "4"
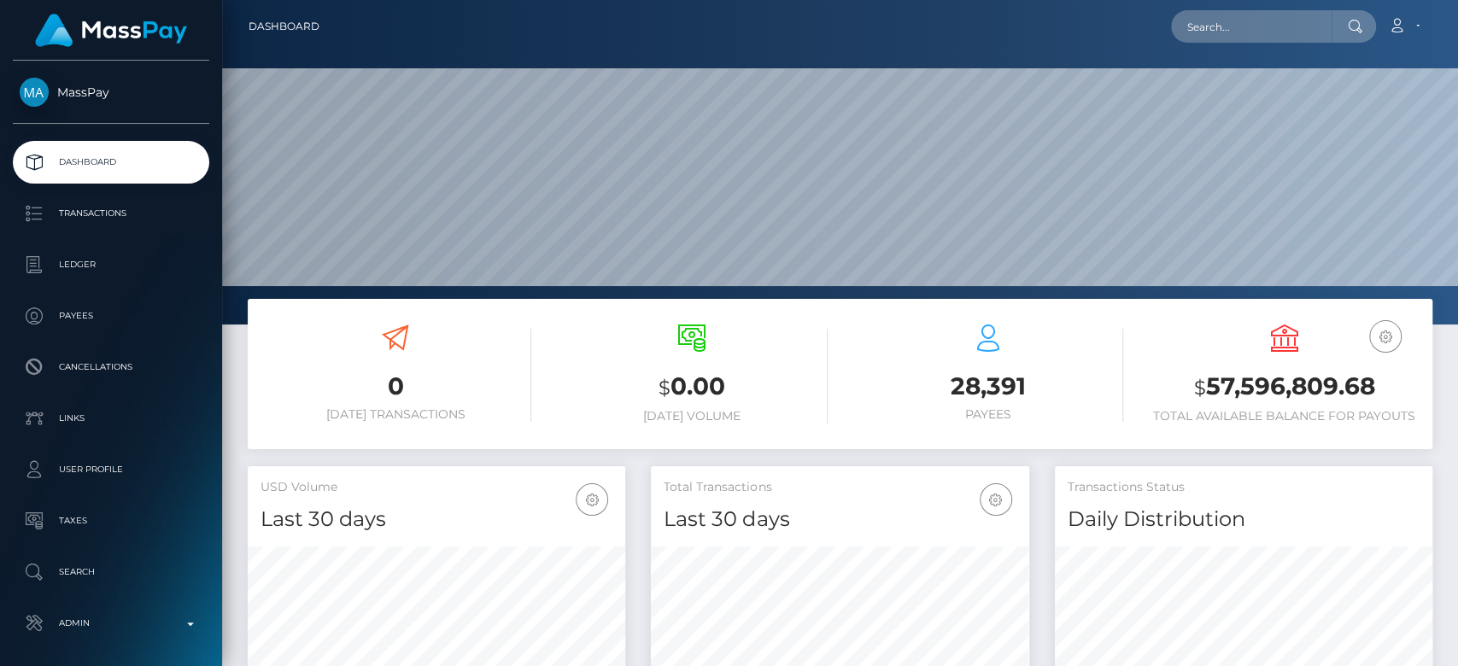
scroll to position [546, 378]
click at [1256, 18] on input "text" at bounding box center [1251, 26] width 161 height 32
paste input "[EMAIL_ADDRESS][DOMAIN_NAME]"
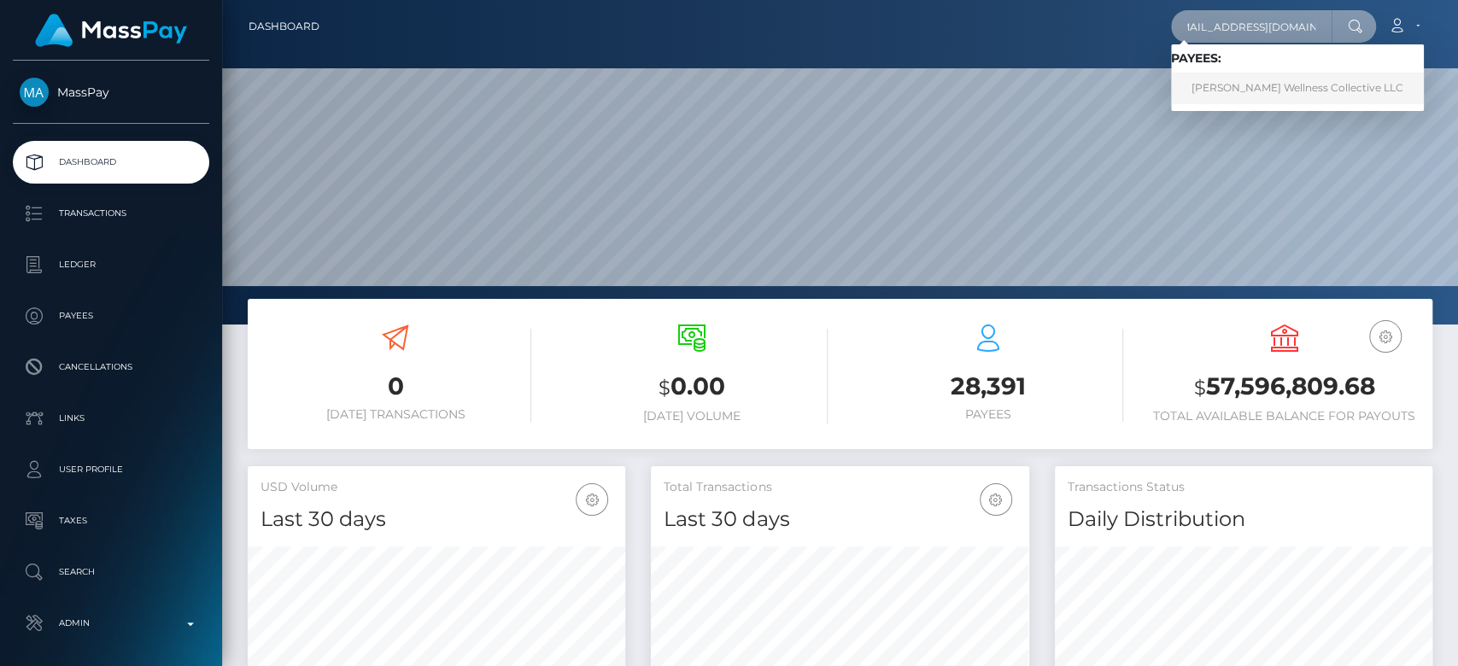
type input "[EMAIL_ADDRESS][DOMAIN_NAME]"
click at [1256, 85] on link "[PERSON_NAME] Wellness Collective LLC" at bounding box center [1297, 89] width 253 height 32
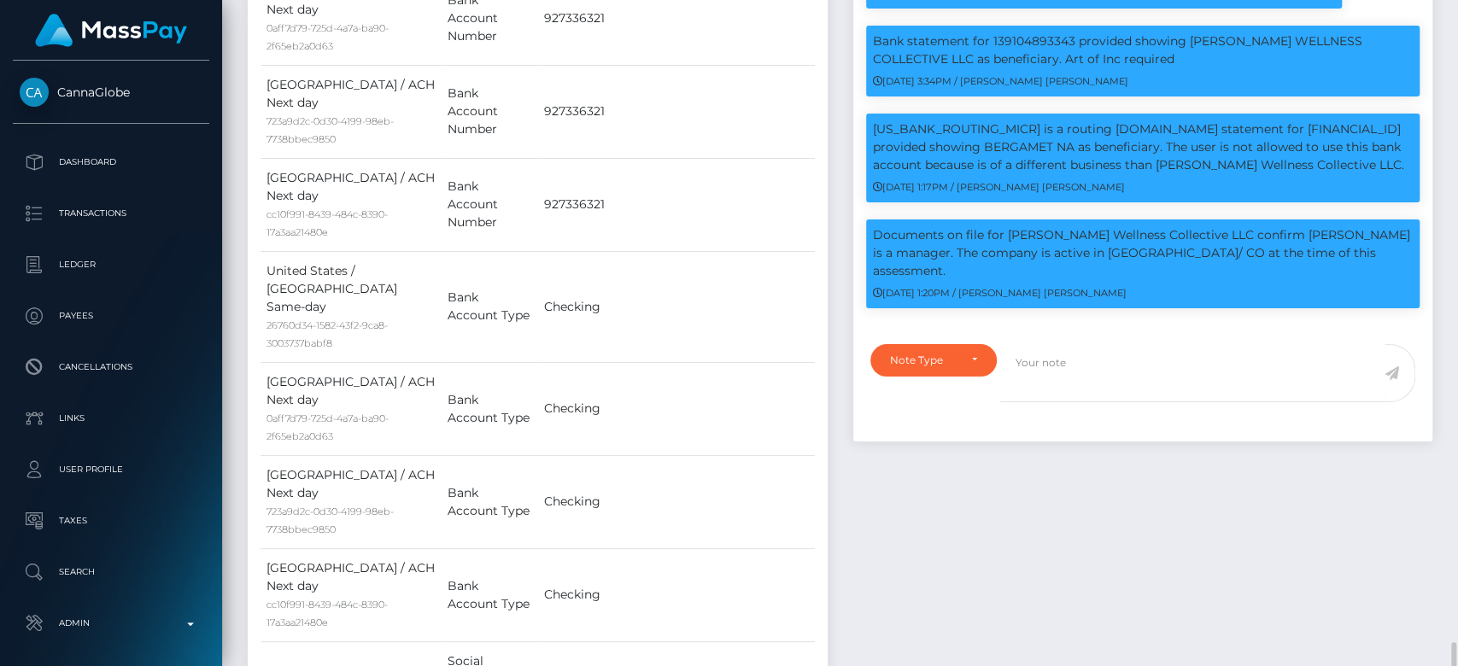
scroll to position [2301, 0]
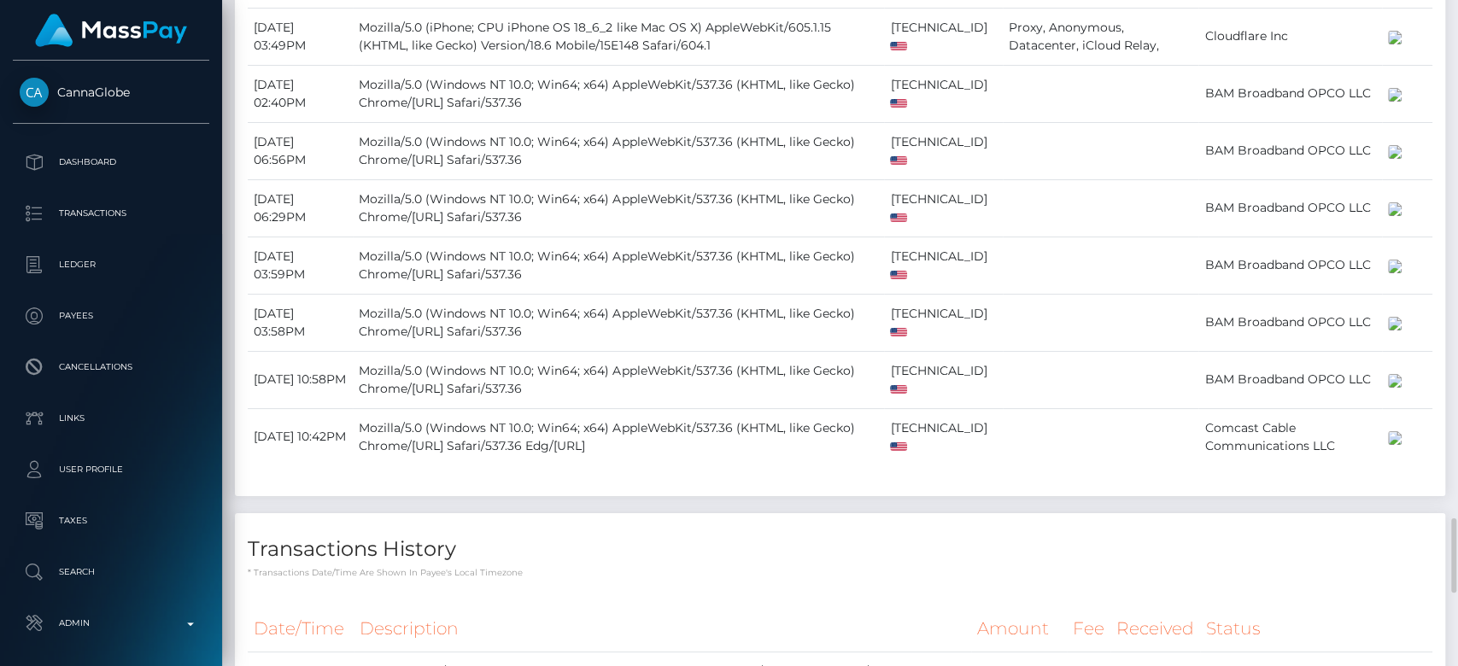
scroll to position [205, 378]
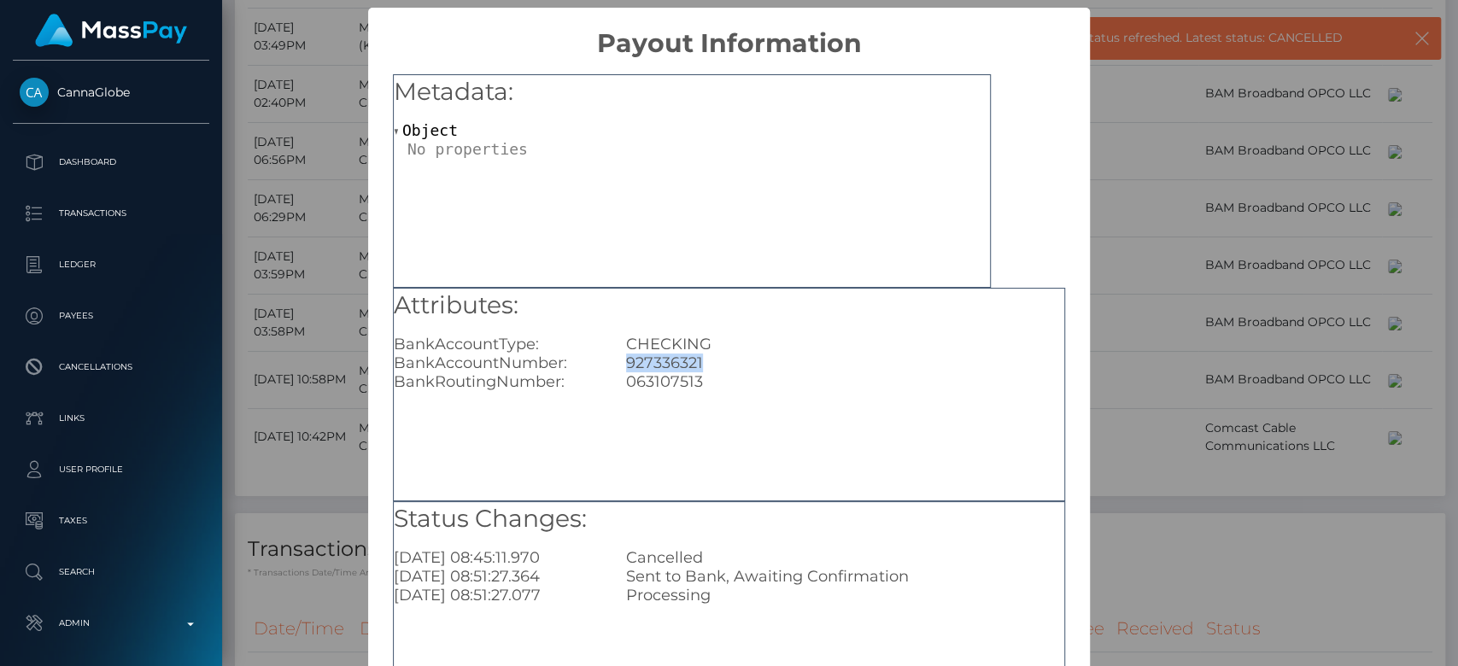
drag, startPoint x: 701, startPoint y: 366, endPoint x: 615, endPoint y: 363, distance: 86.3
click at [615, 363] on div "927336321" at bounding box center [845, 363] width 464 height 19
copy div "927336321"
click at [1130, 361] on div "× Payout Information Metadata: Object Attributes: BankAccountType: CHECKING Ban…" at bounding box center [729, 333] width 1458 height 666
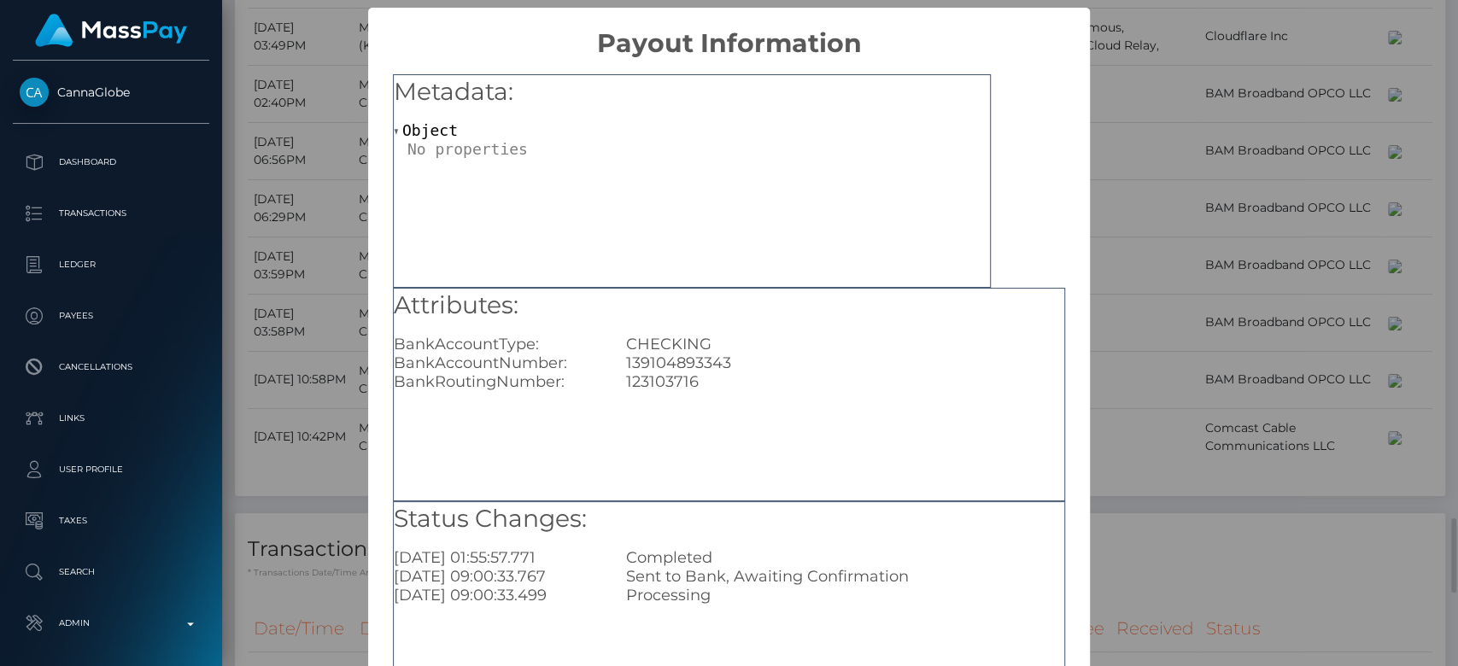
scroll to position [0, 0]
drag, startPoint x: 750, startPoint y: 358, endPoint x: 615, endPoint y: 369, distance: 135.5
click at [615, 369] on div "139104893343" at bounding box center [845, 363] width 464 height 19
copy div "139104893343"
click at [1141, 332] on div "× Payout Information Metadata: Object Attributes: BankAccountType: CHECKING Ban…" at bounding box center [729, 333] width 1458 height 666
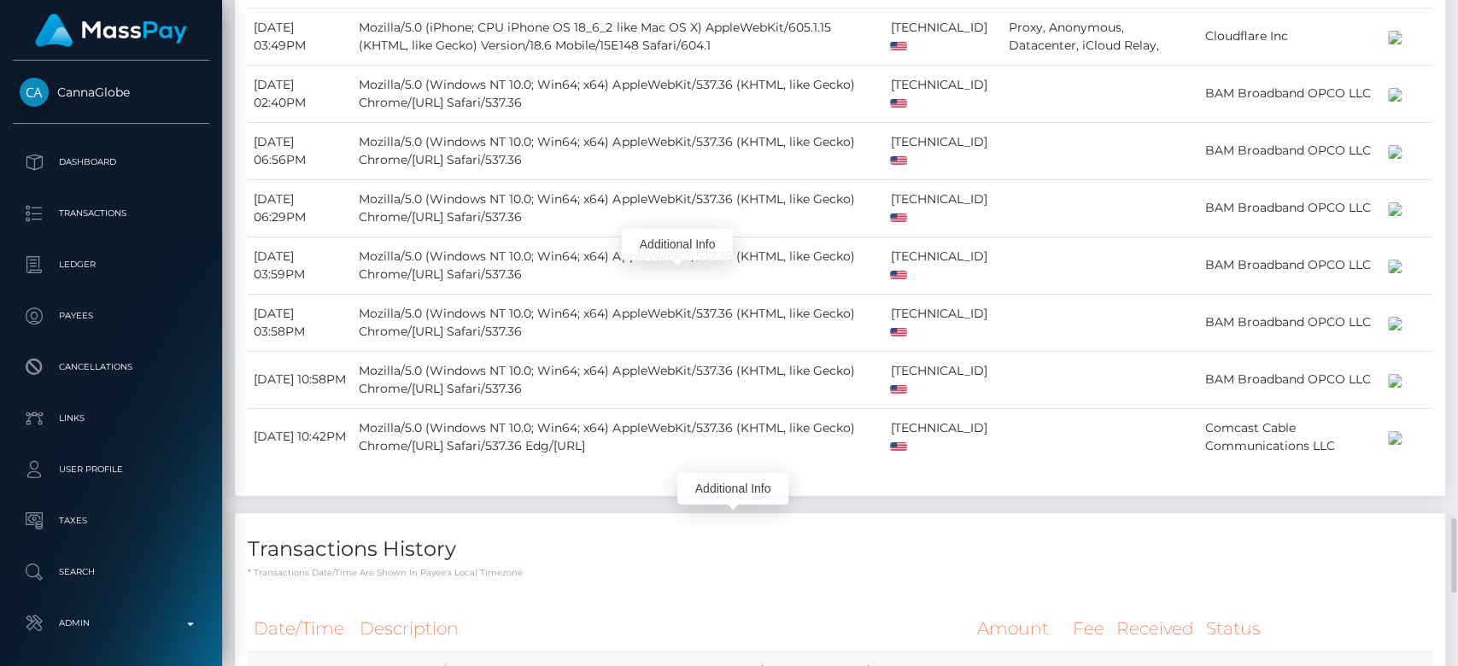
scroll to position [205, 378]
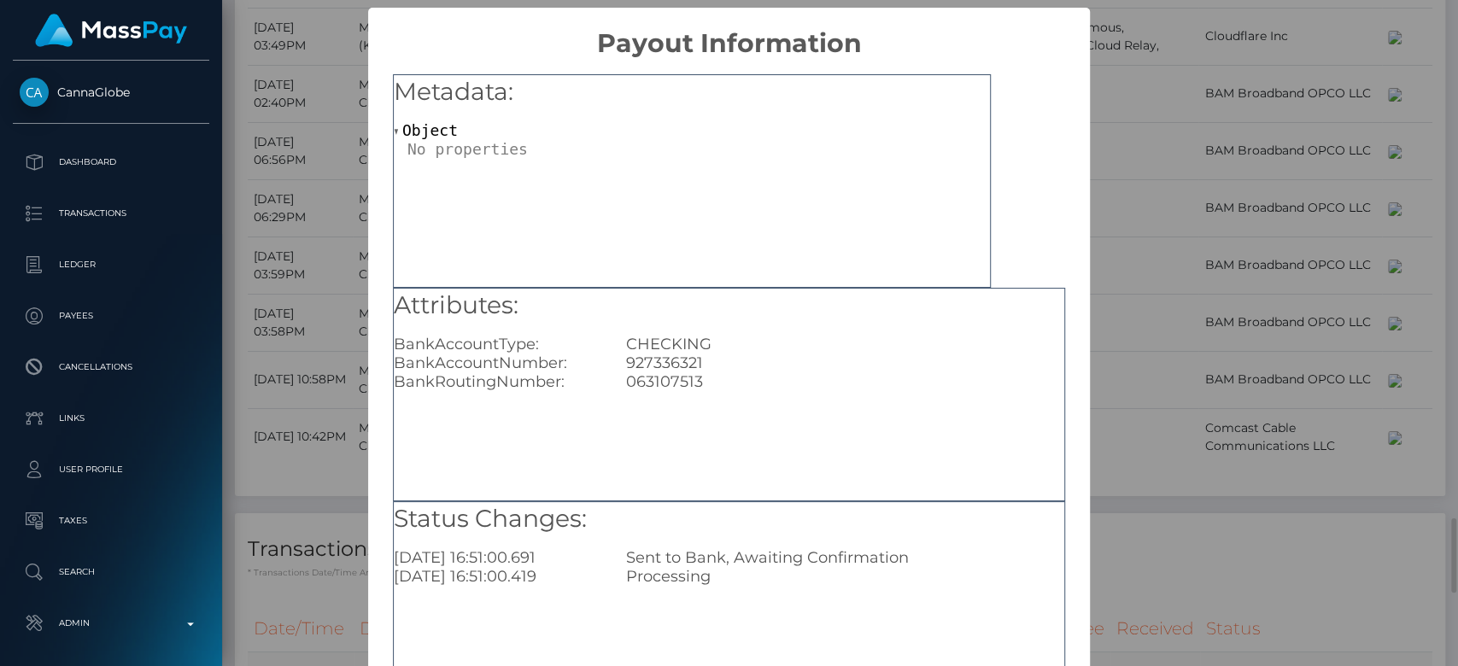
scroll to position [0, 0]
click at [1111, 281] on div "× Payout Information Metadata: Object Attributes: BankAccountType: CHECKING Ban…" at bounding box center [729, 333] width 1458 height 666
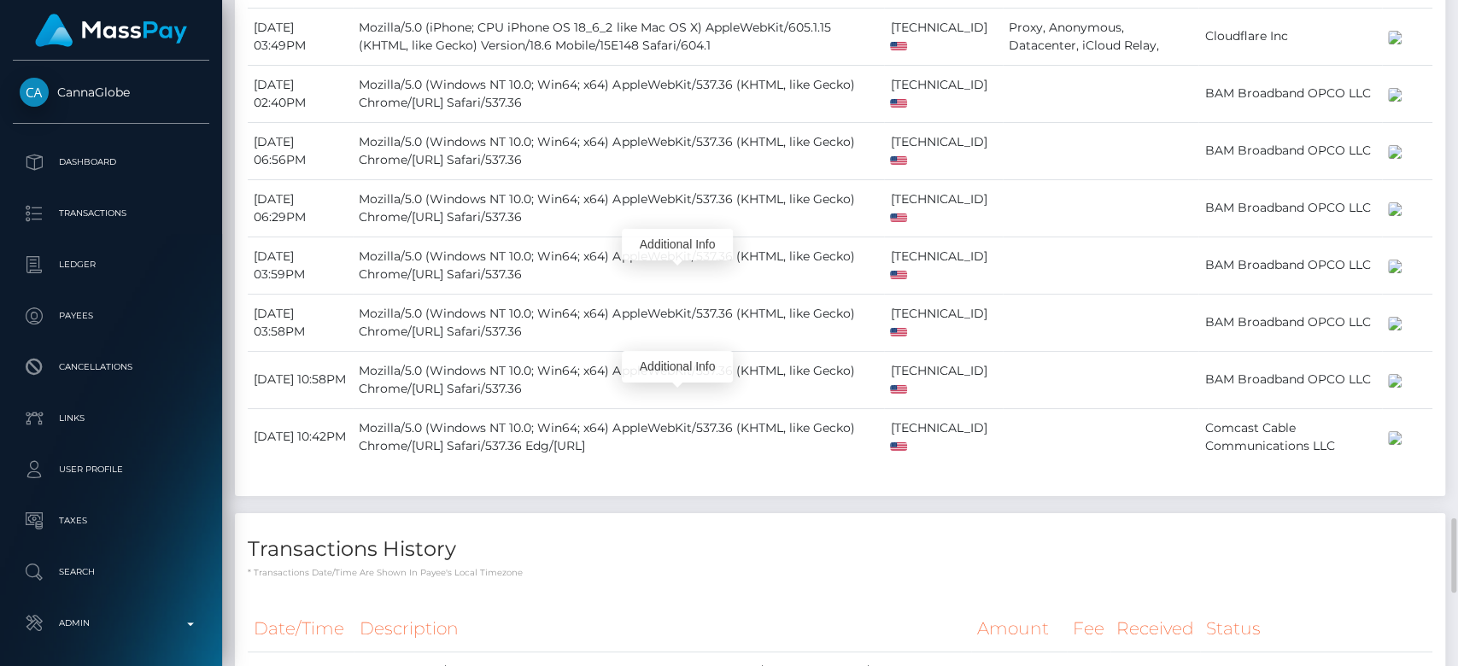
scroll to position [205, 378]
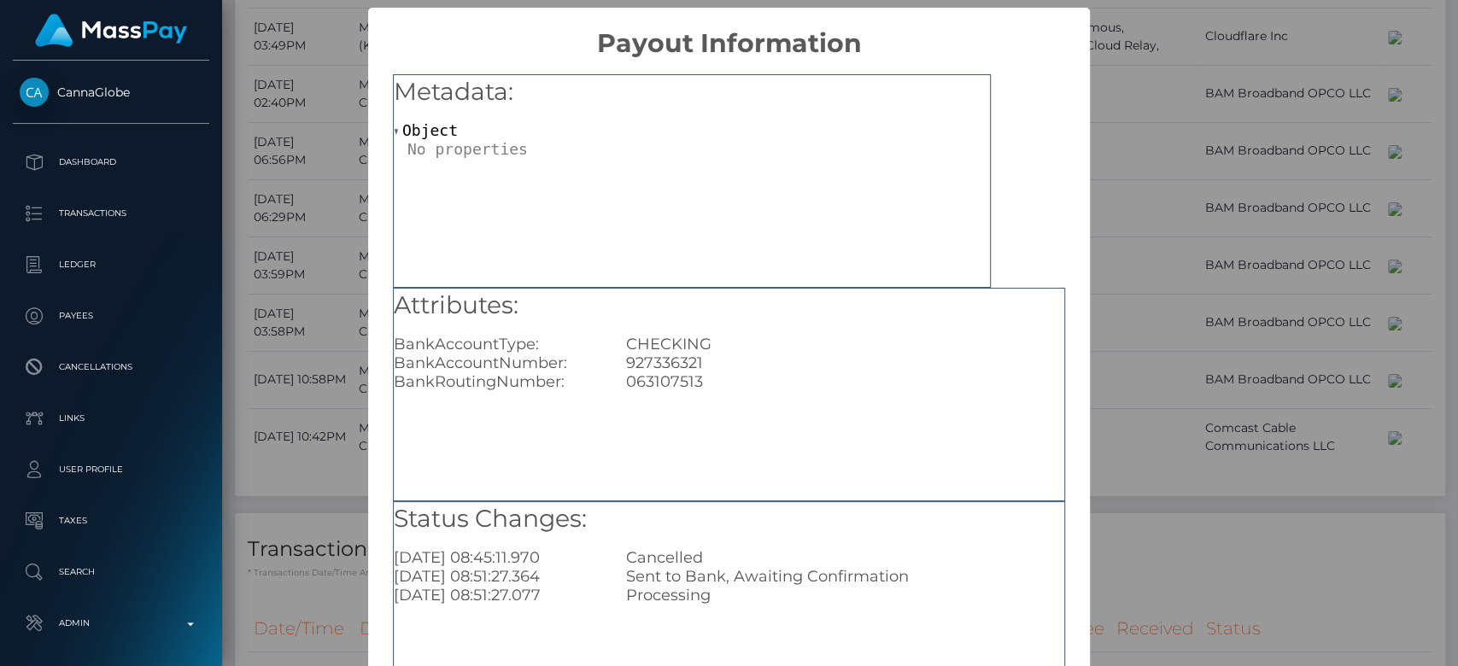
scroll to position [0, 0]
click at [249, 262] on div "× Payout Information Metadata: Object Attributes: BankAccountType: CHECKING Ban…" at bounding box center [729, 333] width 1458 height 666
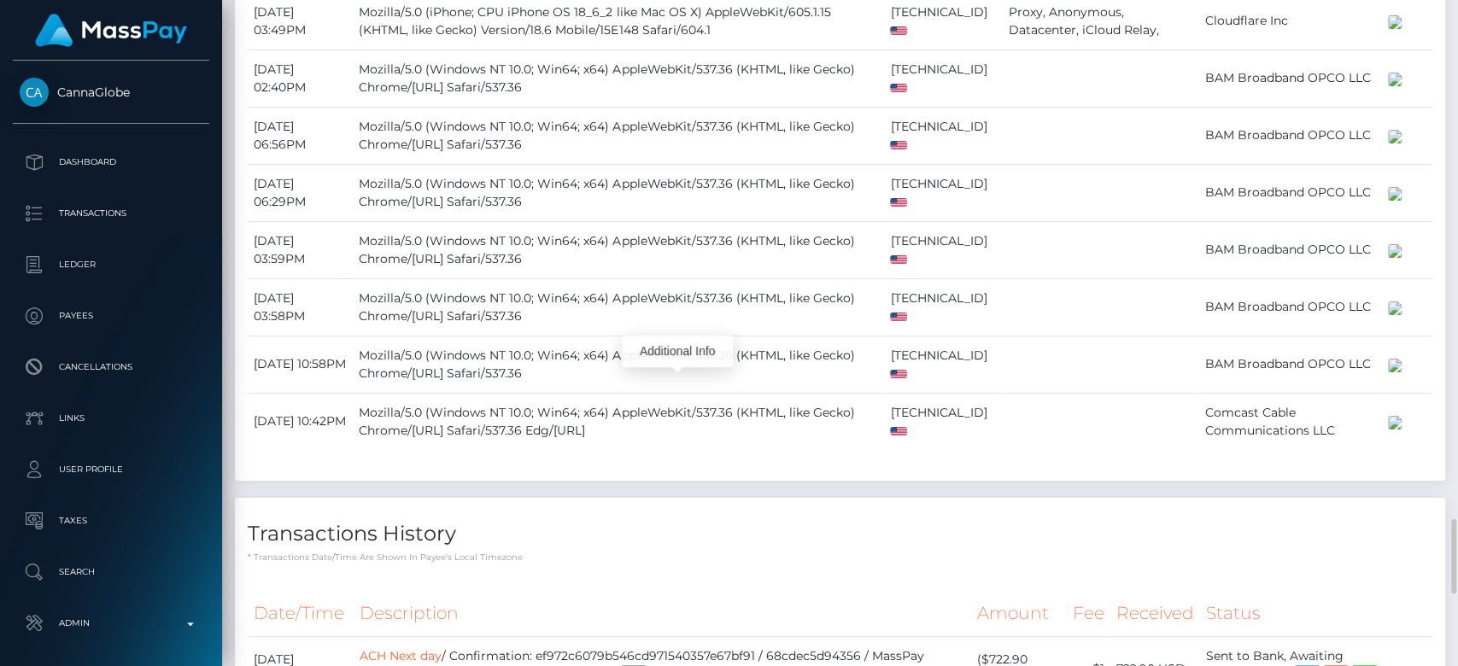
scroll to position [205, 378]
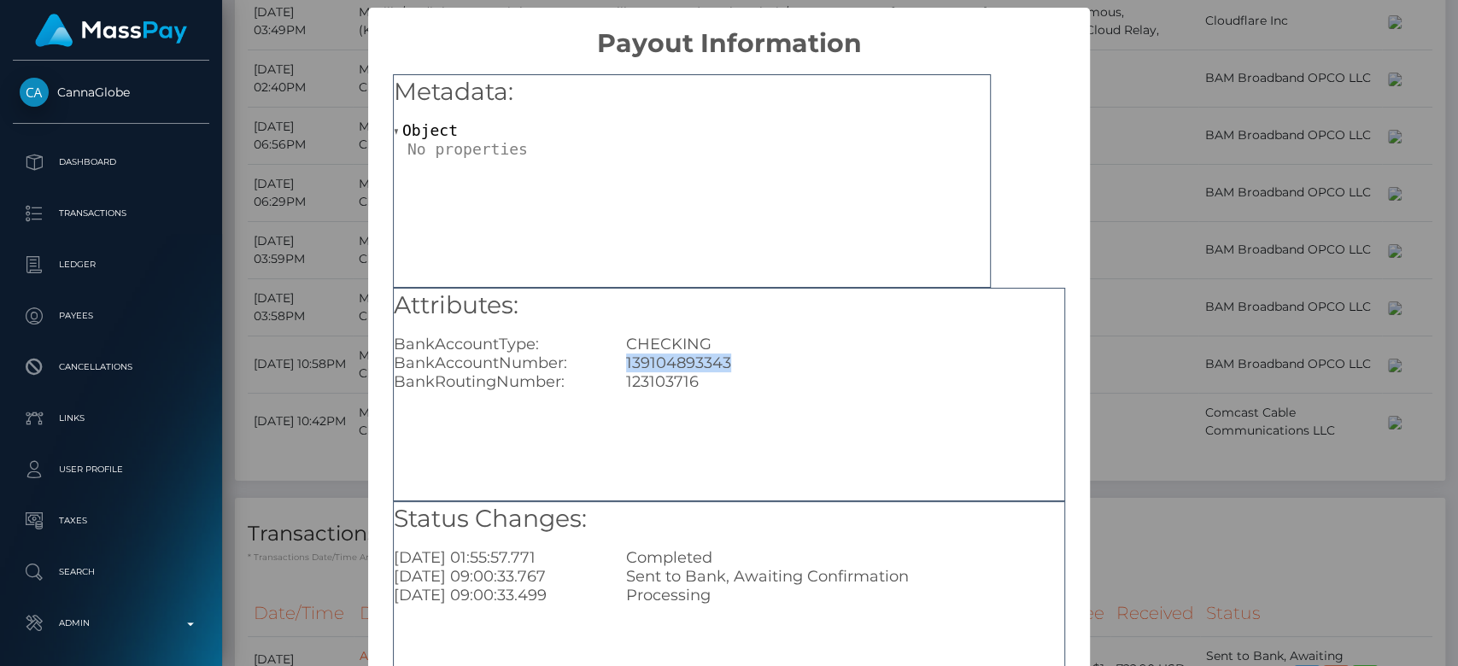
drag, startPoint x: 729, startPoint y: 363, endPoint x: 610, endPoint y: 364, distance: 118.8
click at [613, 364] on div "139104893343" at bounding box center [845, 363] width 464 height 19
copy div "139104893343"
click at [1130, 302] on div "× Payout Information Metadata: Object Attributes: BankAccountType: CHECKING Ban…" at bounding box center [729, 333] width 1458 height 666
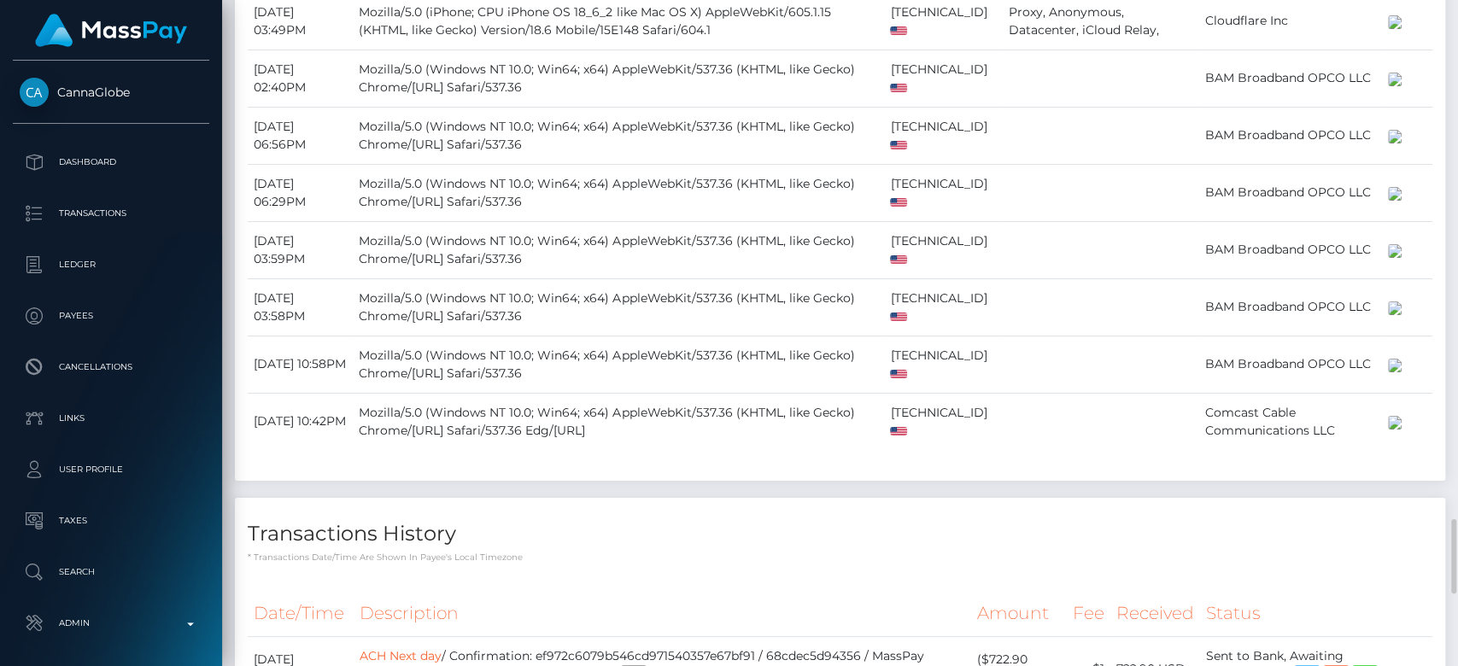
drag, startPoint x: 578, startPoint y: 369, endPoint x: 790, endPoint y: 373, distance: 212.8
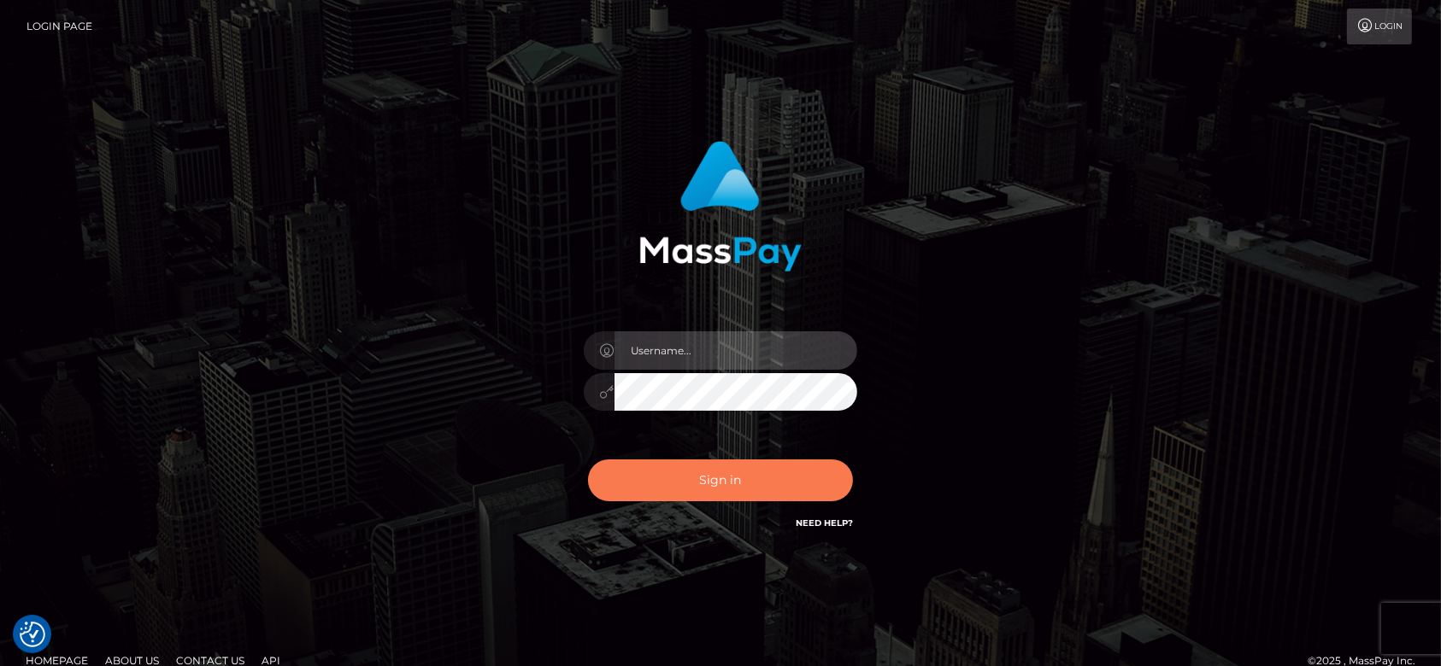
type input "[DOMAIN_NAME]"
click at [748, 487] on button "Sign in" at bounding box center [720, 481] width 265 height 42
type input "[DOMAIN_NAME]"
click at [751, 471] on button "Sign in" at bounding box center [720, 481] width 265 height 42
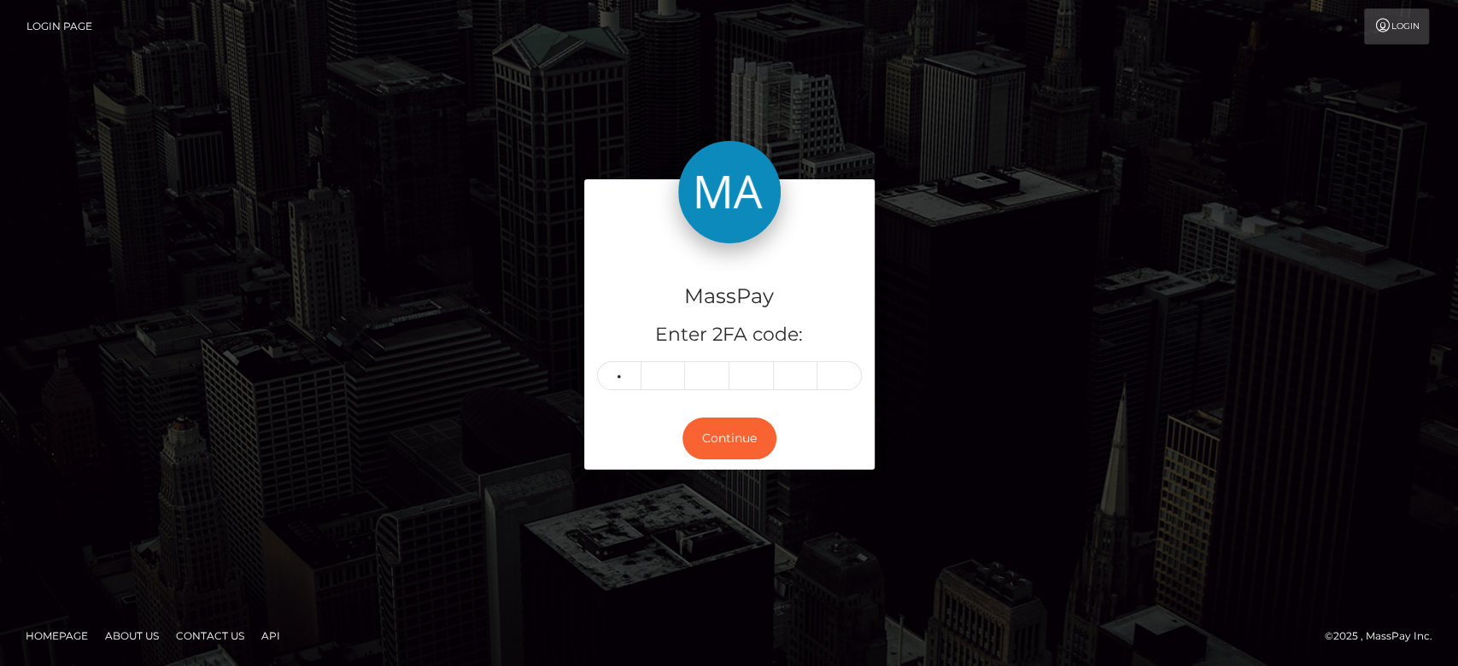
type input "2"
type input "3"
type input "0"
type input "2"
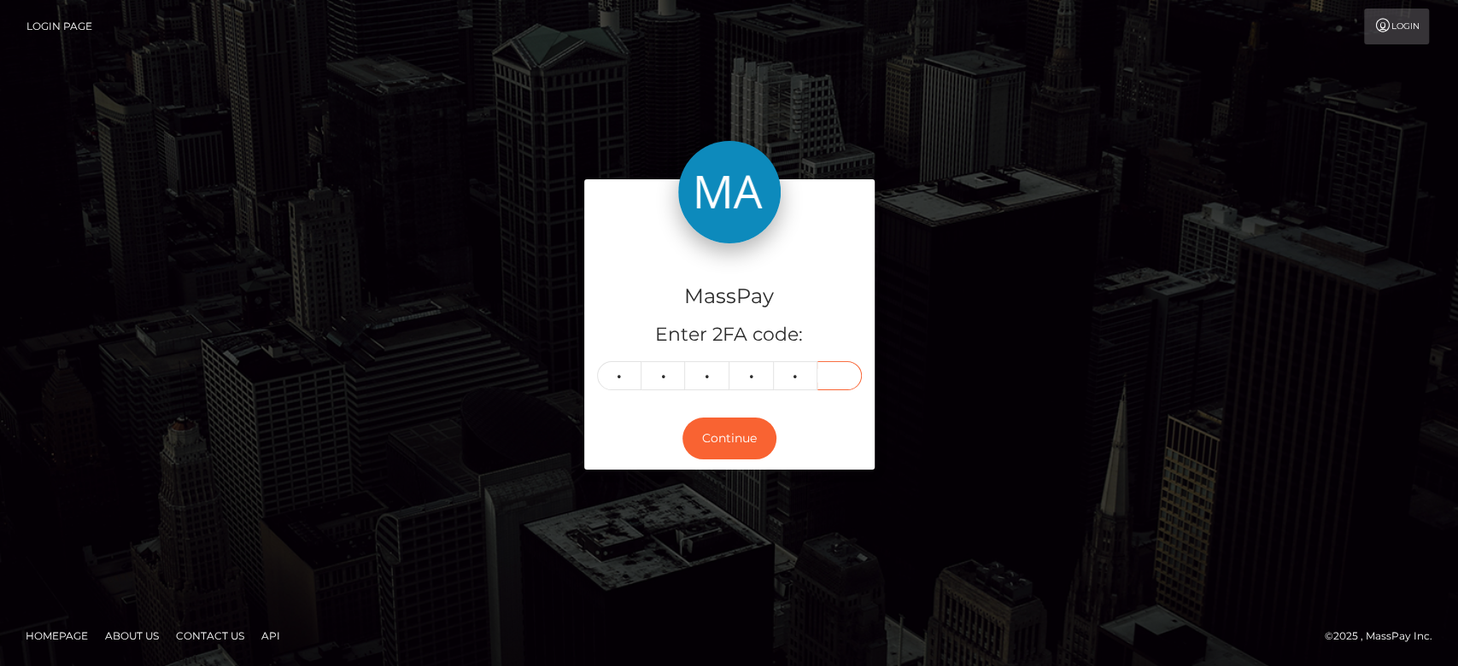
type input "5"
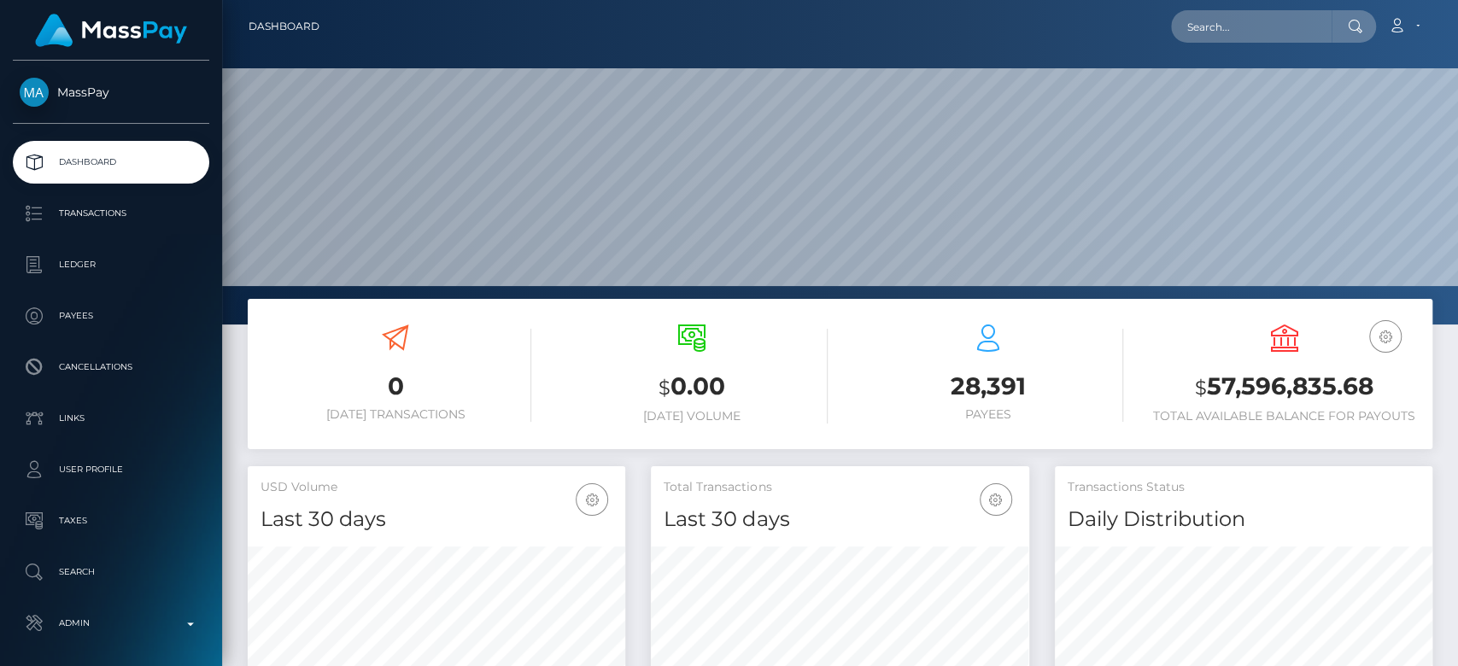
scroll to position [546, 378]
click at [1255, 45] on nav "Dashboard Loading... Loading... Account Edit Profile" at bounding box center [840, 26] width 1236 height 53
click at [1245, 21] on input "text" at bounding box center [1251, 26] width 161 height 32
paste input "MSP8d6a4461071adbc"
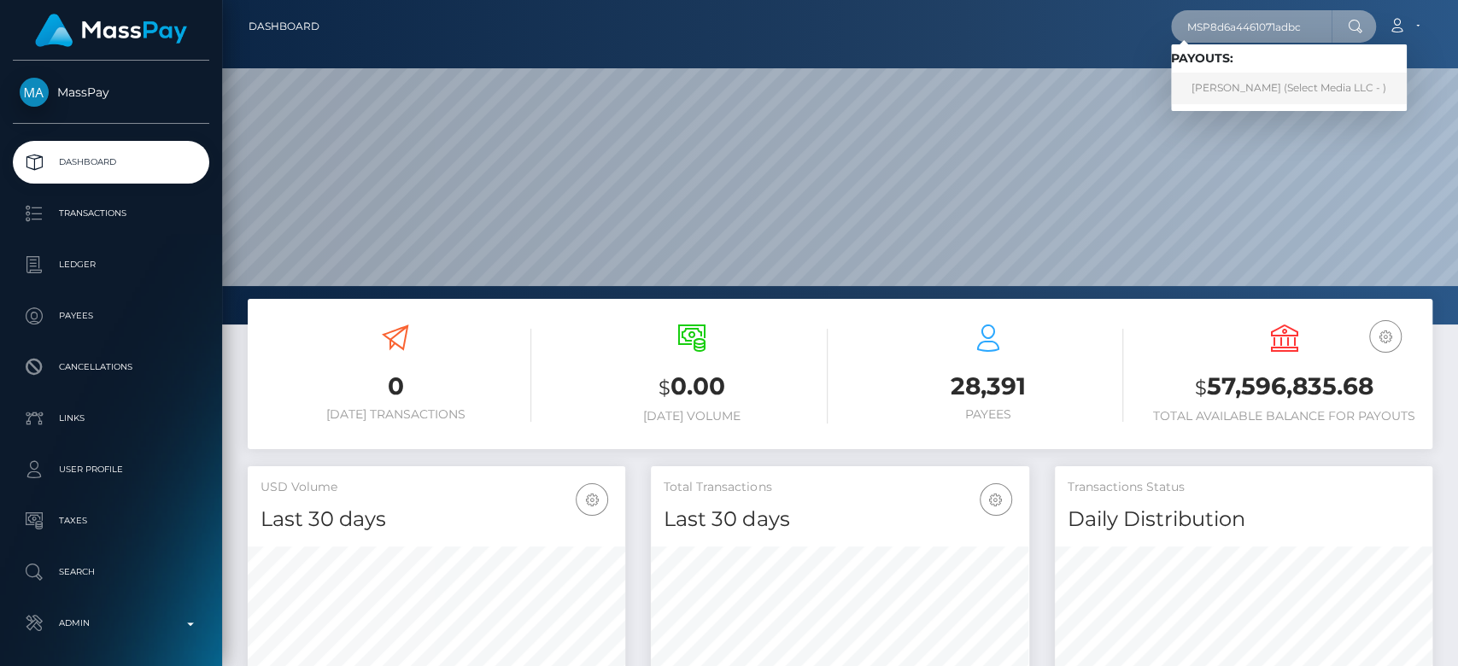
type input "MSP8d6a4461071adbc"
click at [1212, 85] on link "Ariana Nicole Rabanal Sanchez (Select Media LLC - )" at bounding box center [1289, 89] width 236 height 32
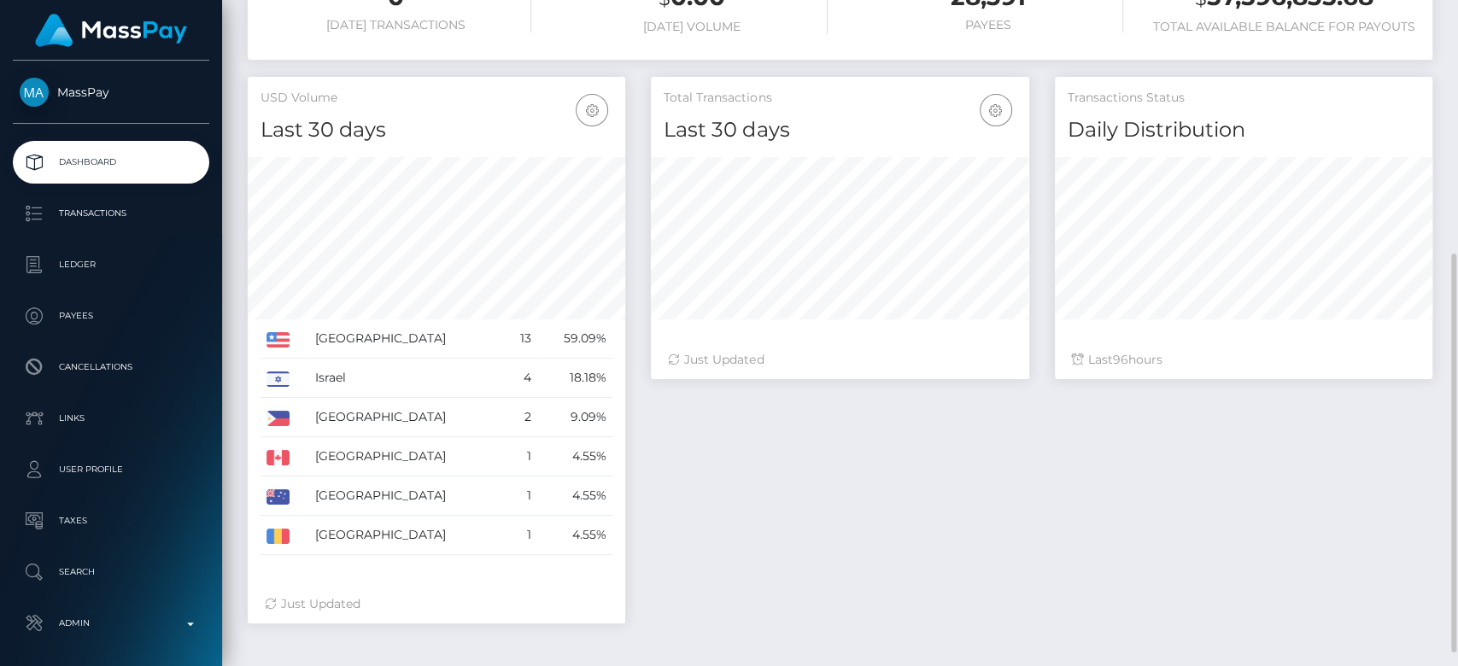
scroll to position [402, 0]
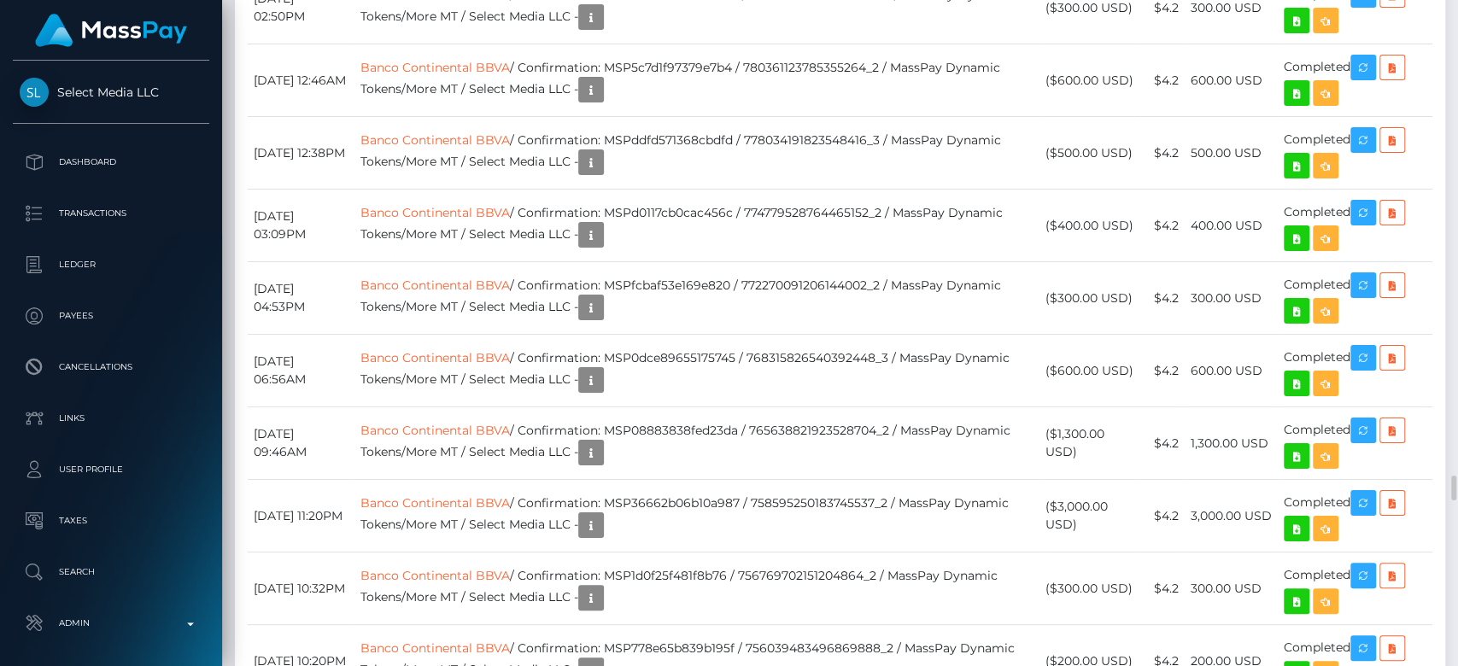
scroll to position [12535, 0]
